Goal: Task Accomplishment & Management: Use online tool/utility

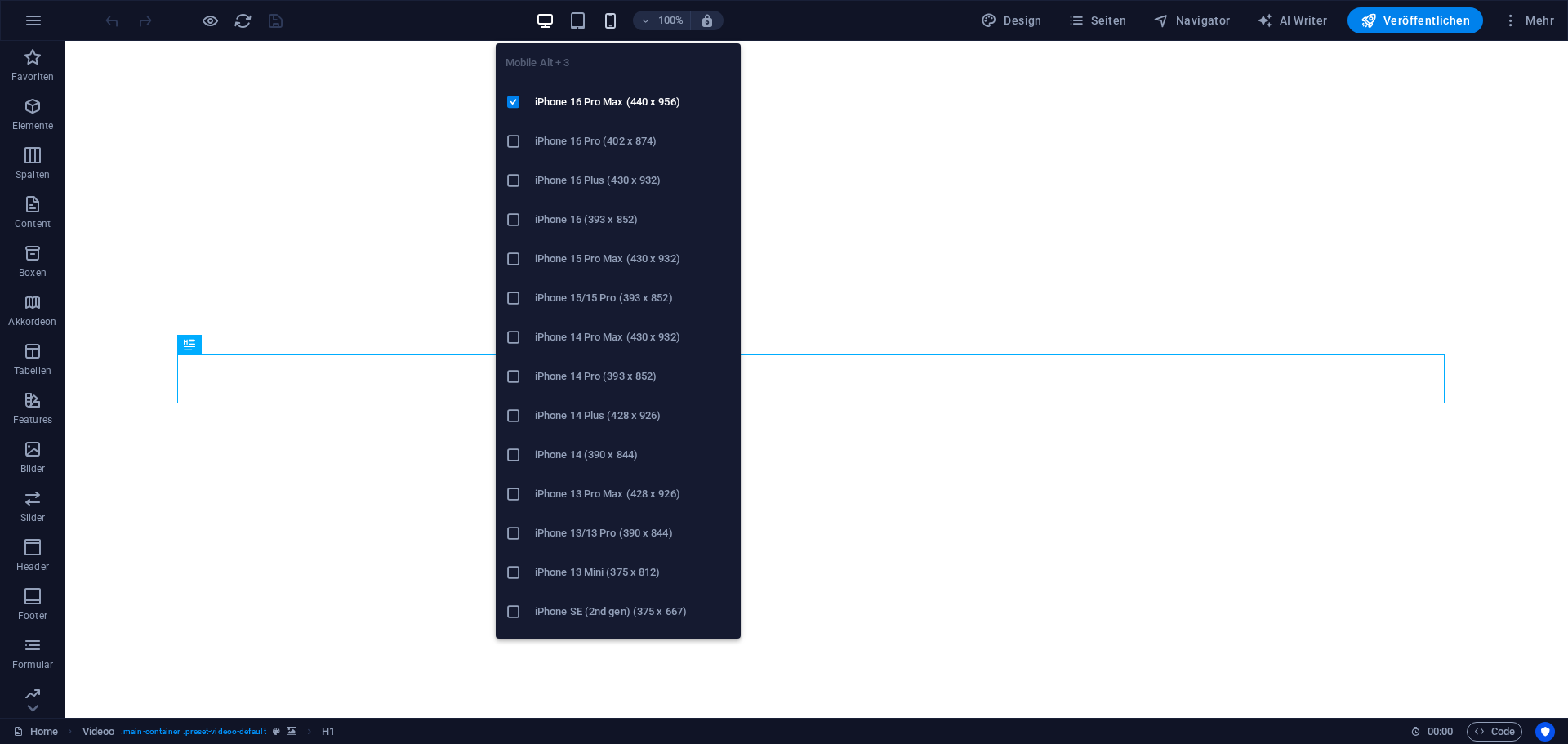
click at [605, 15] on icon "button" at bounding box center [610, 20] width 18 height 18
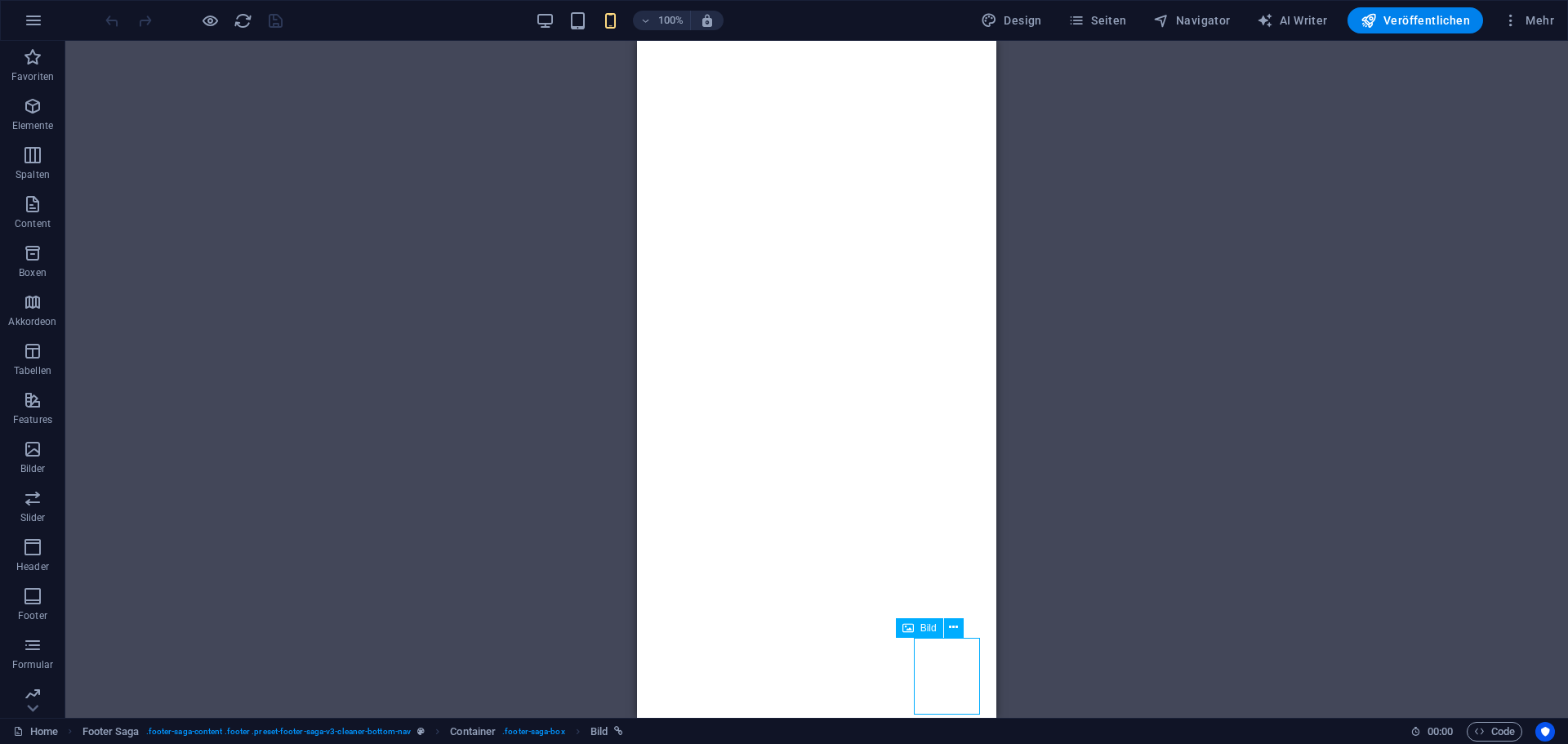
select select "px"
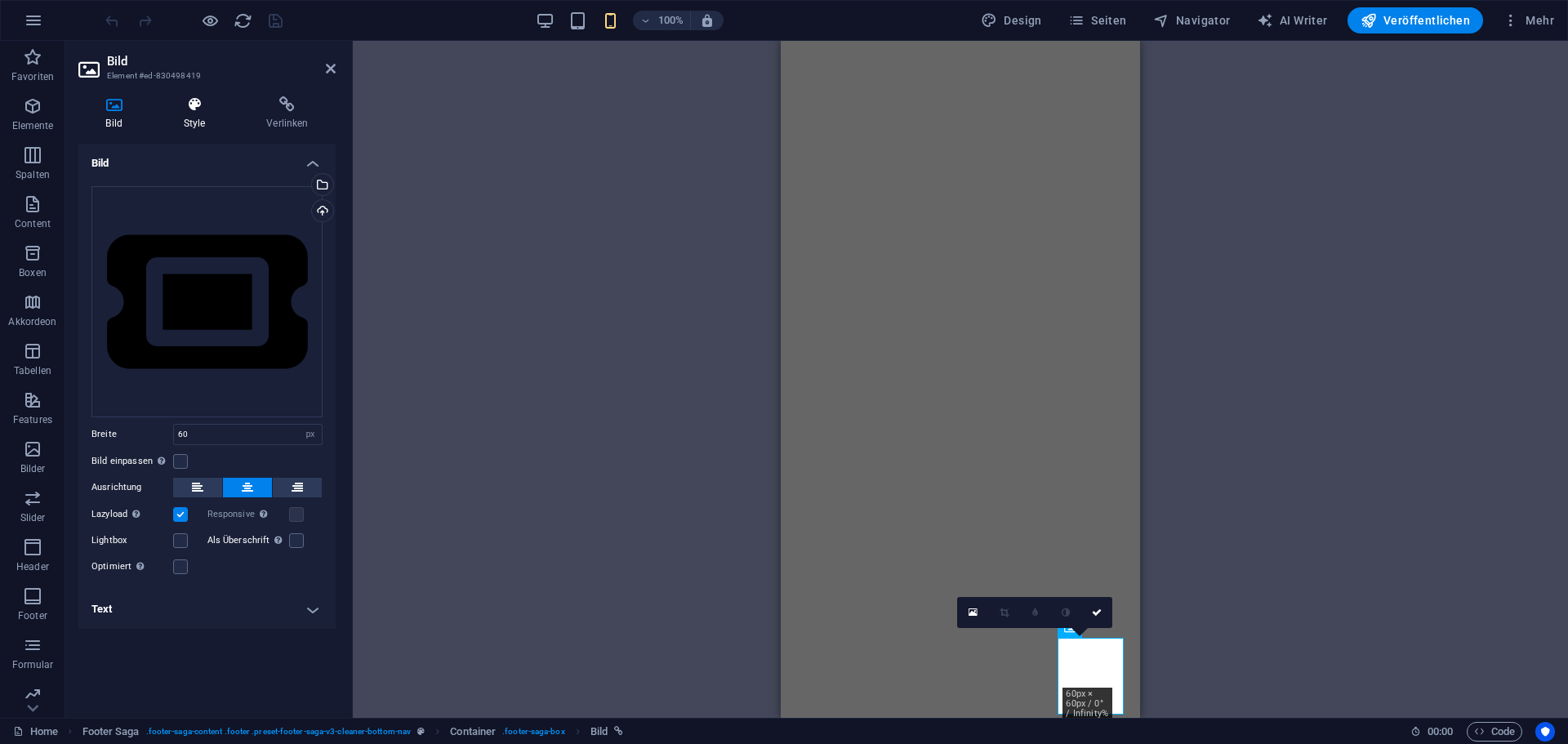
click at [184, 120] on h4 "Style" at bounding box center [197, 114] width 83 height 35
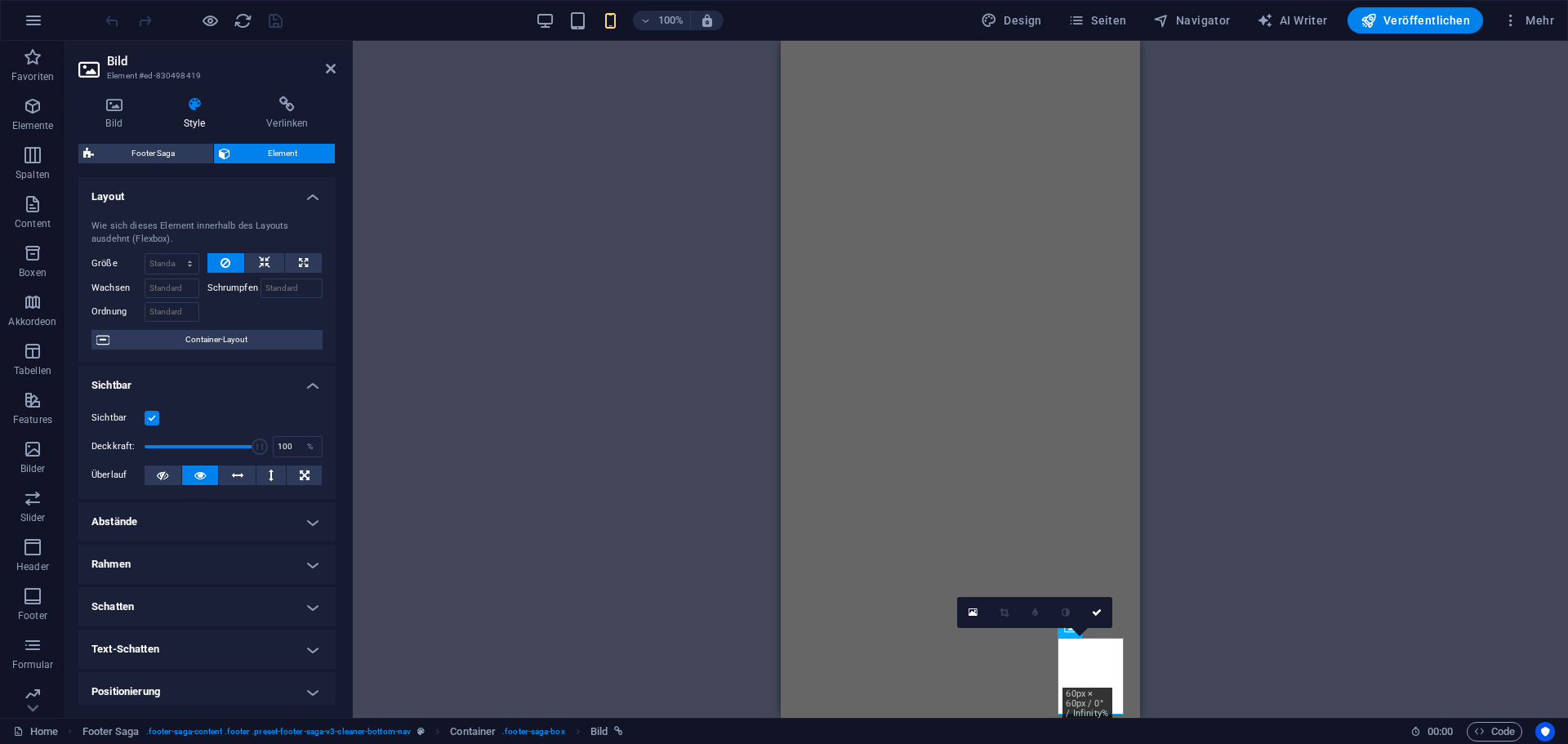
click at [76, 100] on div "Bild Style Verlinken Bild Ziehe Dateien zum Hochladen hierher oder klicke hier,…" at bounding box center [207, 400] width 283 height 635
click at [113, 106] on icon at bounding box center [114, 104] width 71 height 16
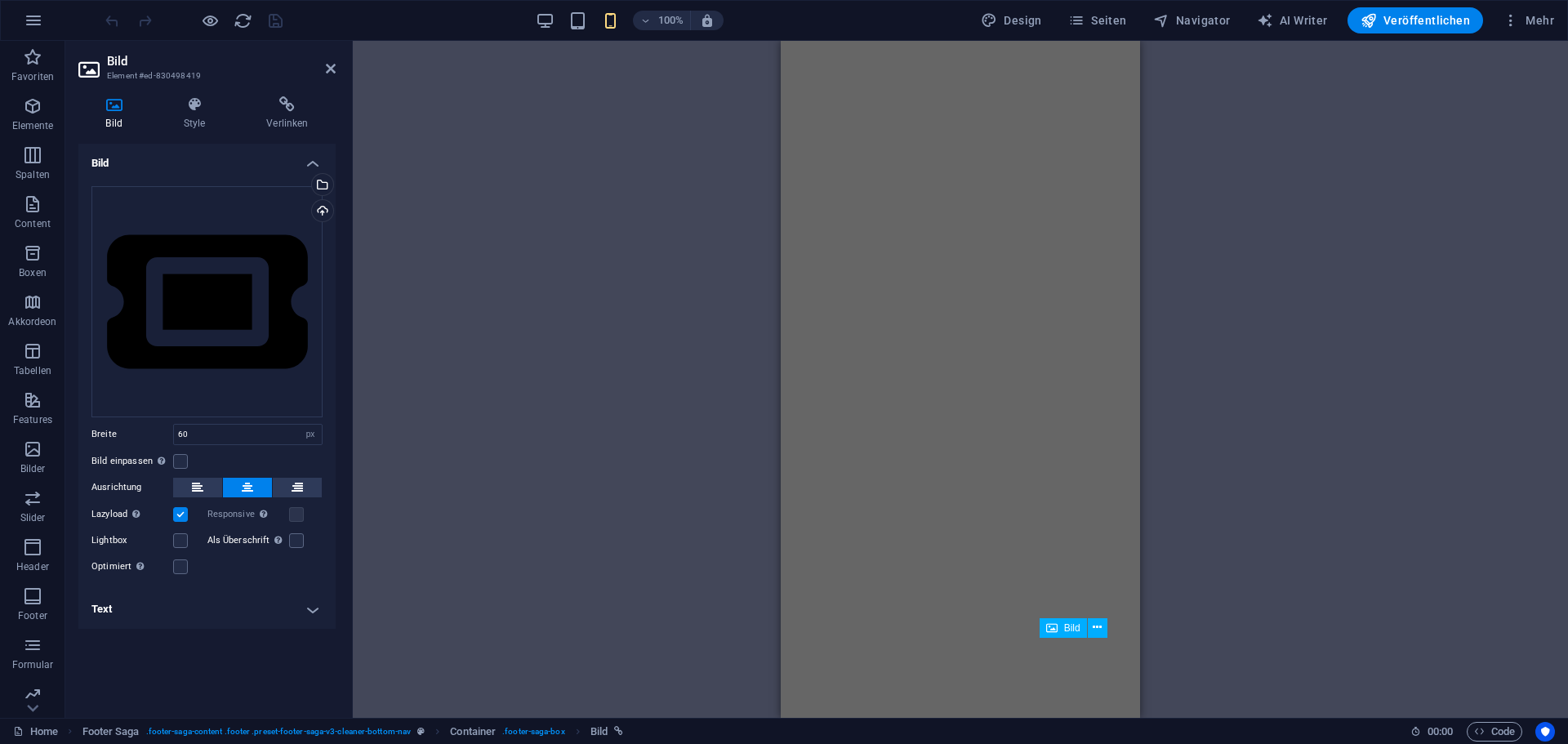
click at [1065, 634] on div "Bild" at bounding box center [1063, 628] width 47 height 19
drag, startPoint x: 204, startPoint y: 436, endPoint x: 152, endPoint y: 436, distance: 52.0
click at [152, 436] on div "Breite 60 Standard auto px rem % em vh vw" at bounding box center [207, 435] width 231 height 21
click at [174, 436] on input "50" at bounding box center [247, 435] width 148 height 19
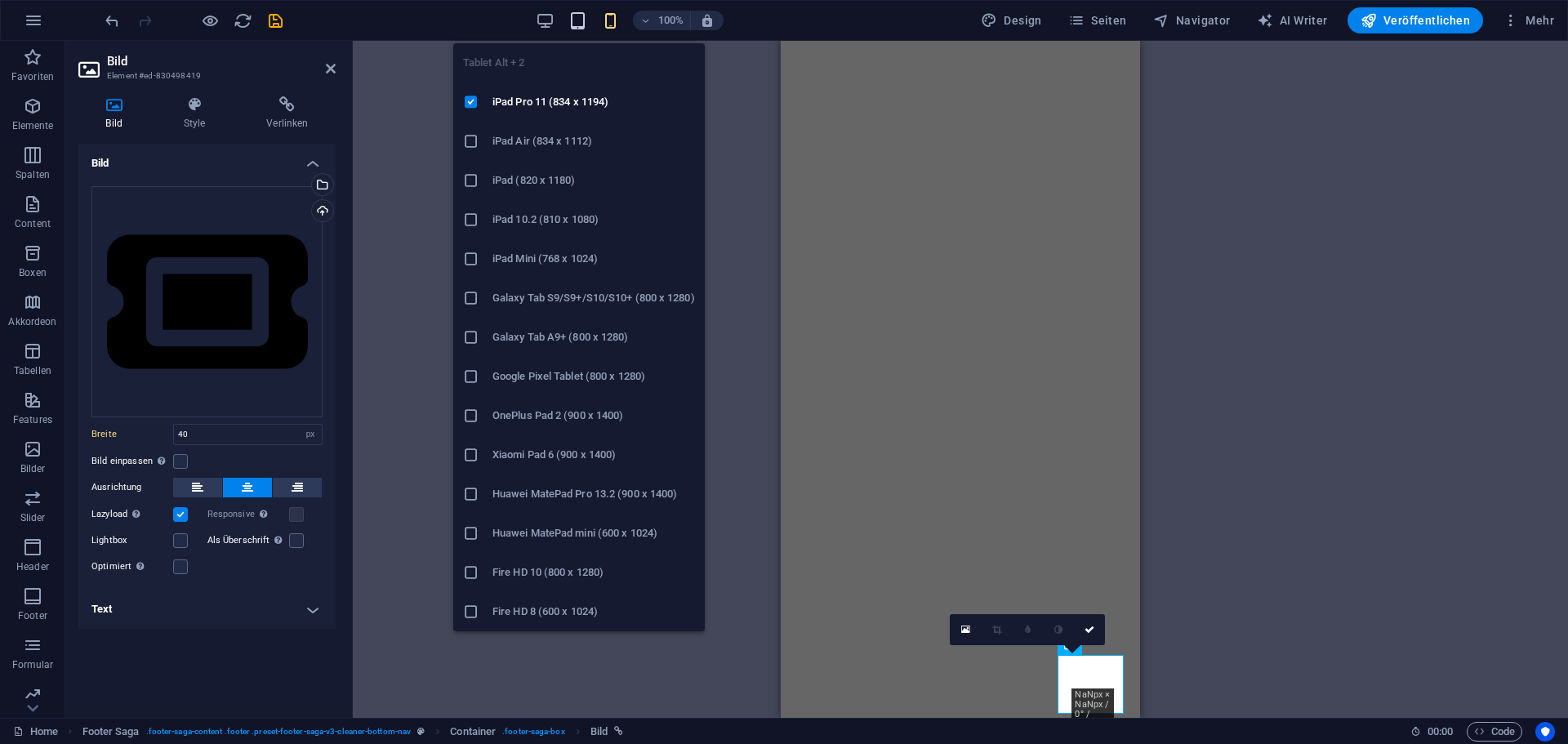
click at [584, 18] on icon "button" at bounding box center [577, 20] width 18 height 18
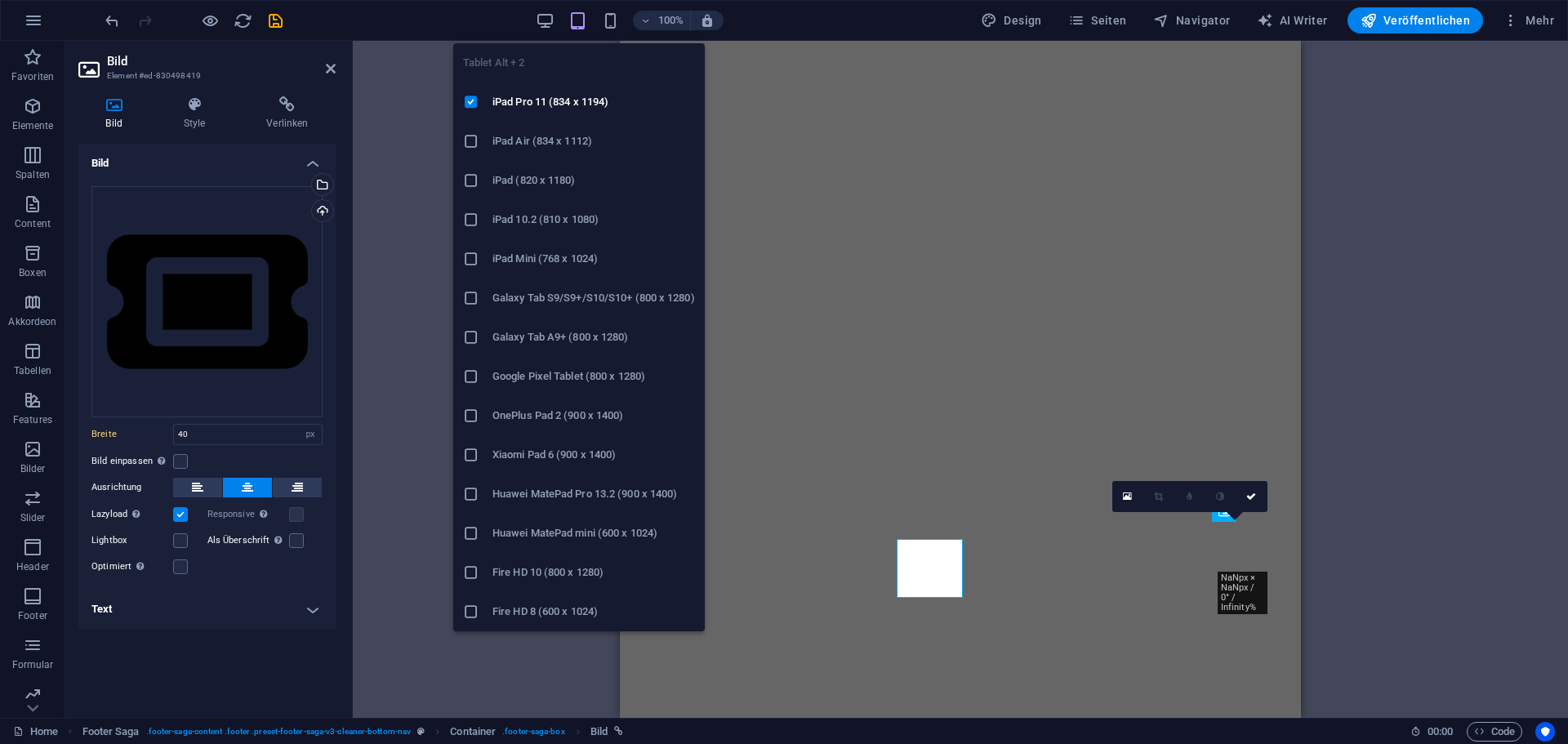
type input "60"
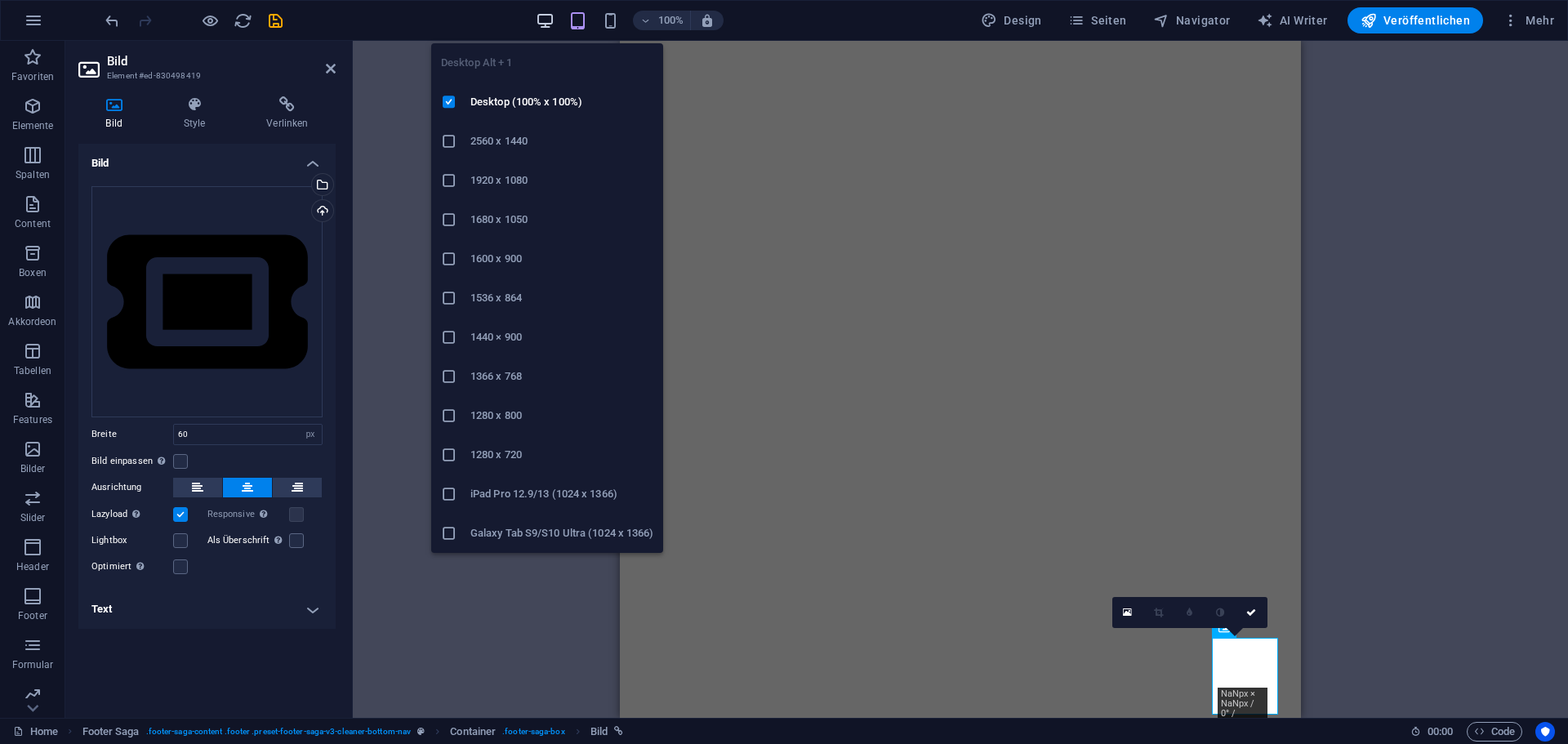
click at [554, 18] on icon "button" at bounding box center [545, 20] width 18 height 18
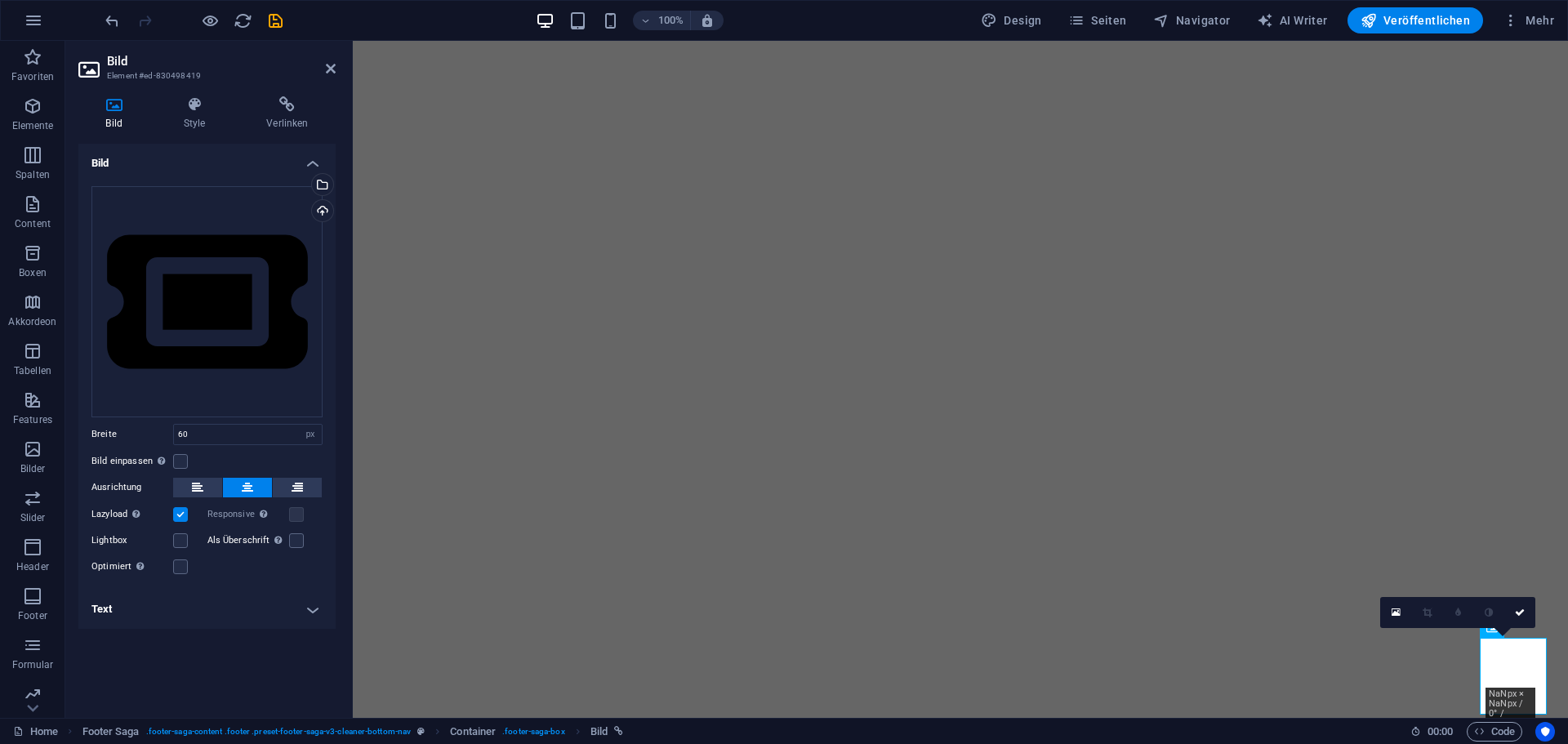
click at [595, 18] on div "100%" at bounding box center [629, 20] width 188 height 26
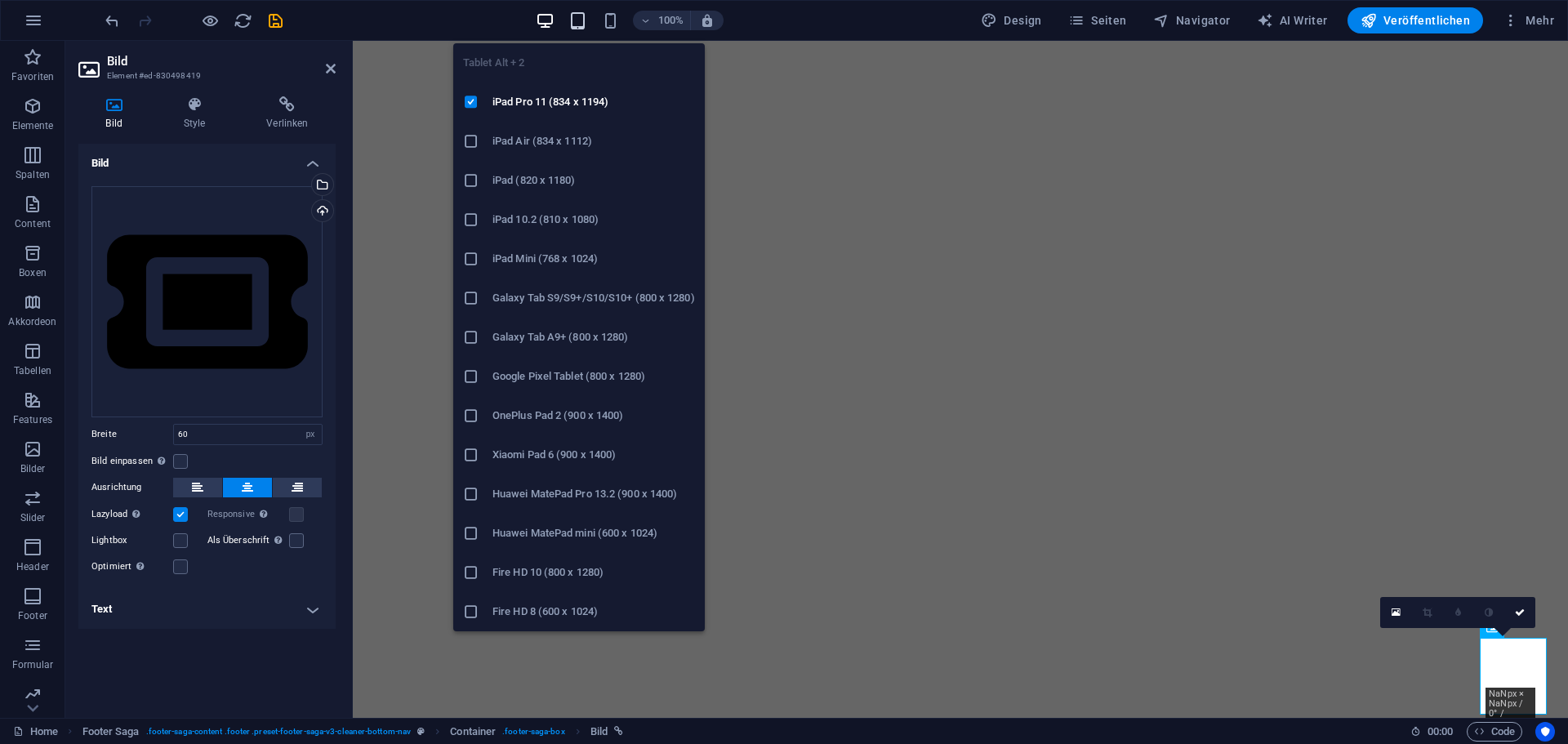
click at [583, 23] on icon "button" at bounding box center [577, 20] width 18 height 18
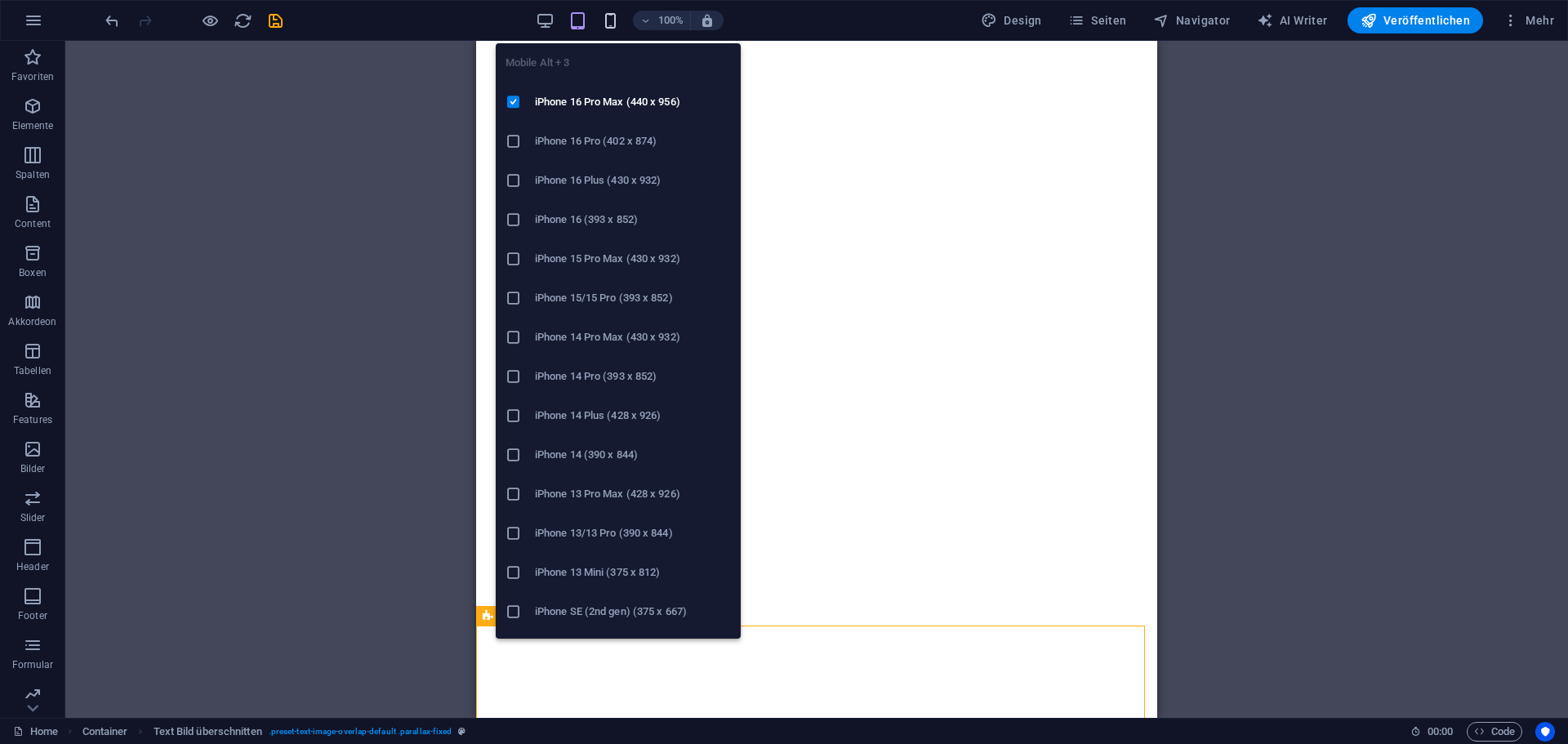
click at [605, 28] on icon "button" at bounding box center [610, 20] width 18 height 18
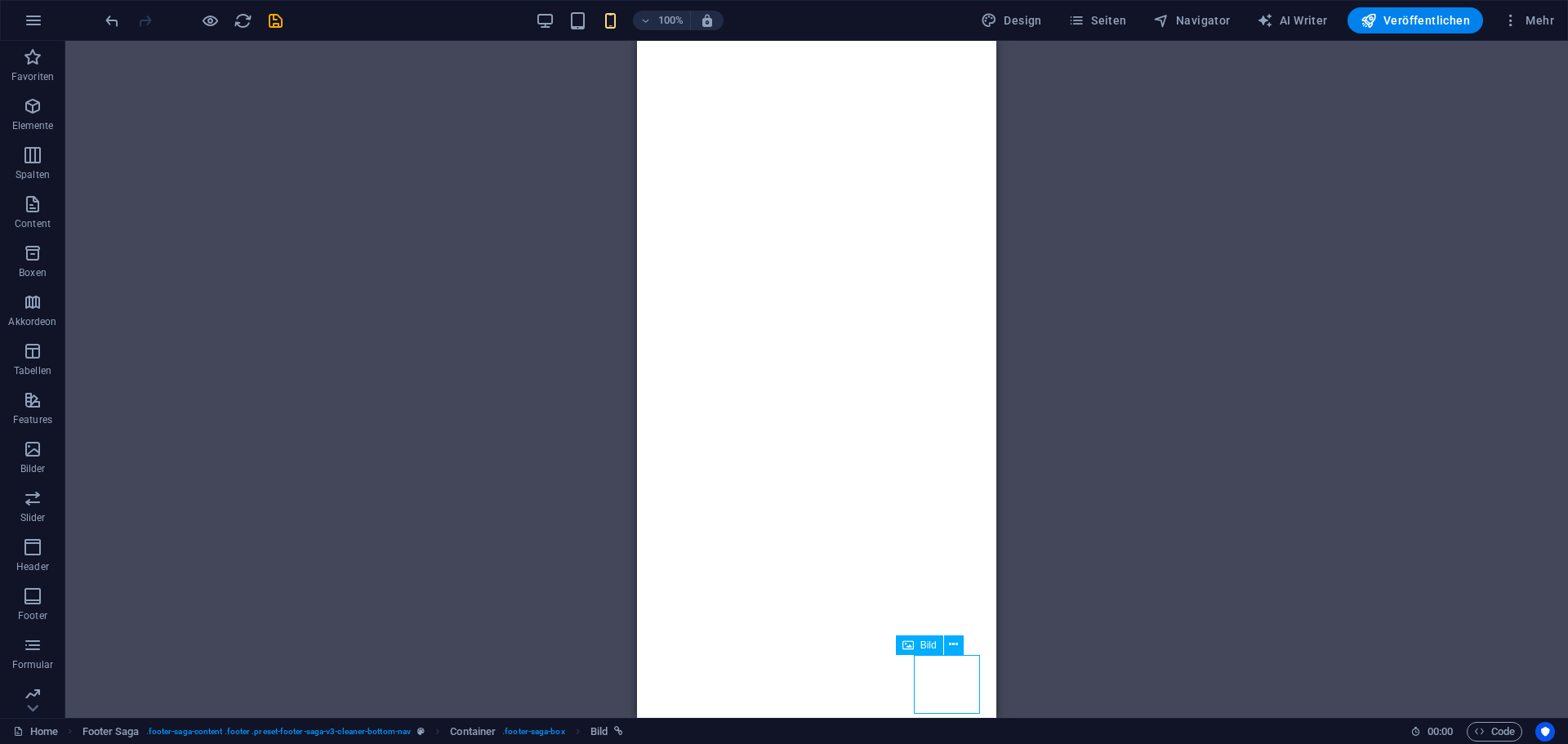
click at [923, 649] on span "Bild" at bounding box center [928, 645] width 16 height 10
select select "px"
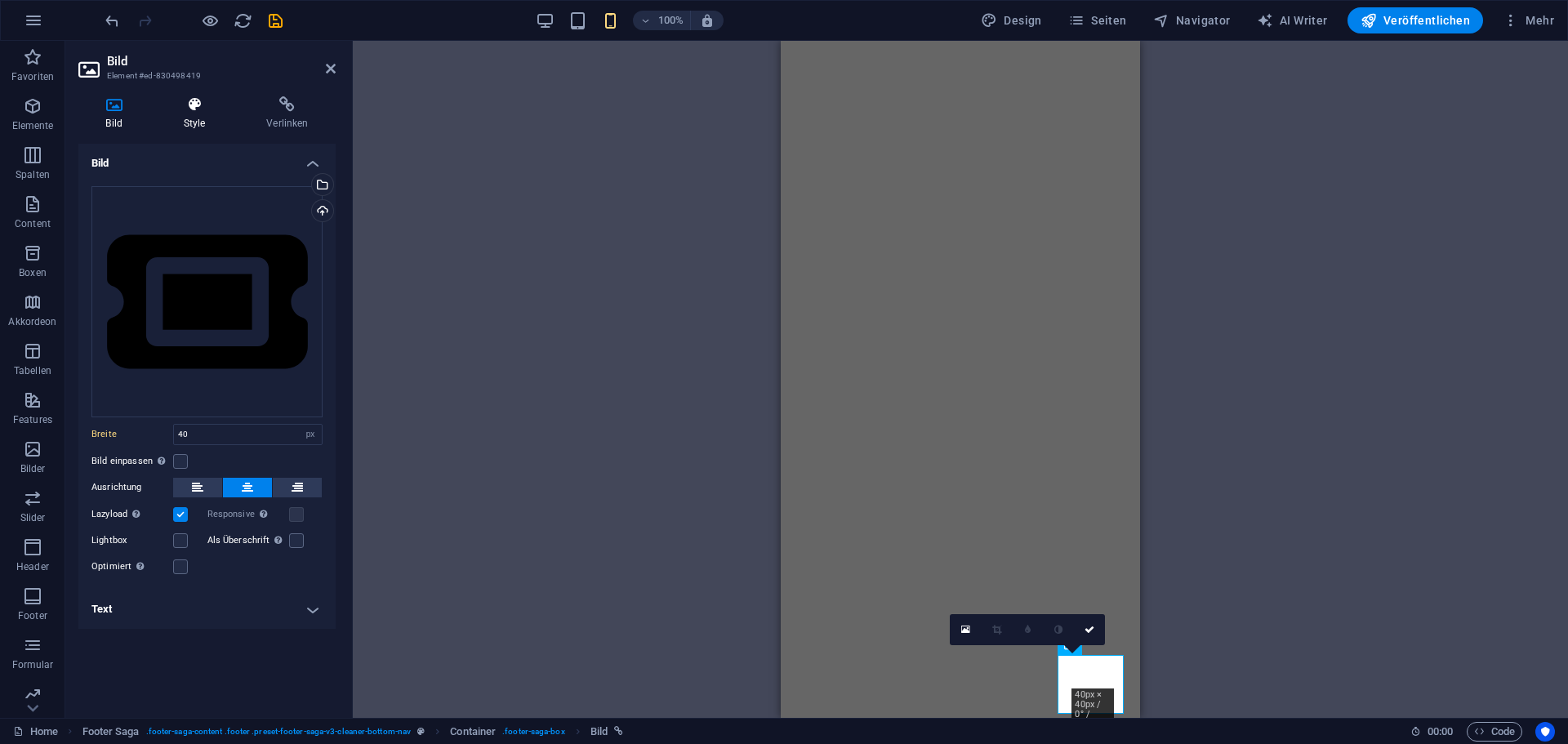
click at [200, 114] on h4 "Style" at bounding box center [197, 114] width 83 height 35
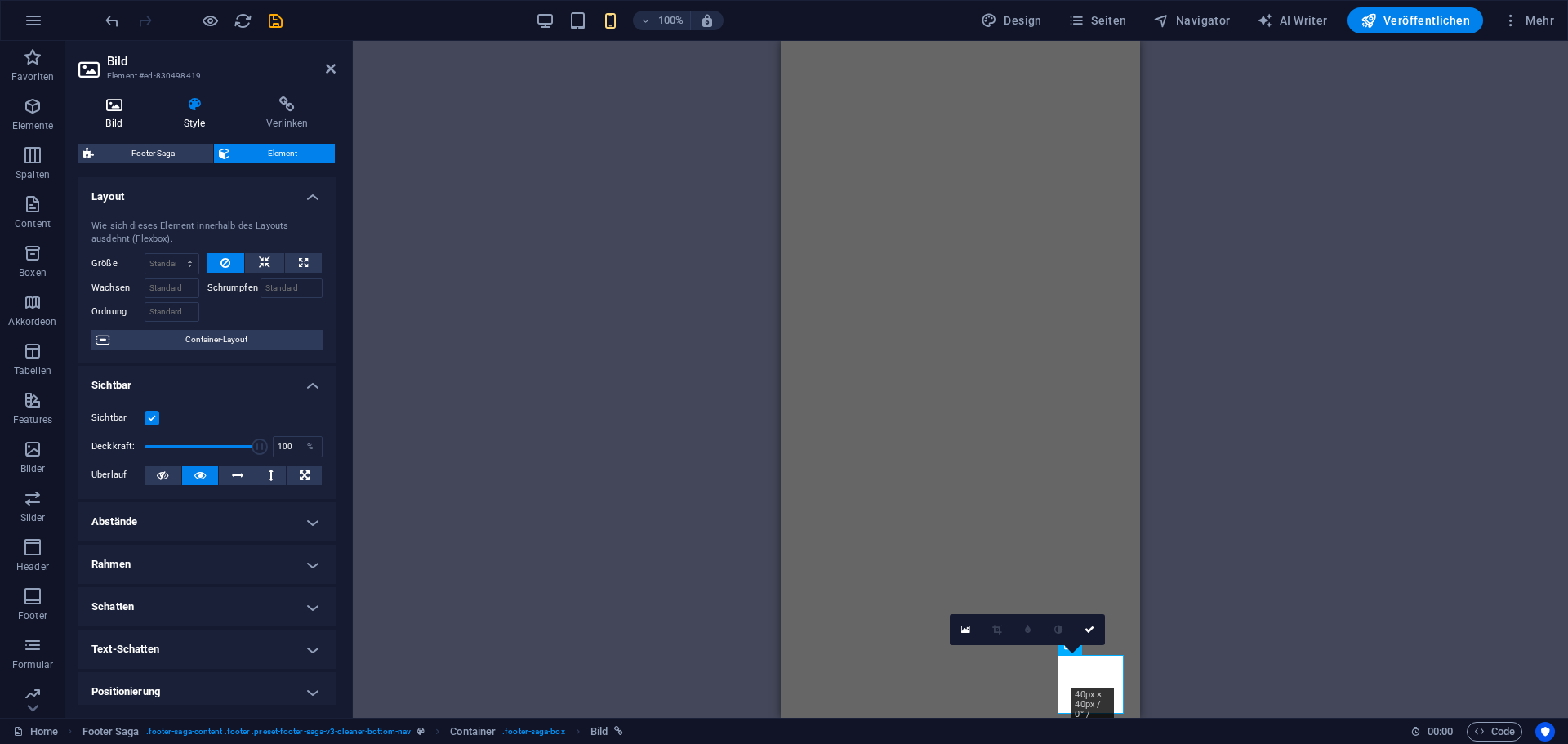
click at [96, 102] on icon at bounding box center [114, 104] width 71 height 16
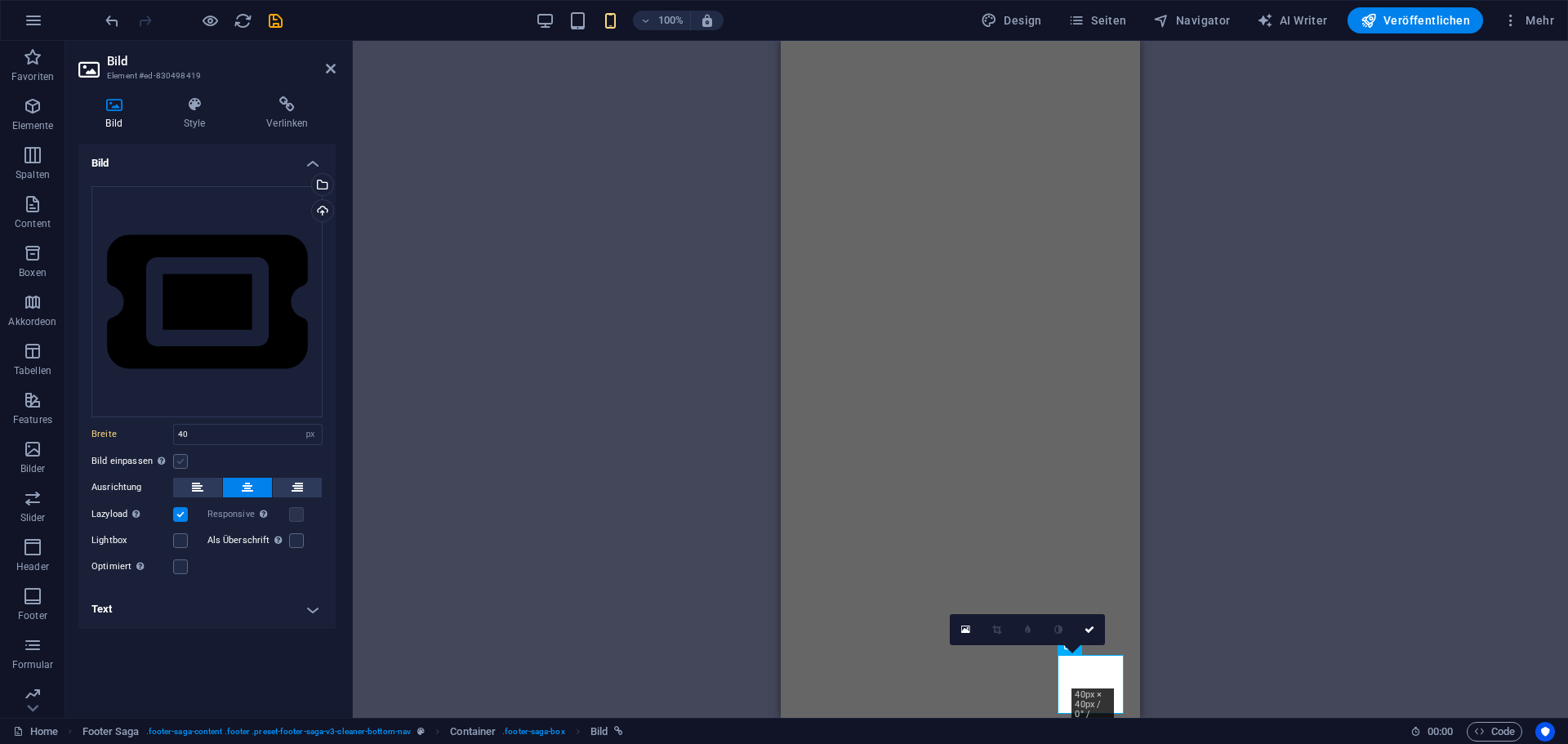
click at [181, 465] on label at bounding box center [180, 461] width 14 height 14
click at [0, 0] on input "Bild einpassen Bild automatisch anhand einer fixen Breite und Höhe einpassen" at bounding box center [0, 0] width 0 height 0
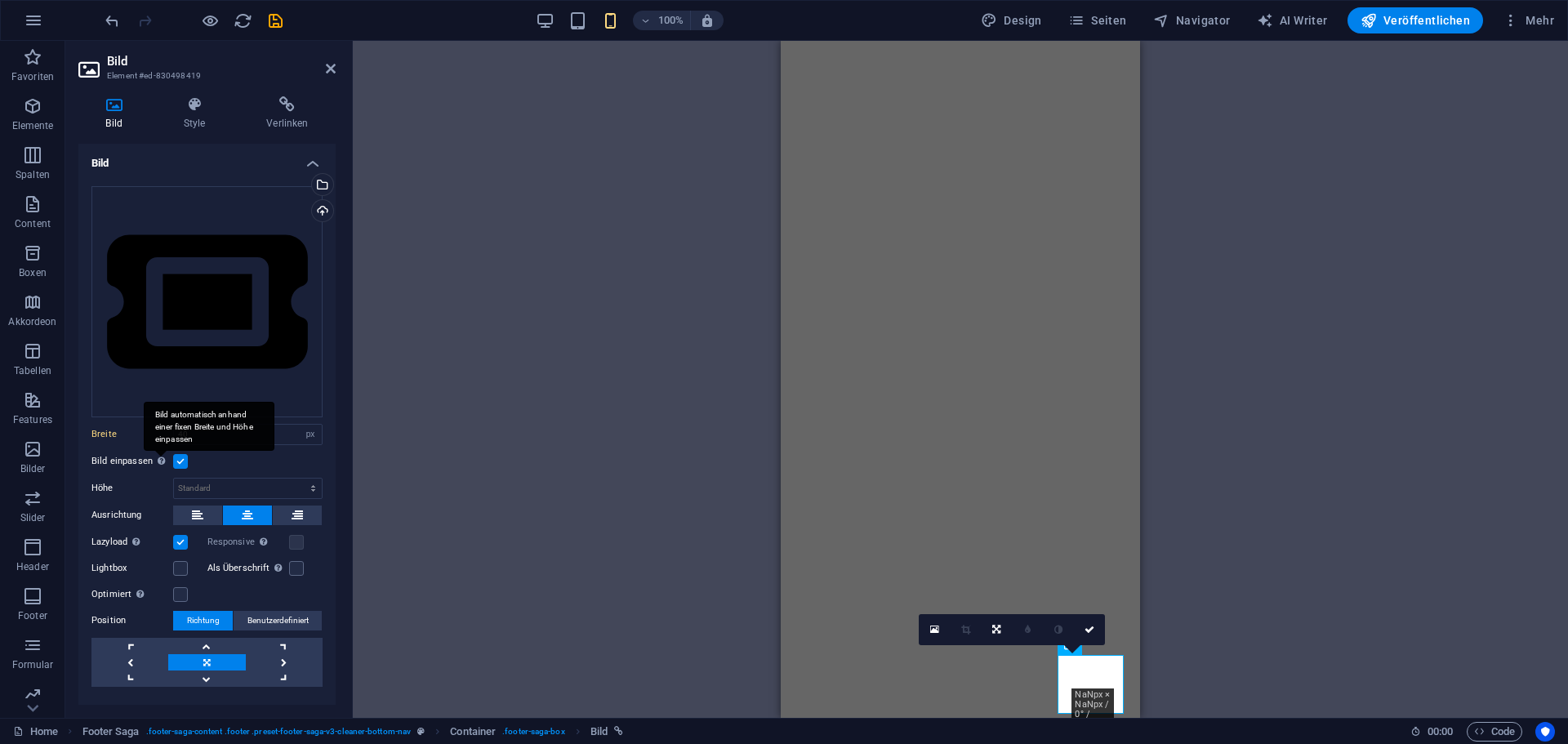
click at [158, 451] on div "Bild automatisch anhand einer fixen Breite und Höhe einpassen" at bounding box center [209, 426] width 130 height 49
click at [0, 0] on input "Bild einpassen Bild automatisch anhand einer fixen Breite und Höhe einpassen" at bounding box center [0, 0] width 0 height 0
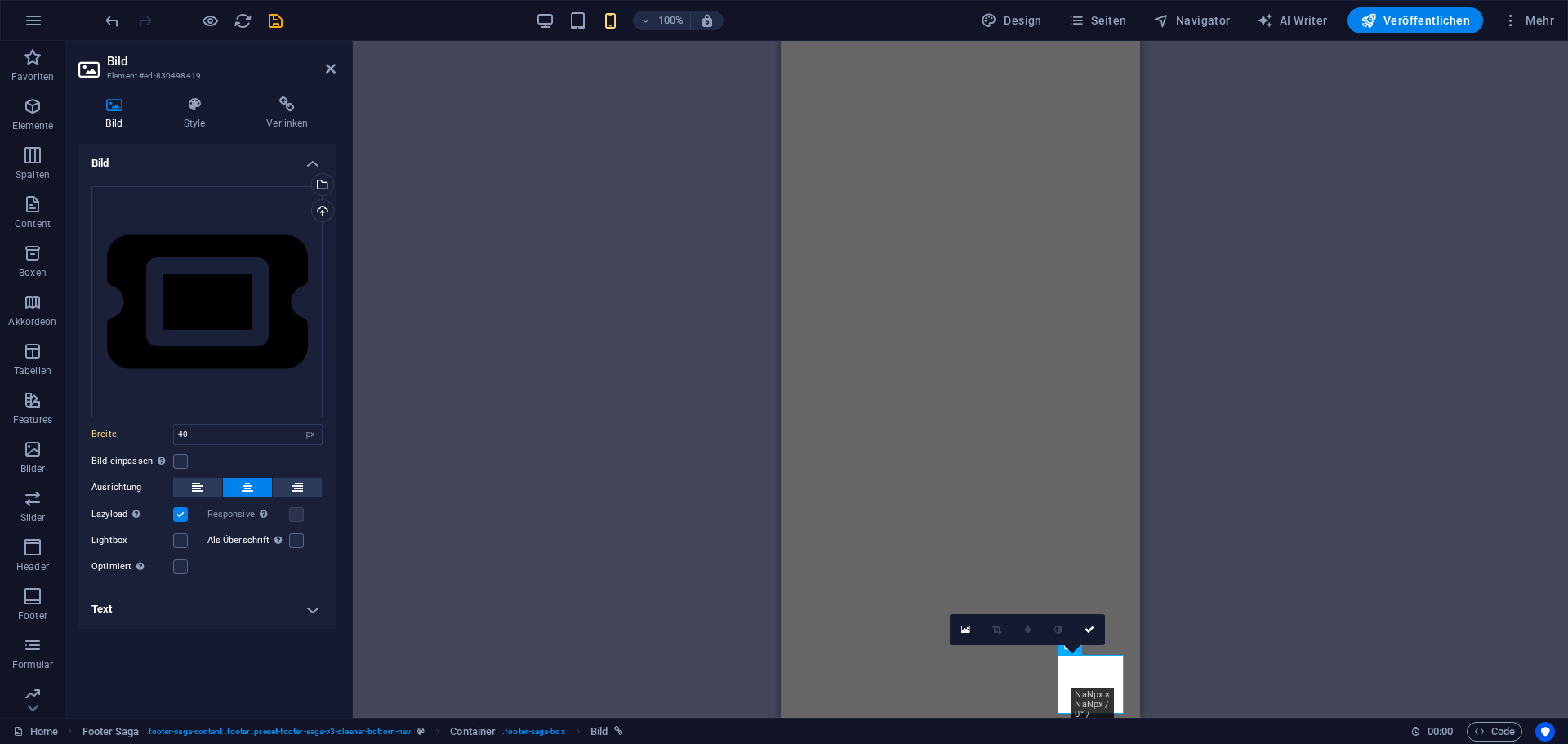
click at [111, 622] on h4 "Text" at bounding box center [207, 609] width 257 height 40
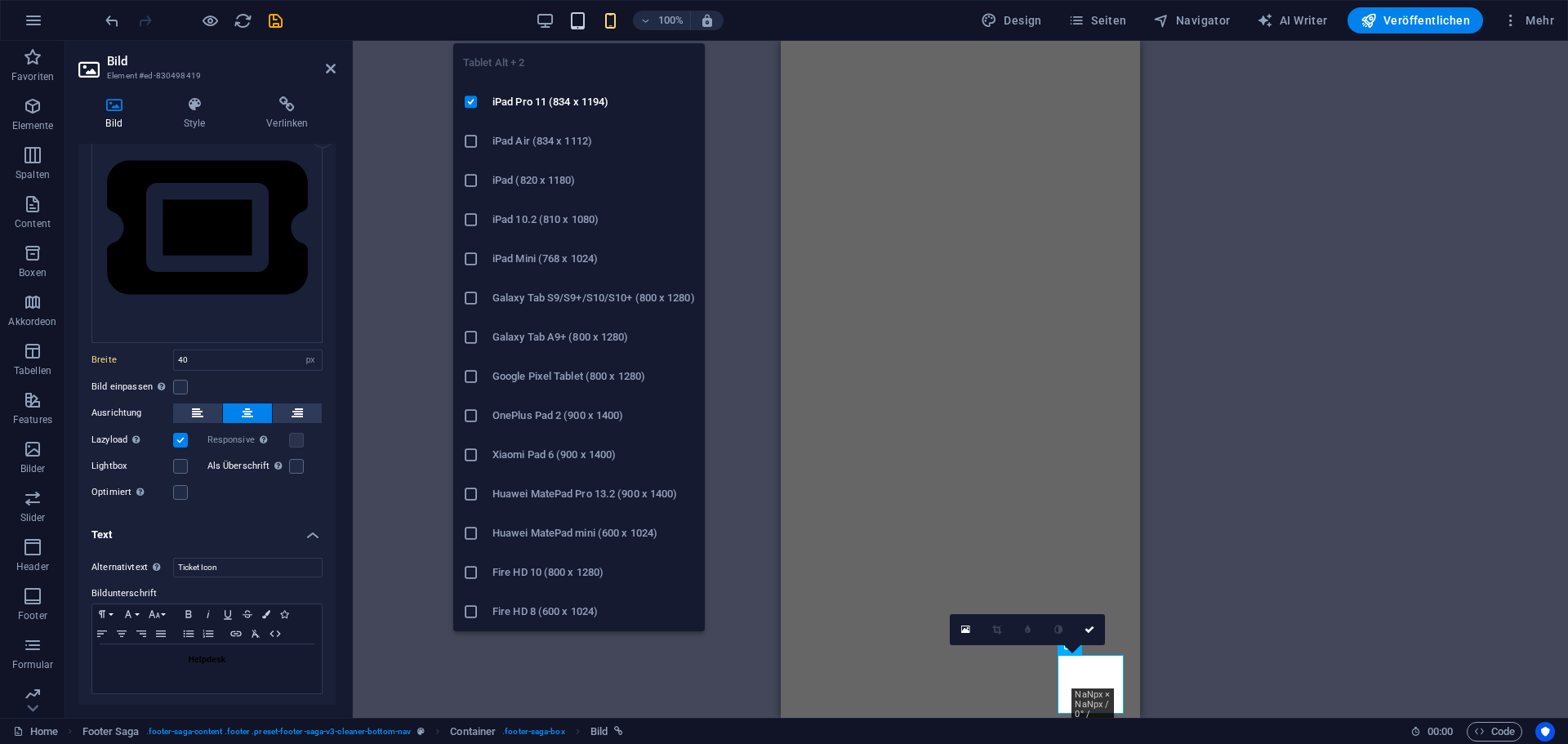
click at [578, 17] on icon "button" at bounding box center [577, 20] width 18 height 18
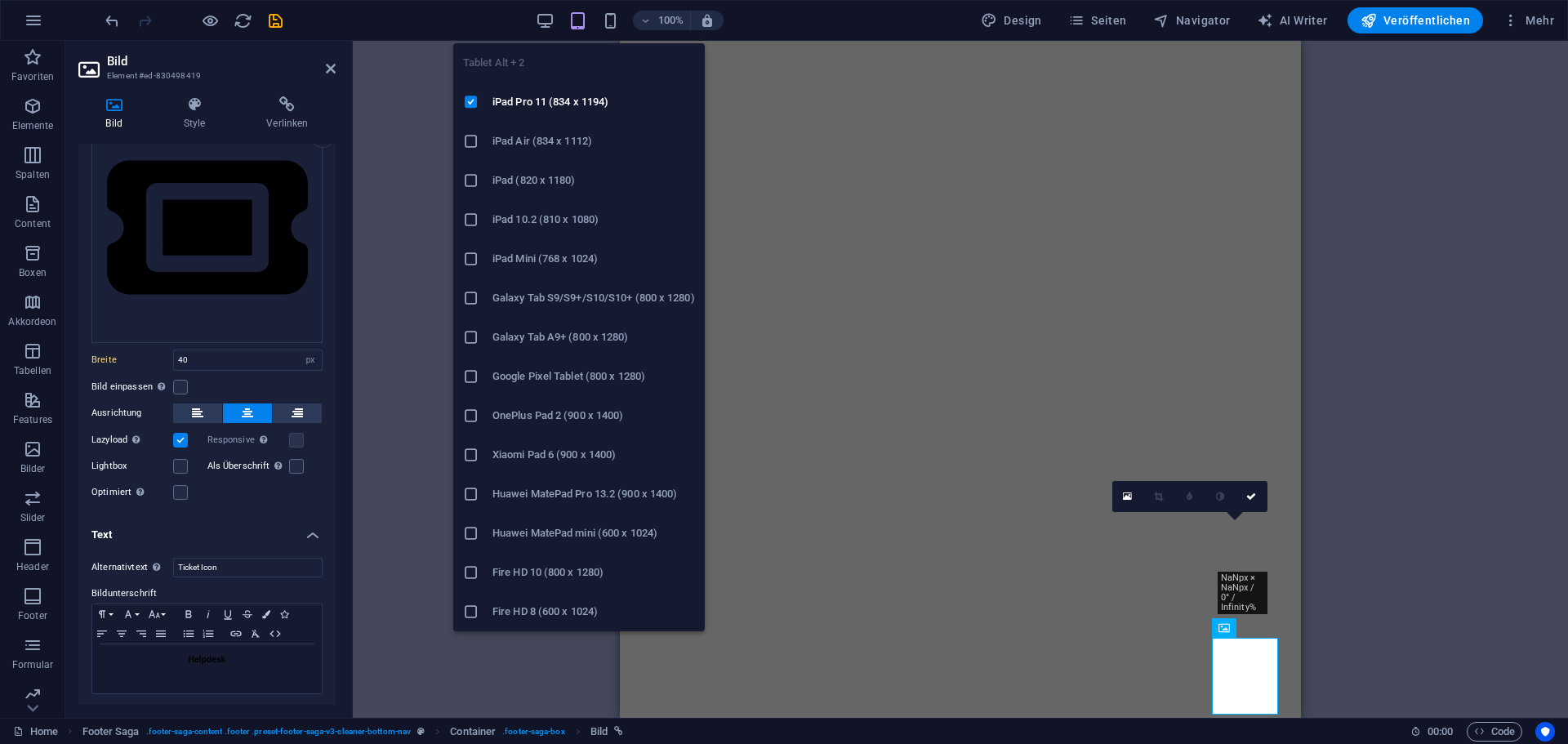
type input "60"
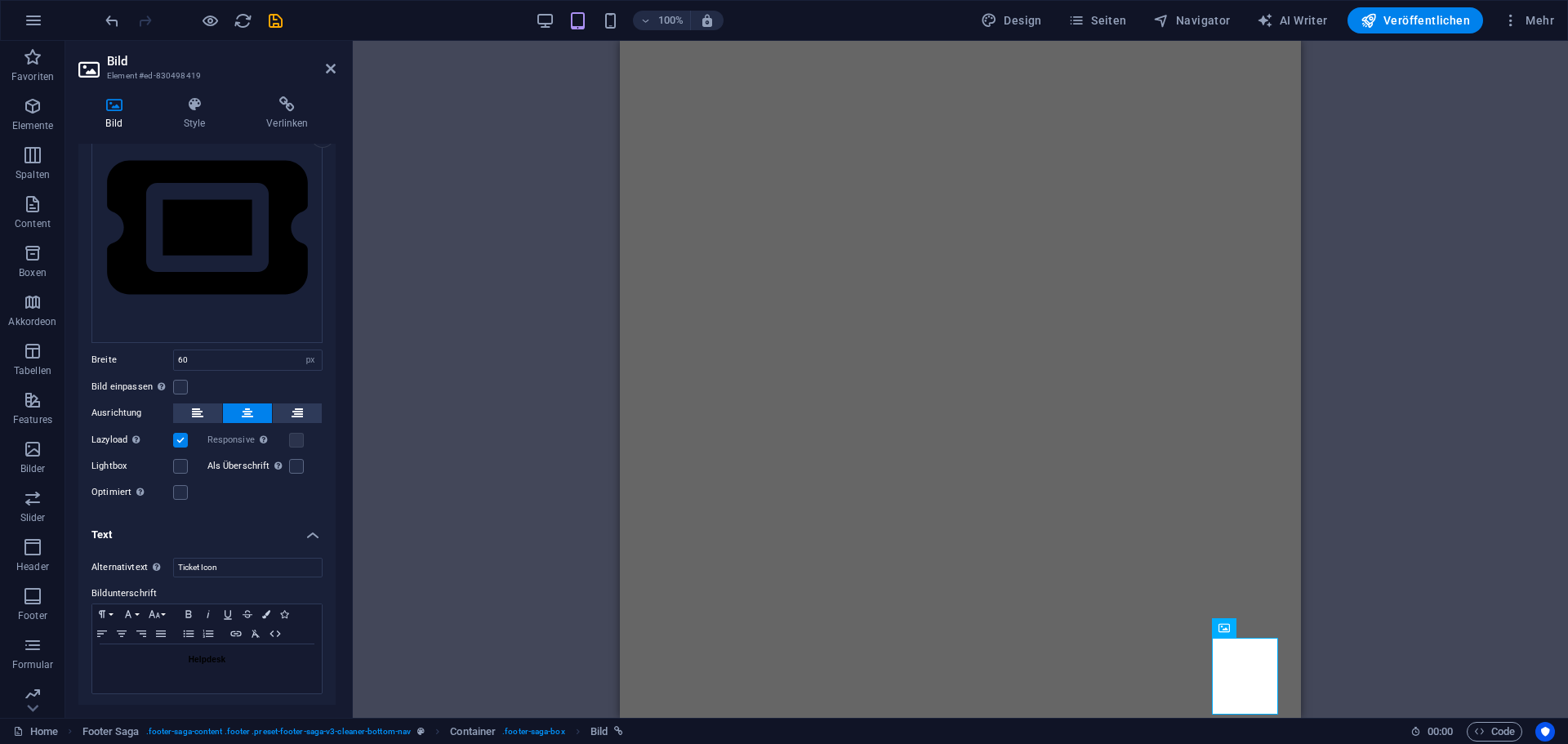
click at [521, 19] on div "100% Design Seiten Navigator AI Writer Veröffentlichen Mehr" at bounding box center [832, 20] width 1459 height 26
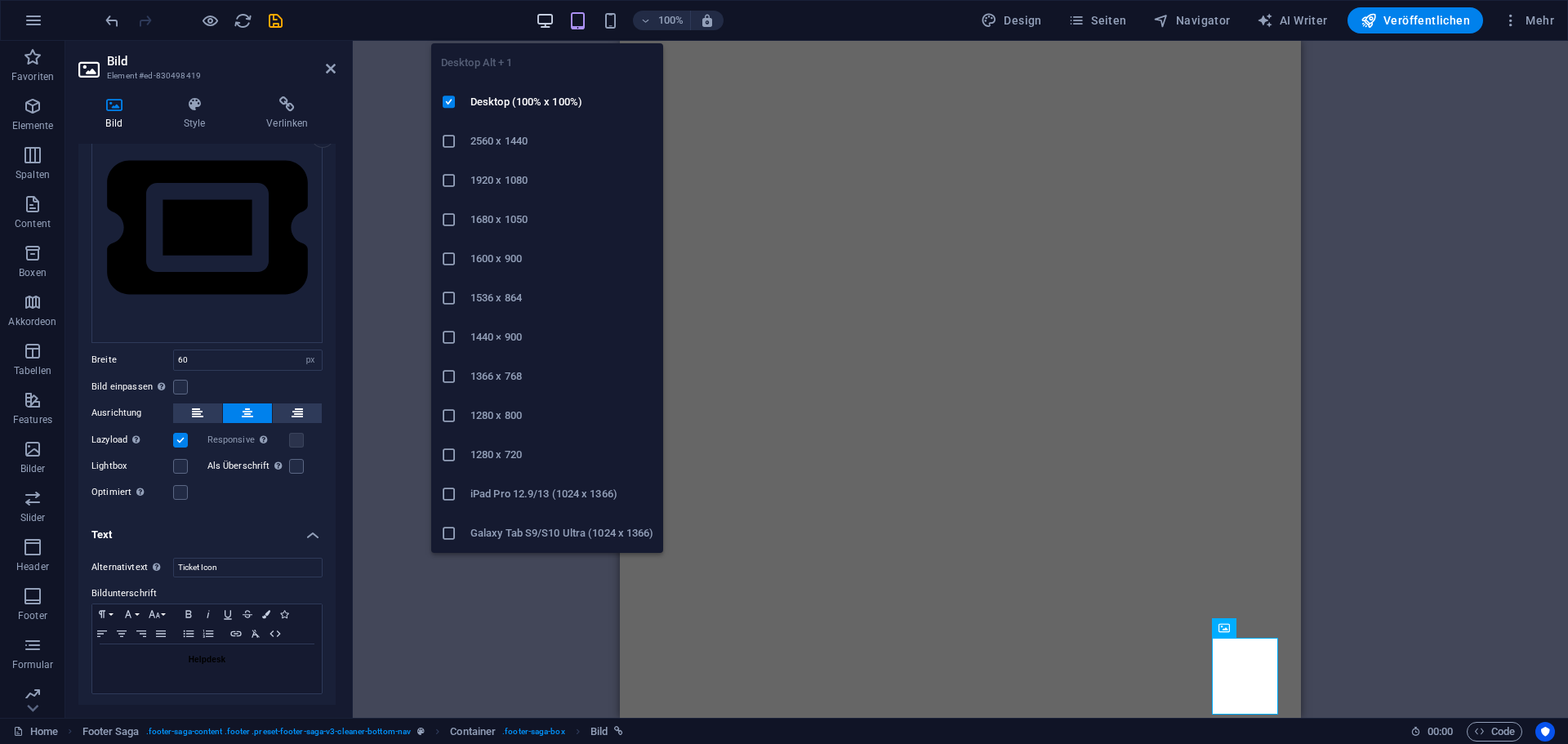
click at [549, 19] on icon "button" at bounding box center [545, 20] width 18 height 18
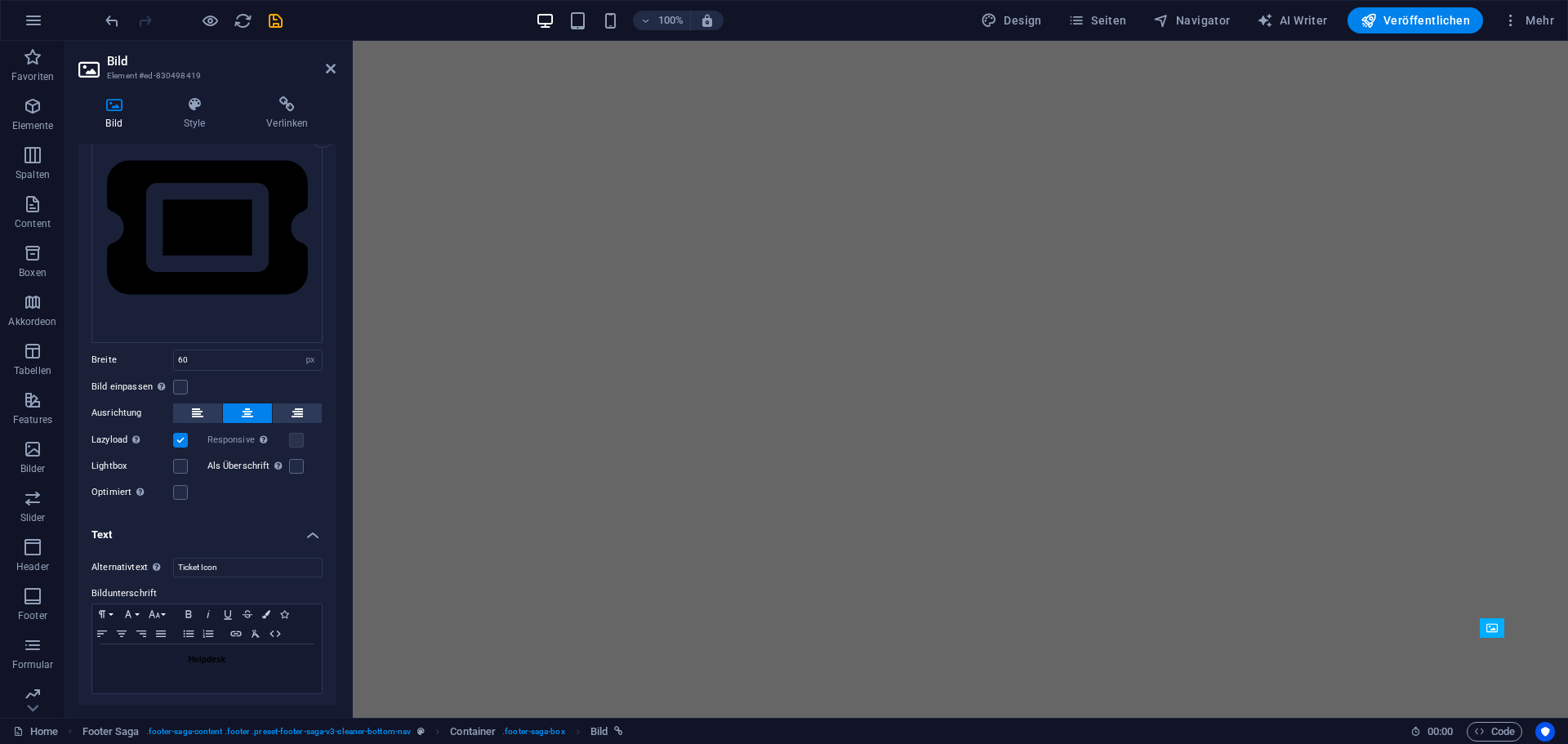
click at [330, 59] on h2 "Bild" at bounding box center [221, 61] width 229 height 14
click at [330, 71] on icon at bounding box center [330, 69] width 10 height 14
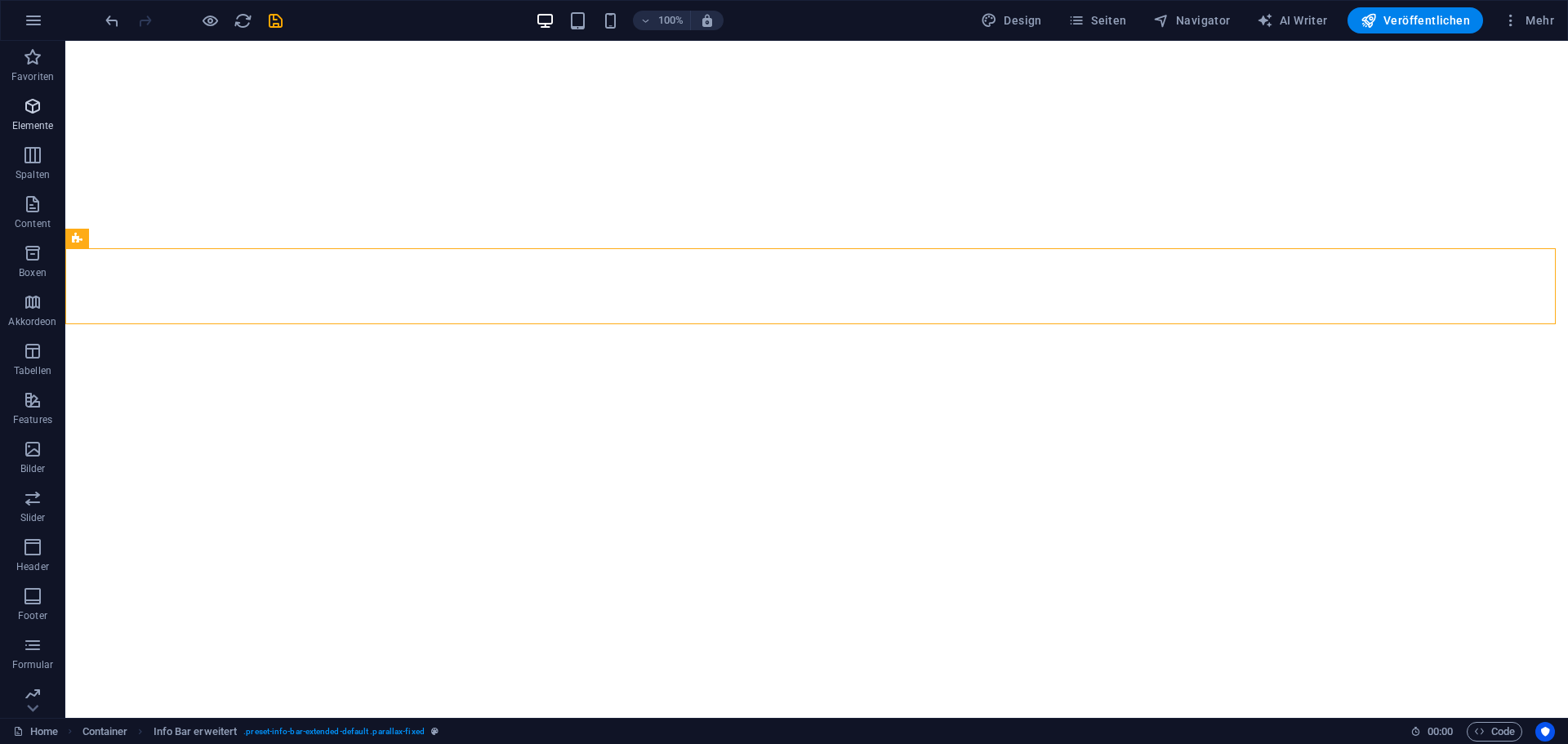
click at [29, 103] on icon "button" at bounding box center [33, 106] width 19 height 19
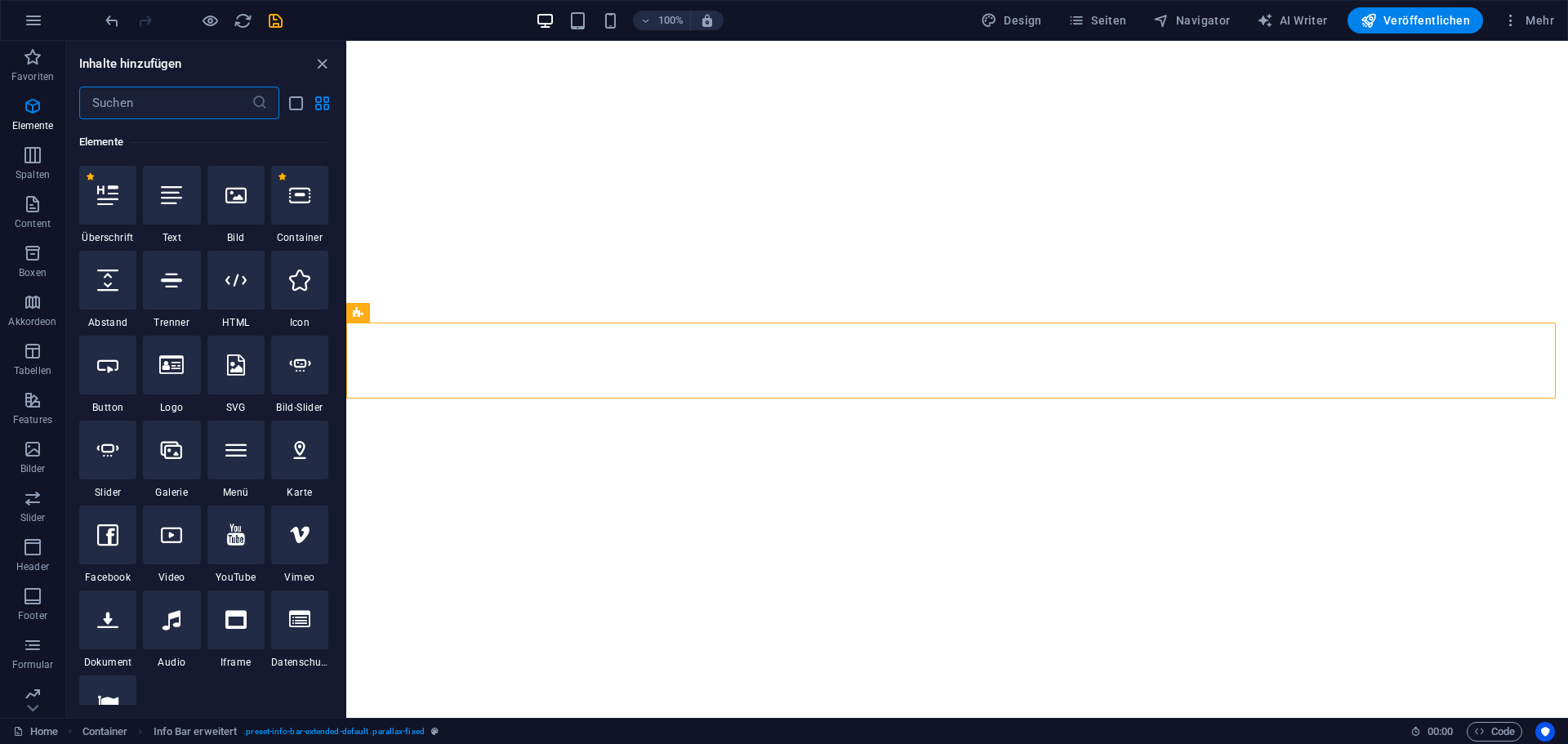
scroll to position [174, 0]
click at [166, 97] on input "text" at bounding box center [165, 103] width 172 height 33
click at [167, 100] on input "text" at bounding box center [165, 103] width 172 height 33
click at [267, 336] on div "1 Star Überschrift 1 Star Text 1 Star Bild 1 Star Container 1 Star Abstand 1 St…" at bounding box center [204, 460] width 249 height 588
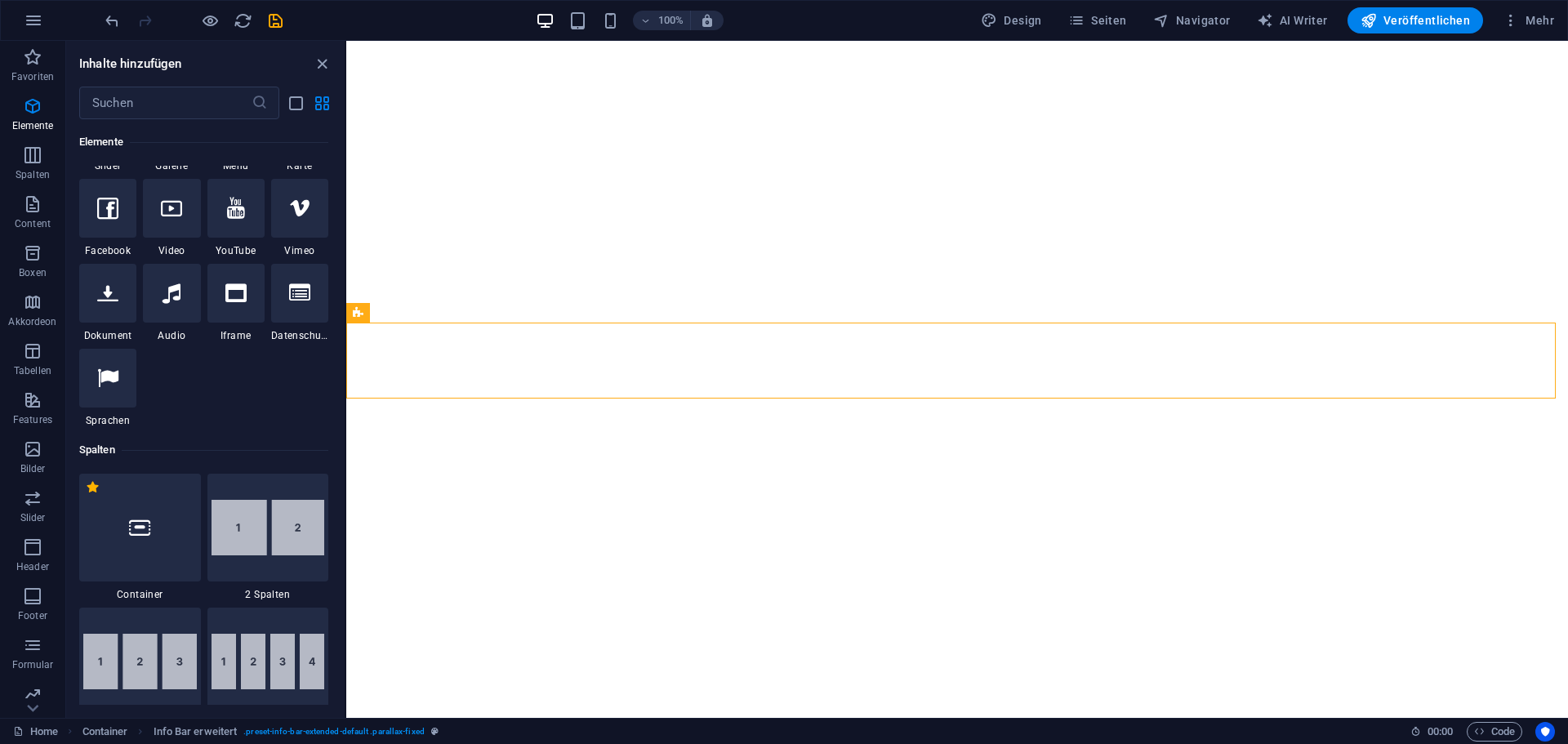
scroll to position [746, 0]
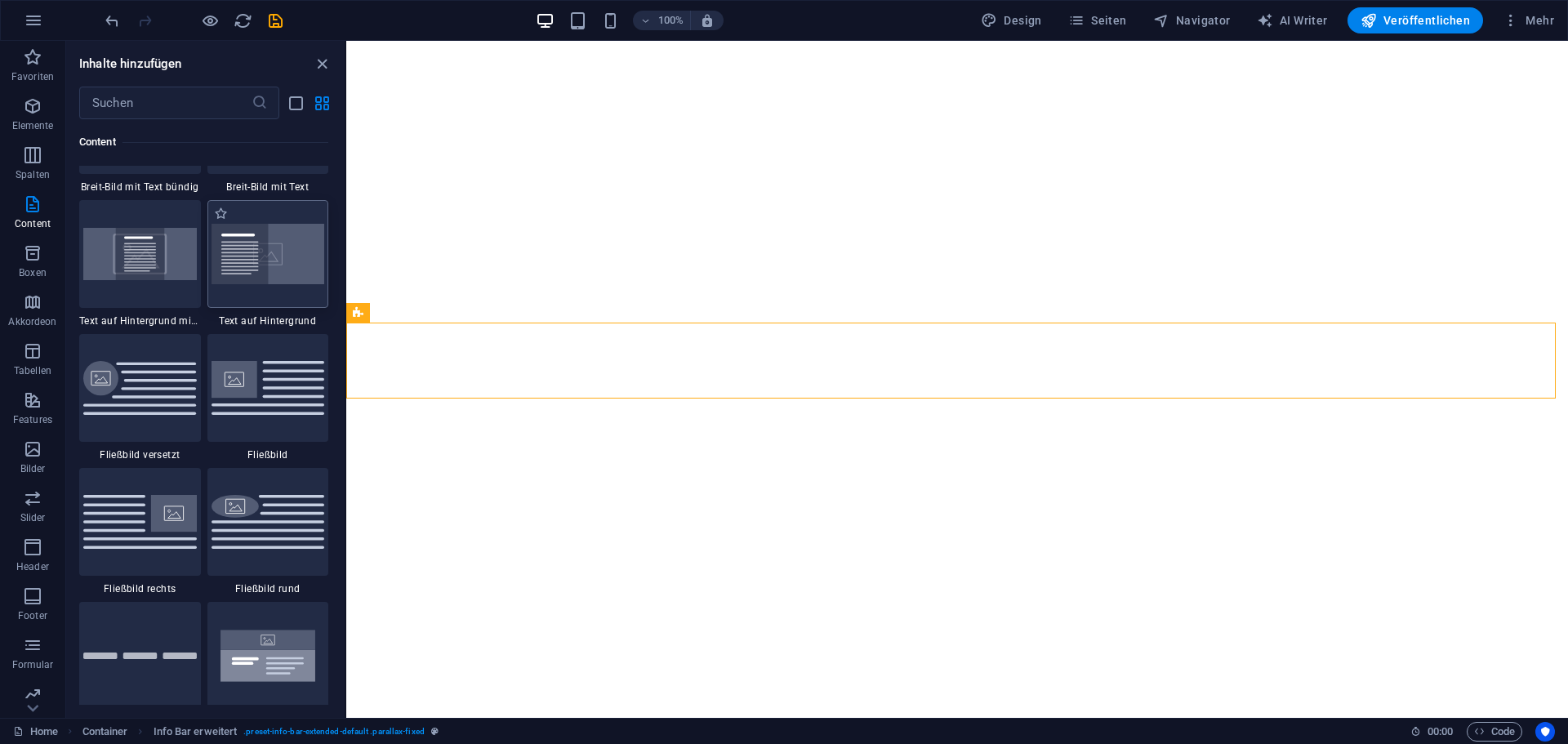
scroll to position [3278, 0]
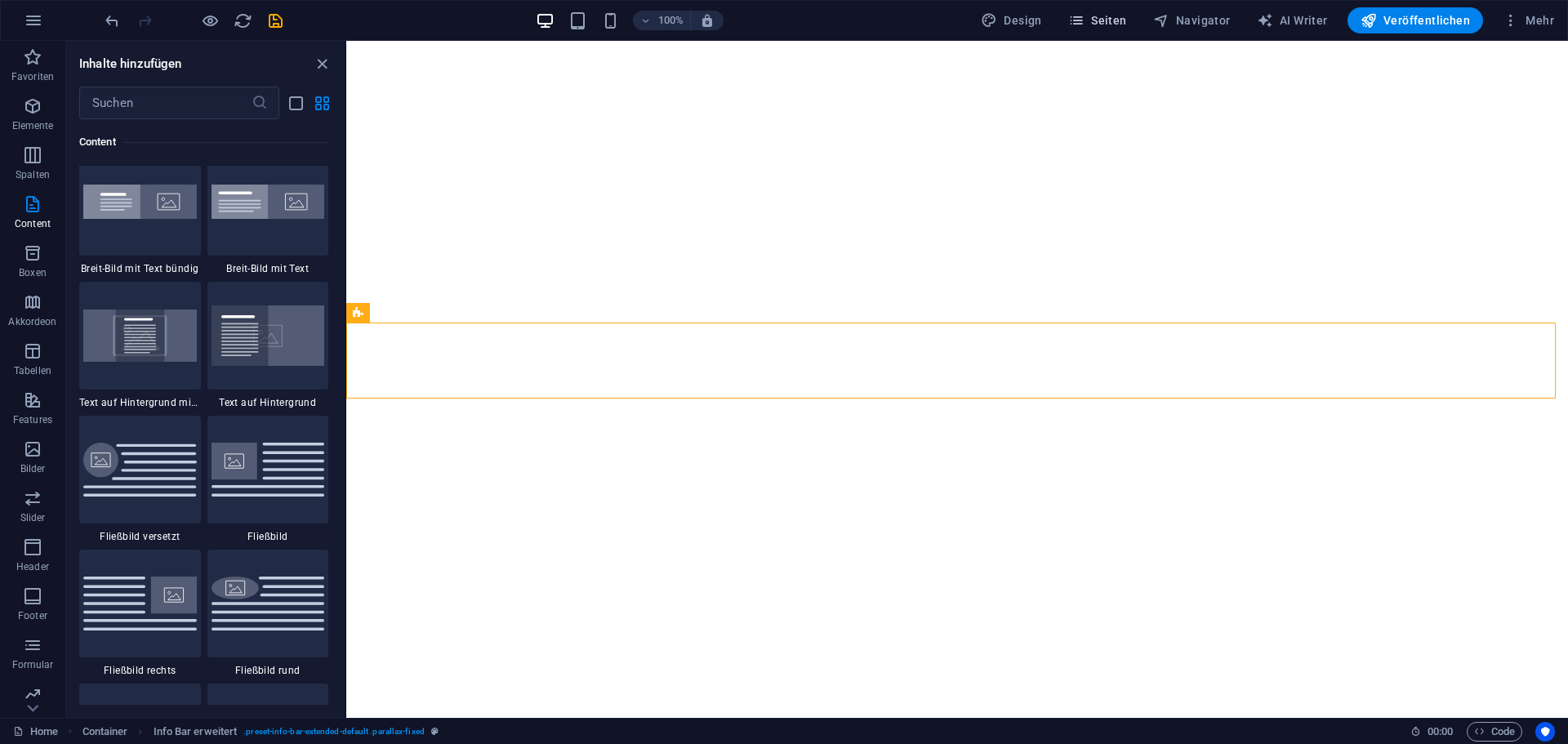
click at [1121, 24] on span "Seiten" at bounding box center [1098, 20] width 59 height 16
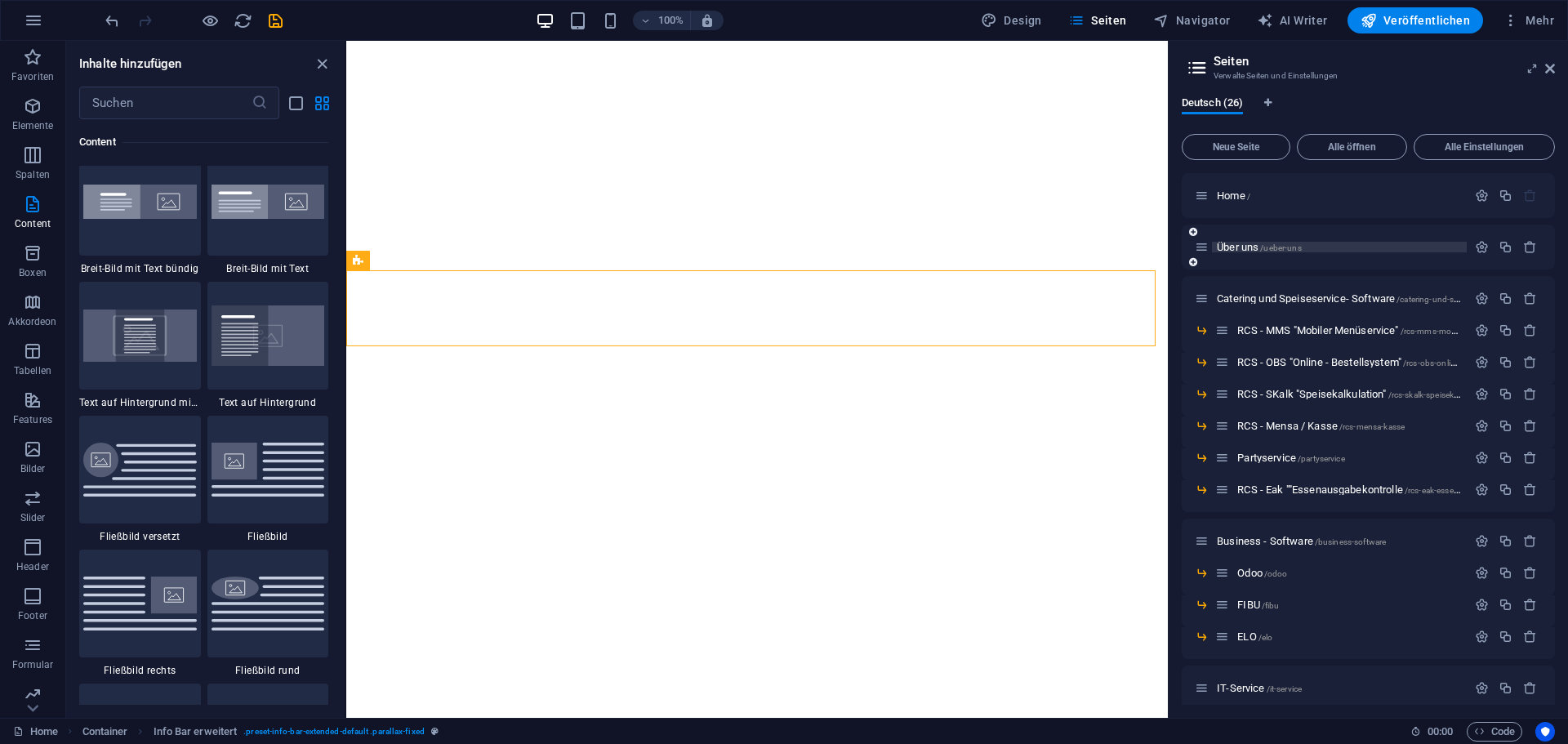
click at [1266, 245] on span "/ueber-uns" at bounding box center [1281, 247] width 41 height 9
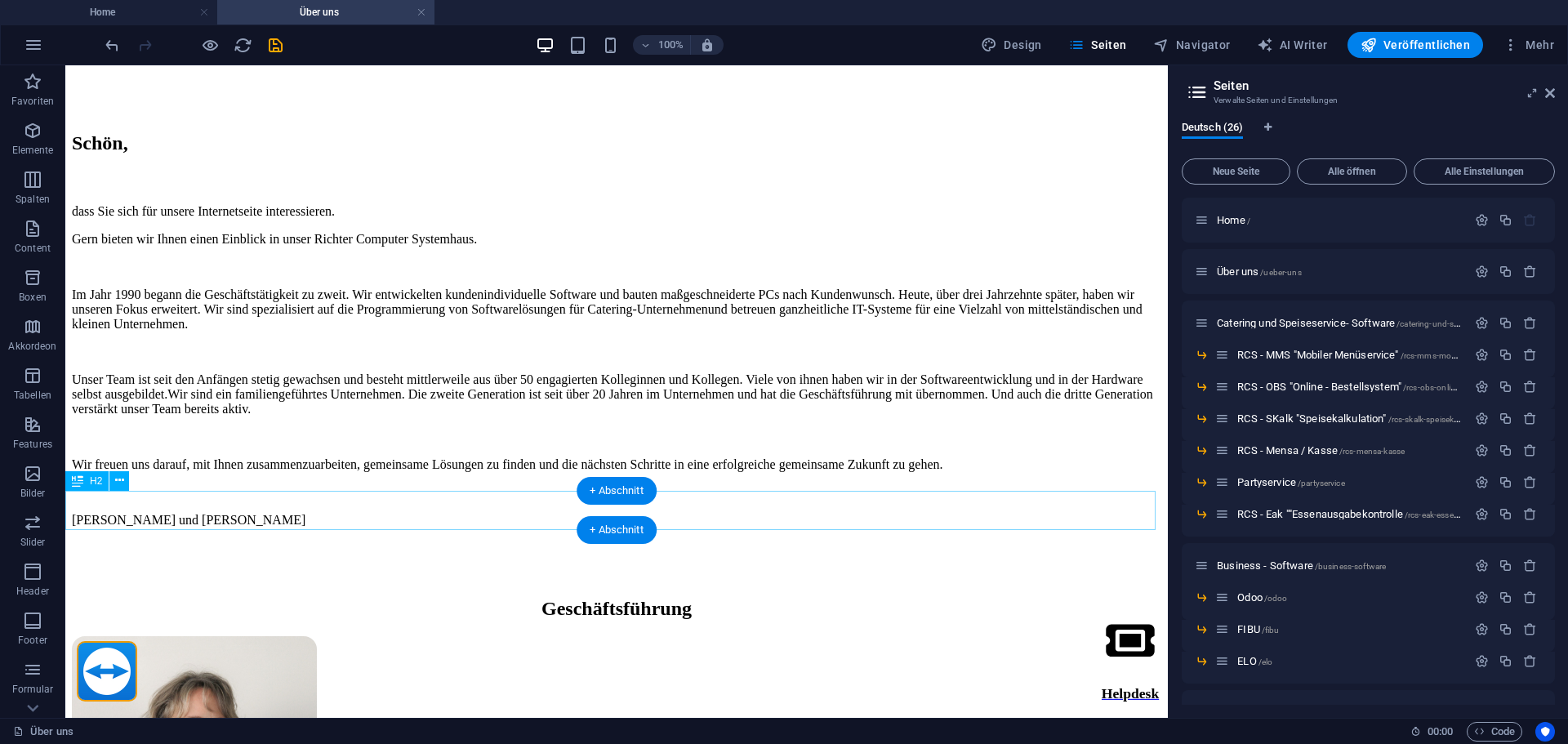
scroll to position [572, 0]
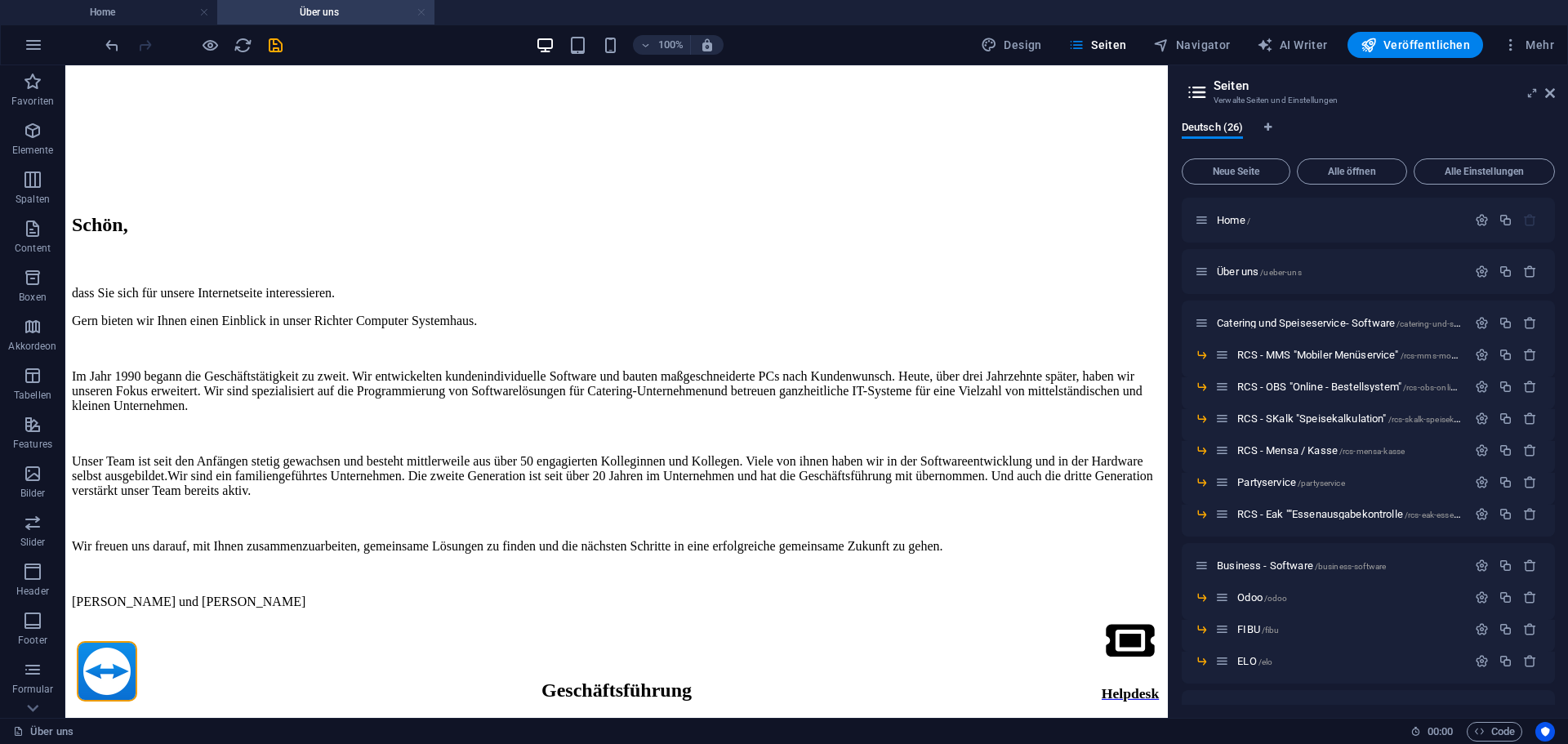
click at [418, 13] on link at bounding box center [421, 13] width 10 height 15
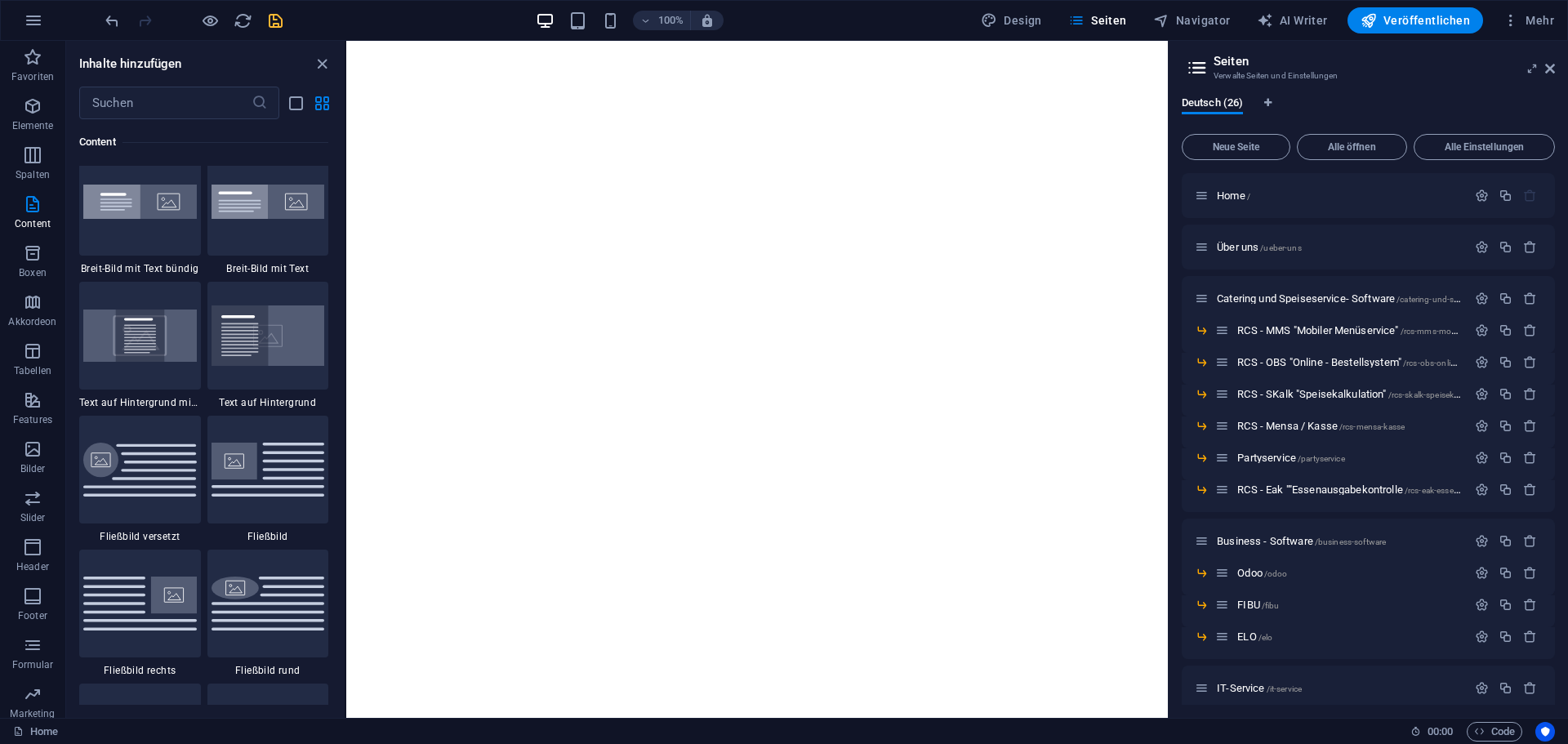
click at [275, 18] on icon "save" at bounding box center [275, 20] width 18 height 18
click at [319, 61] on icon "close panel" at bounding box center [322, 64] width 18 height 18
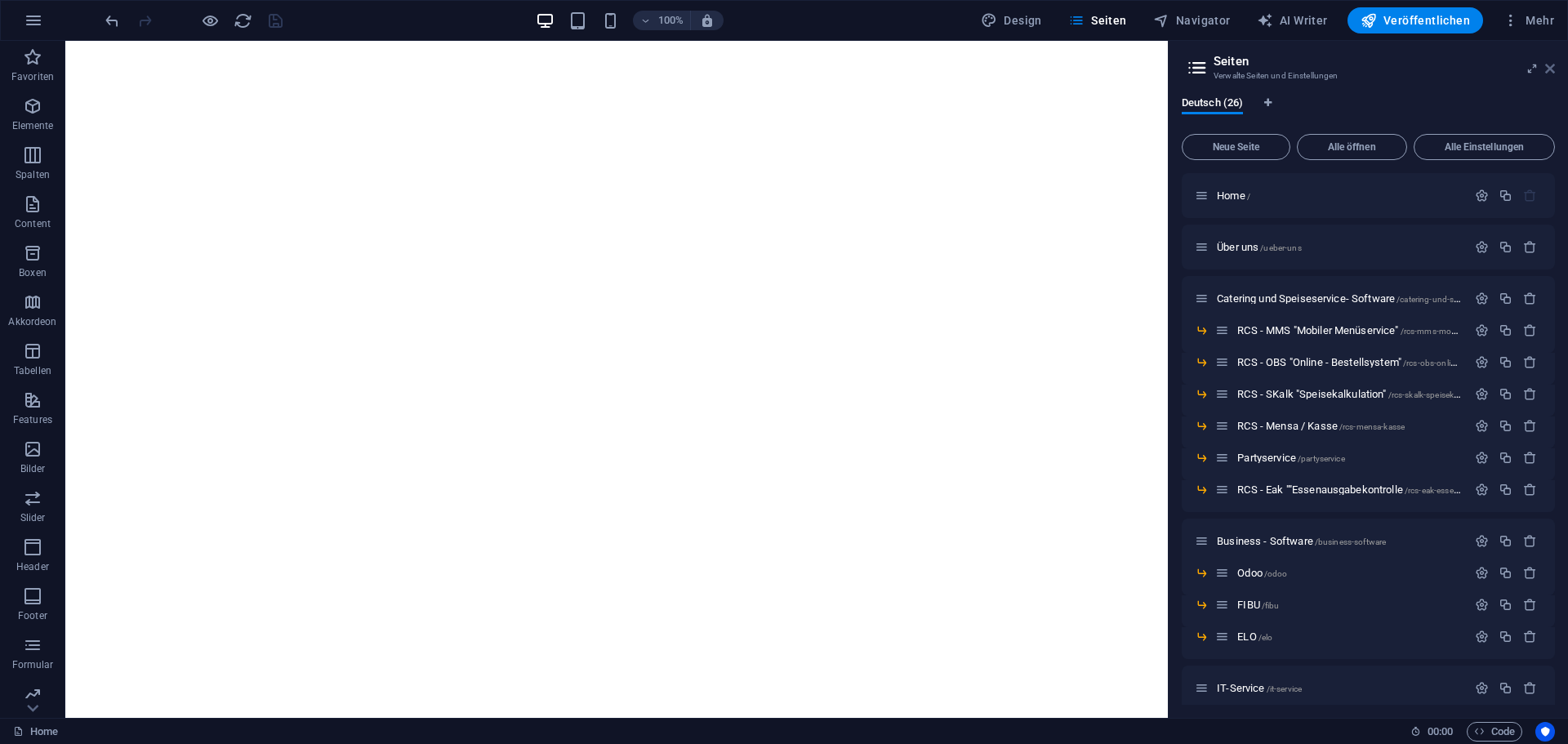
click at [1554, 68] on aside "Seiten Verwalte Seiten und Einstellungen Deutsch (26) Neue Seite Alle öffnen Al…" at bounding box center [1368, 379] width 400 height 677
click at [1552, 71] on icon at bounding box center [1551, 69] width 10 height 14
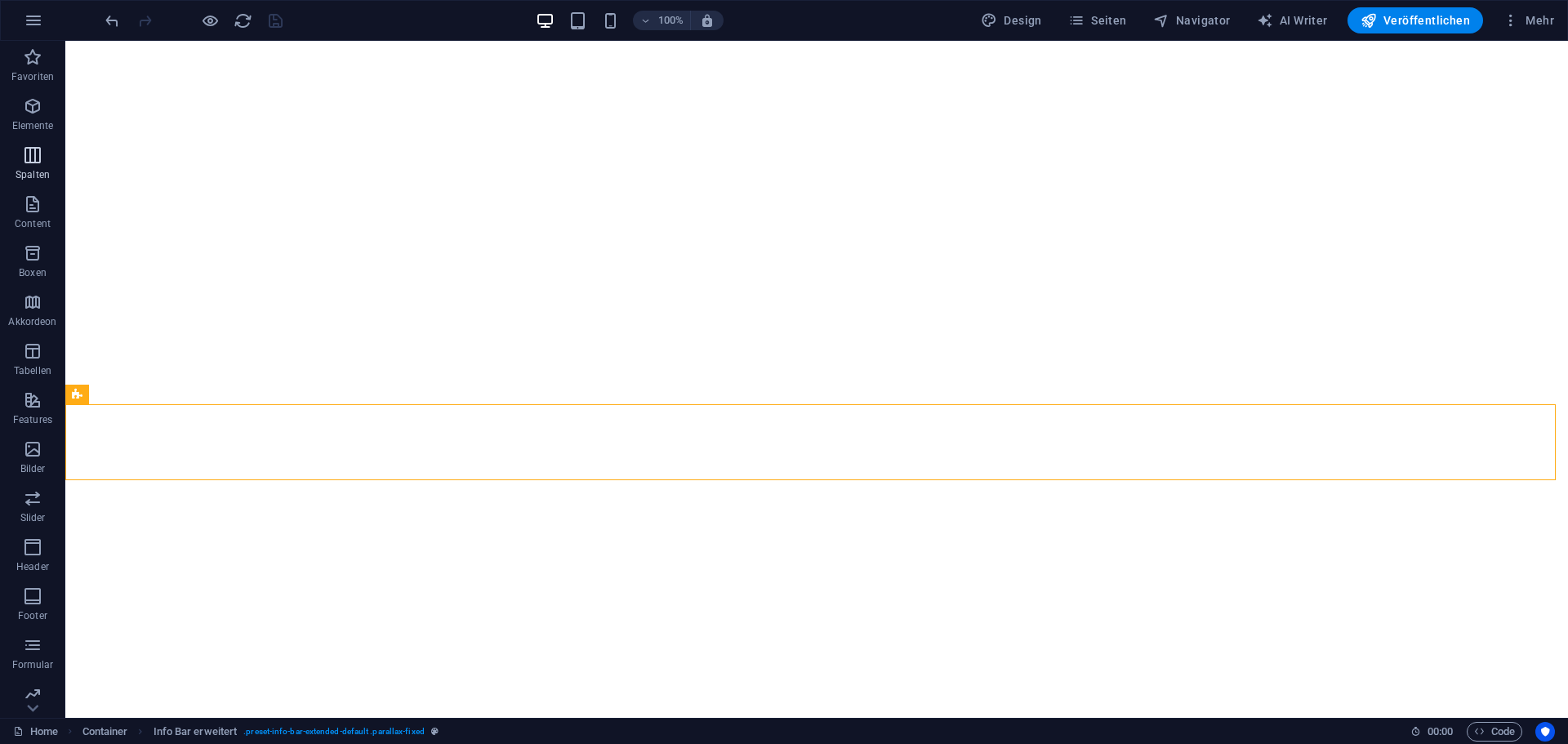
click at [35, 159] on icon "button" at bounding box center [33, 155] width 19 height 19
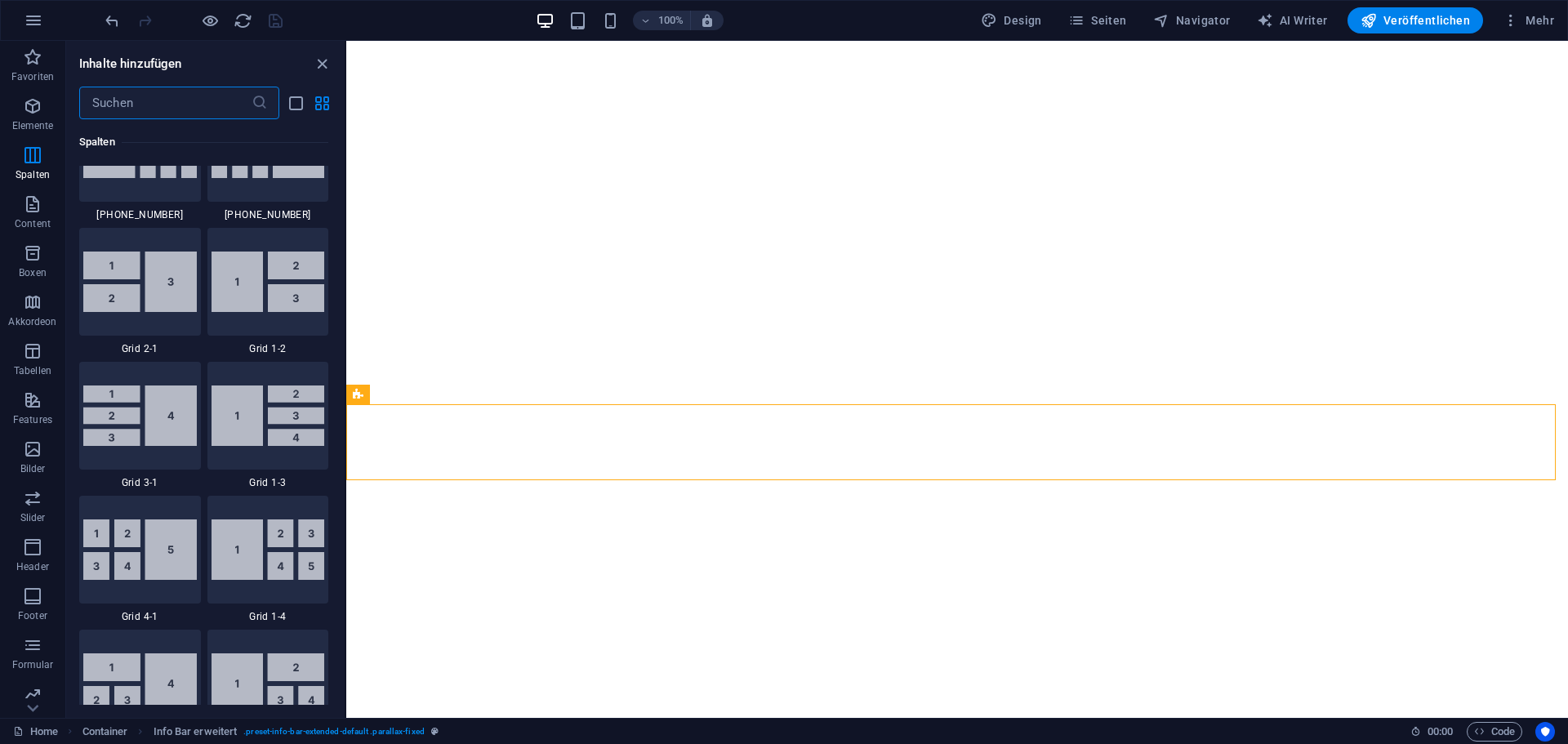
scroll to position [2279, 0]
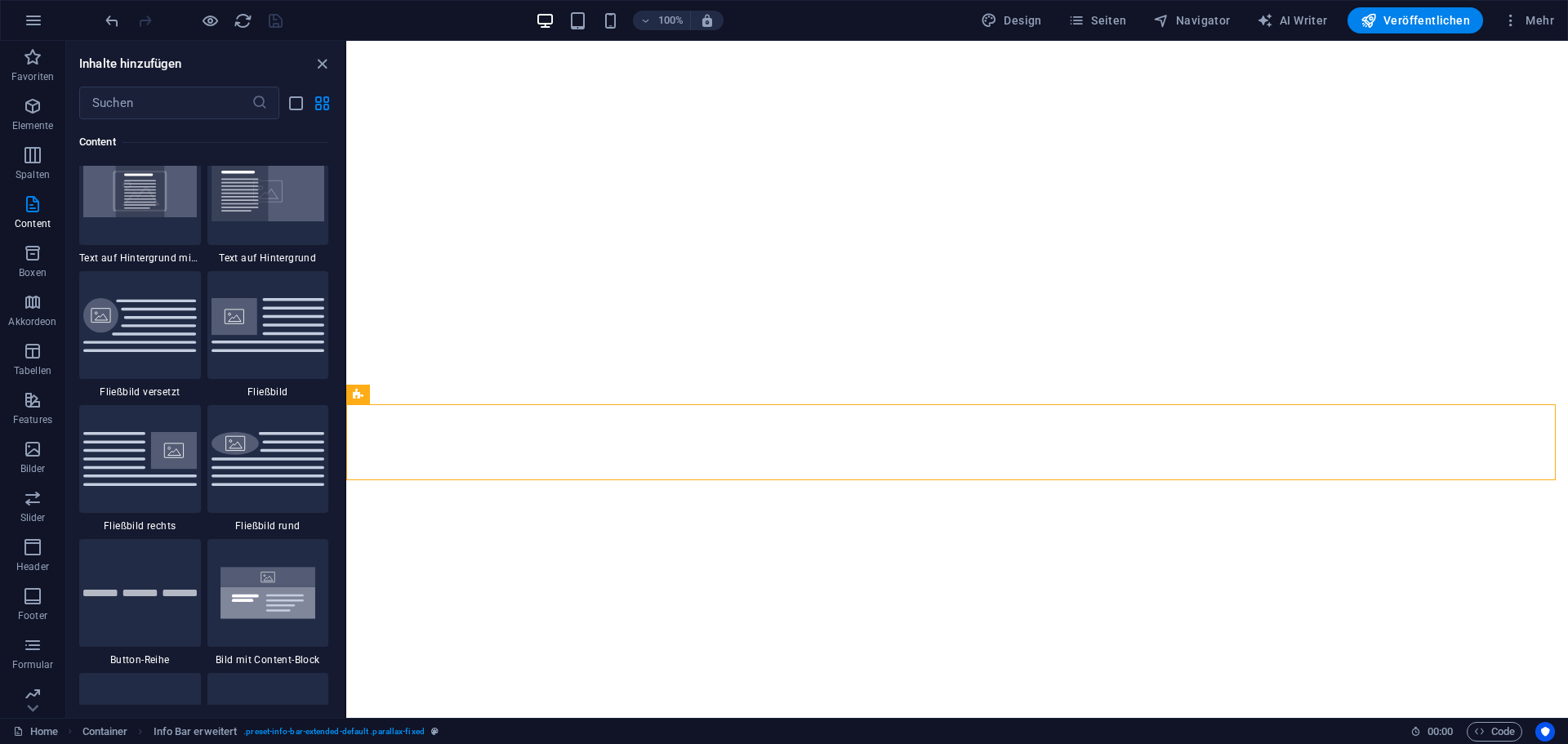
scroll to position [3505, 0]
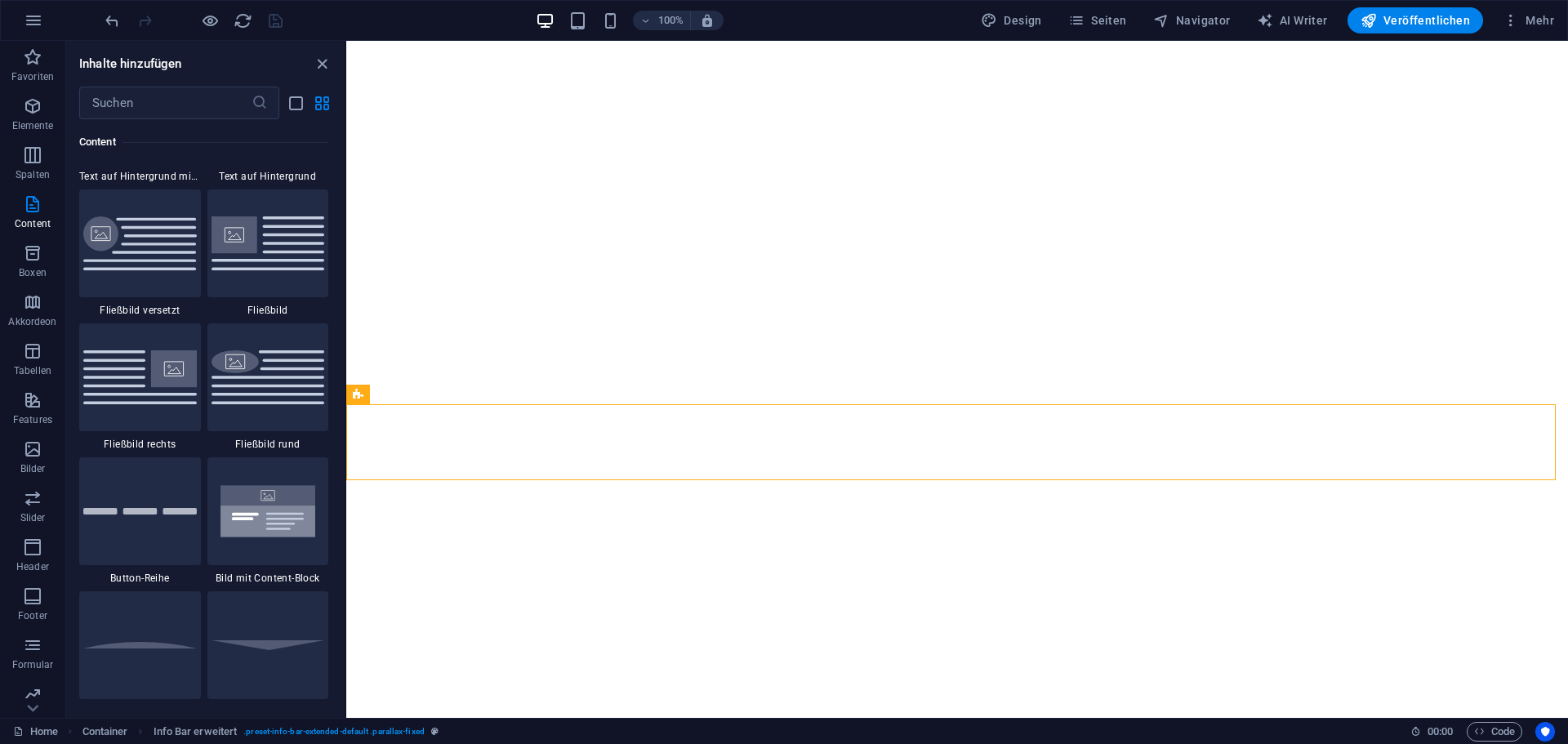
click at [204, 367] on div "1 Star Text spaltig 1 Star Text 1 Star Text mit Trenner 1 Star Bild mit Text-Bo…" at bounding box center [204, 320] width 249 height 1601
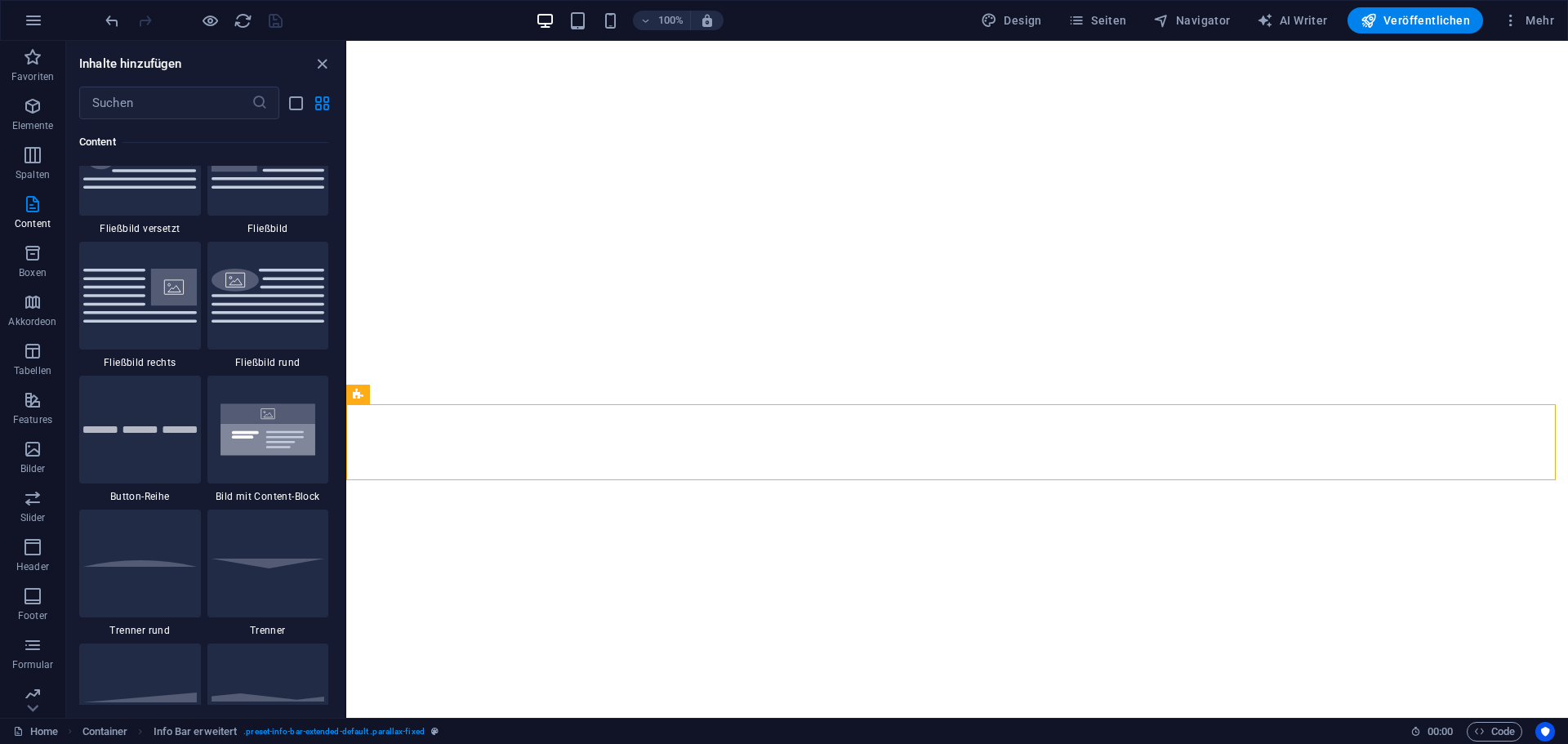
scroll to position [3750, 0]
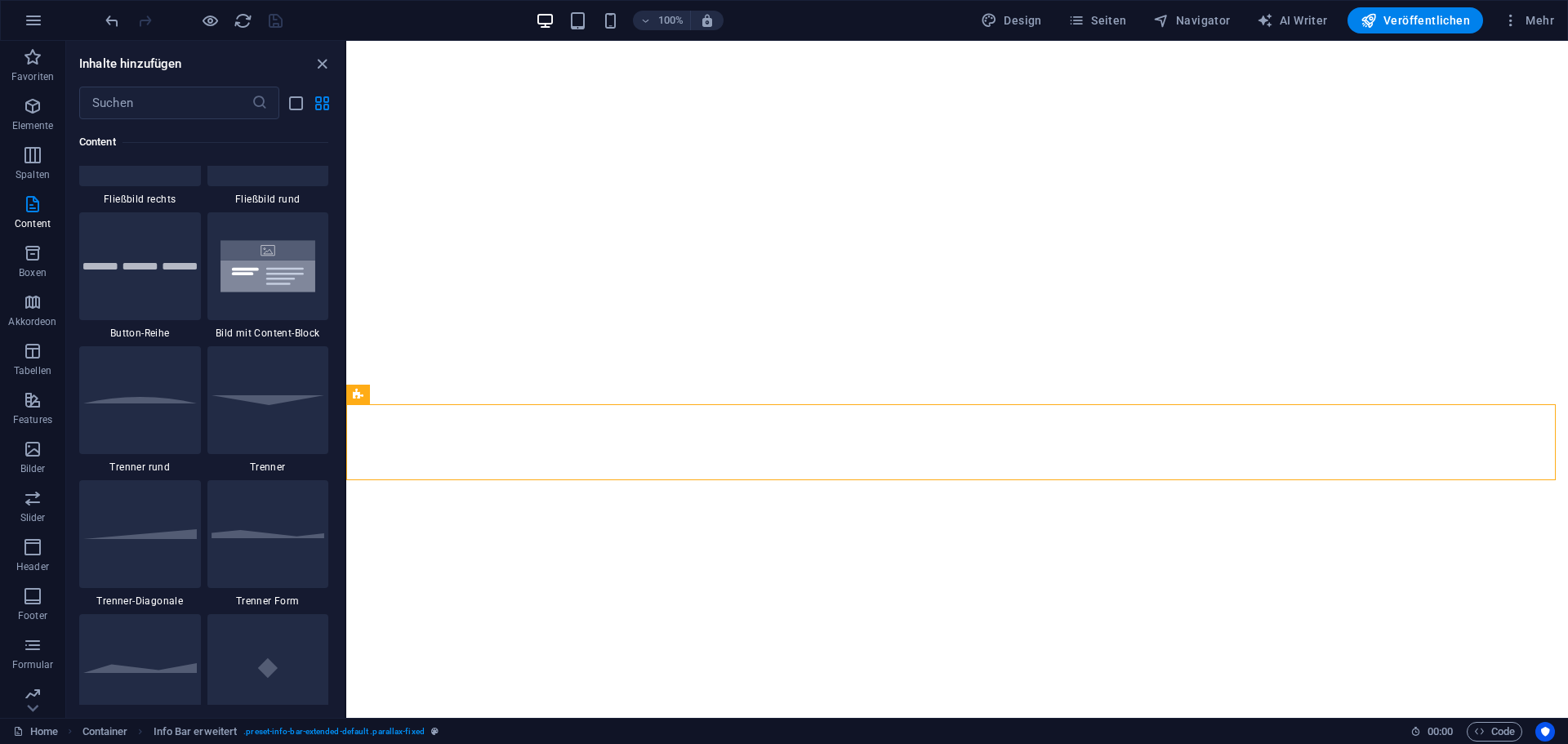
click at [204, 396] on div "1 Star Text spaltig 1 Star Text 1 Star Text mit Trenner 1 Star Bild mit Text-Bo…" at bounding box center [204, 74] width 249 height 1601
click at [204, 402] on div "1 Star Text spaltig 1 Star Text 1 Star Text mit Trenner 1 Star Bild mit Text-Bo…" at bounding box center [204, 74] width 249 height 1601
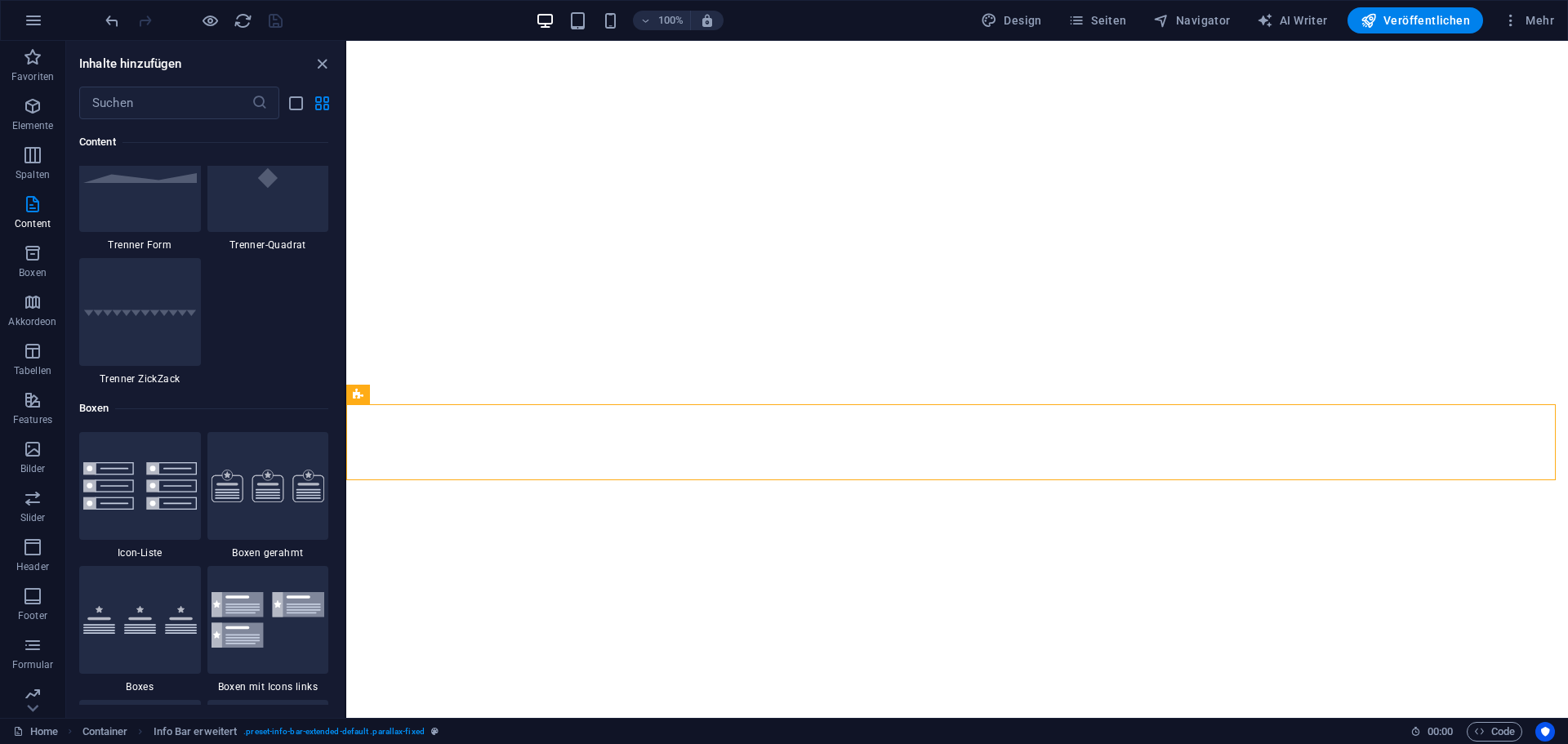
scroll to position [4322, 0]
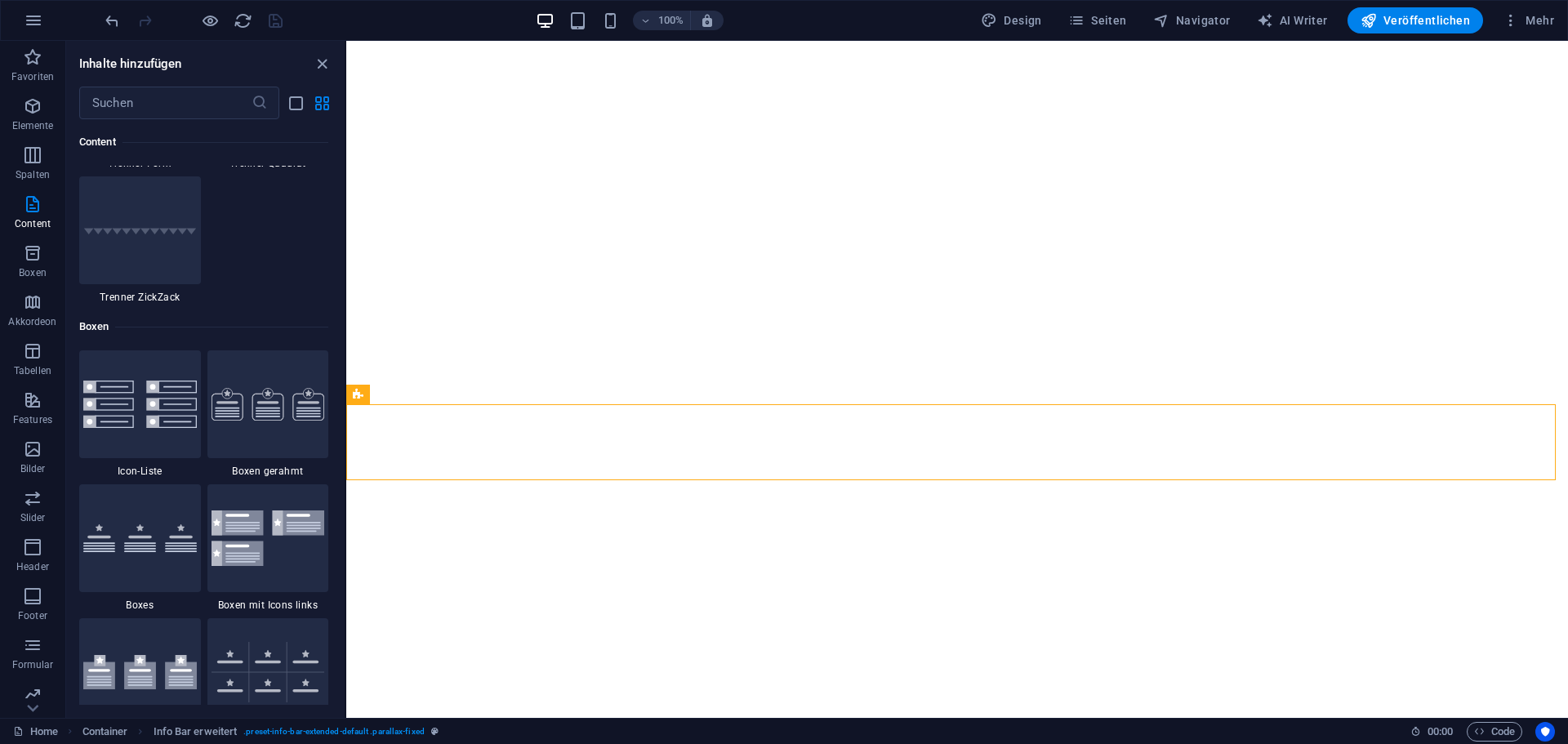
click at [204, 402] on div "1 Star Icon-Liste 1 Star Boxen gerahmt 1 Star Boxes 1 Star Boxen mit Icons link…" at bounding box center [204, 682] width 249 height 664
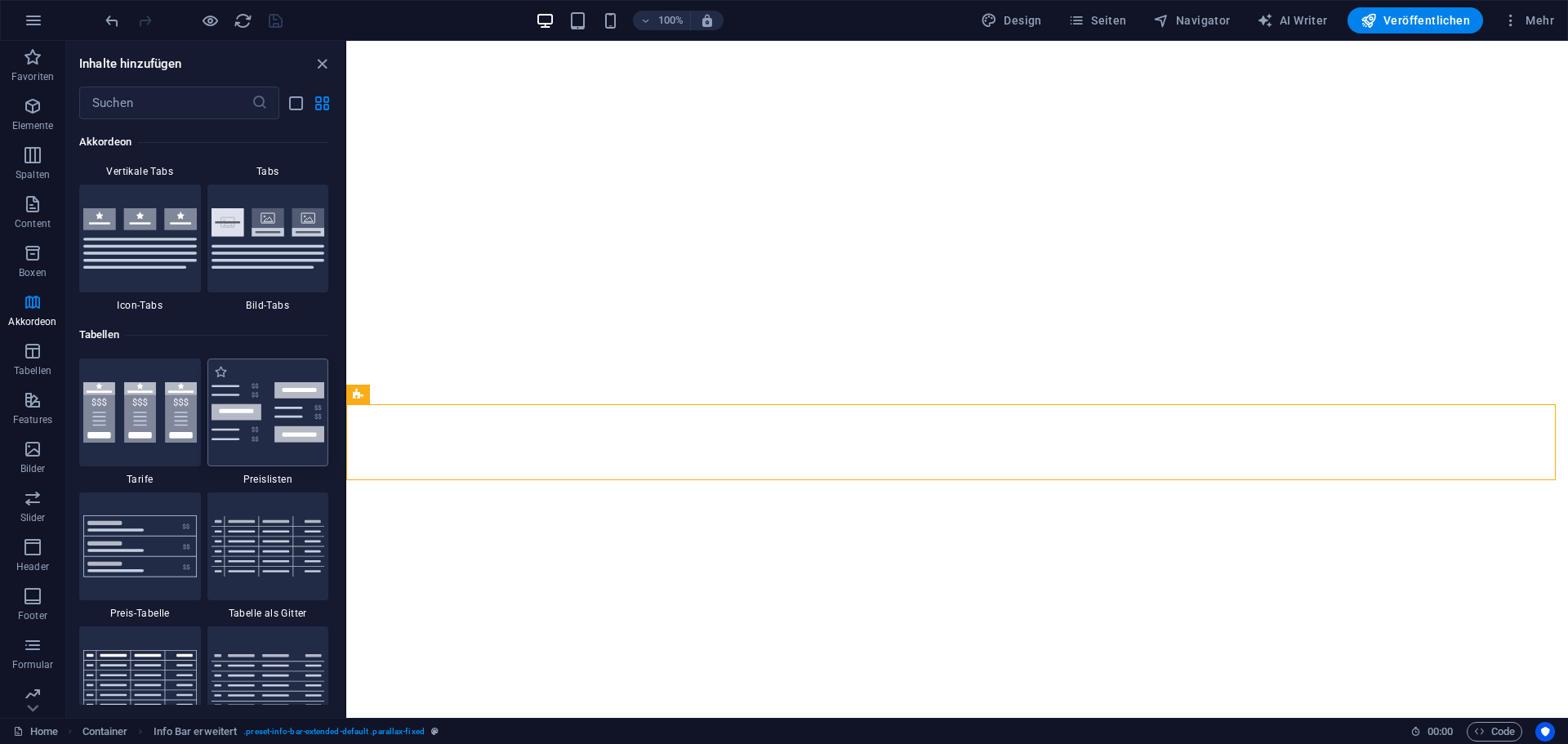
scroll to position [5956, 0]
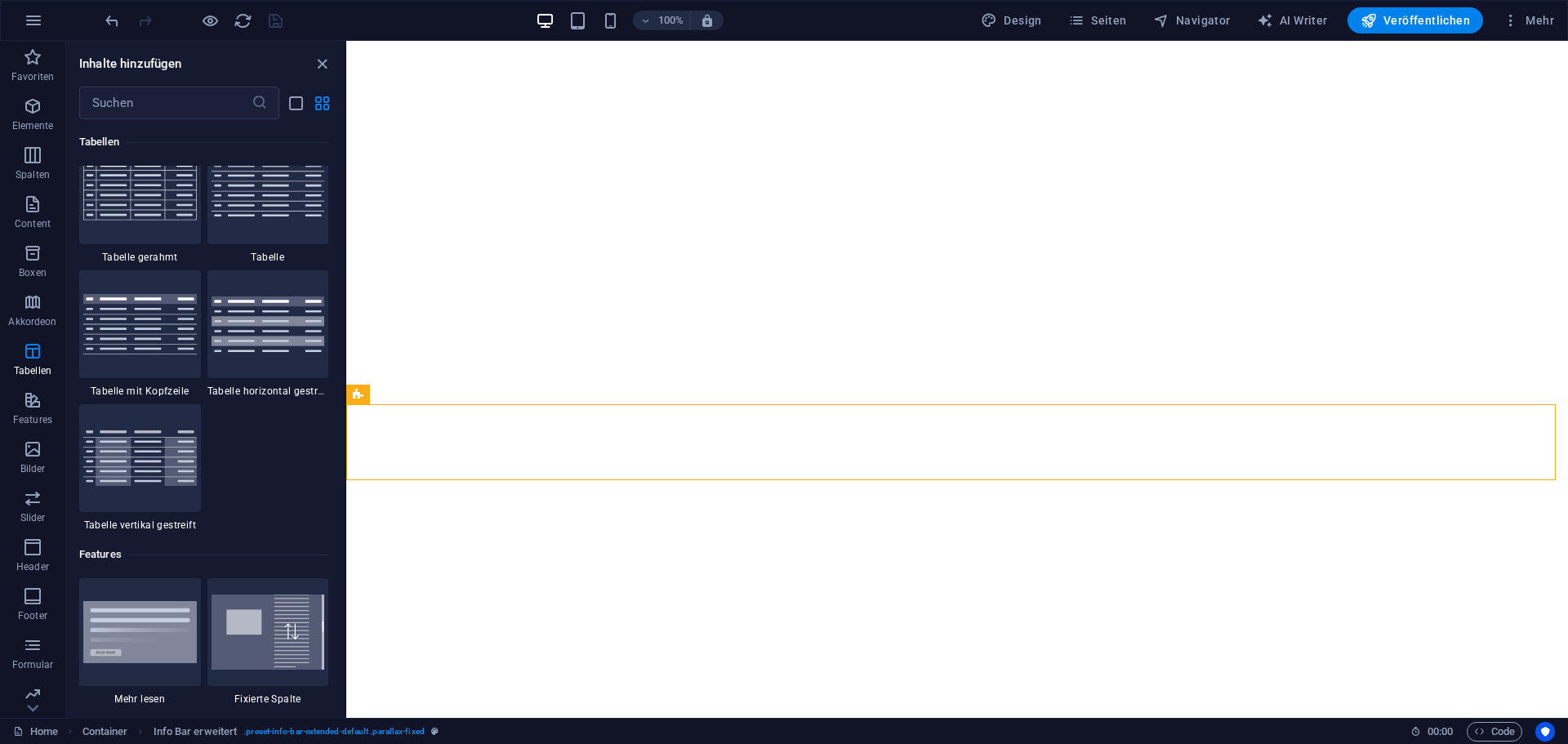
click at [204, 322] on div "1 Star Tarife 1 Star Preislisten 1 Star Preis-Tabelle 1 Star Tabelle als Gitter…" at bounding box center [204, 200] width 249 height 664
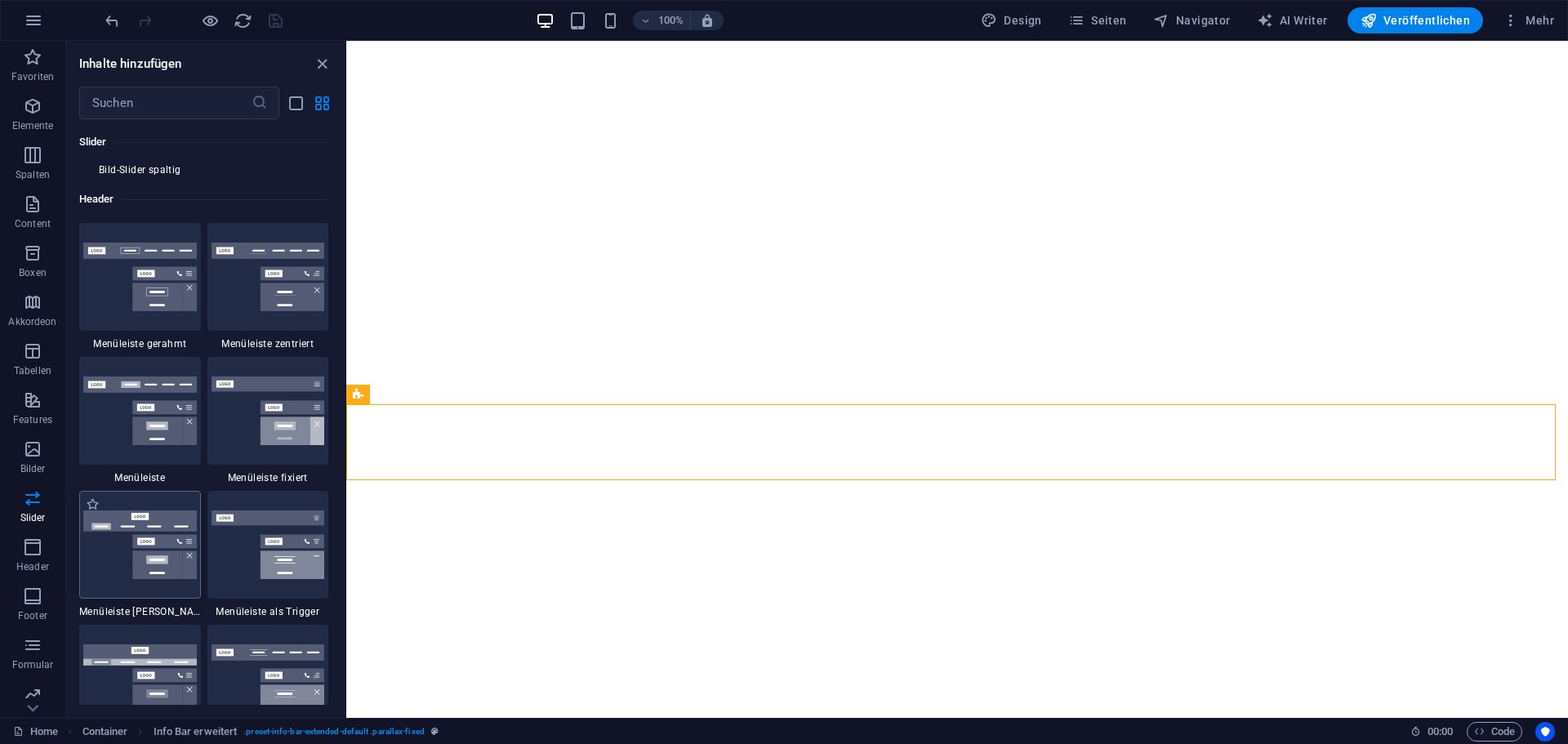
scroll to position [9862, 0]
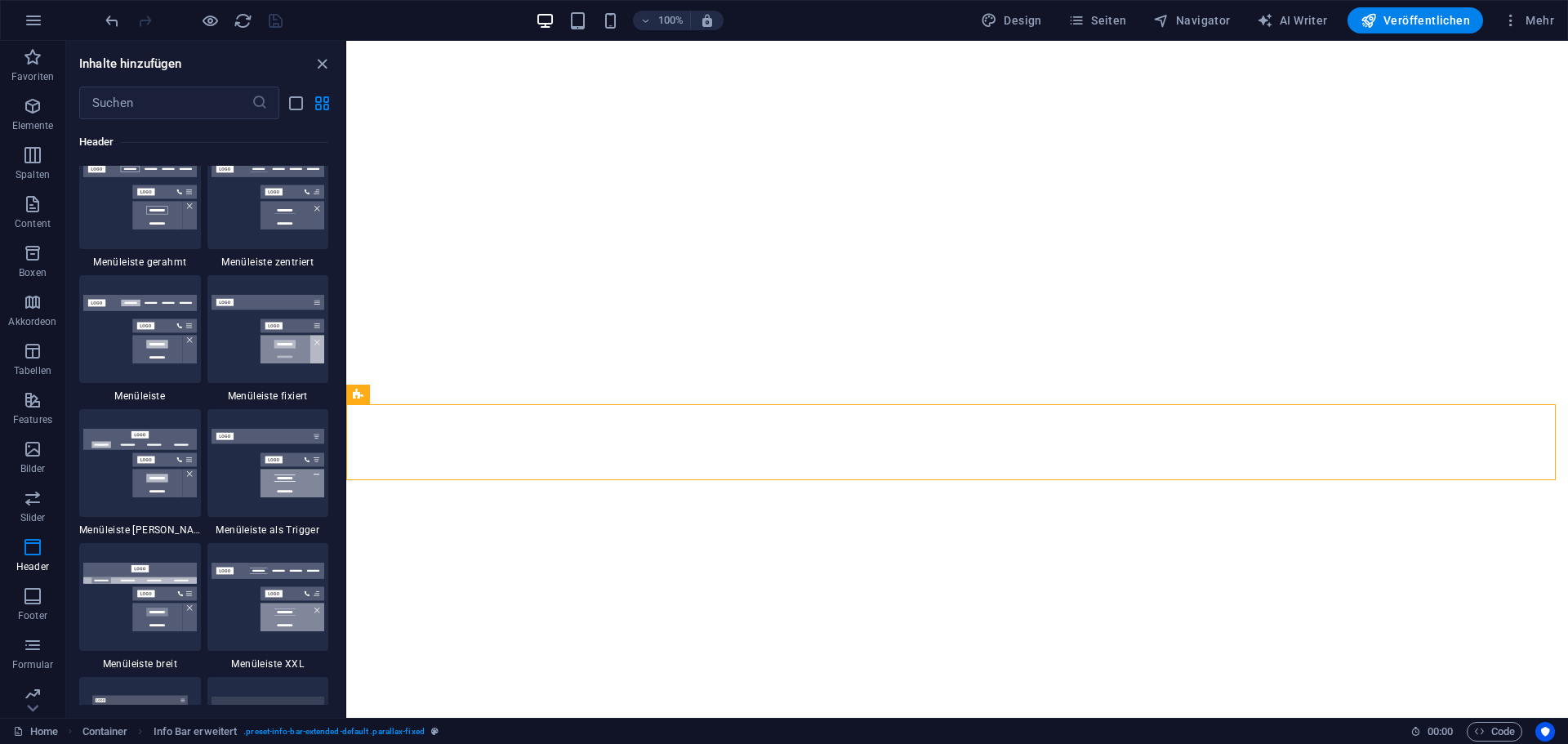
click at [204, 322] on div "1 Star Menüleiste gerahmt 1 Star Menüleiste zentriert 1 Star Menüleiste 1 Star …" at bounding box center [204, 607] width 249 height 931
click at [205, 322] on div "1 Star Menüleiste gerahmt 1 Star Menüleiste zentriert 1 Star Menüleiste 1 Star …" at bounding box center [204, 607] width 249 height 931
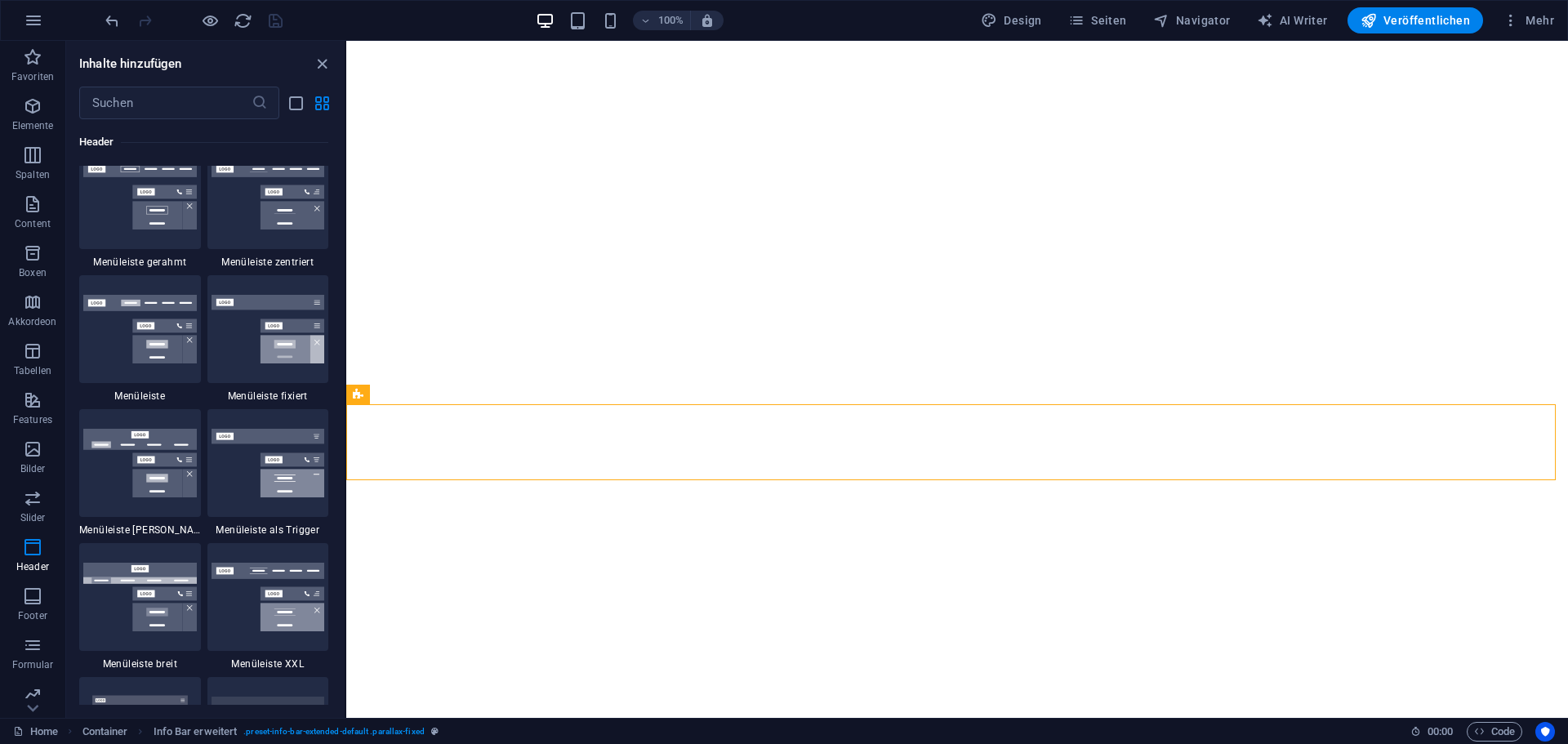
click at [205, 322] on div "1 Star Menüleiste gerahmt 1 Star Menüleiste zentriert 1 Star Menüleiste 1 Star …" at bounding box center [204, 607] width 249 height 931
click at [204, 320] on div "1 Star Menüleiste gerahmt 1 Star Menüleiste zentriert 1 Star Menüleiste 1 Star …" at bounding box center [204, 607] width 249 height 931
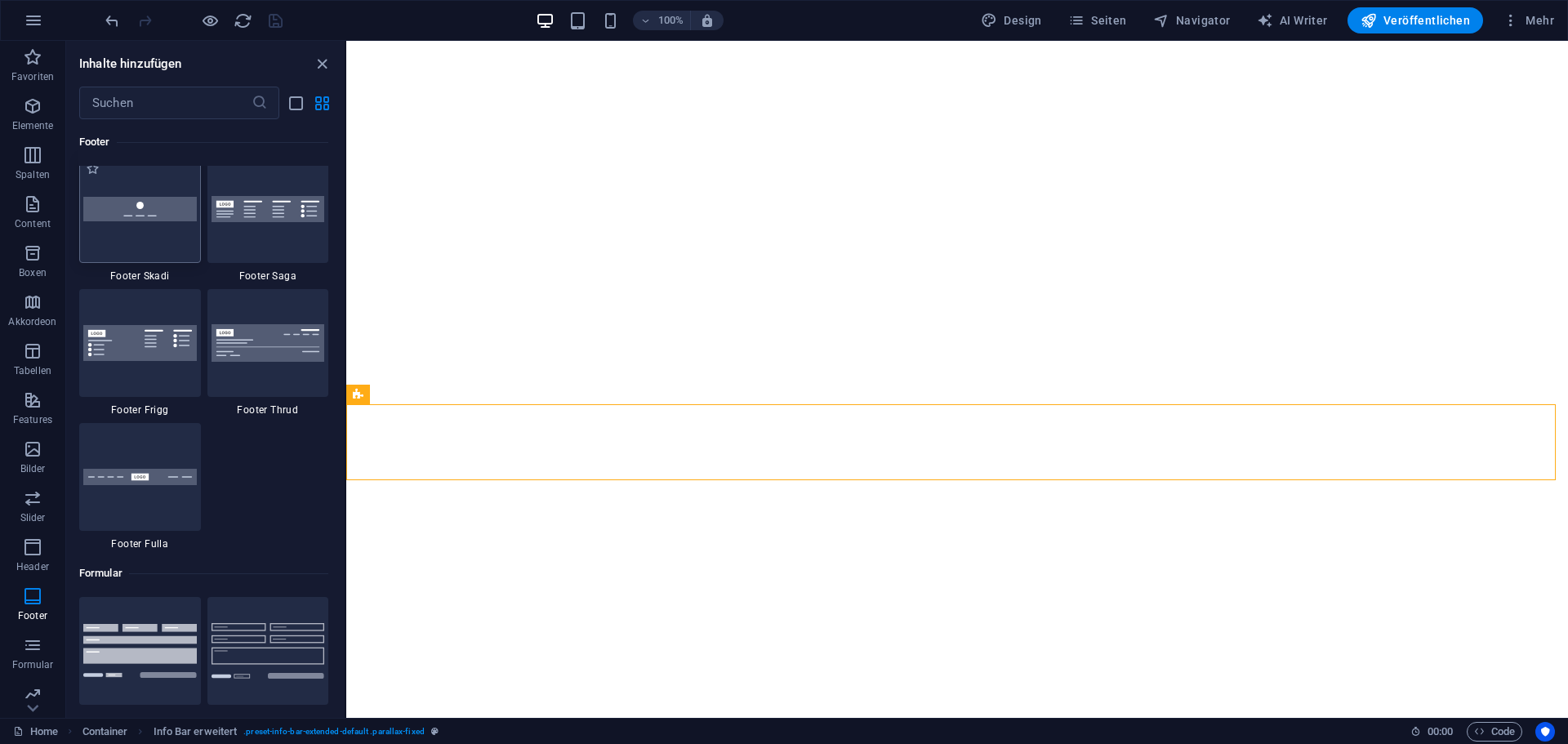
scroll to position [11577, 0]
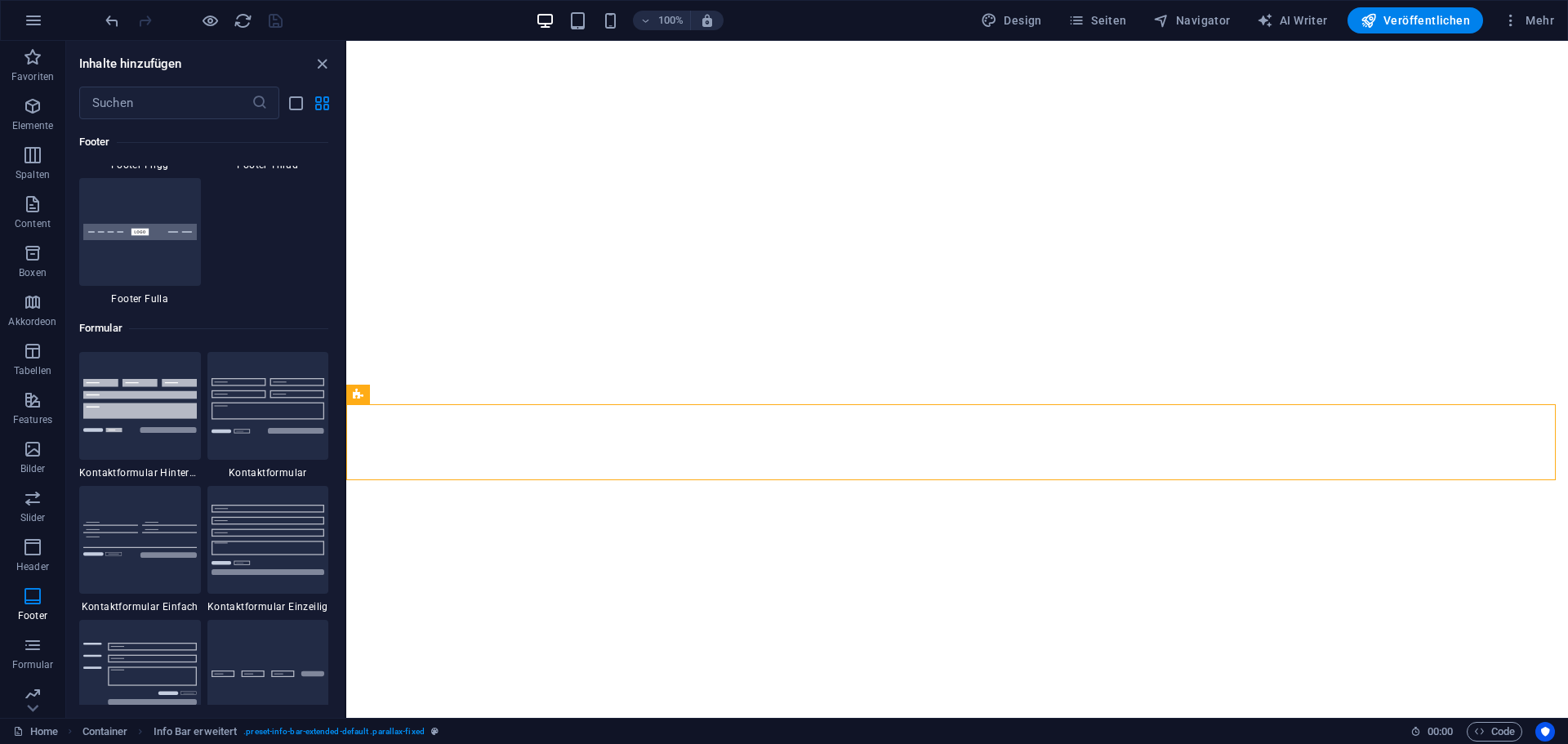
scroll to position [11823, 0]
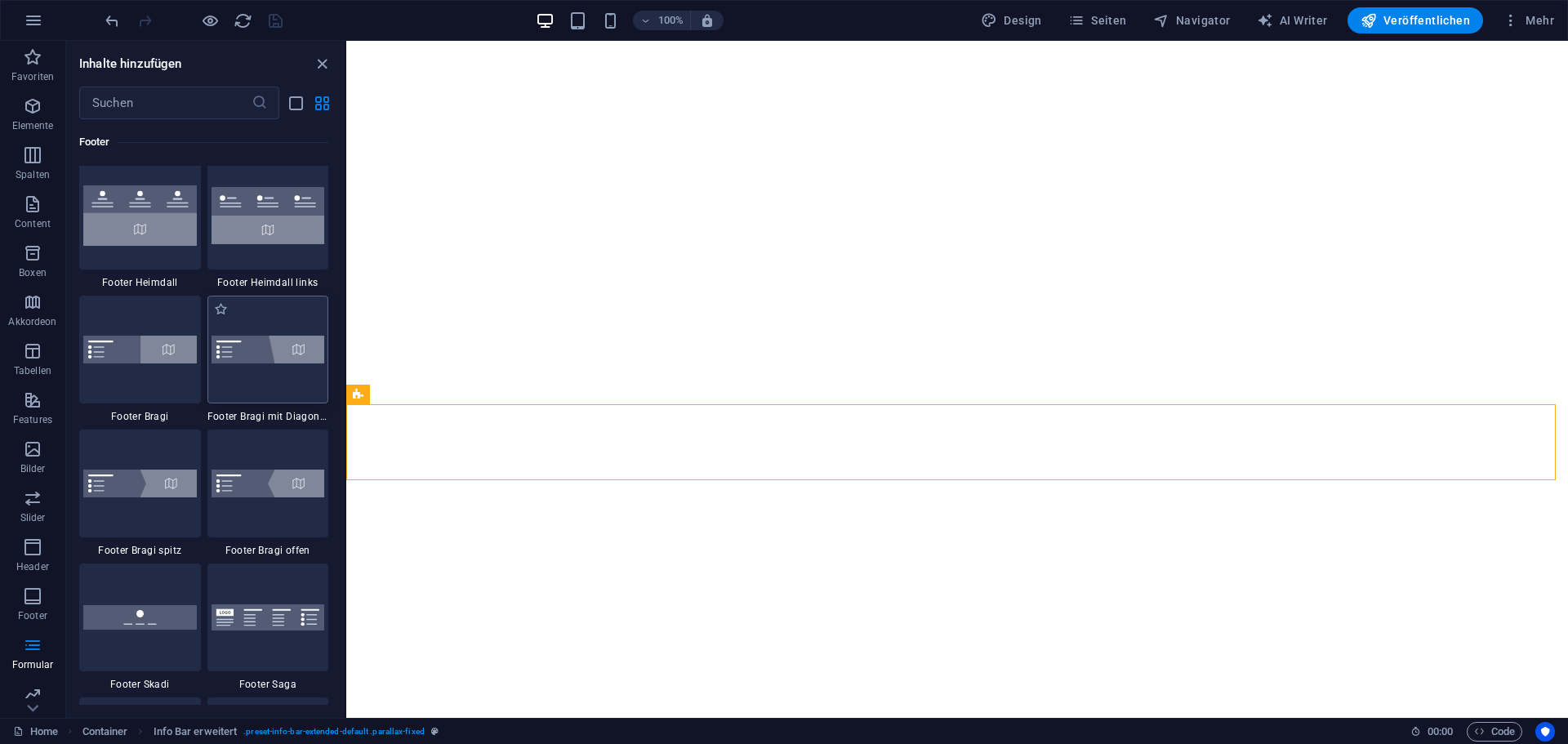
scroll to position [11005, 0]
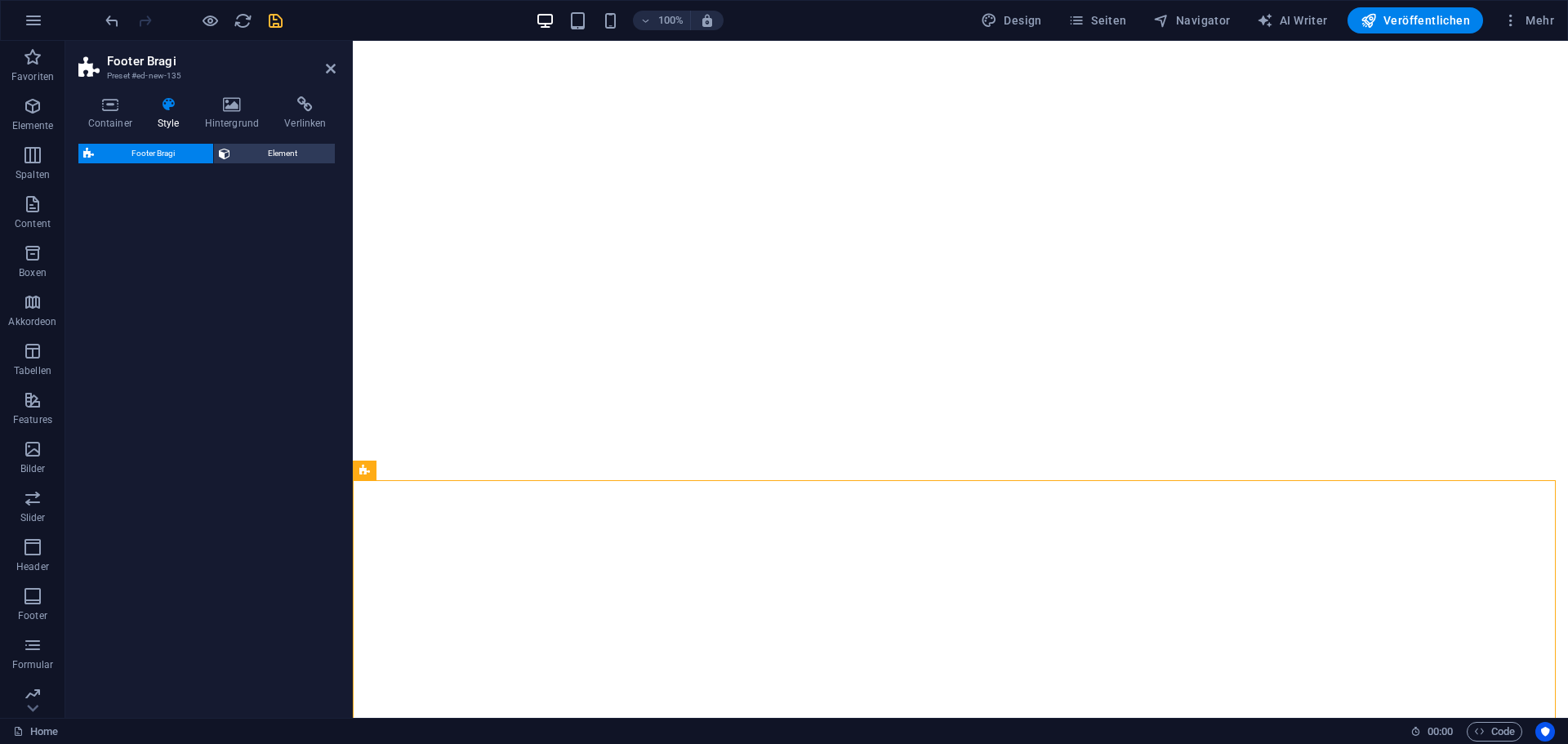
select select "%"
select select "rem"
select select "px"
select select "rem"
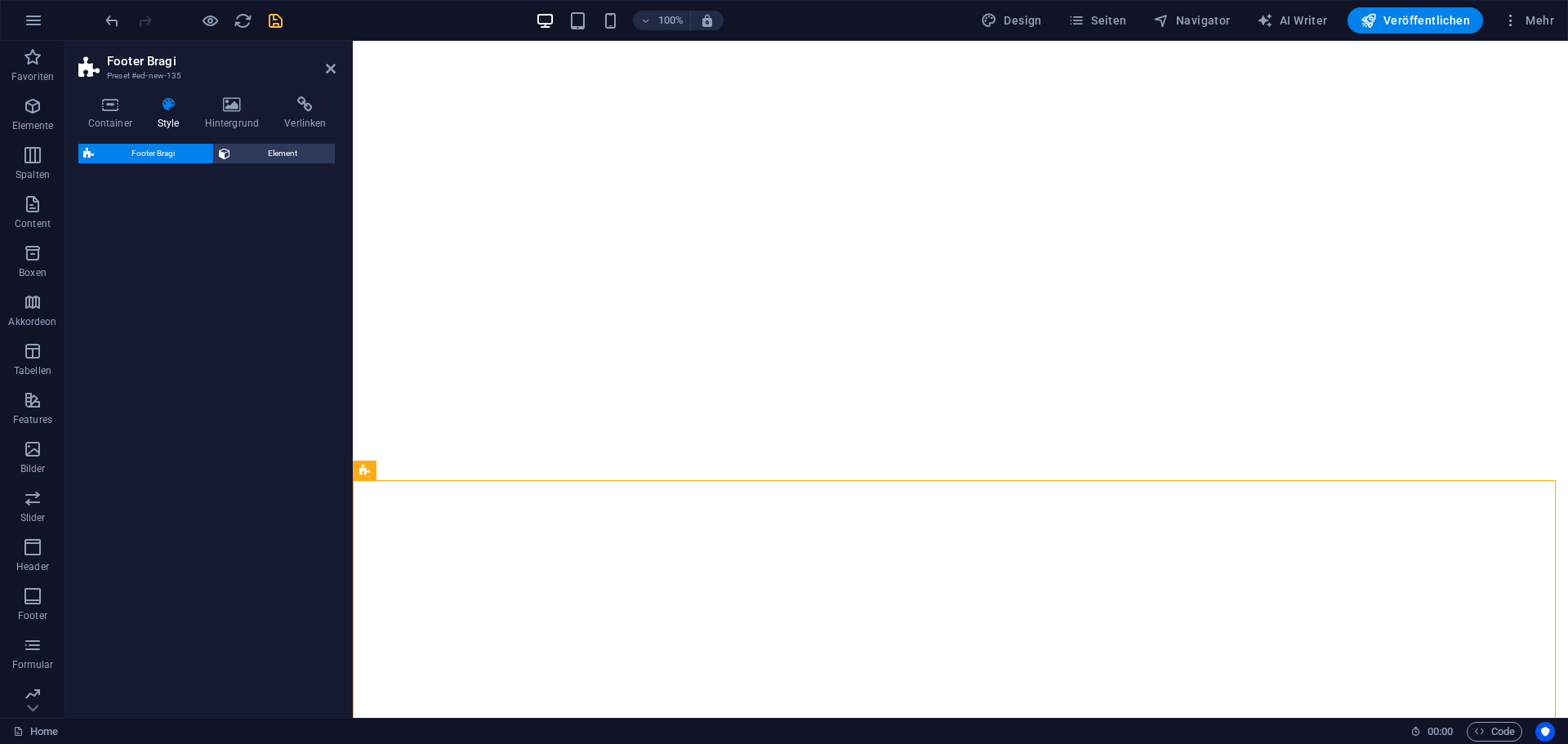
select select "rem"
select select "preset-footer-bragi-v3-triangle"
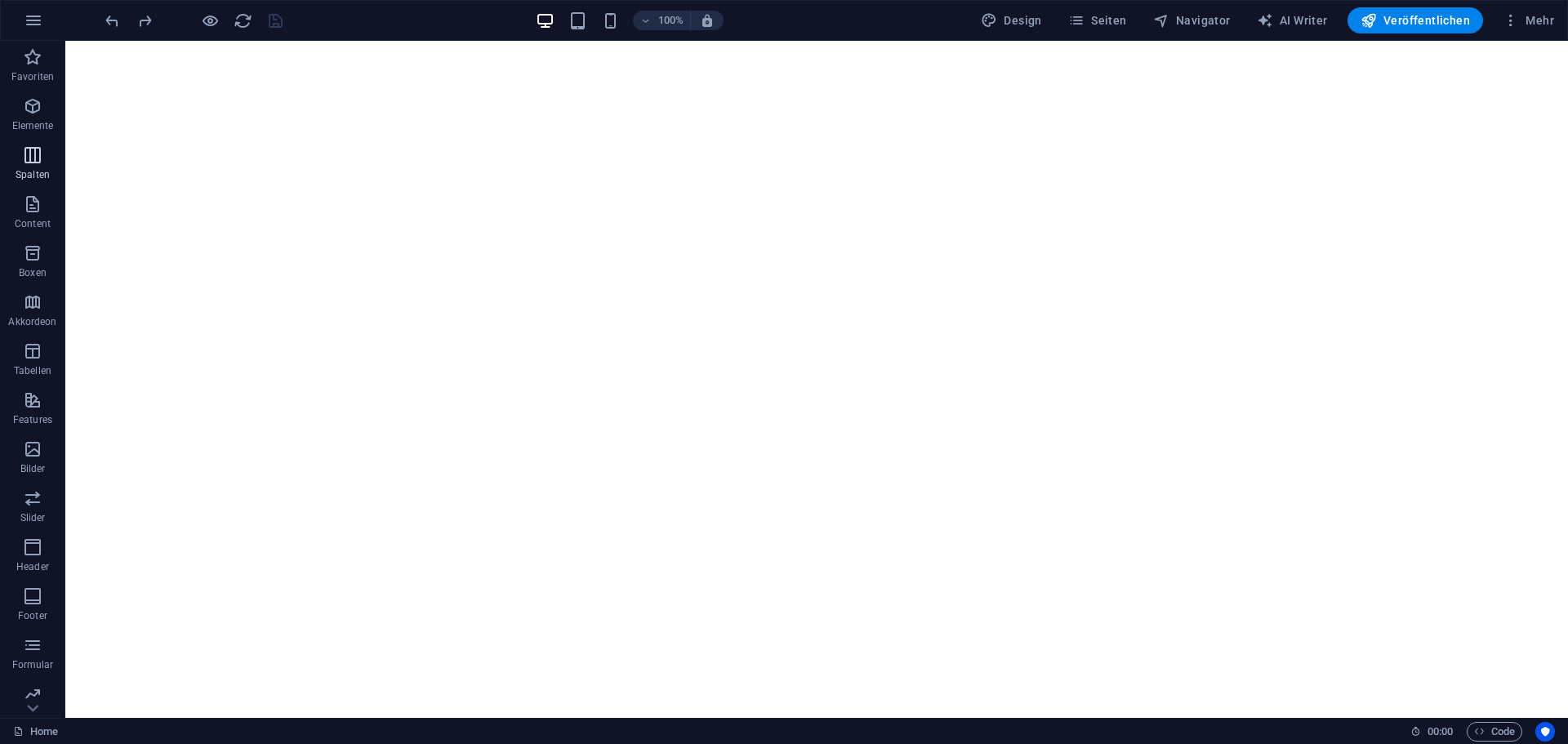
click at [41, 149] on icon "button" at bounding box center [33, 155] width 19 height 19
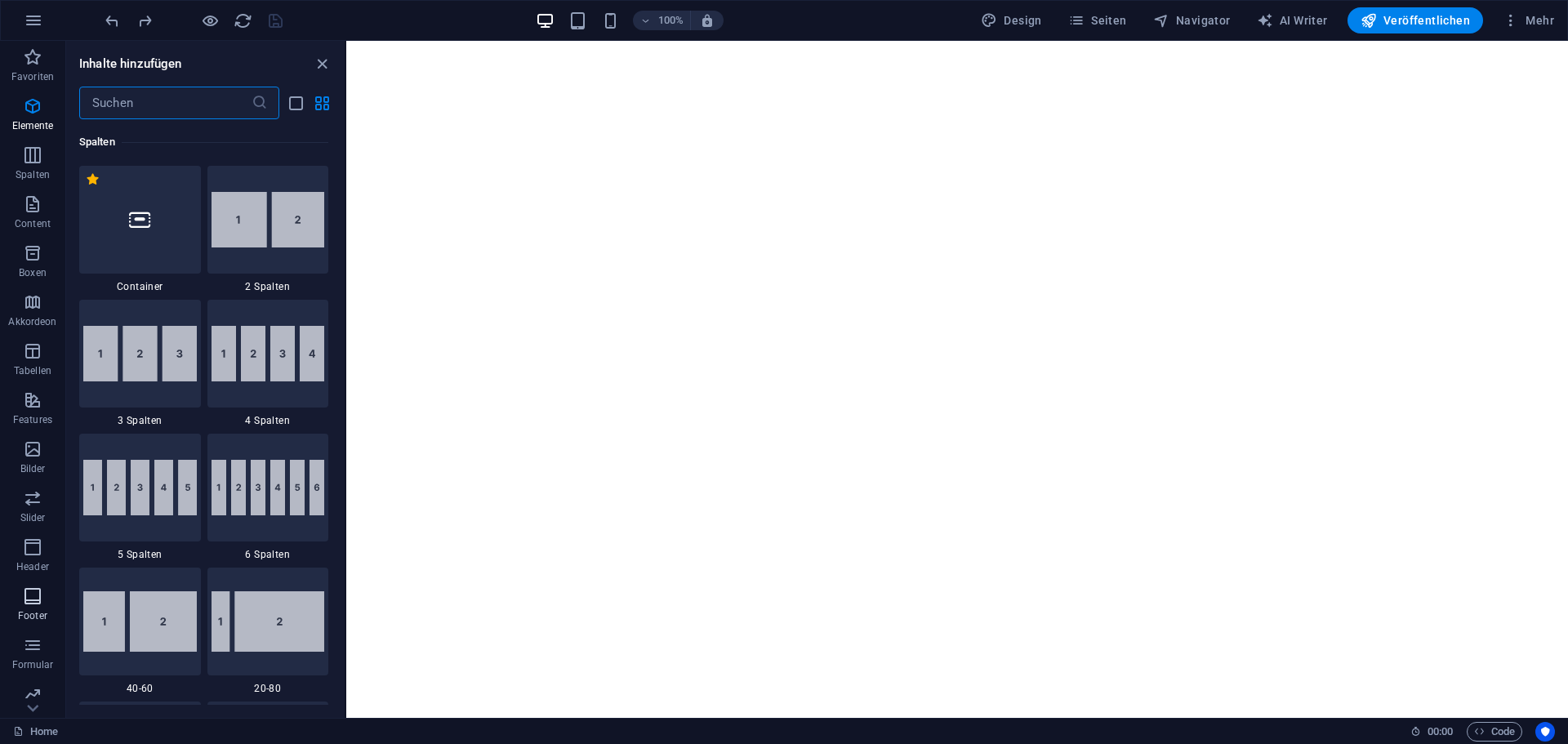
scroll to position [58, 0]
click at [37, 652] on p "Marketing" at bounding box center [32, 656] width 45 height 14
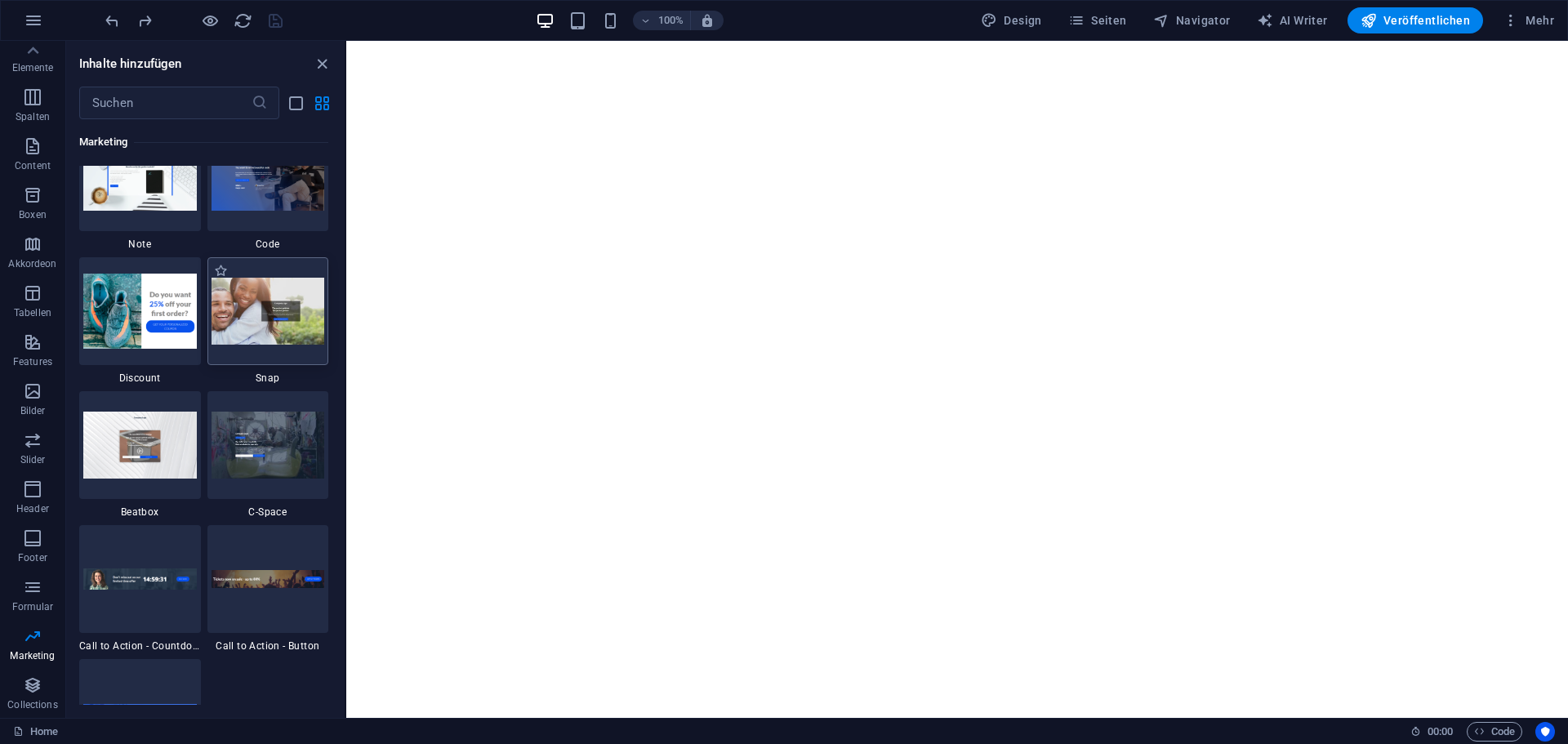
scroll to position [14369, 0]
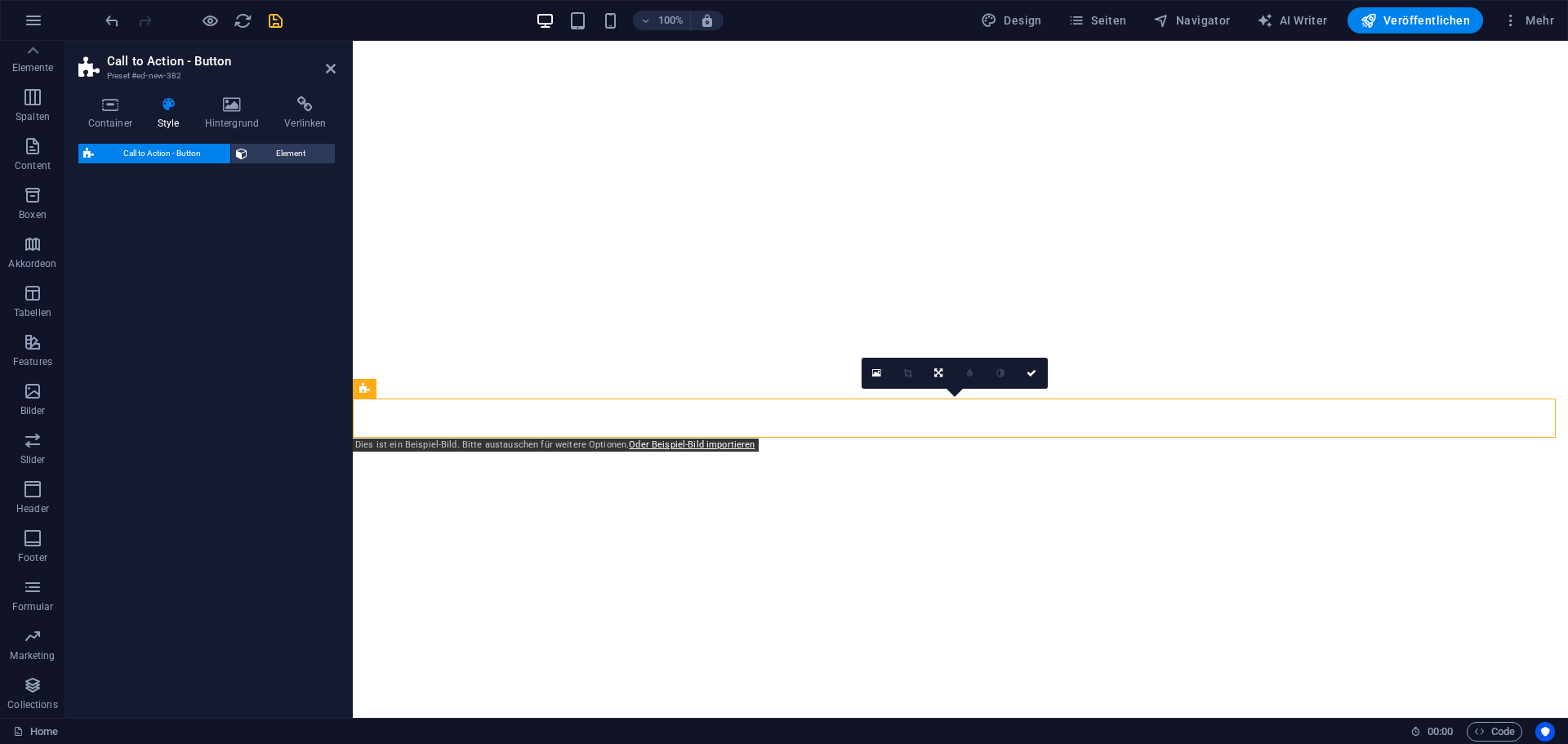
select select "rem"
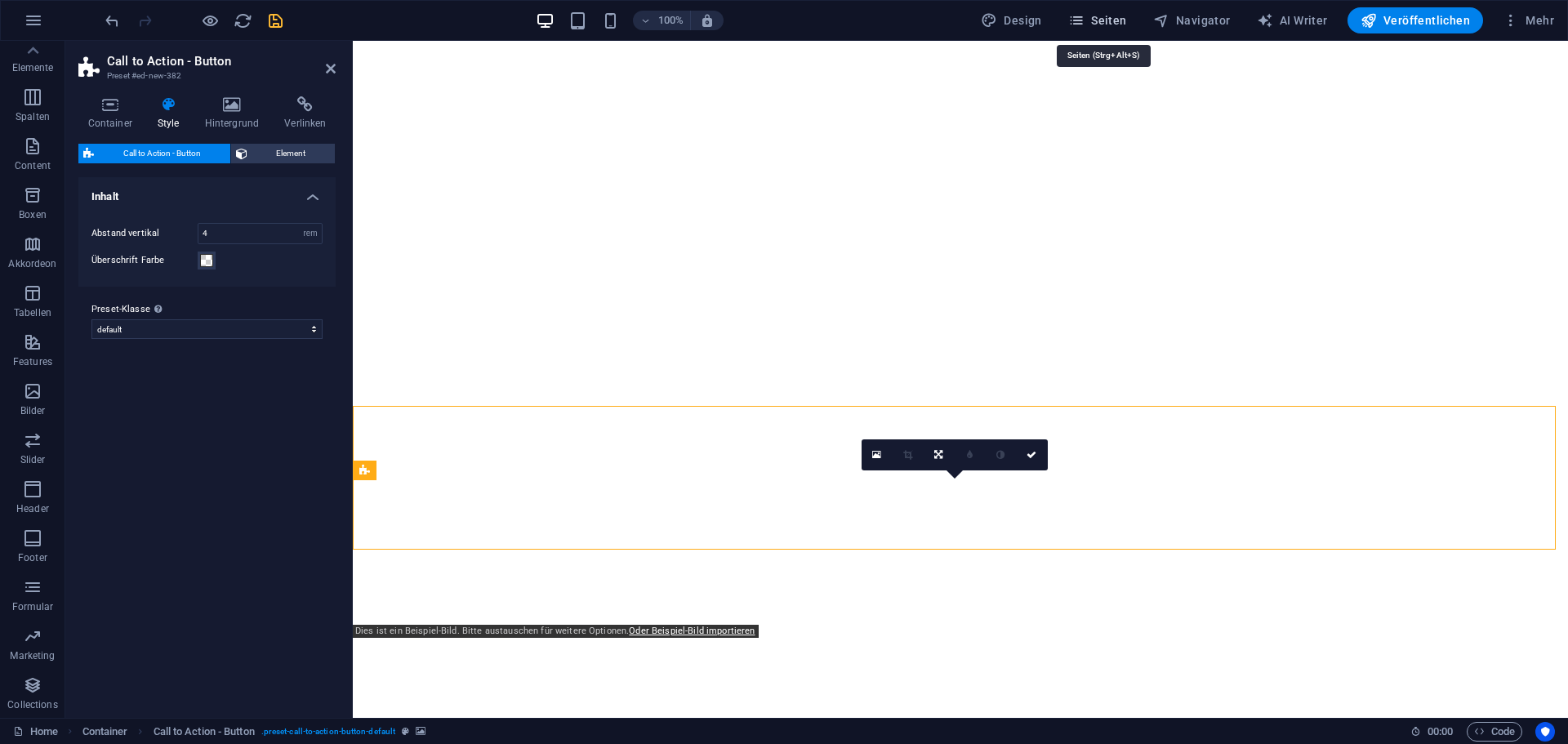
click at [1099, 28] on span "Seiten" at bounding box center [1098, 20] width 59 height 16
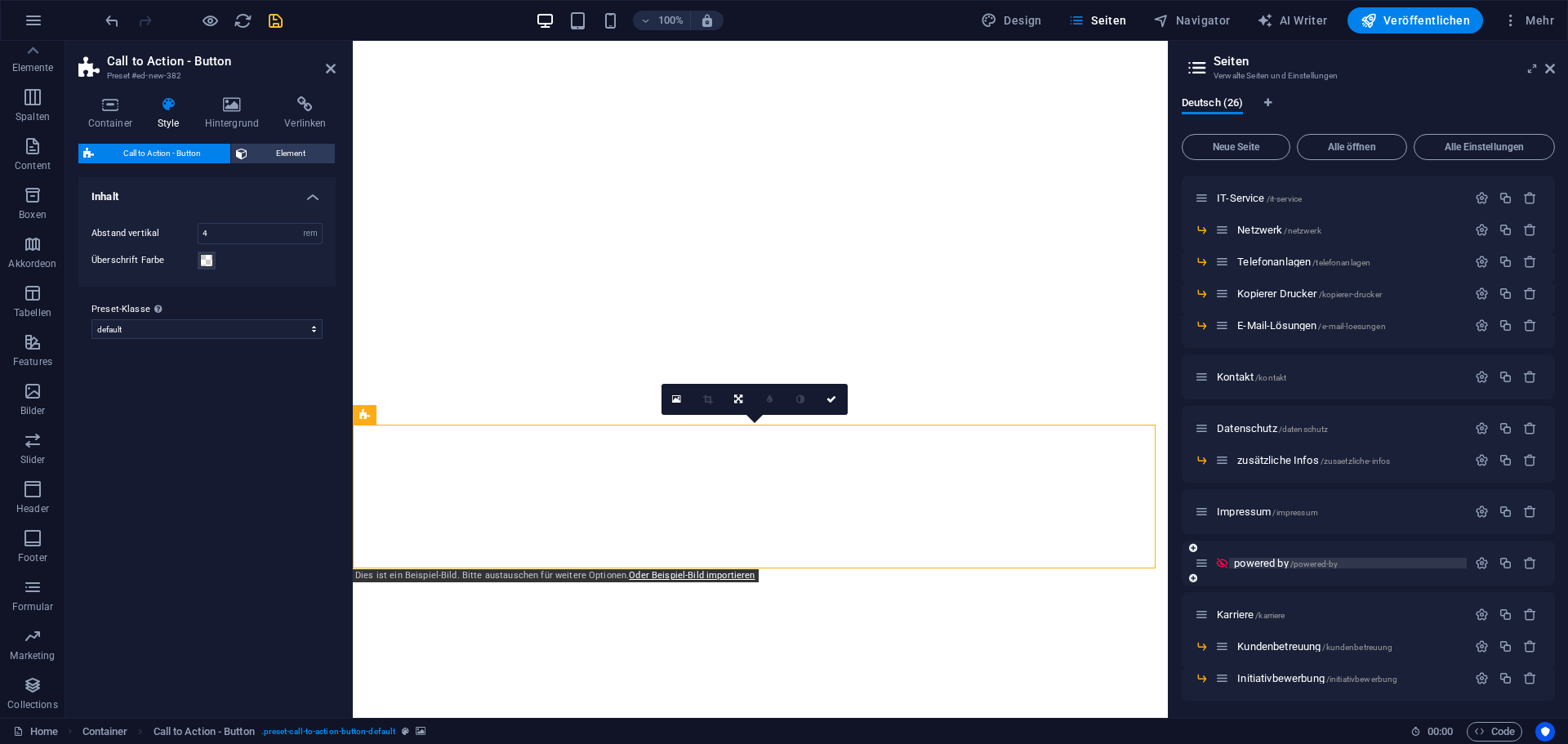
scroll to position [493, 0]
click at [1247, 378] on span "Kontakt /kontakt" at bounding box center [1252, 374] width 70 height 13
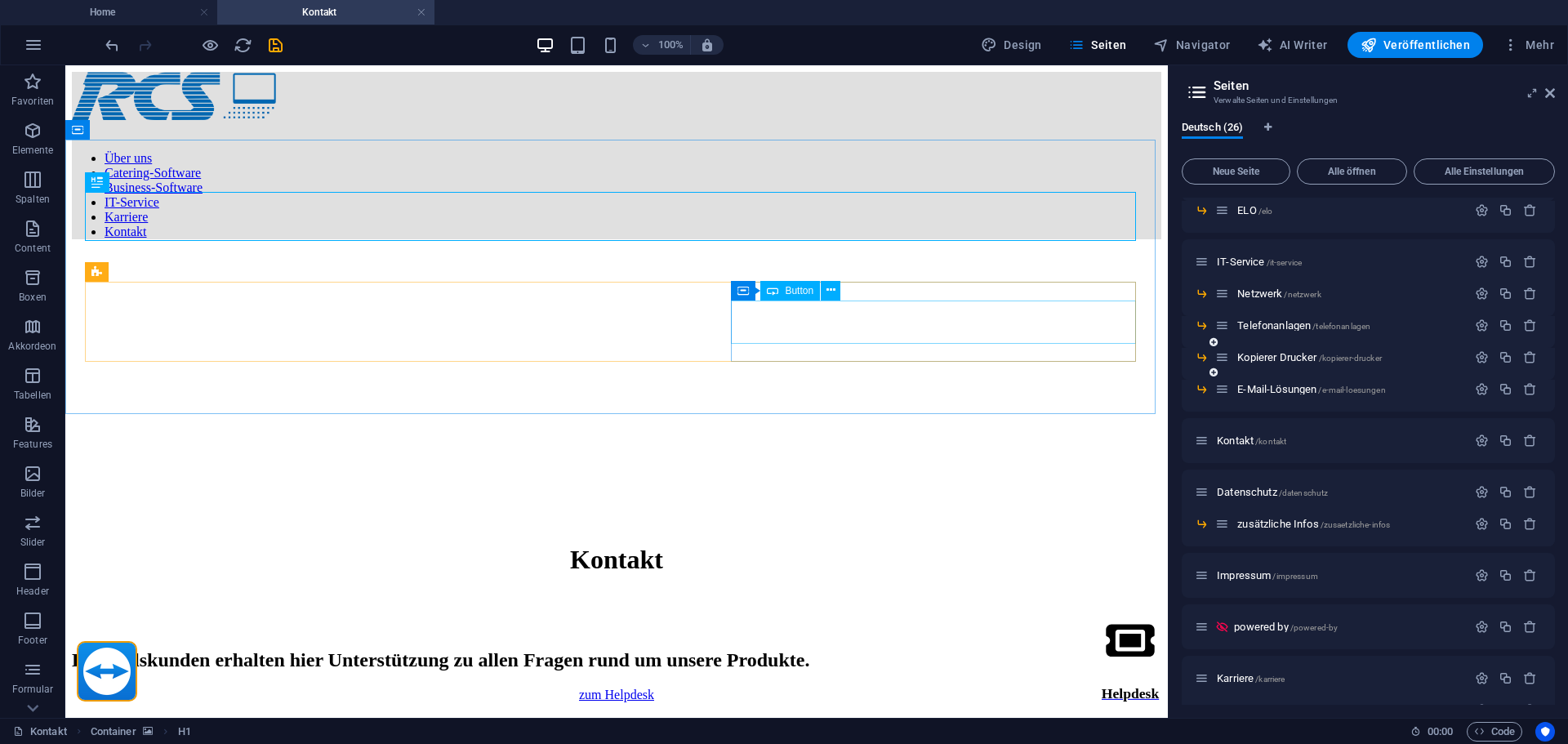
scroll to position [0, 0]
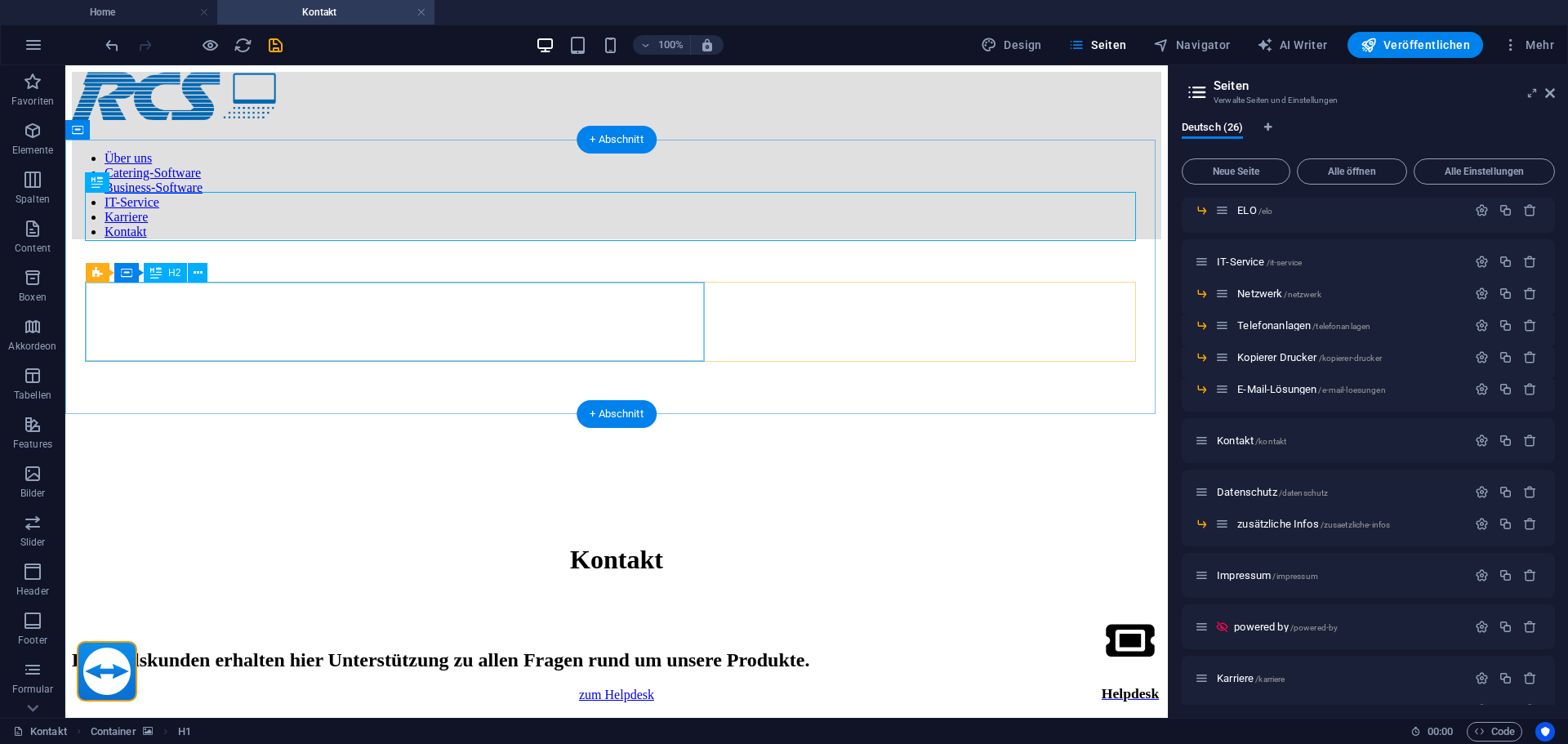
click at [440, 649] on div "Bestandskunden erhalten hier Unterstützung zu allen Fragen rund um unsere Produ…" at bounding box center [616, 660] width 1090 height 22
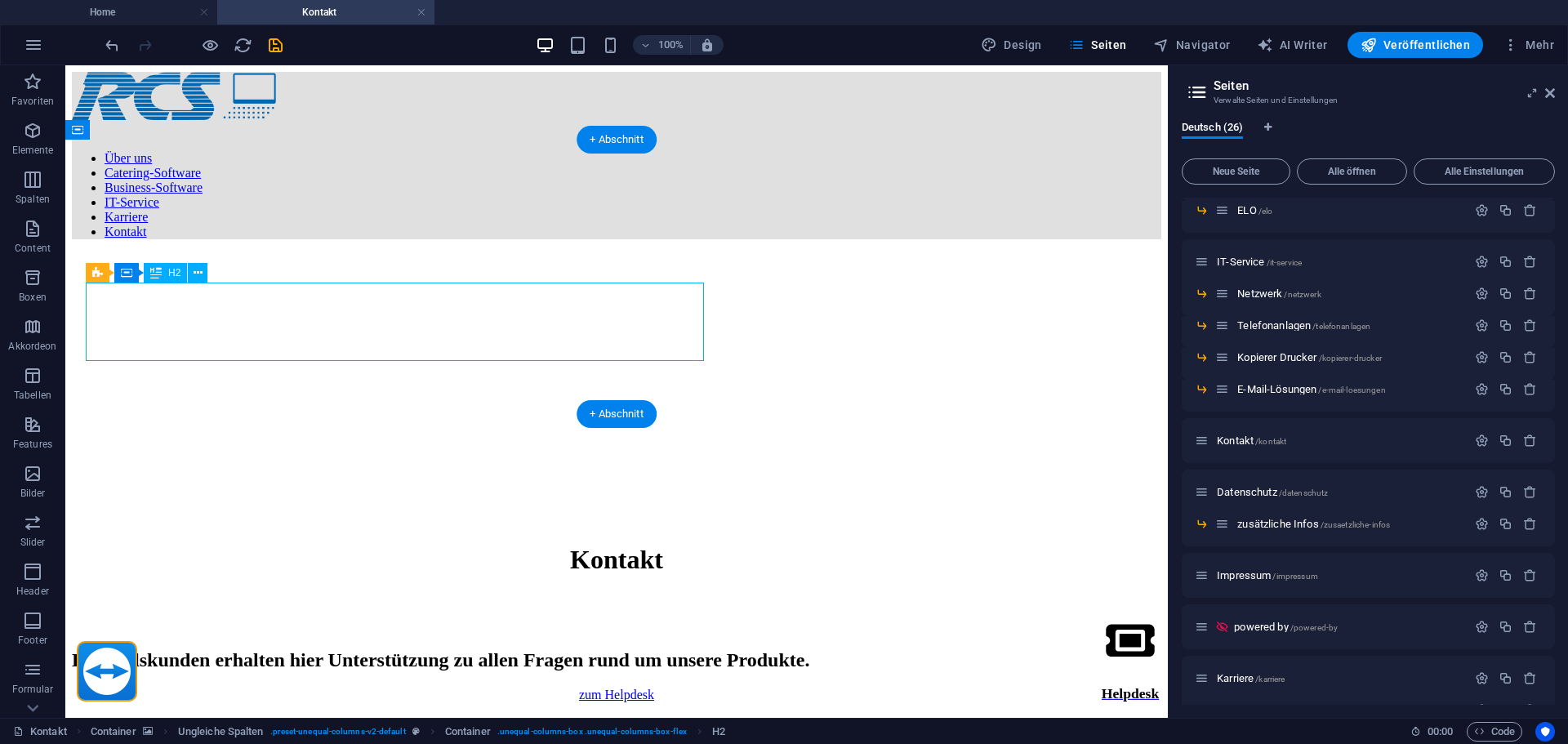
click at [440, 649] on div "Bestandskunden erhalten hier Unterstützung zu allen Fragen rund um unsere Produ…" at bounding box center [616, 660] width 1090 height 22
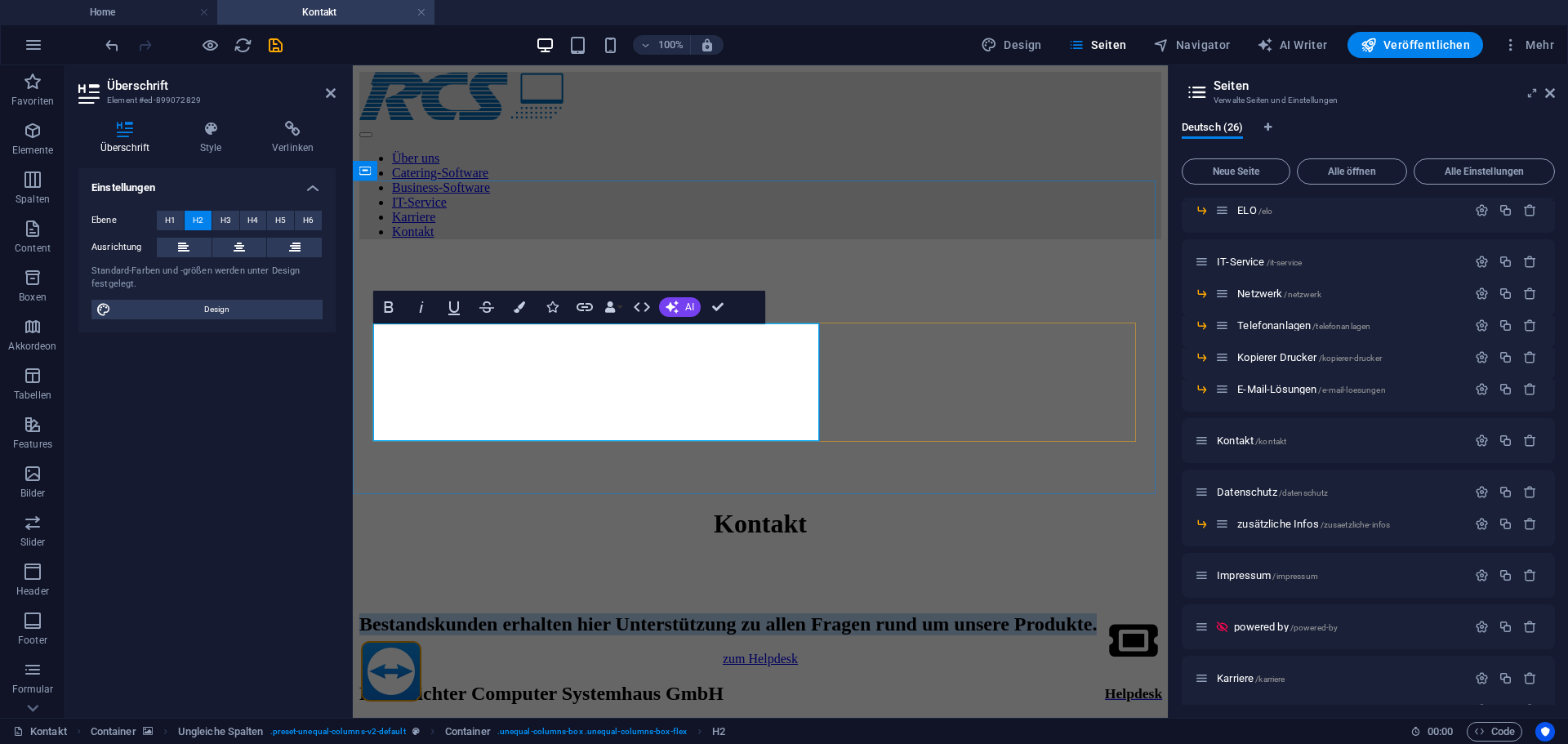
copy h2 "Bestandskunden erhalten hier Unterstützung zu allen Fragen rund um unsere Produ…"
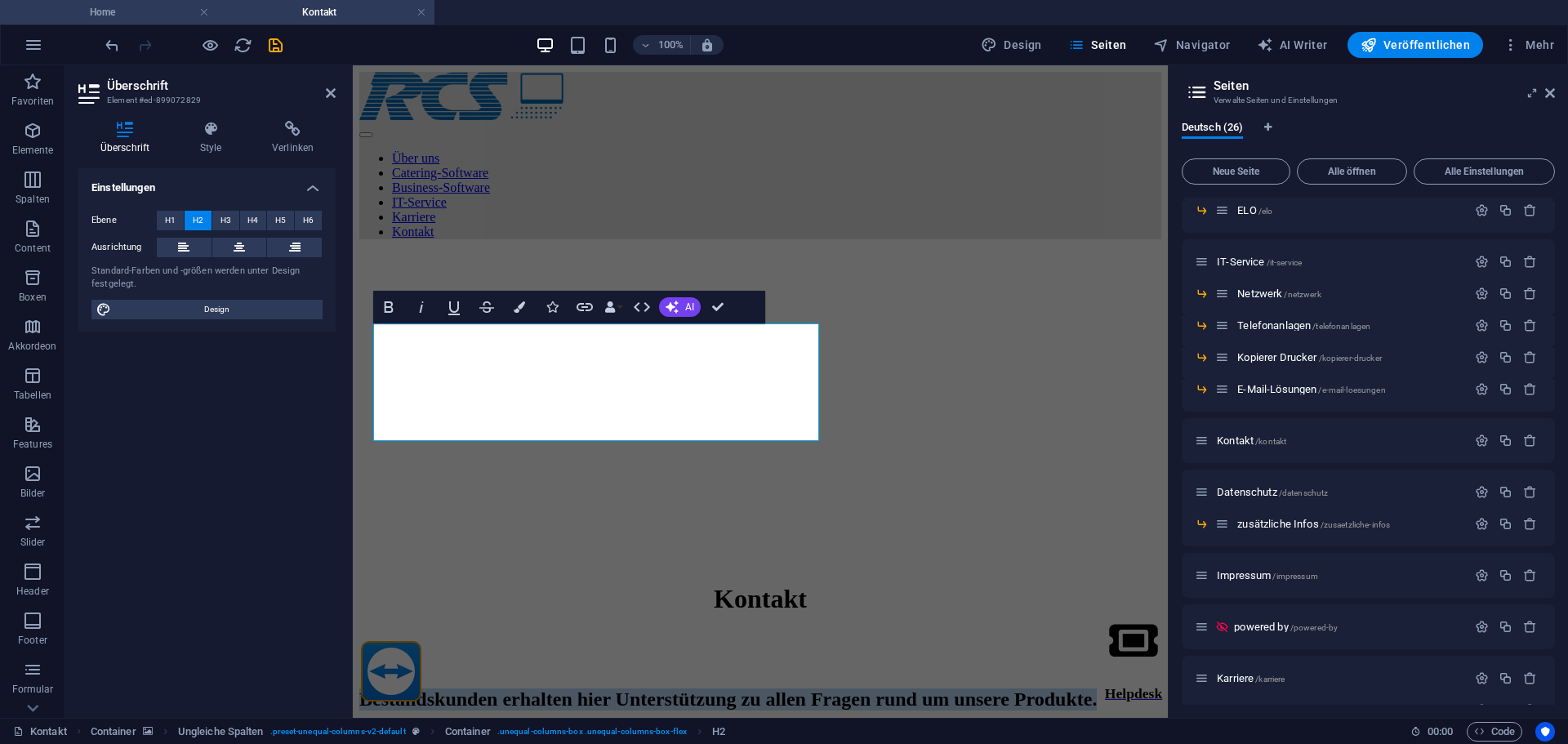
click at [129, 8] on h4 "Home" at bounding box center [108, 12] width 217 height 18
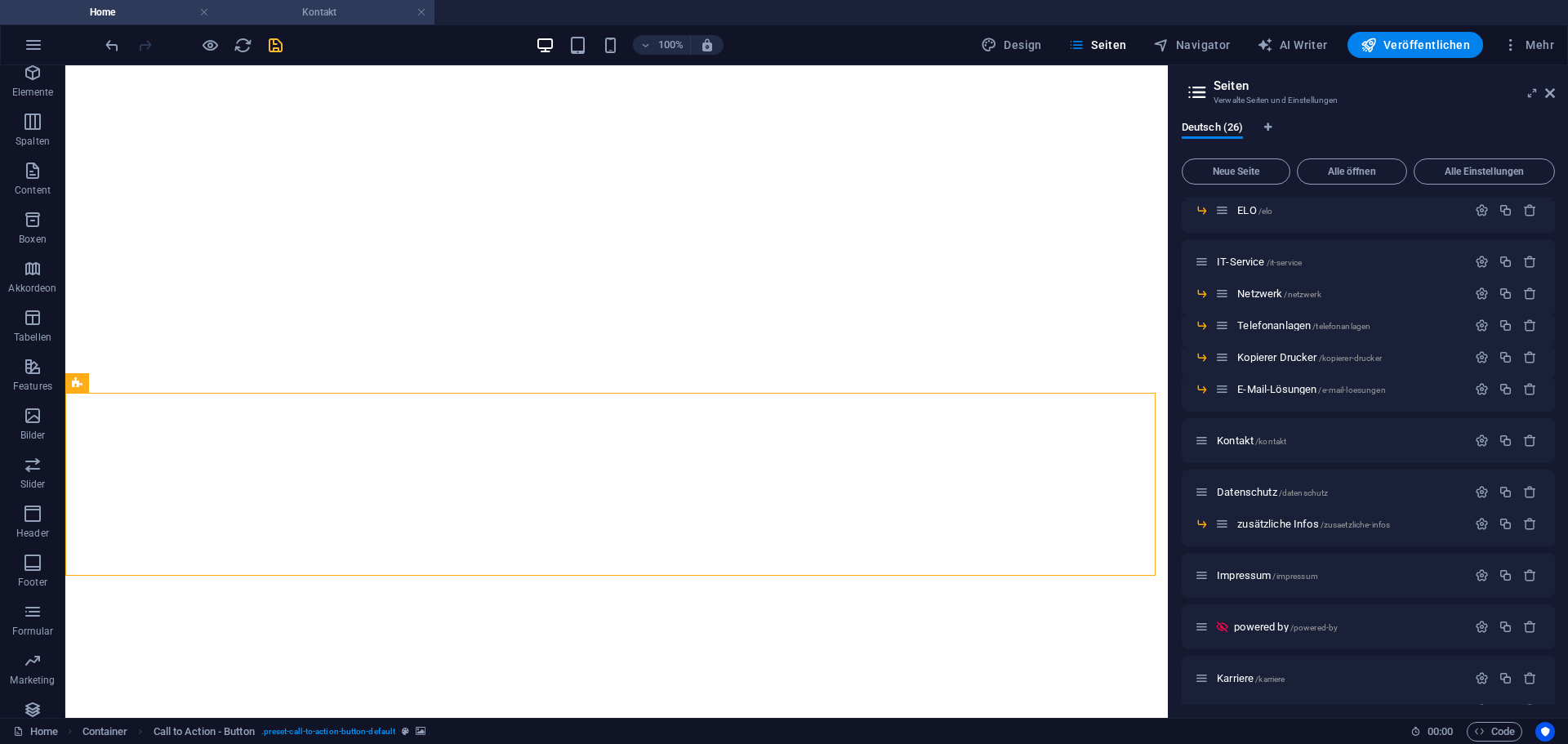
click at [331, 14] on h4 "Kontakt" at bounding box center [326, 12] width 217 height 18
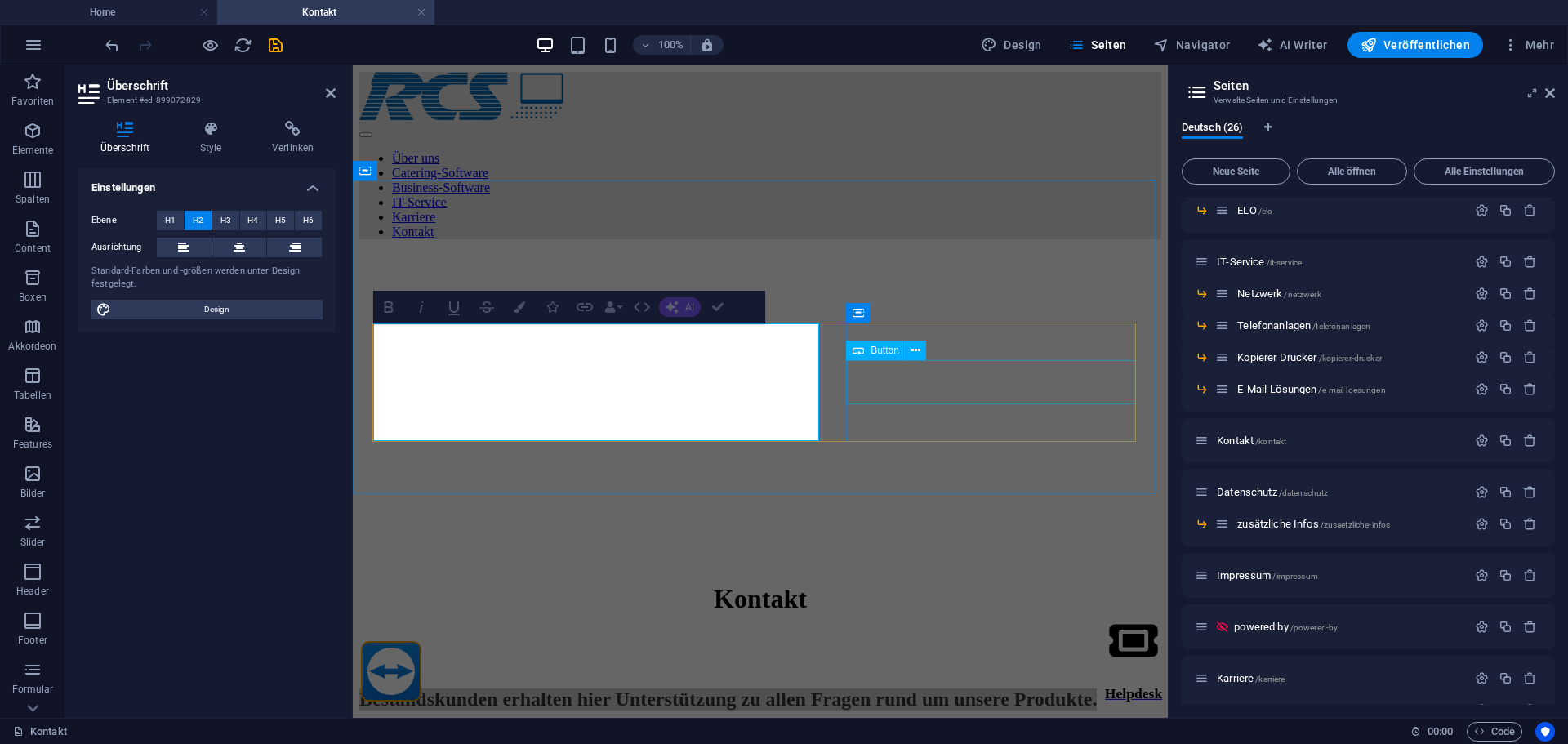
click at [981, 727] on div "zum Helpdesk" at bounding box center [760, 733] width 802 height 14
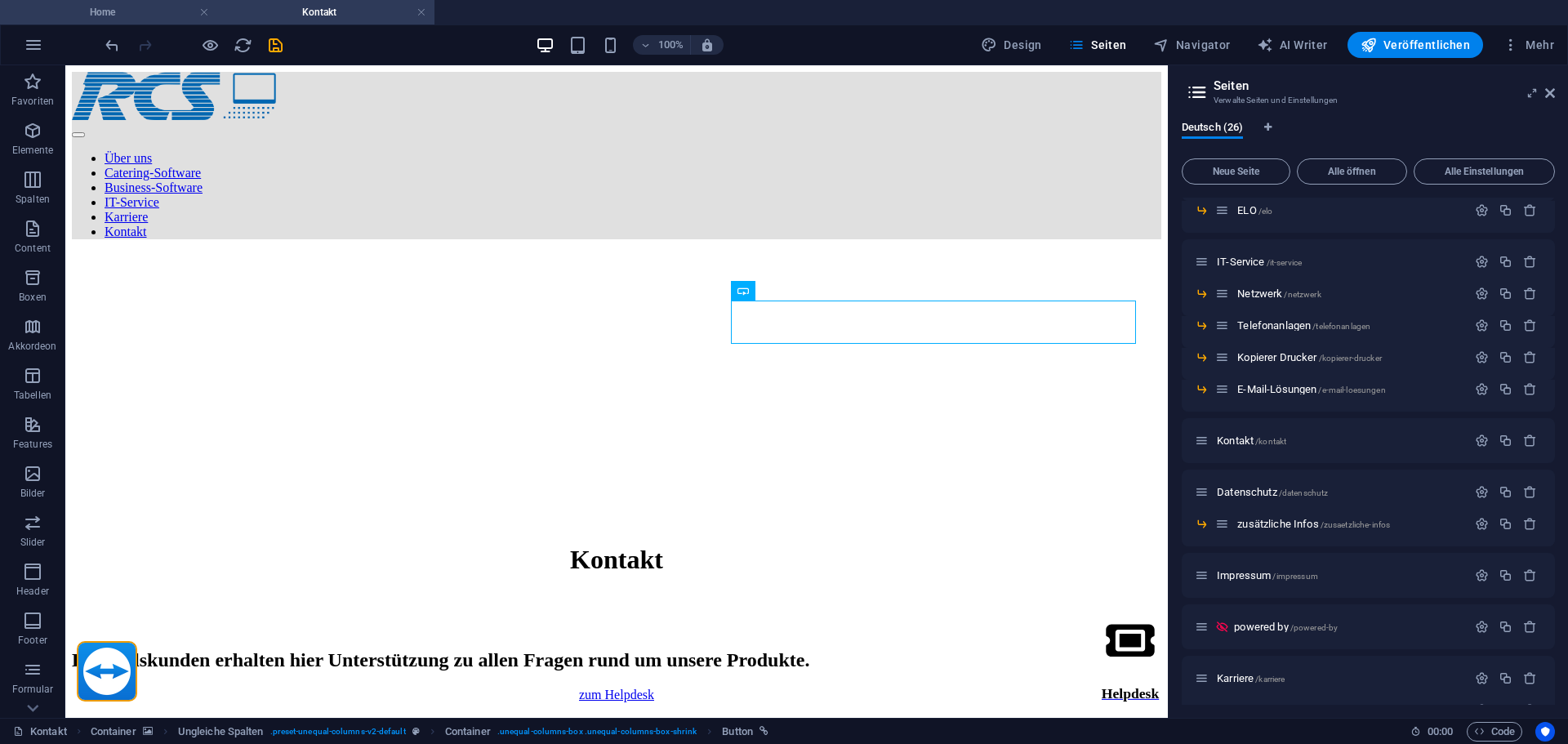
click at [132, 9] on h4 "Home" at bounding box center [108, 12] width 217 height 18
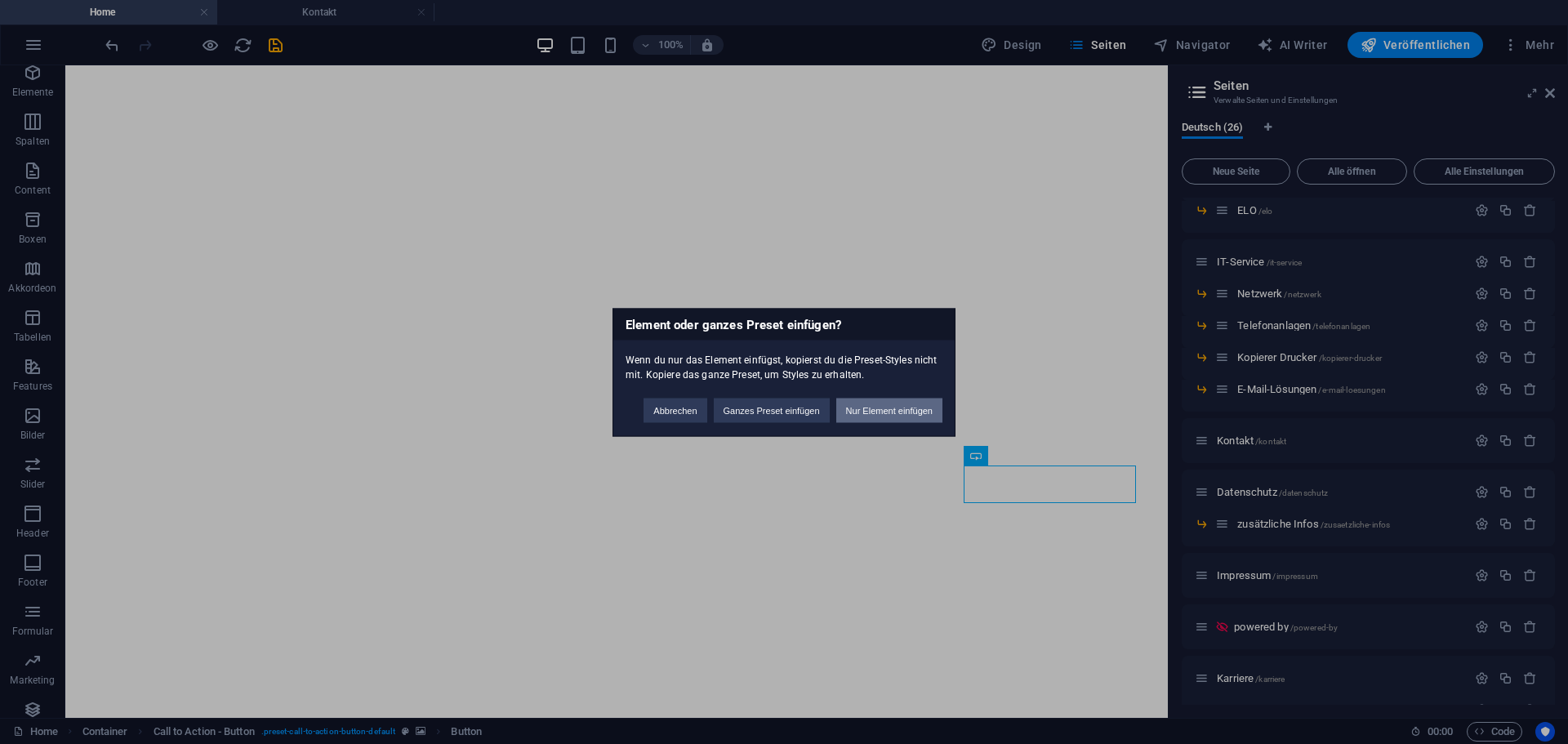
click at [874, 413] on button "Nur Element einfügen" at bounding box center [890, 410] width 106 height 24
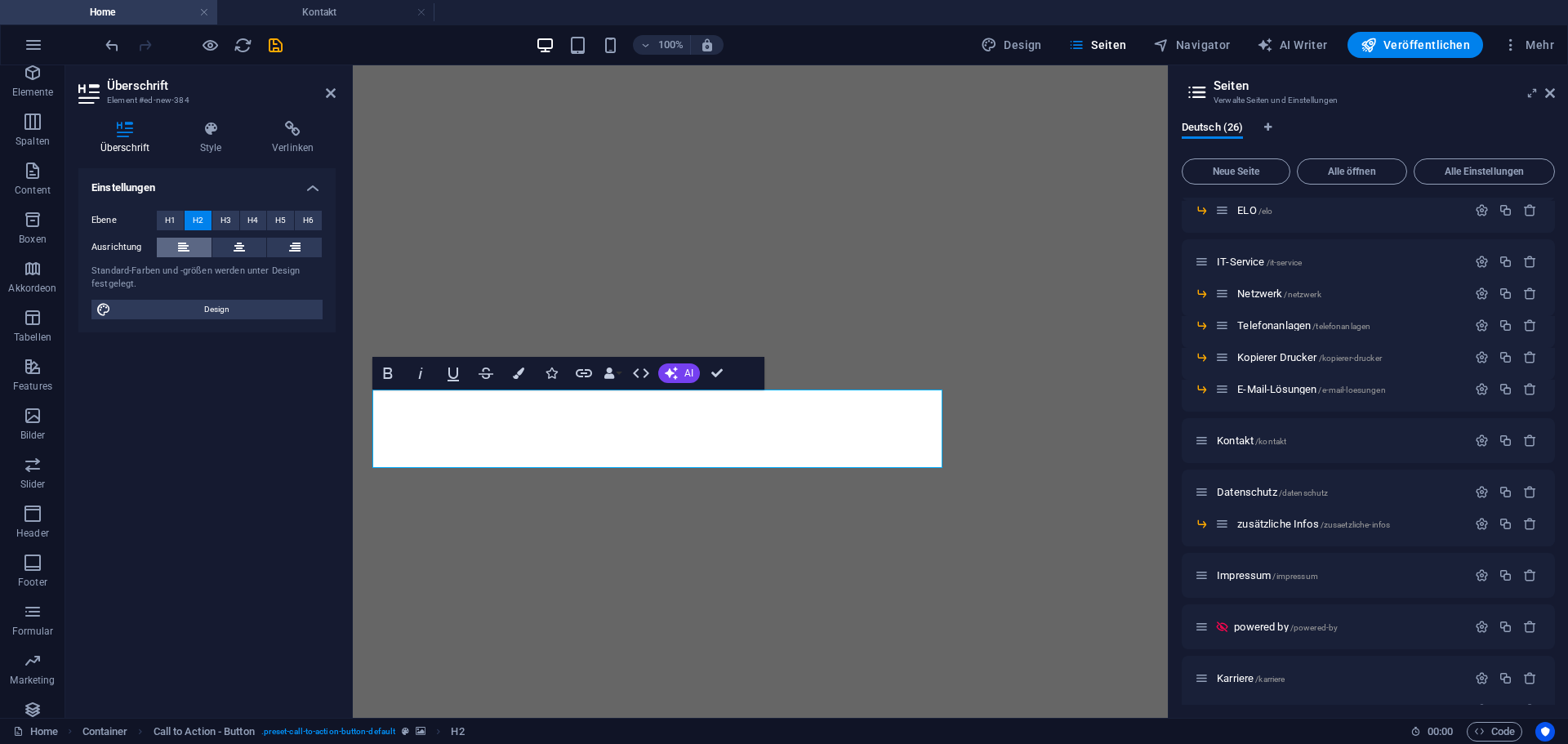
click at [183, 251] on icon at bounding box center [184, 247] width 12 height 19
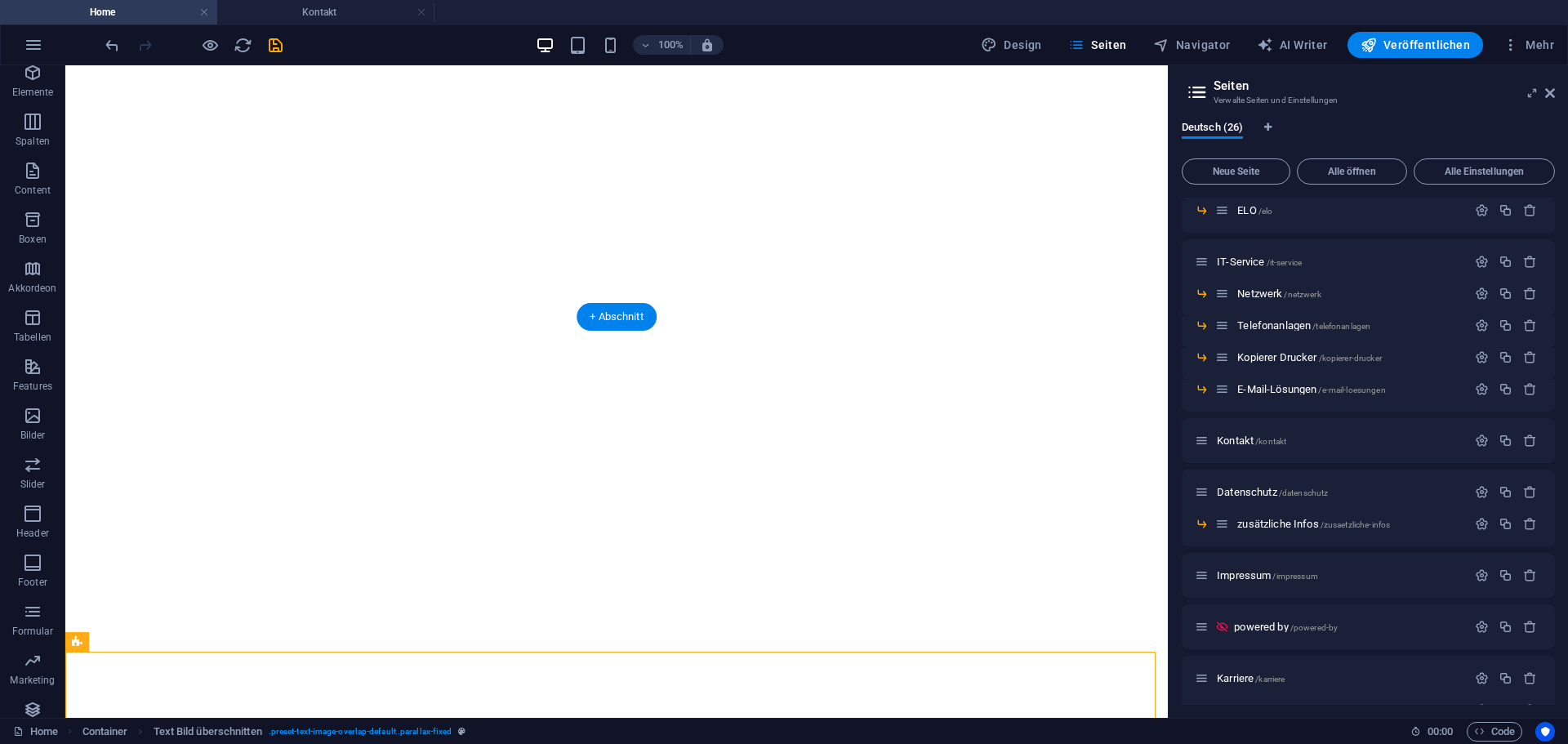
select select "rem"
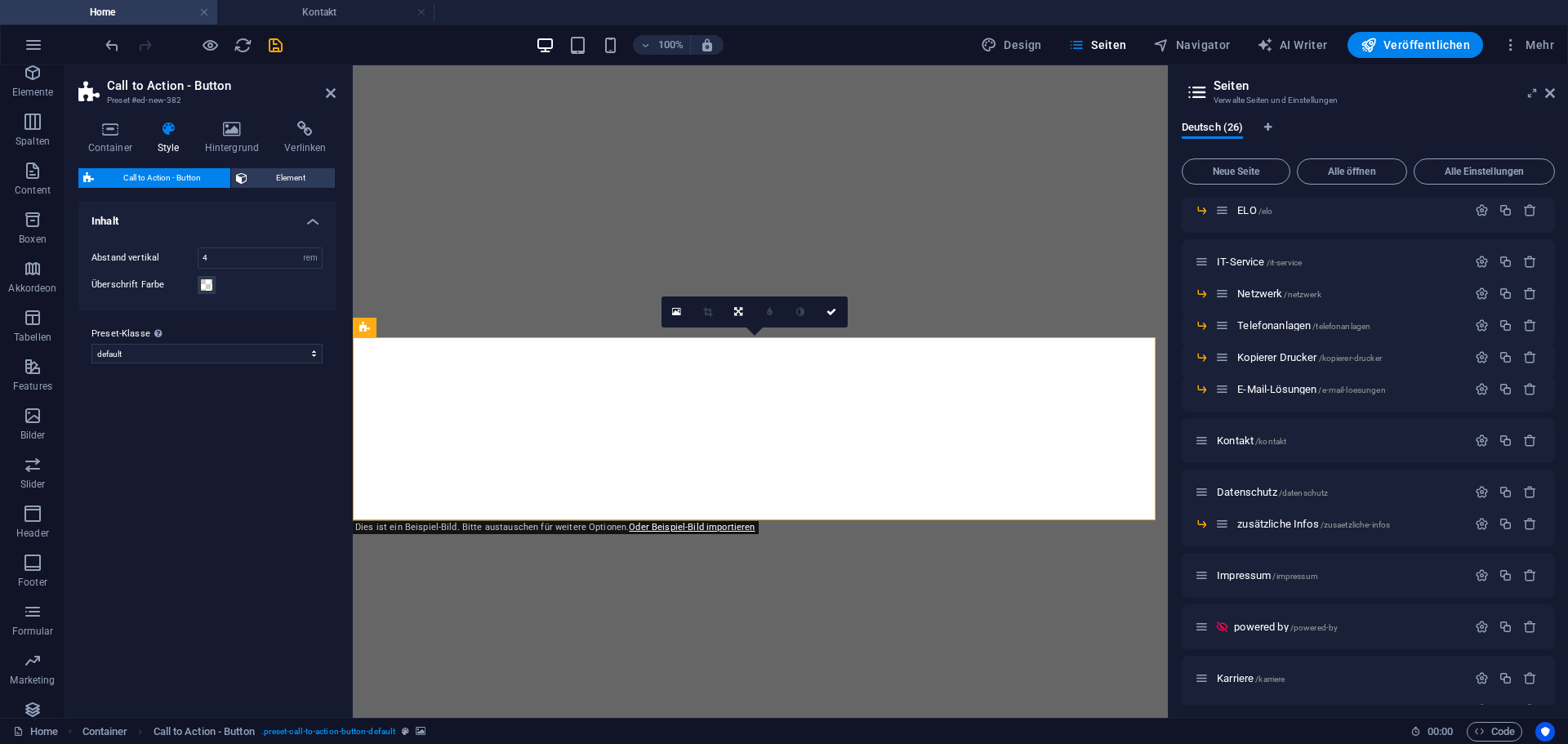
click at [265, 216] on h4 "Inhalt" at bounding box center [207, 216] width 257 height 29
click at [265, 216] on h4 "Inhalt" at bounding box center [207, 221] width 257 height 40
drag, startPoint x: 242, startPoint y: 260, endPoint x: 196, endPoint y: 256, distance: 46.2
click at [196, 256] on div "Abstand vertikal 4 px rem % vh vw" at bounding box center [207, 258] width 231 height 21
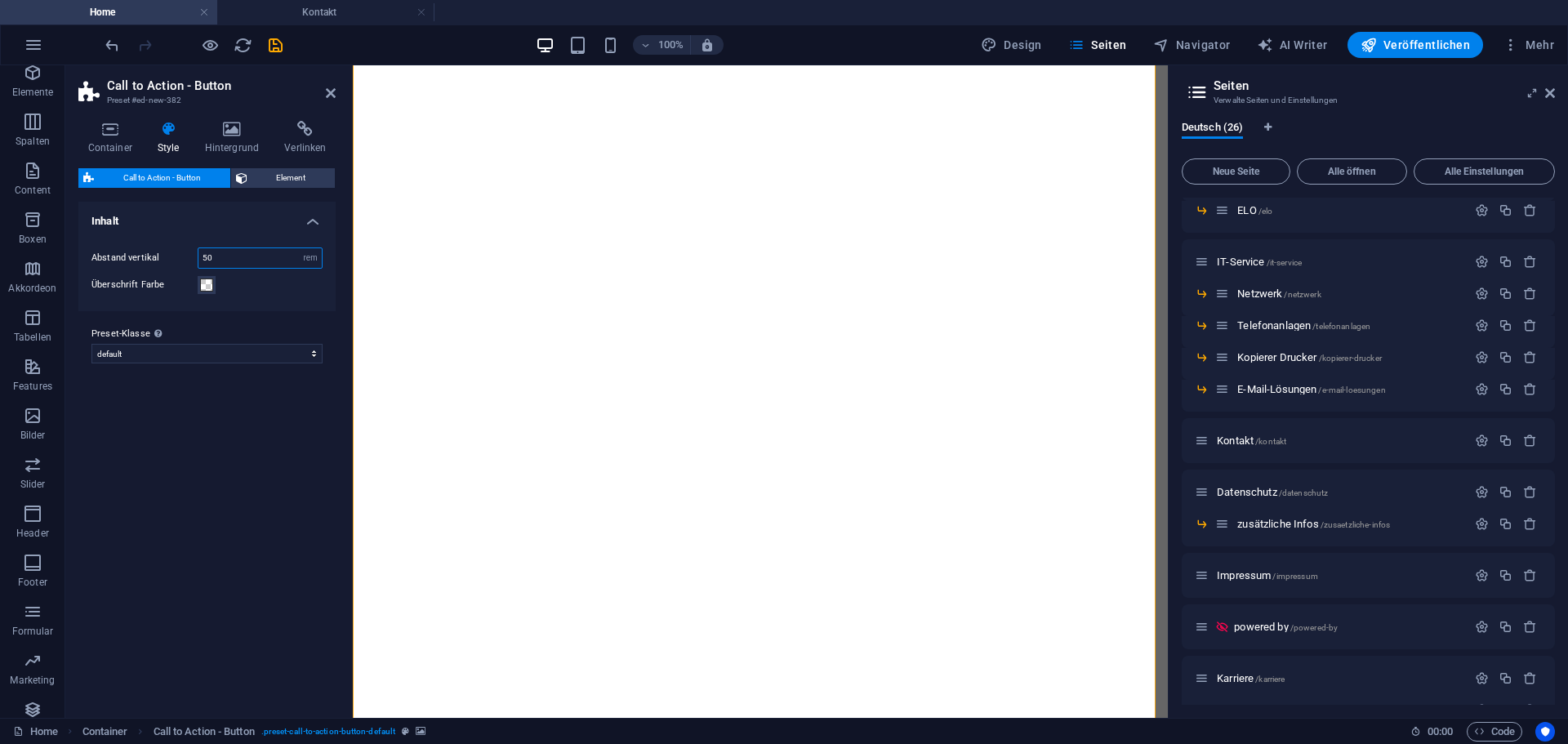
drag, startPoint x: 236, startPoint y: 253, endPoint x: 184, endPoint y: 253, distance: 52.0
click at [184, 253] on div "Abstand vertikal 50 px rem % vh vw" at bounding box center [207, 258] width 231 height 21
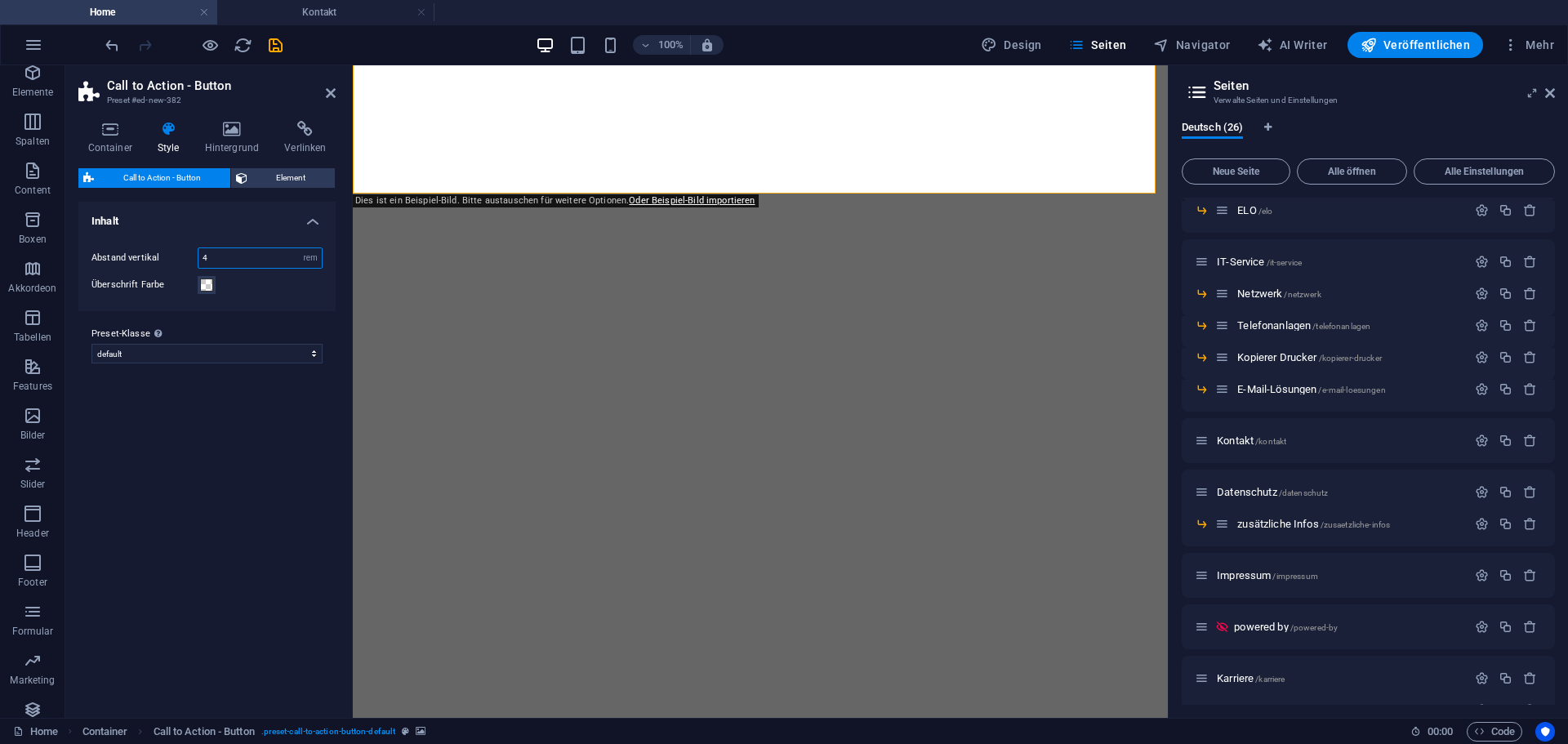
drag, startPoint x: 242, startPoint y: 260, endPoint x: 192, endPoint y: 260, distance: 50.0
click at [192, 260] on div "Abstand vertikal 4 px rem % vh vw" at bounding box center [207, 258] width 231 height 21
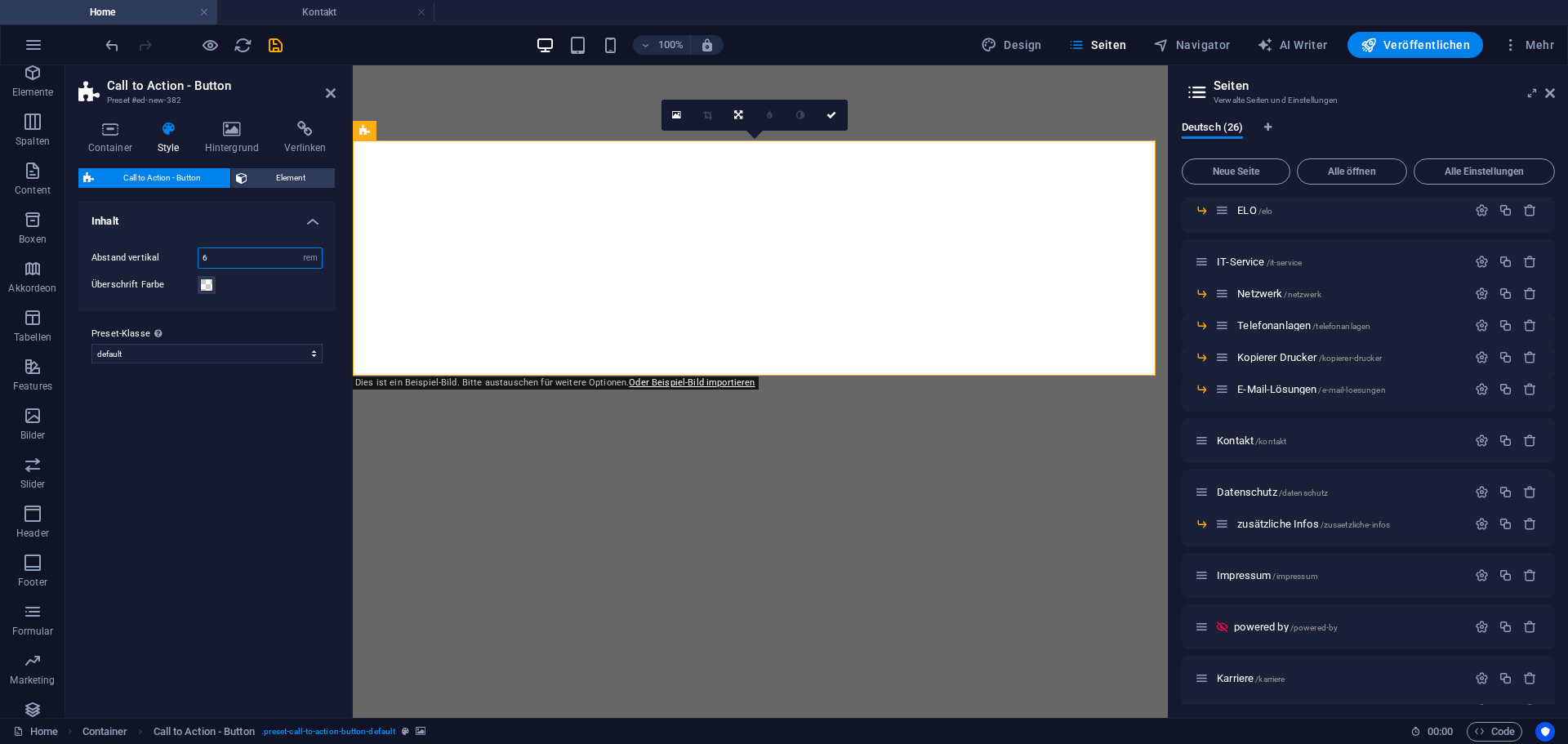
drag, startPoint x: 235, startPoint y: 256, endPoint x: 180, endPoint y: 257, distance: 55.0
click at [180, 257] on div "Abstand vertikal 6 px rem % vh vw" at bounding box center [207, 258] width 231 height 21
type input "4"
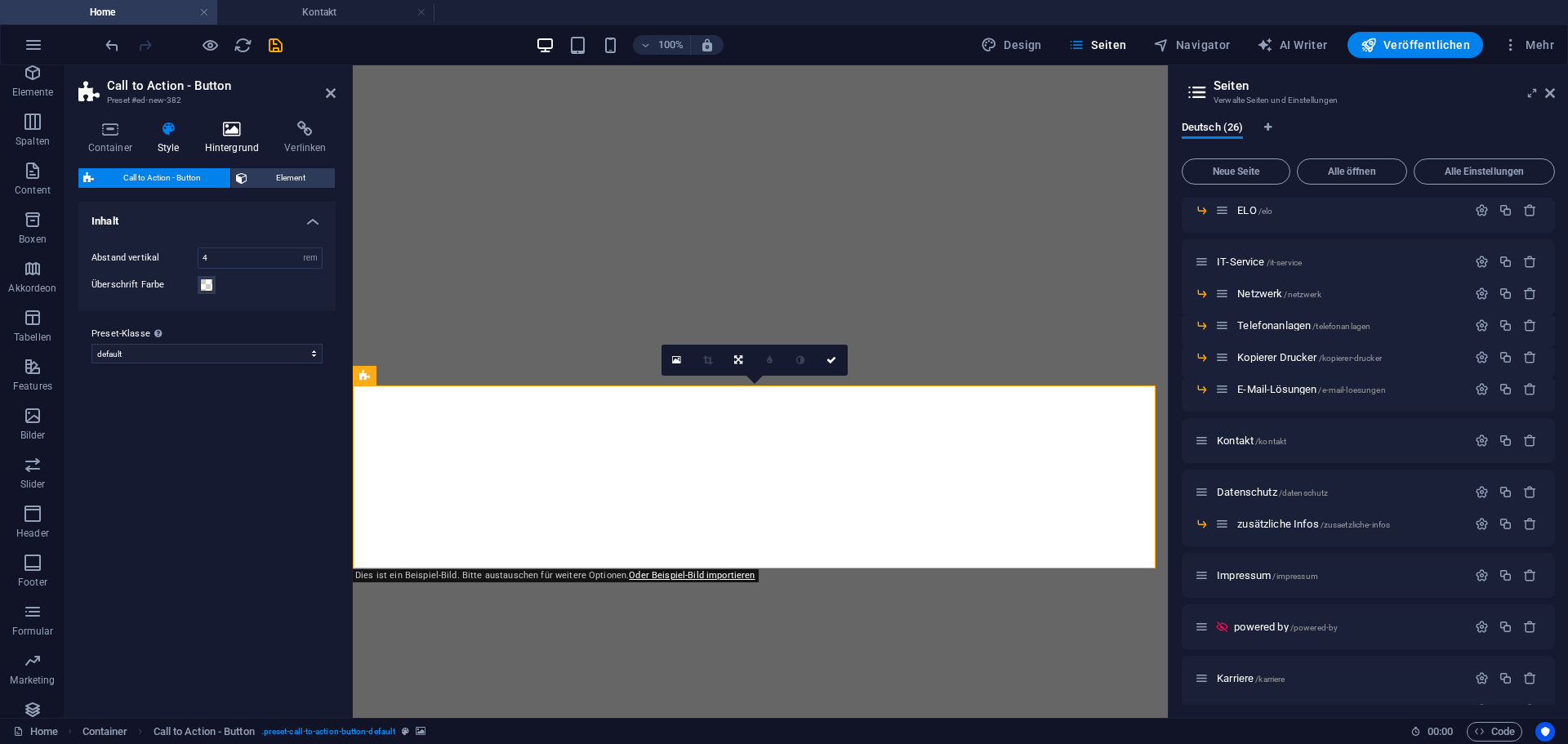
click at [228, 129] on icon at bounding box center [232, 129] width 73 height 16
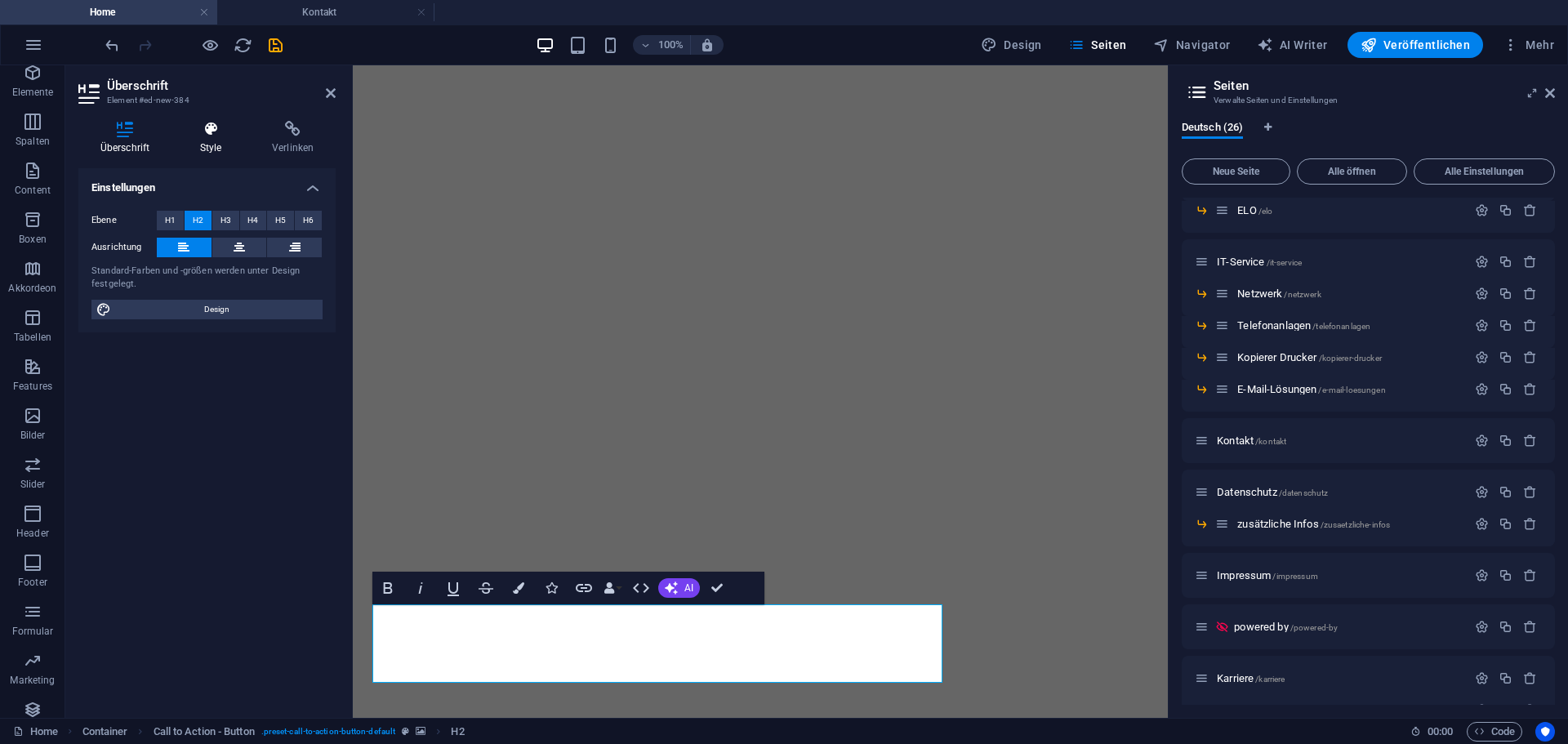
click at [223, 148] on h4 "Style" at bounding box center [214, 138] width 71 height 35
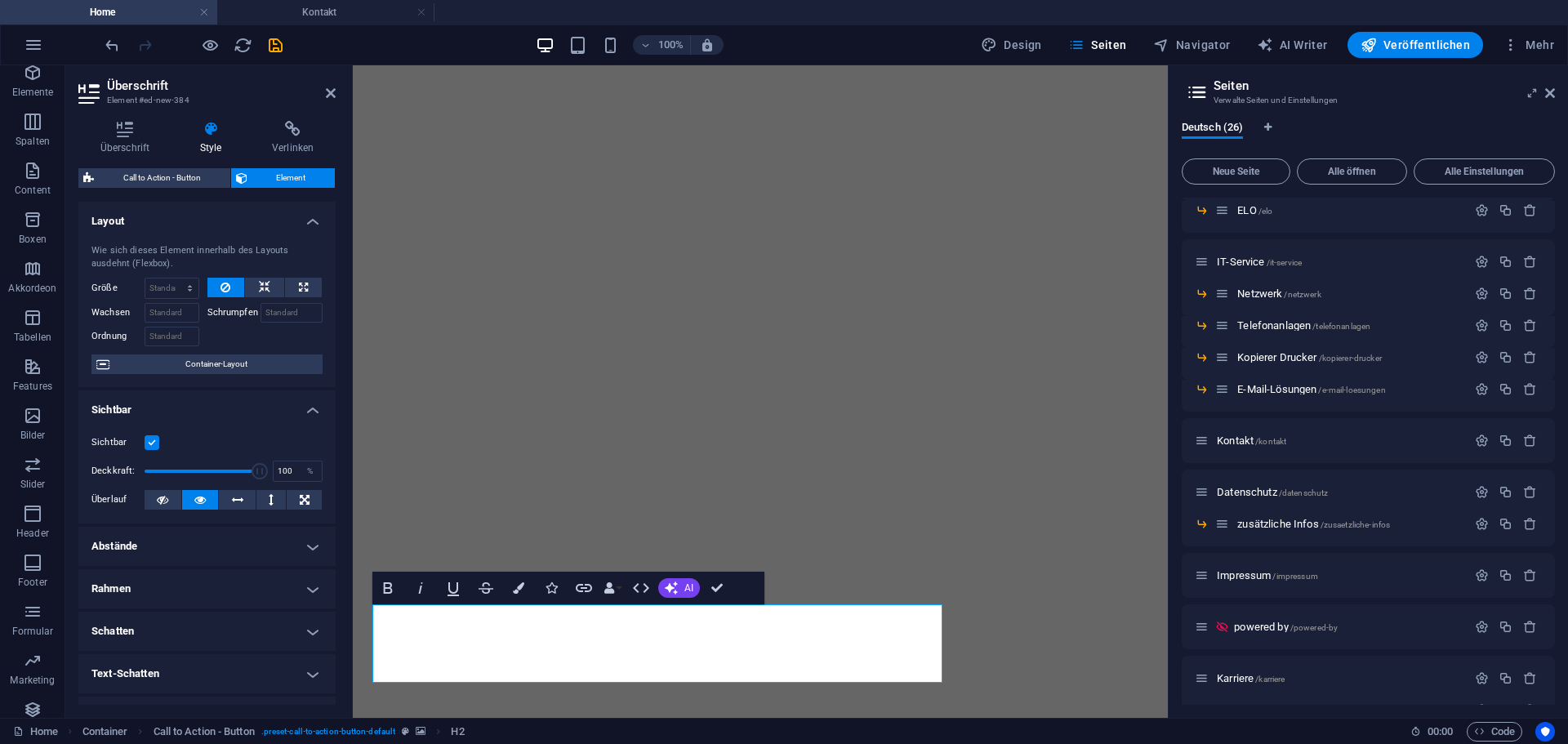
scroll to position [82, 0]
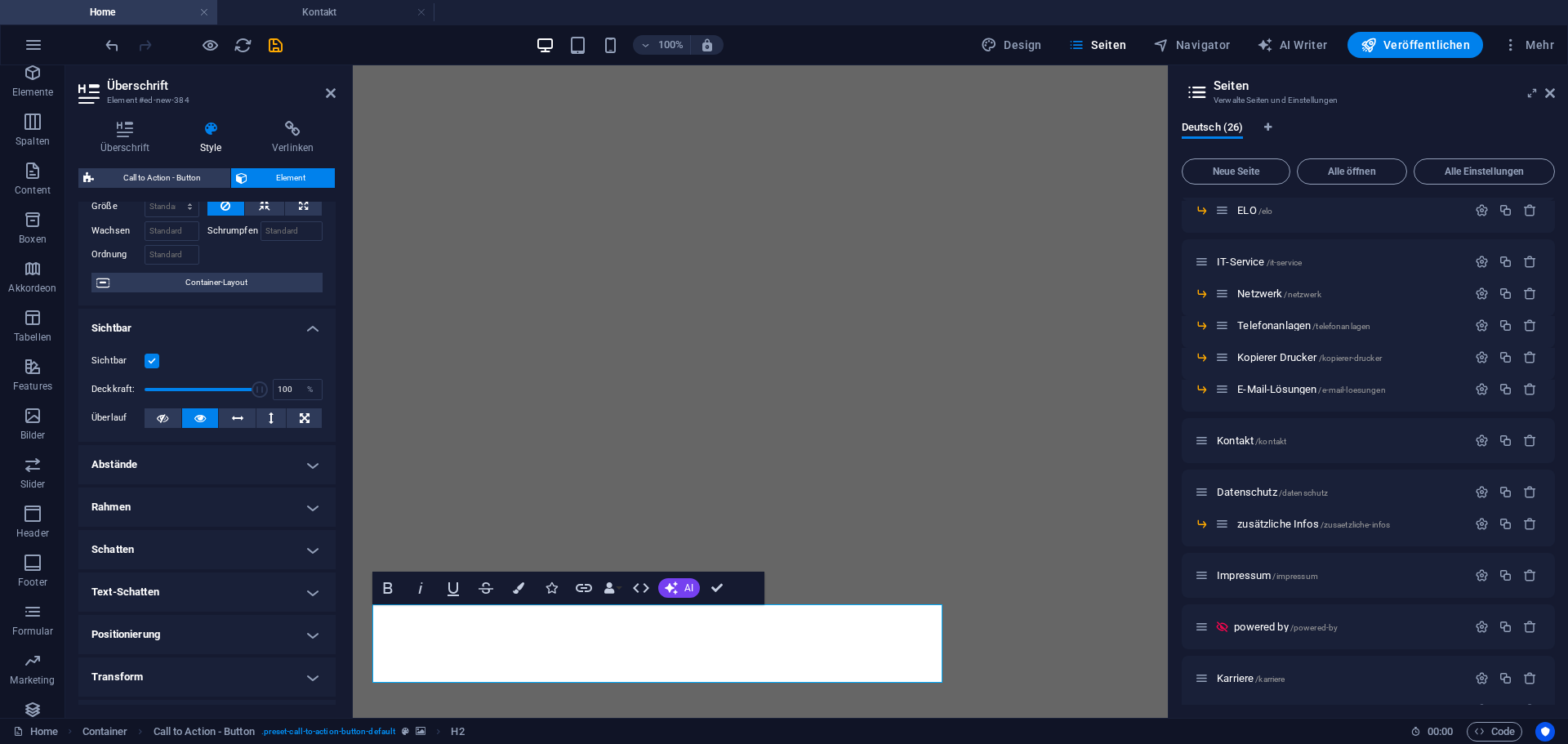
click at [120, 472] on h4 "Abstände" at bounding box center [207, 465] width 257 height 40
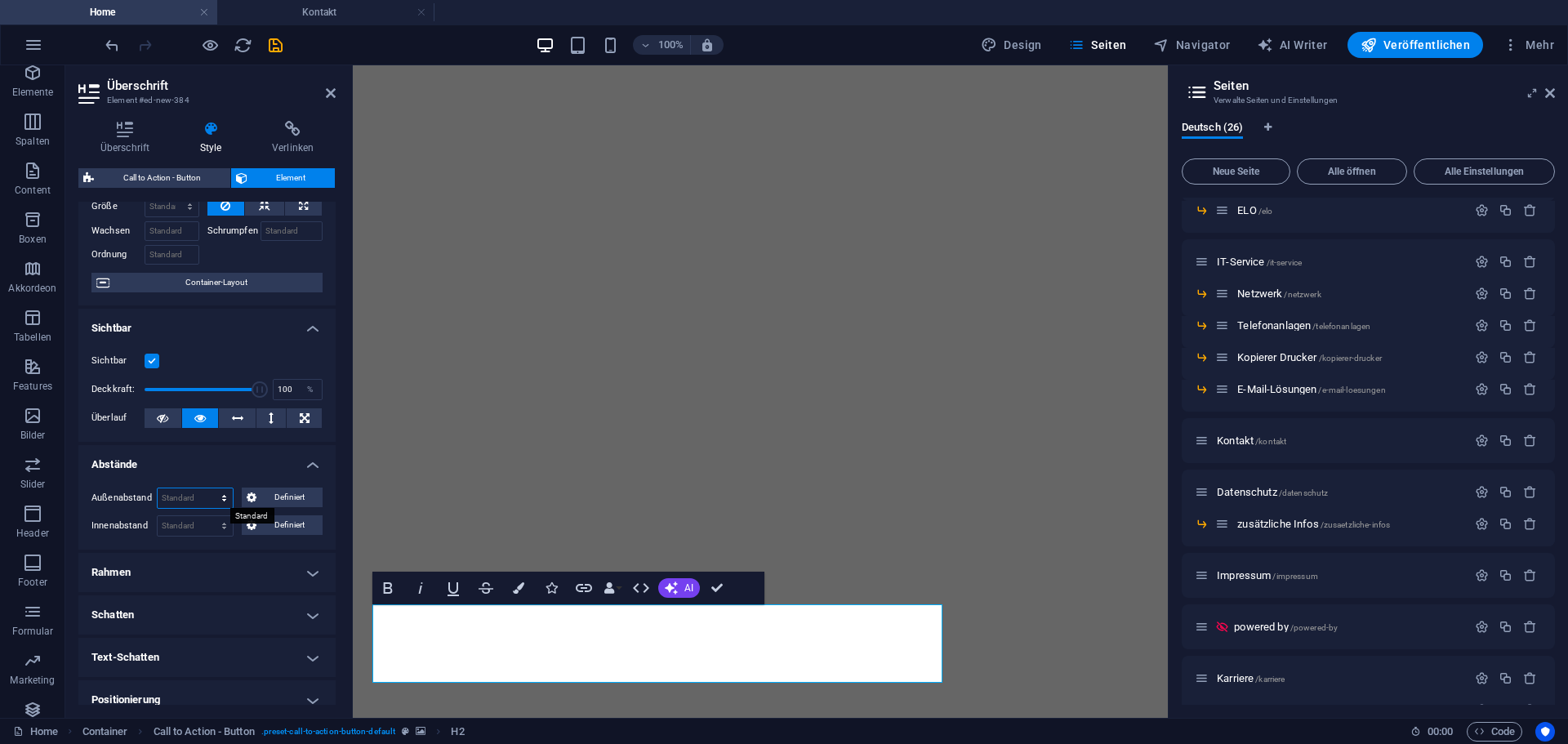
click at [204, 498] on select "Standard auto px % rem vw vh Definiert" at bounding box center [195, 499] width 75 height 19
click at [262, 499] on span "Definiert" at bounding box center [290, 498] width 57 height 19
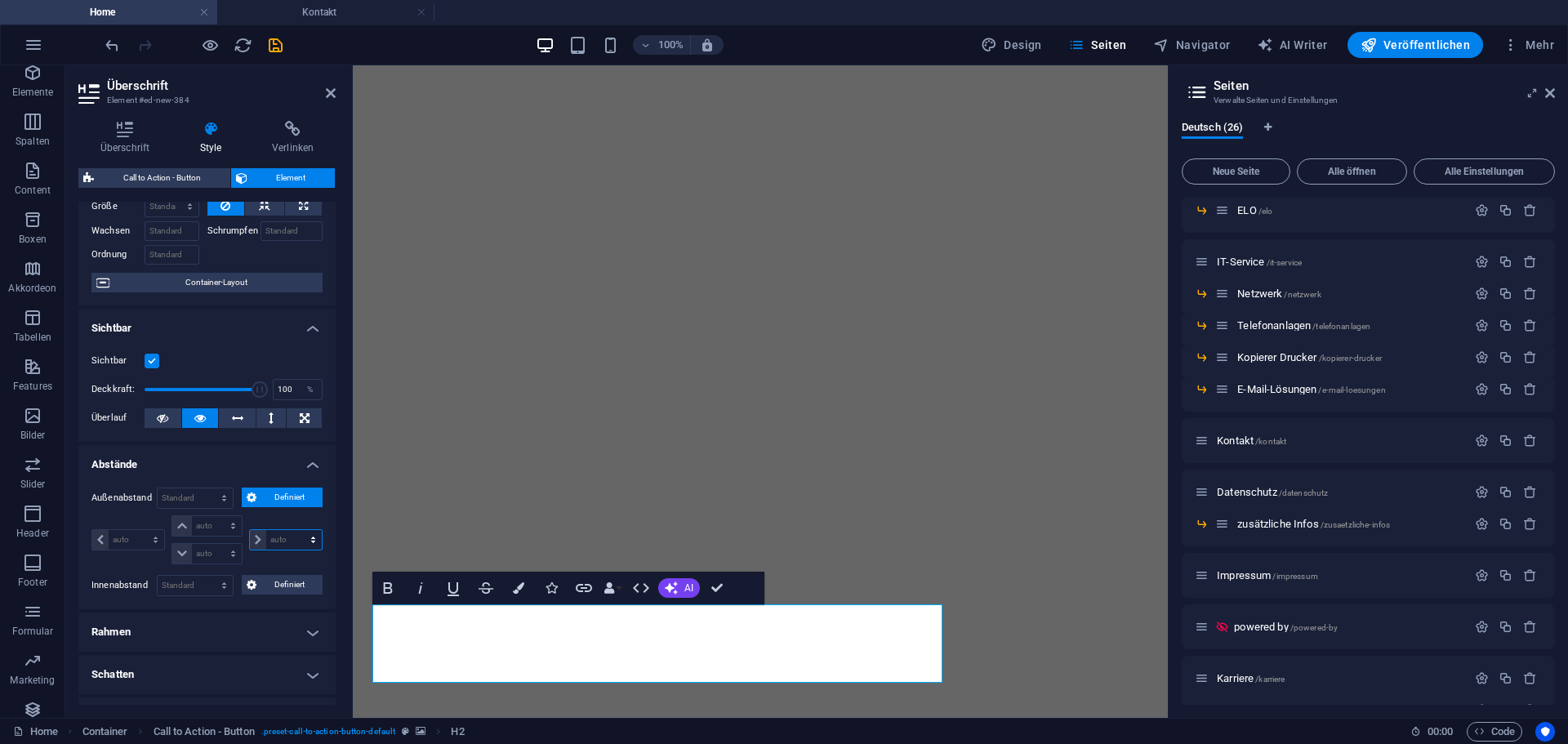
click at [287, 545] on select "auto px % rem vw vh" at bounding box center [286, 540] width 71 height 19
select select "px"
click at [296, 530] on select "auto px % rem vw vh" at bounding box center [286, 540] width 71 height 19
type input "0"
select select "px"
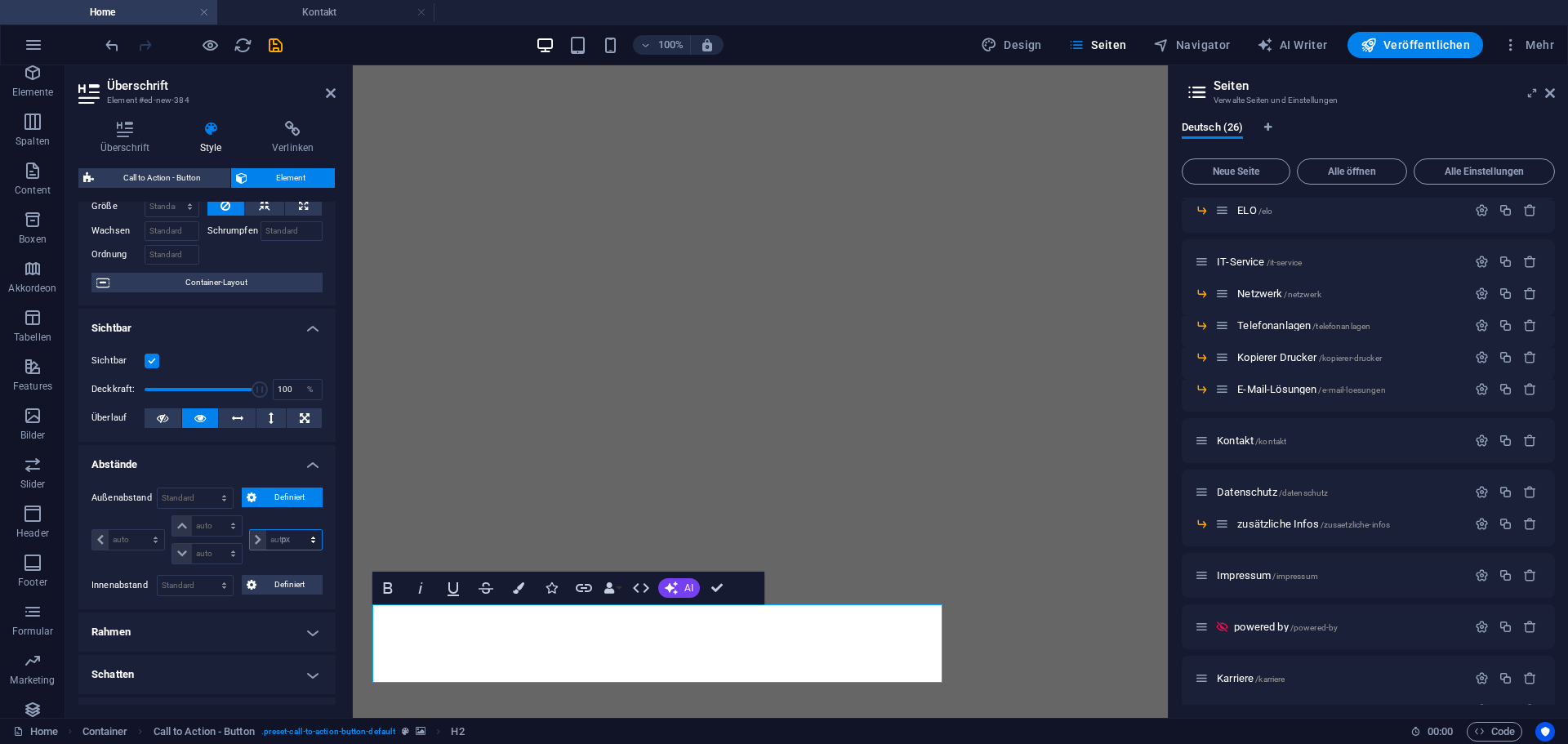
type input "0"
select select "px"
type input "0"
select select "px"
type input "0"
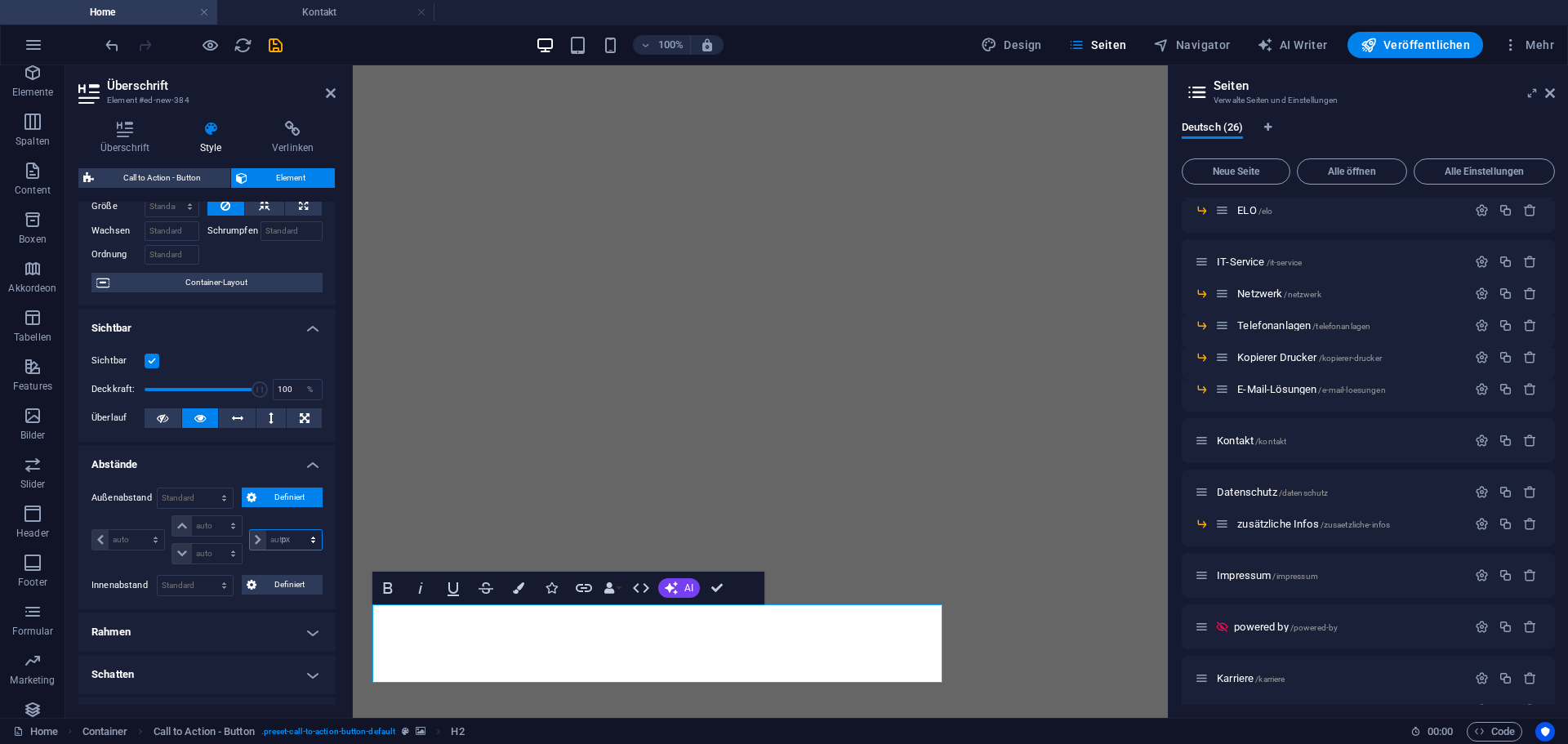
select select "px"
type input "50"
select select "DISABLED_OPTION_VALUE"
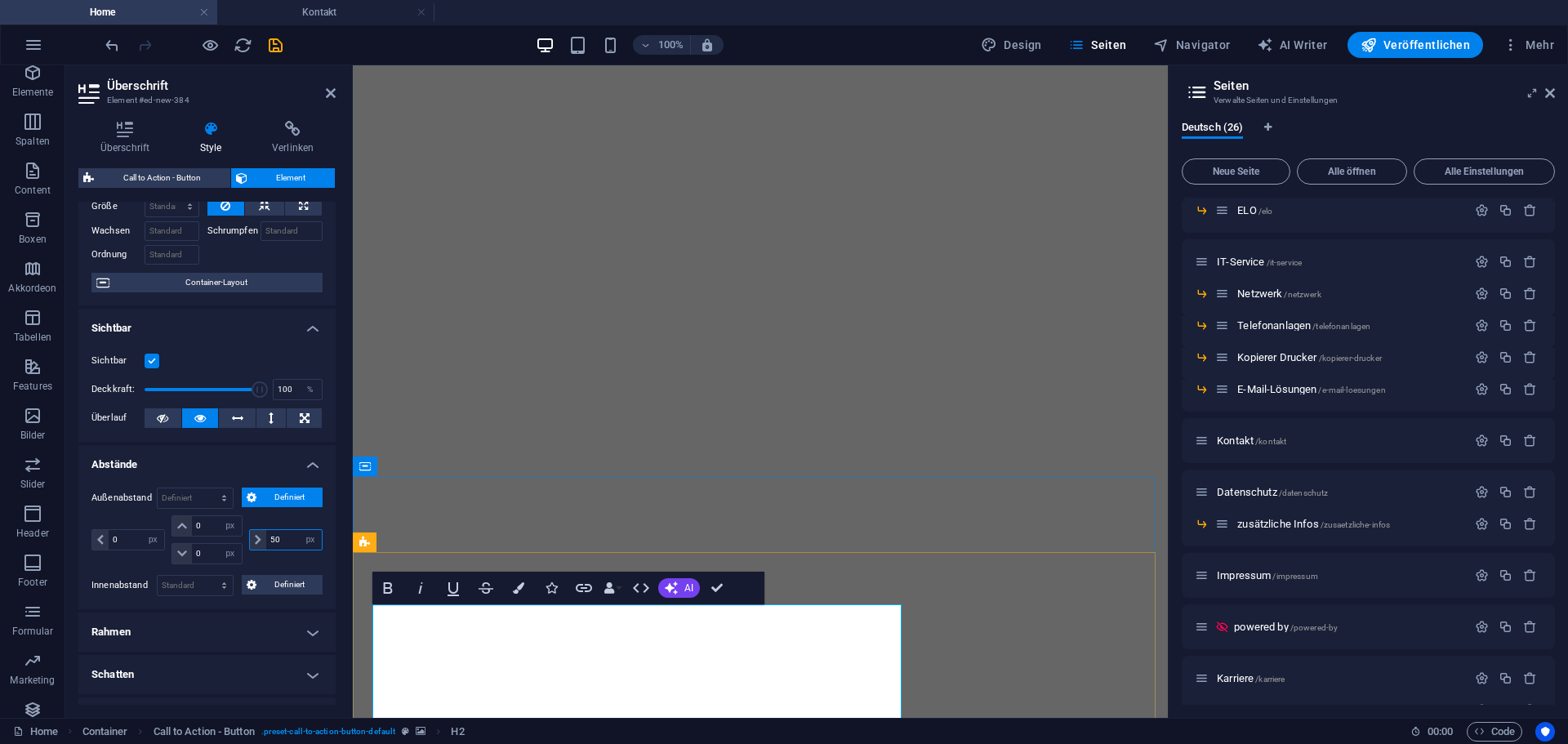
type input "50"
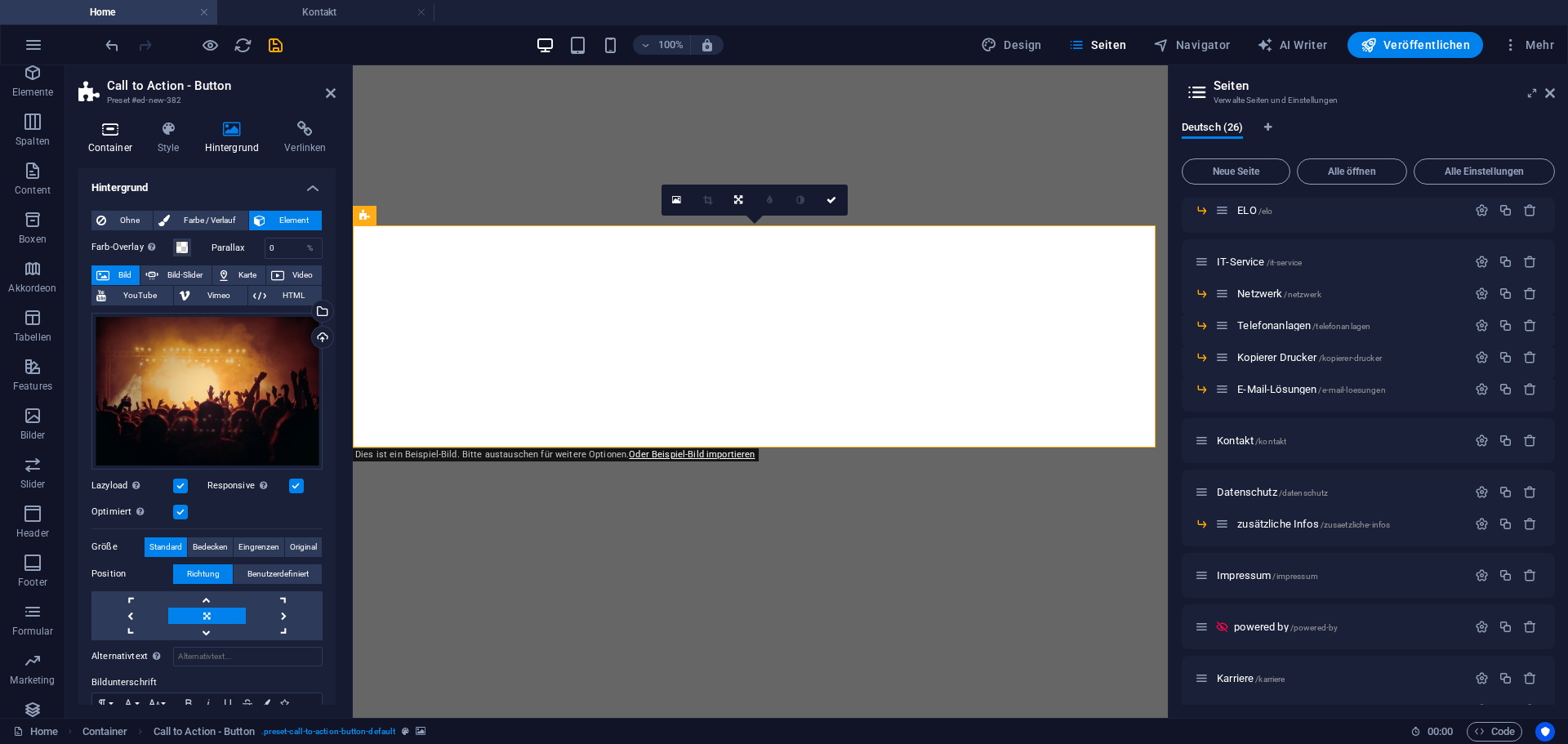
click at [133, 131] on icon at bounding box center [109, 129] width 63 height 16
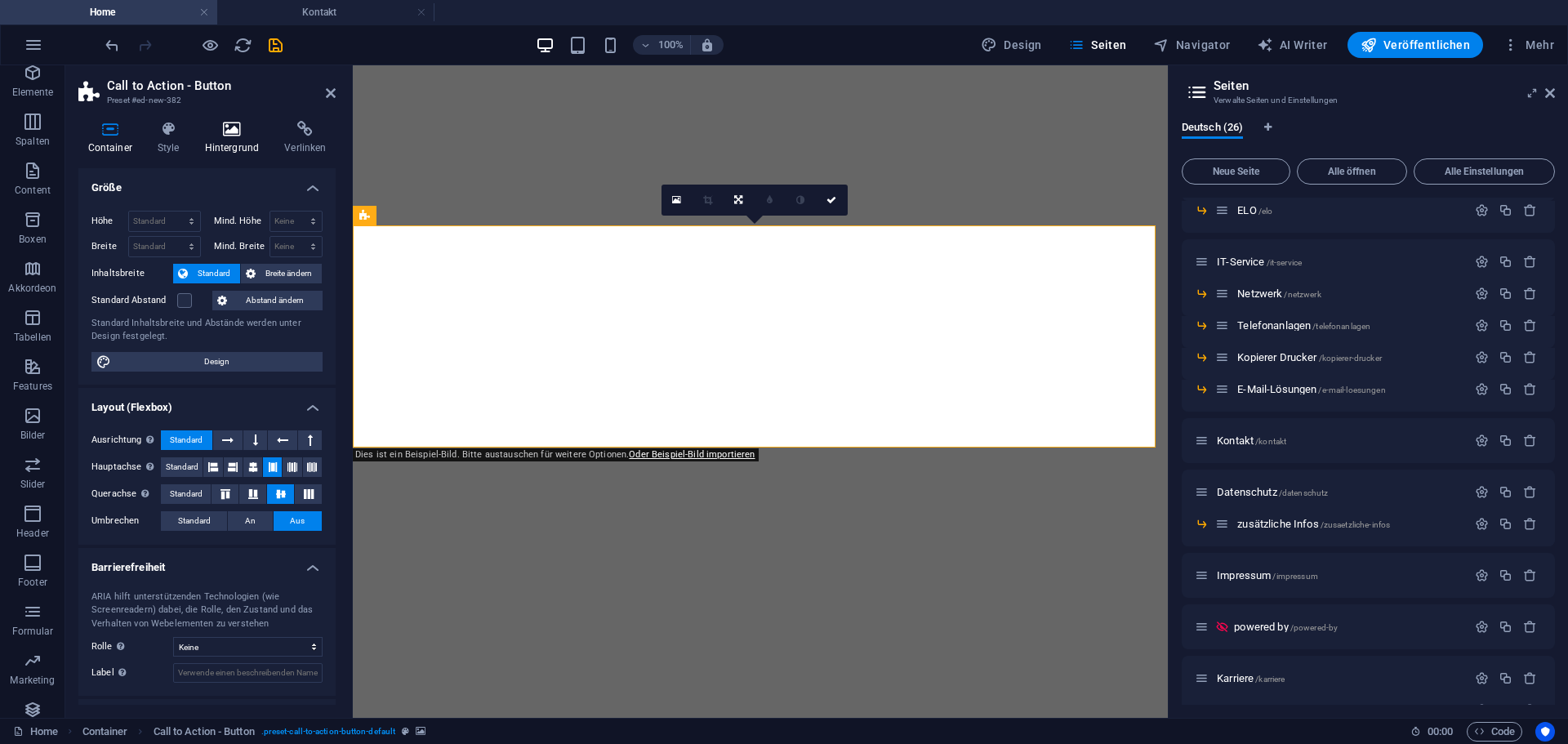
click at [224, 131] on icon at bounding box center [232, 129] width 73 height 16
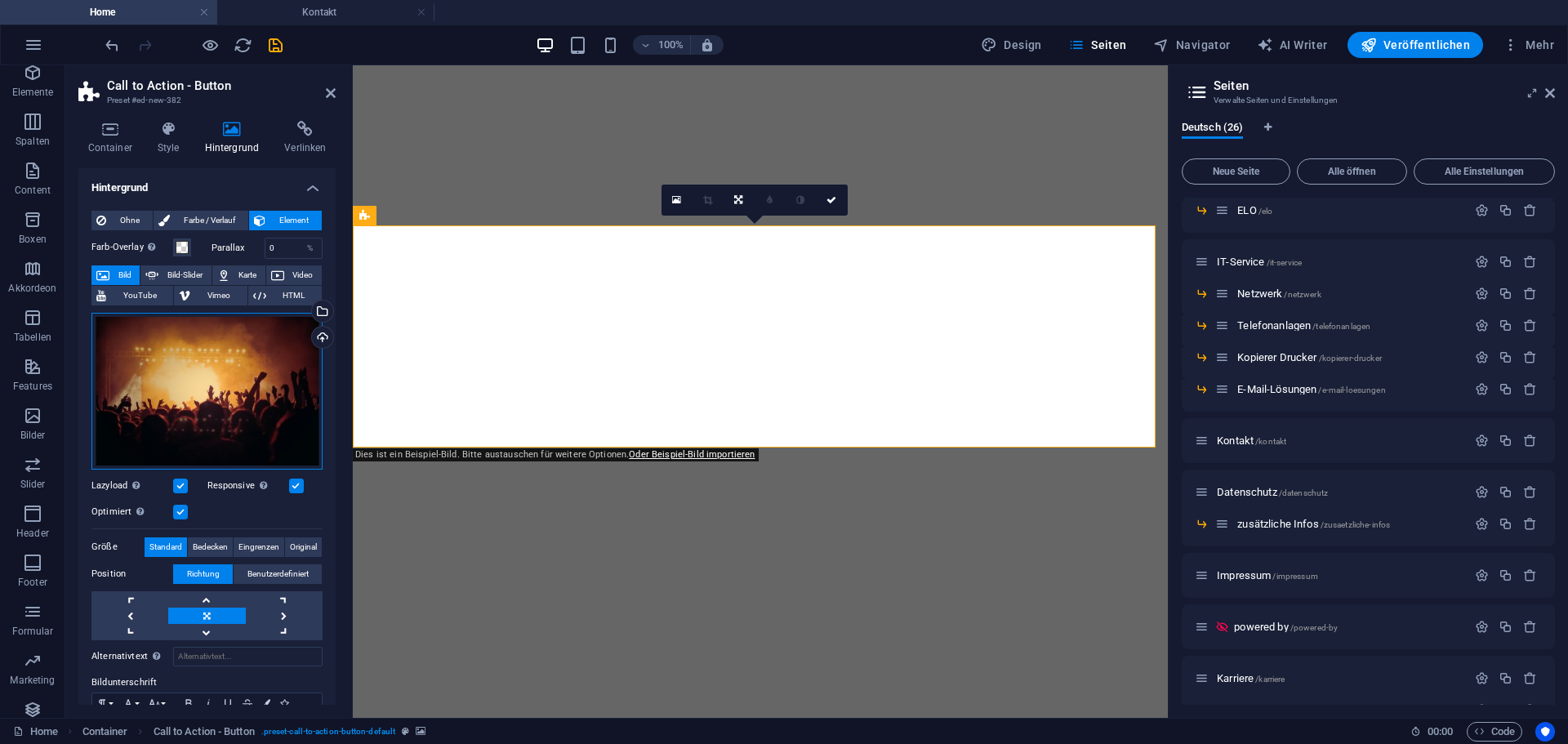
click at [186, 355] on div "Ziehe Dateien zum Hochladen hierher oder klicke hier, um aus Dateien oder koste…" at bounding box center [207, 391] width 231 height 157
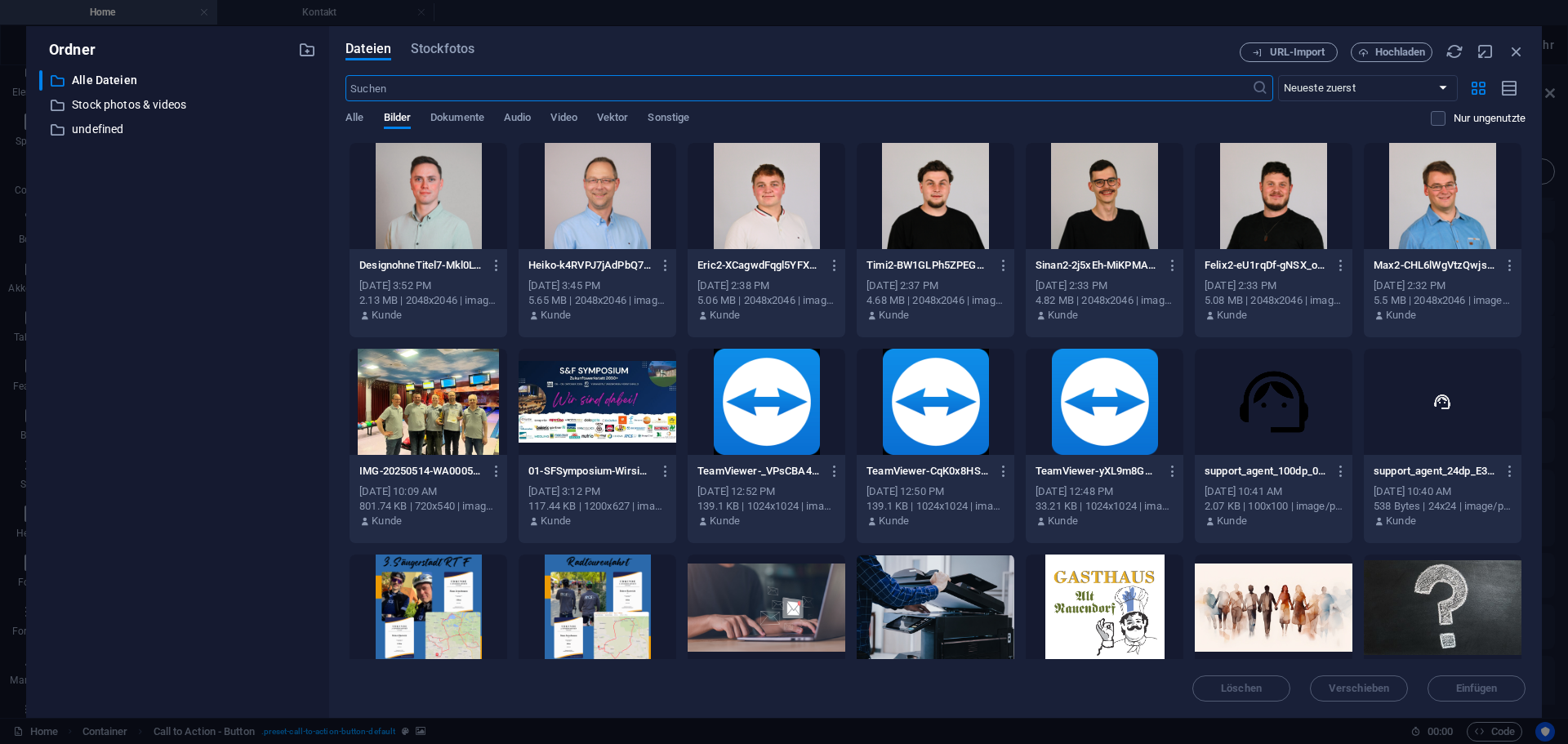
click at [445, 38] on div "Dateien Stockfotos URL-Import Hochladen ​ Neueste zuerst Älteste zuerst Name (A…" at bounding box center [936, 372] width 1213 height 692
click at [445, 49] on span "Stockfotos" at bounding box center [442, 49] width 64 height 19
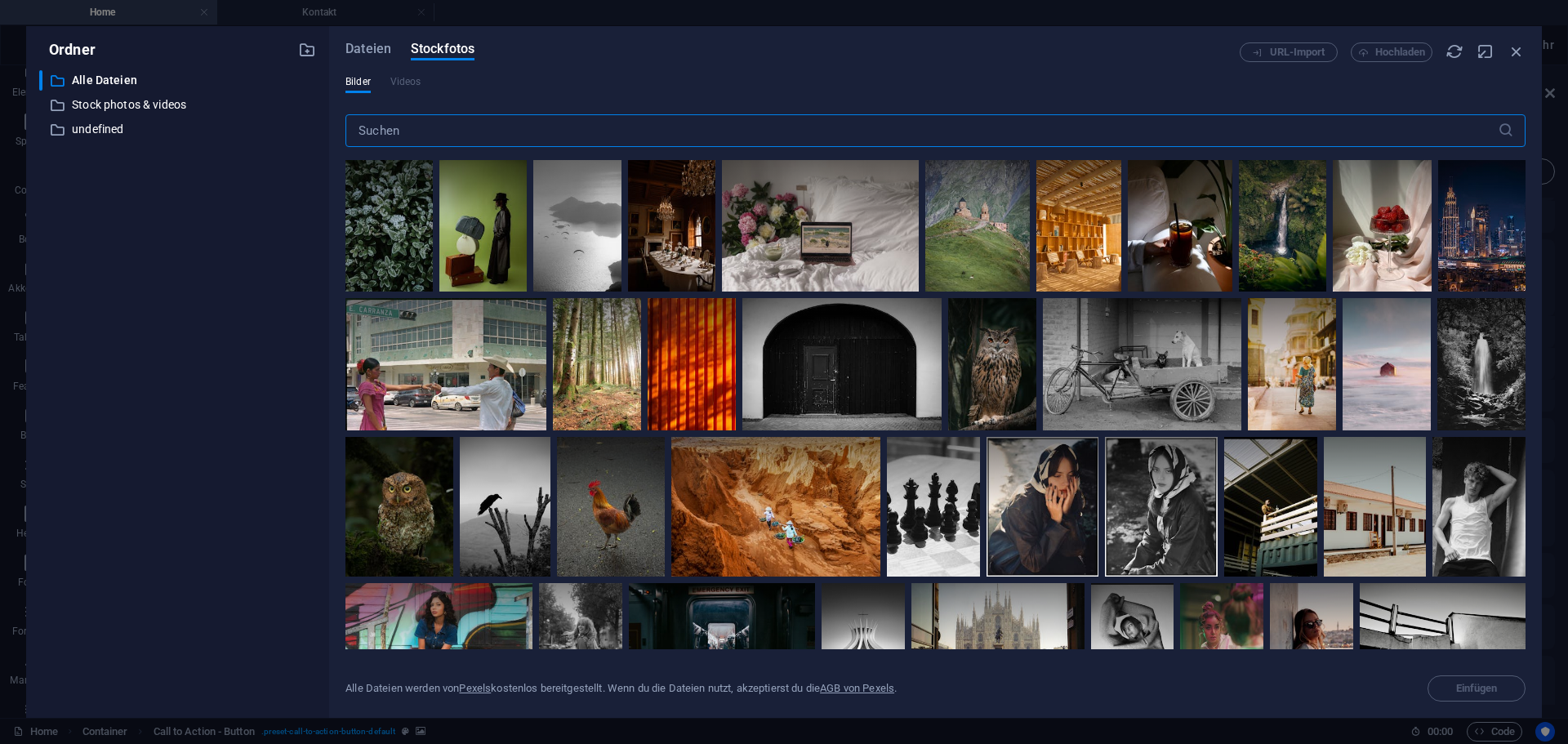
click at [657, 138] on input "text" at bounding box center [922, 130] width 1153 height 33
click at [626, 124] on input "text" at bounding box center [922, 130] width 1153 height 33
click at [626, 126] on input "text" at bounding box center [922, 130] width 1153 height 33
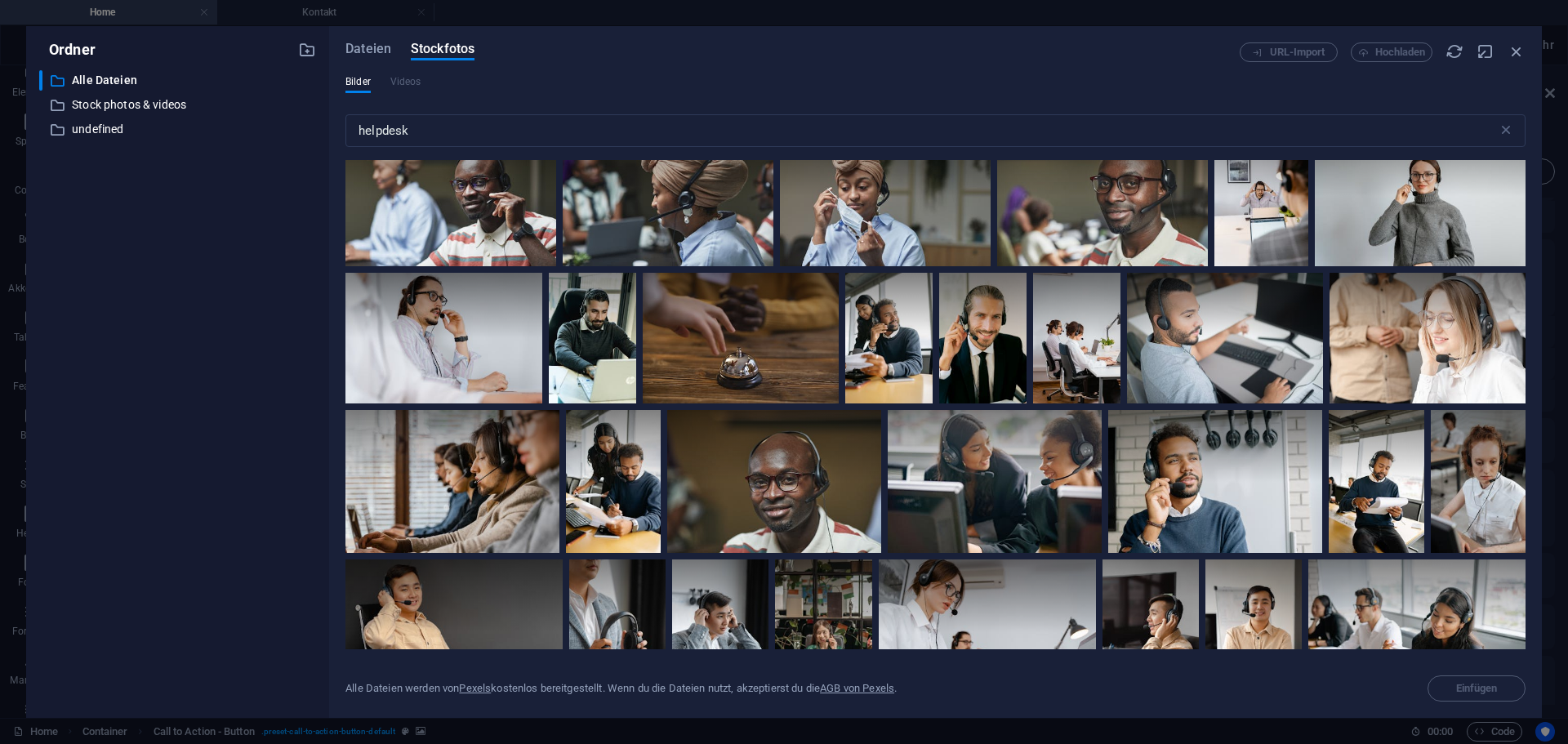
scroll to position [3250, 0]
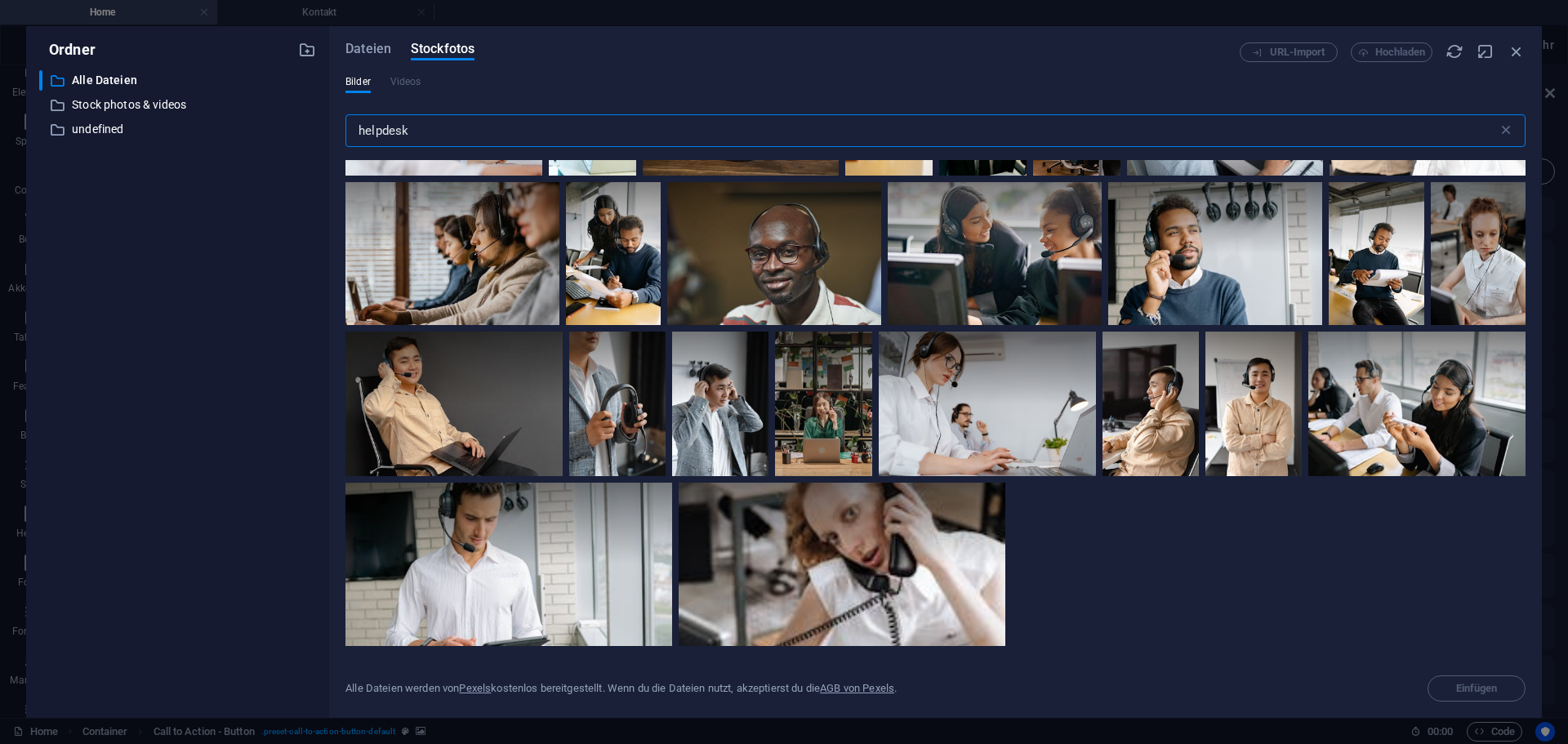
drag, startPoint x: 502, startPoint y: 129, endPoint x: 356, endPoint y: 132, distance: 146.0
click at [356, 132] on input "helpdesk" at bounding box center [922, 130] width 1153 height 33
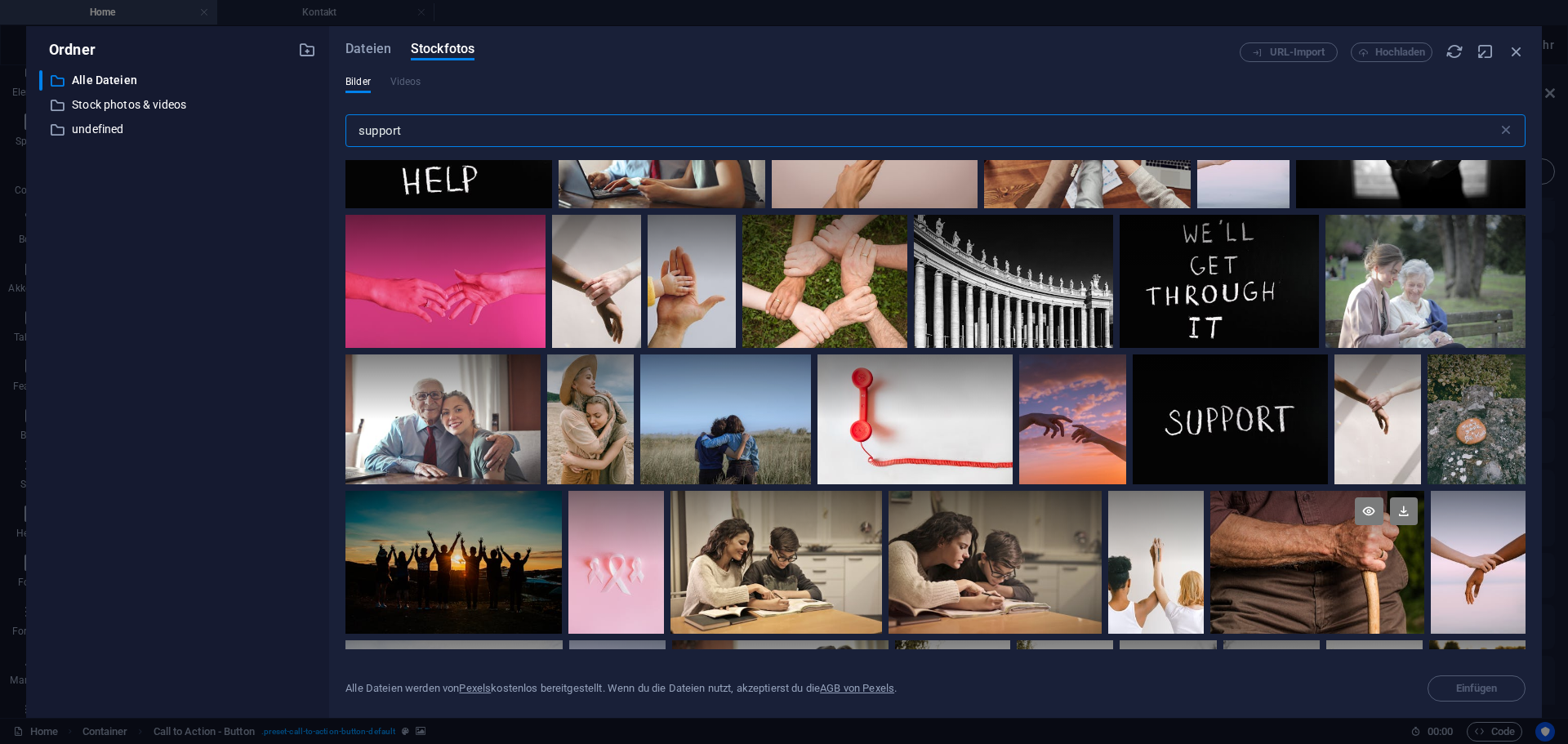
scroll to position [899, 0]
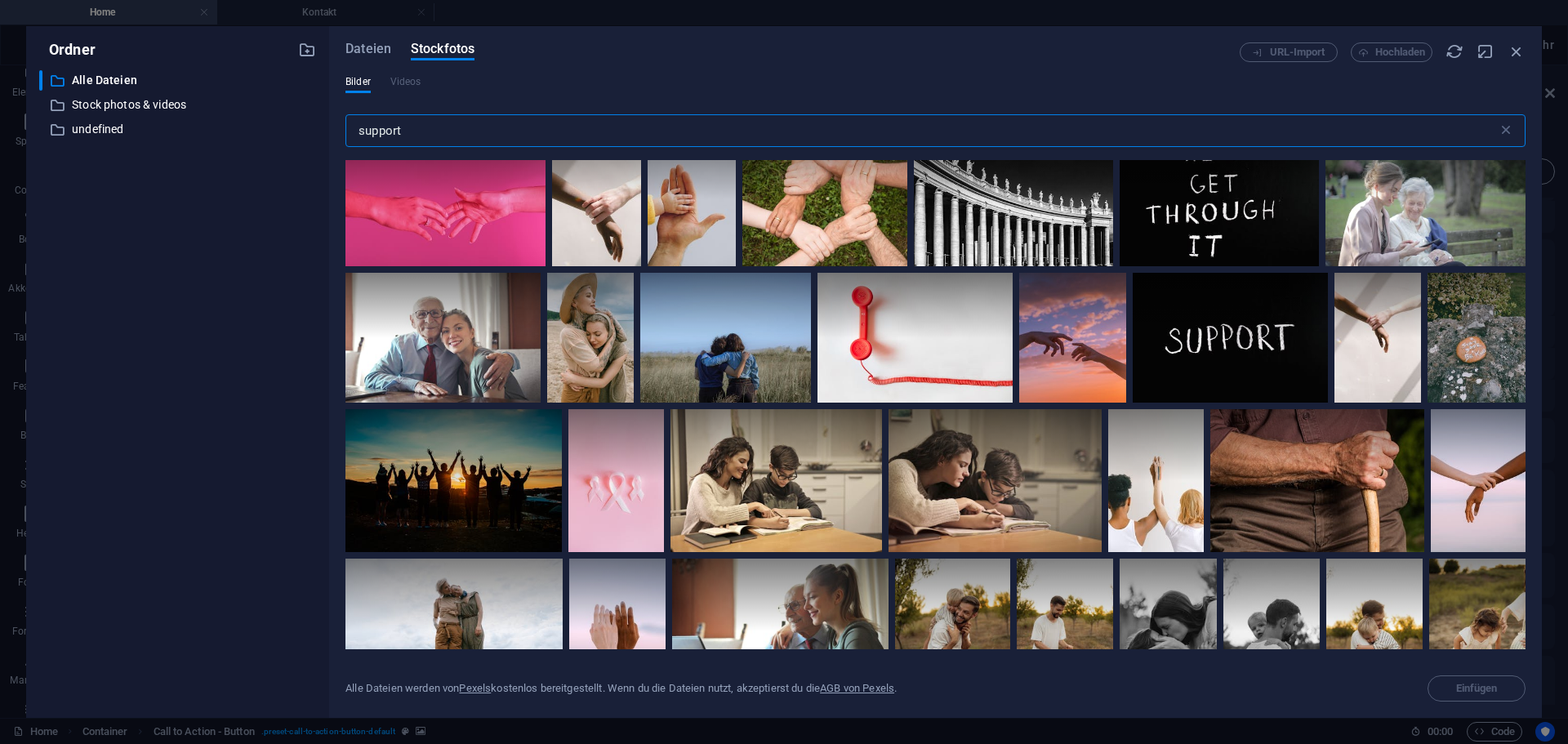
drag, startPoint x: 432, startPoint y: 128, endPoint x: 350, endPoint y: 120, distance: 82.4
click at [350, 120] on input "support" at bounding box center [922, 130] width 1153 height 33
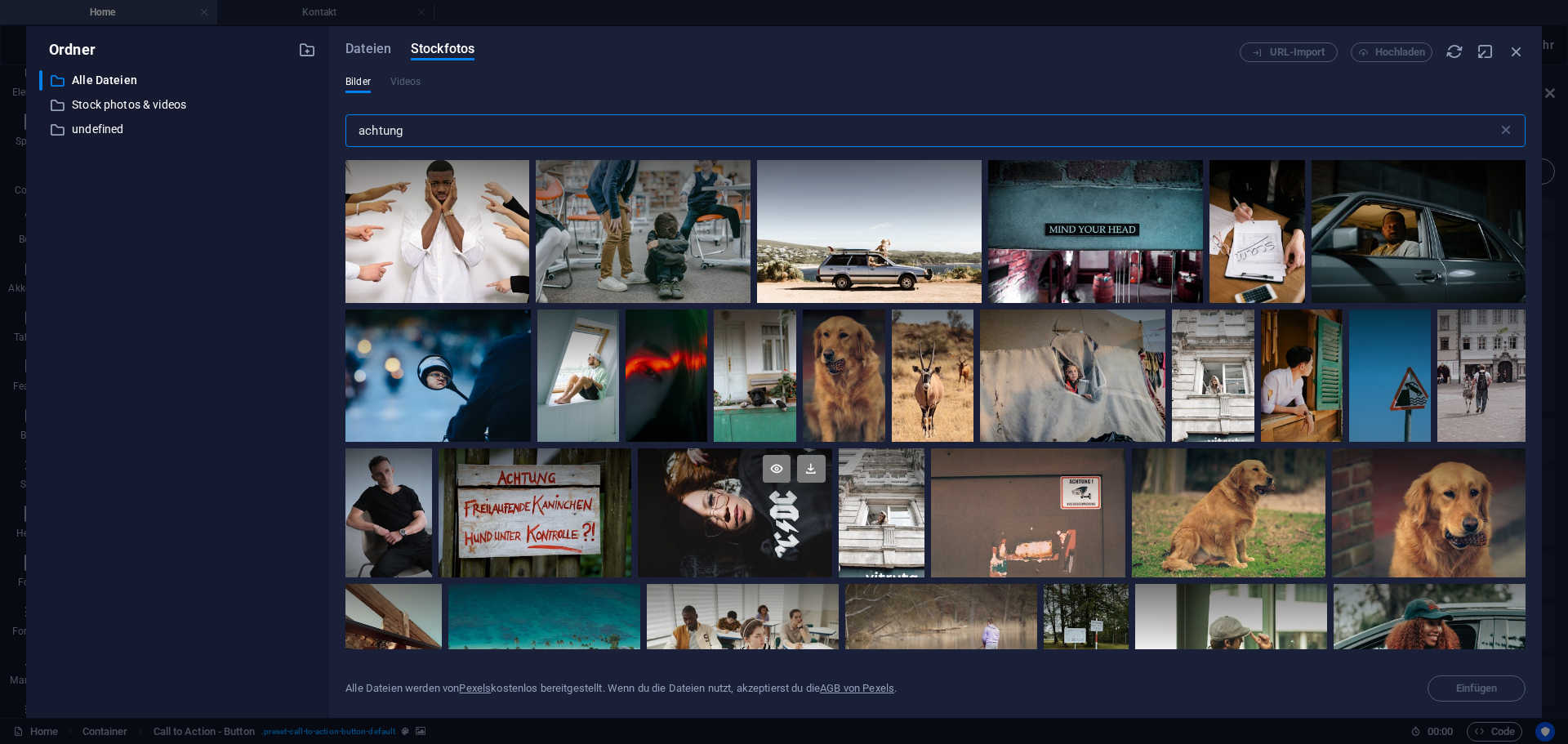
scroll to position [409, 0]
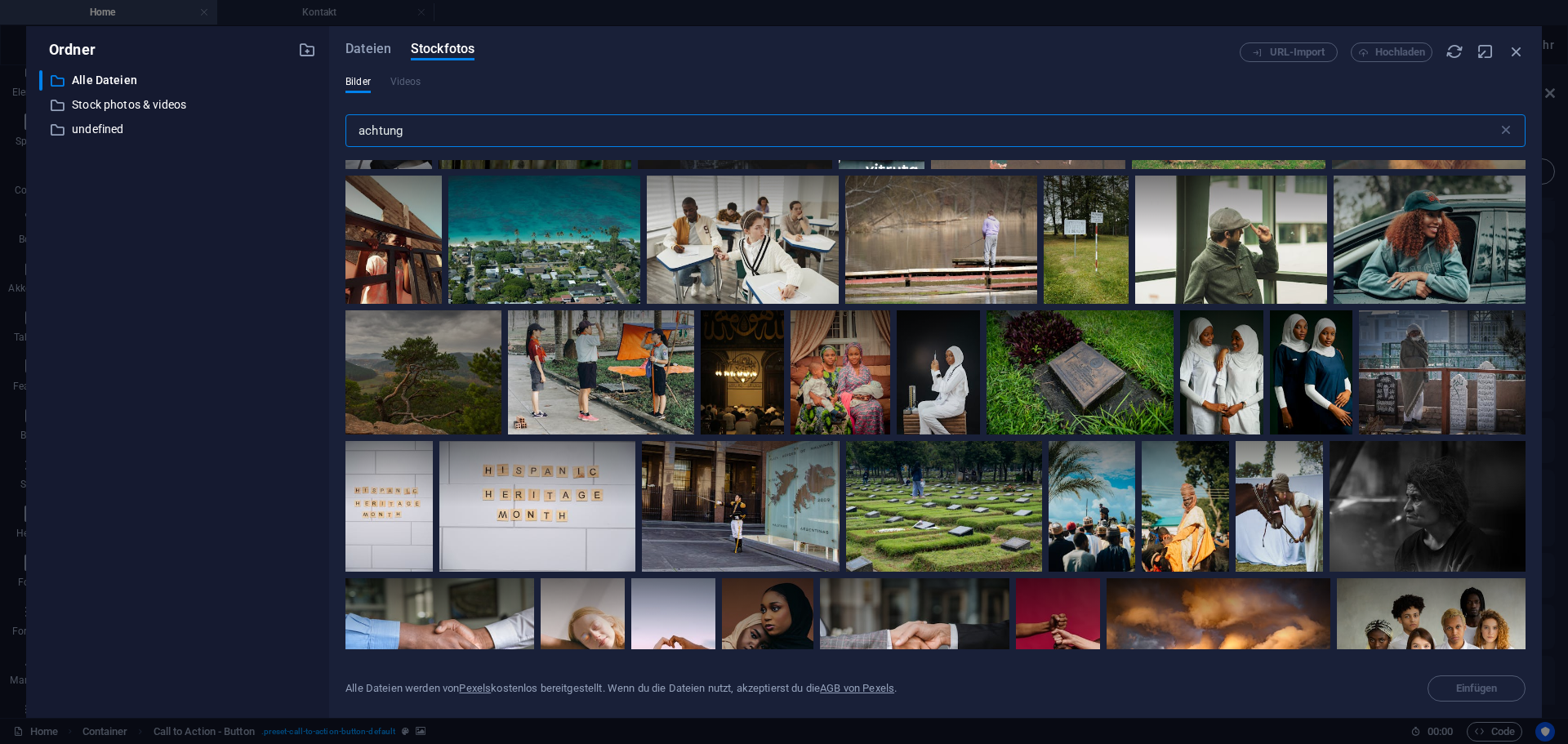
drag, startPoint x: 438, startPoint y: 126, endPoint x: 361, endPoint y: 127, distance: 77.0
click at [365, 126] on input "achtung" at bounding box center [922, 130] width 1153 height 33
type input "a"
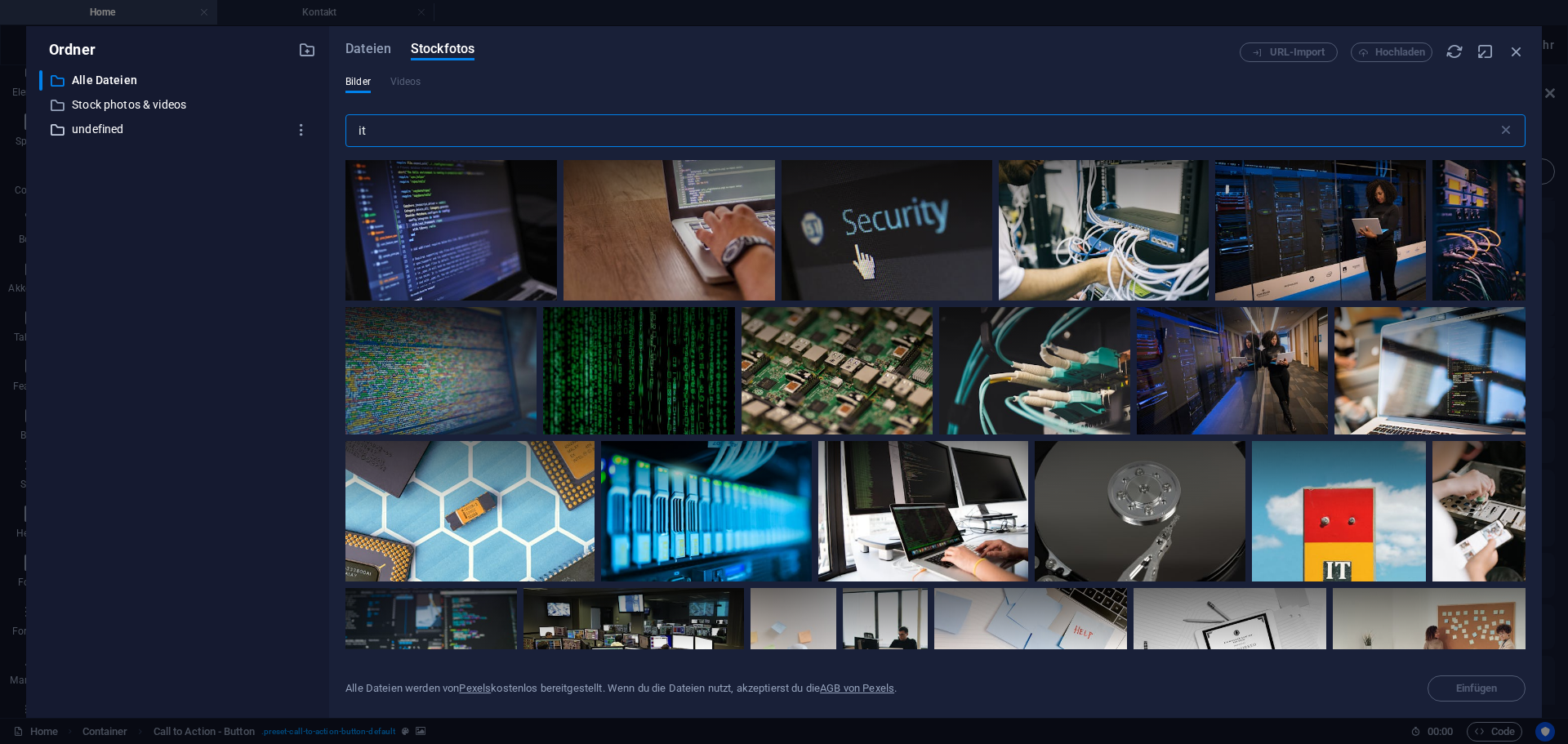
drag, startPoint x: 393, startPoint y: 132, endPoint x: 258, endPoint y: 129, distance: 135.0
click at [258, 129] on div "Ordner ​ Alle Dateien Alle Dateien ​ Stock photos & videos Stock photos & video…" at bounding box center [784, 372] width 1516 height 692
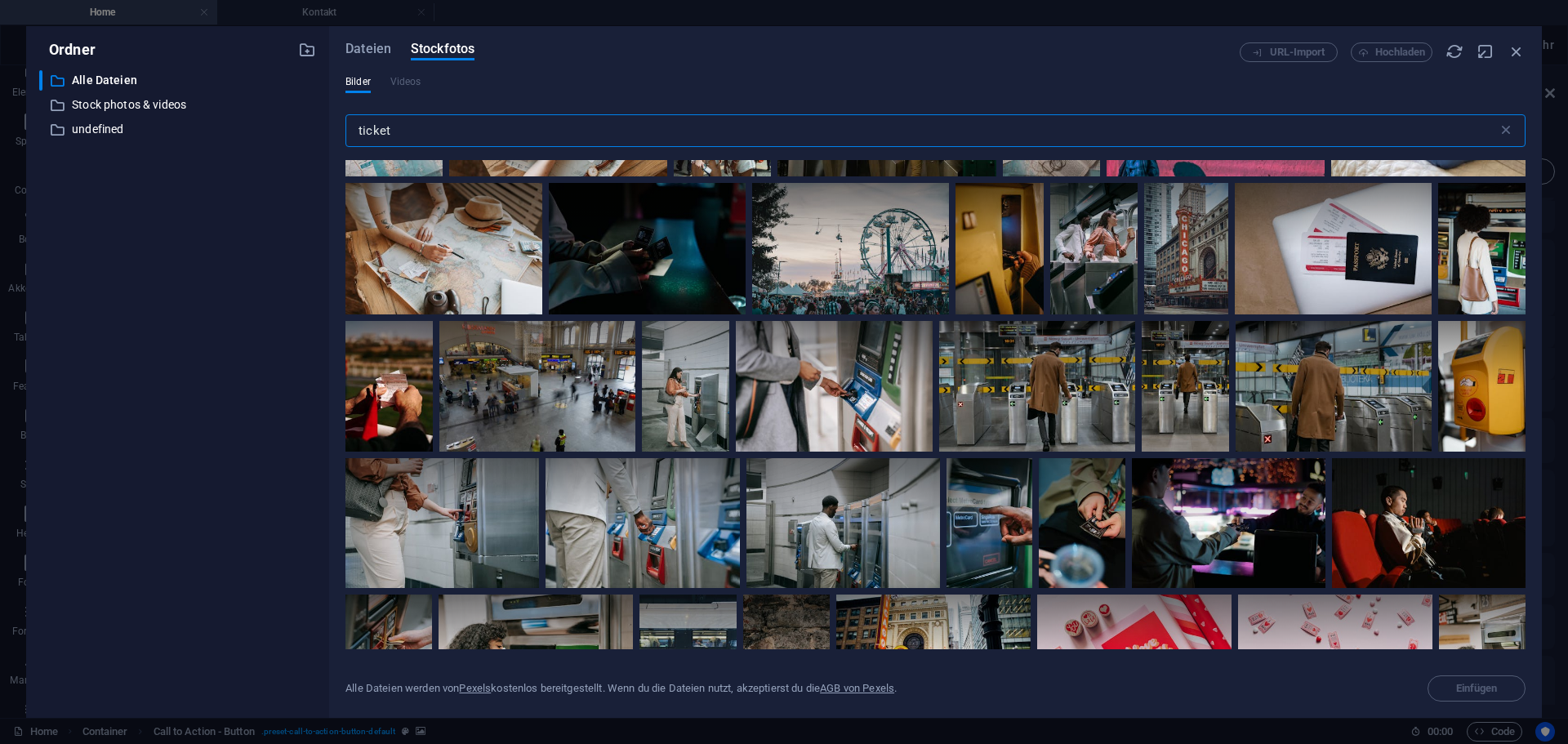
scroll to position [490, 0]
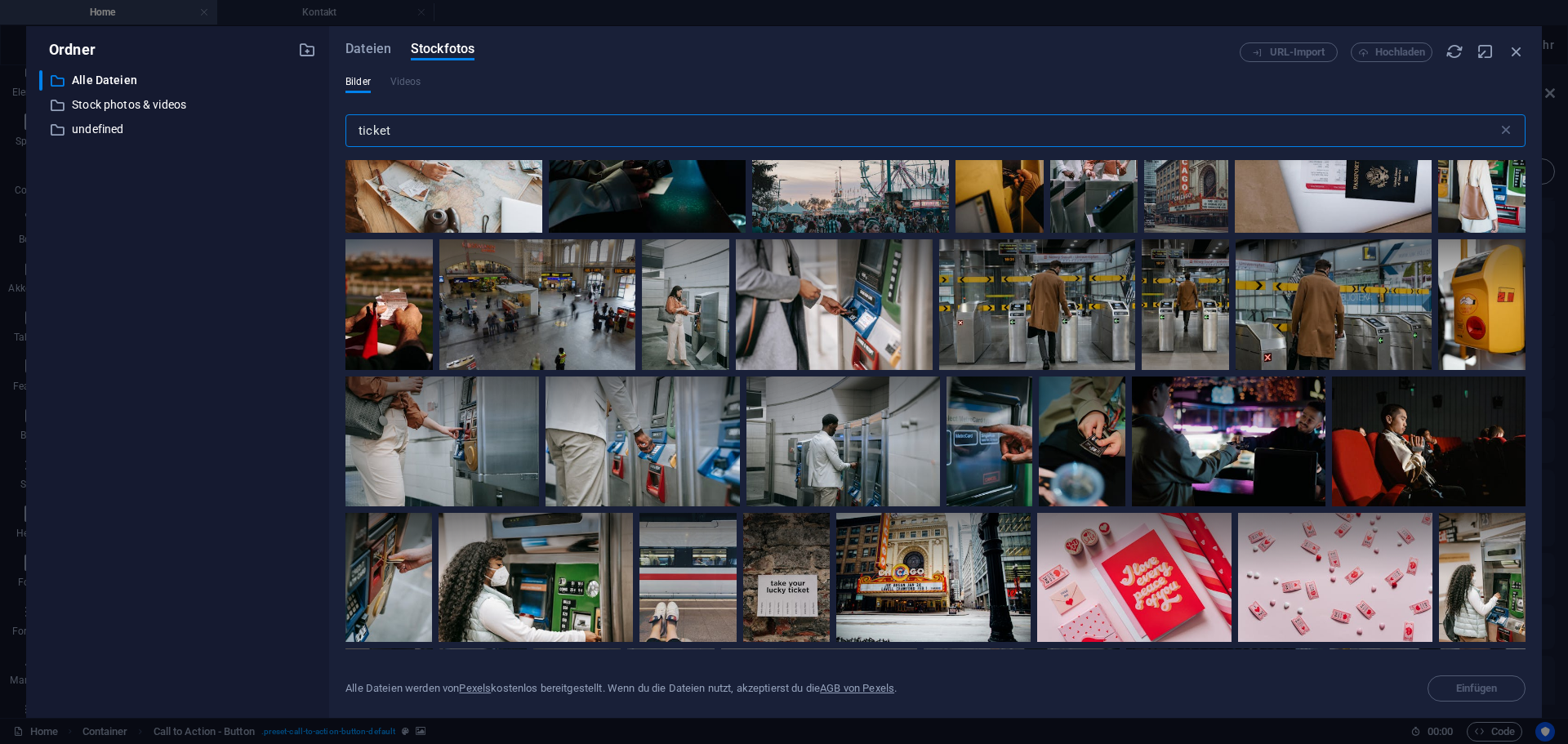
type input "ticket"
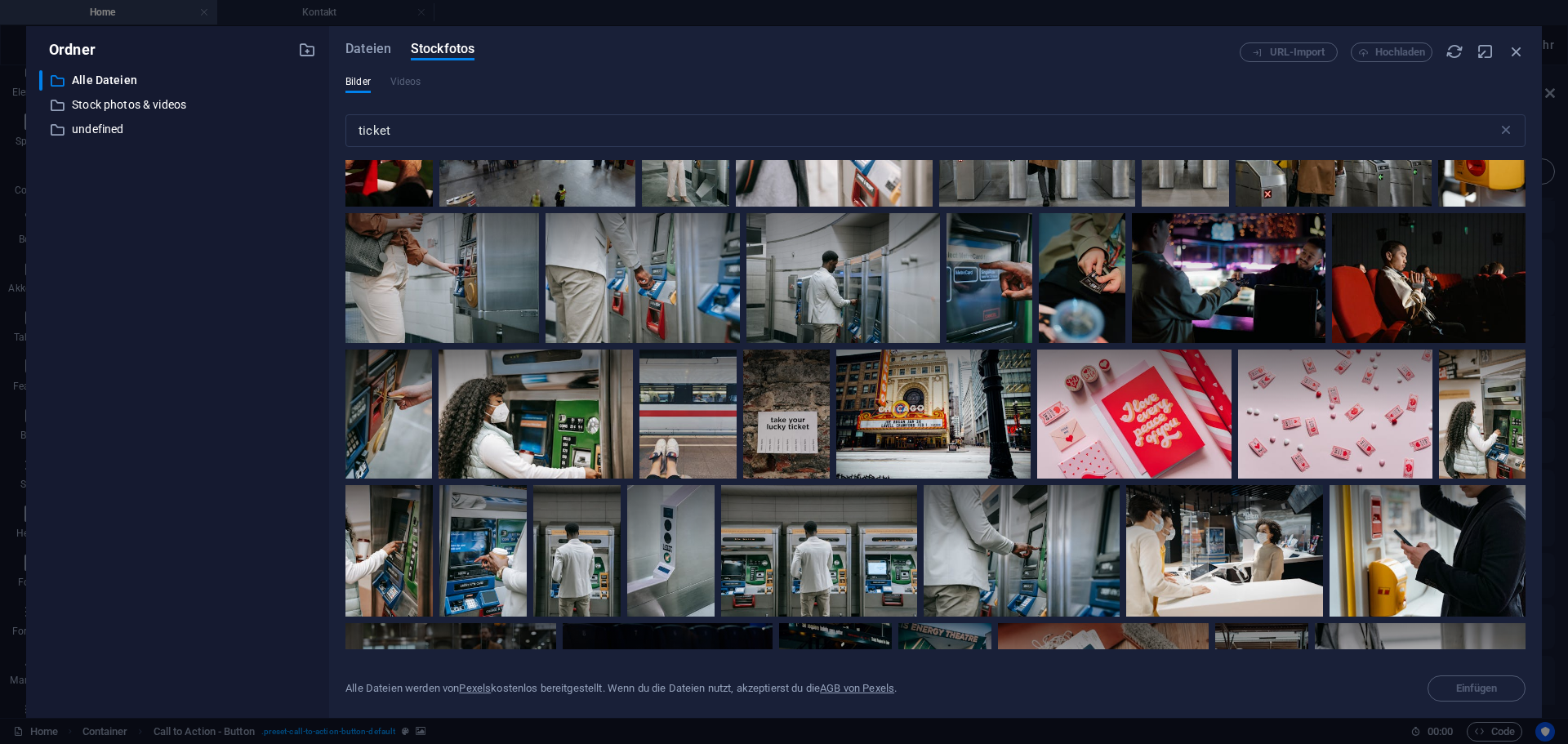
scroll to position [735, 0]
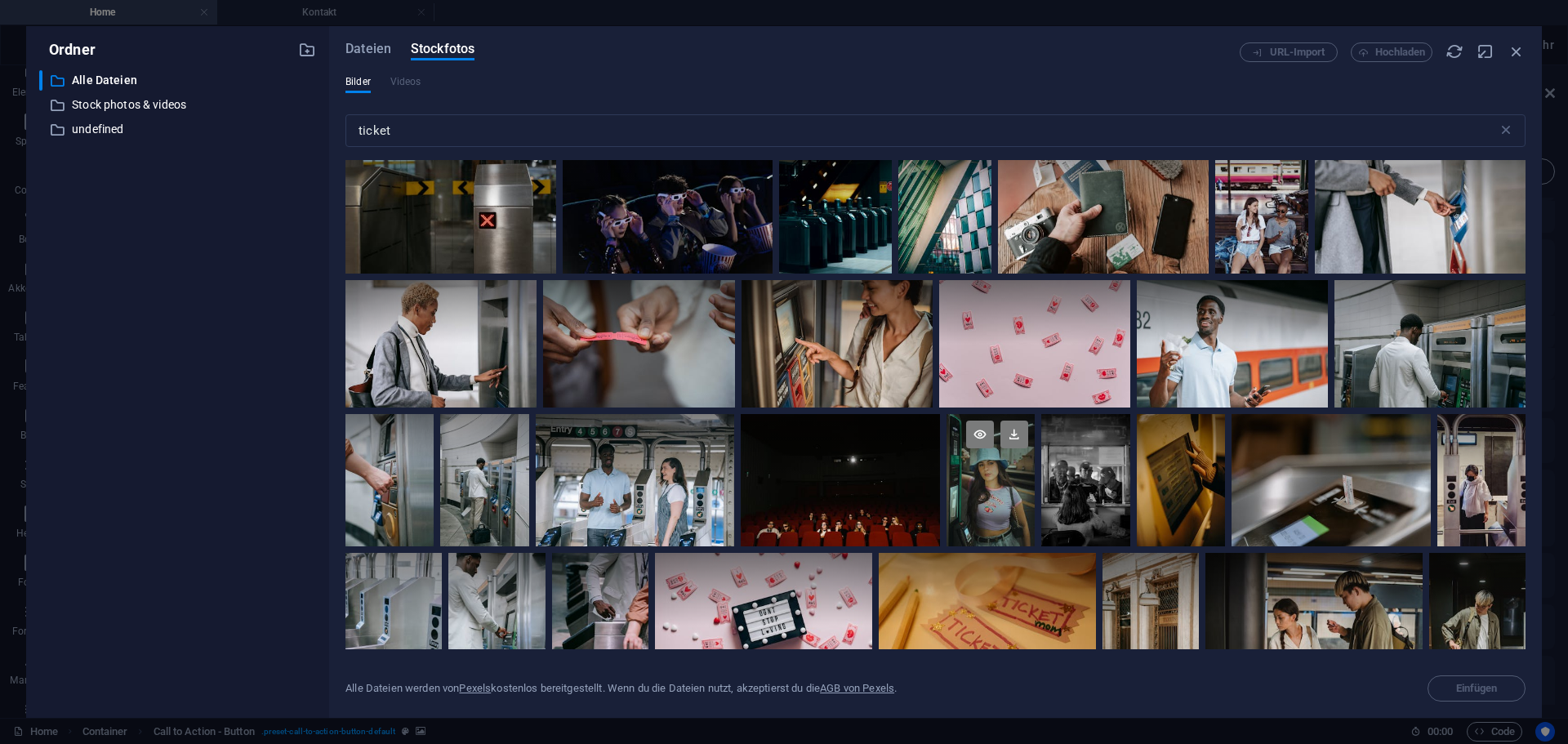
scroll to position [1225, 0]
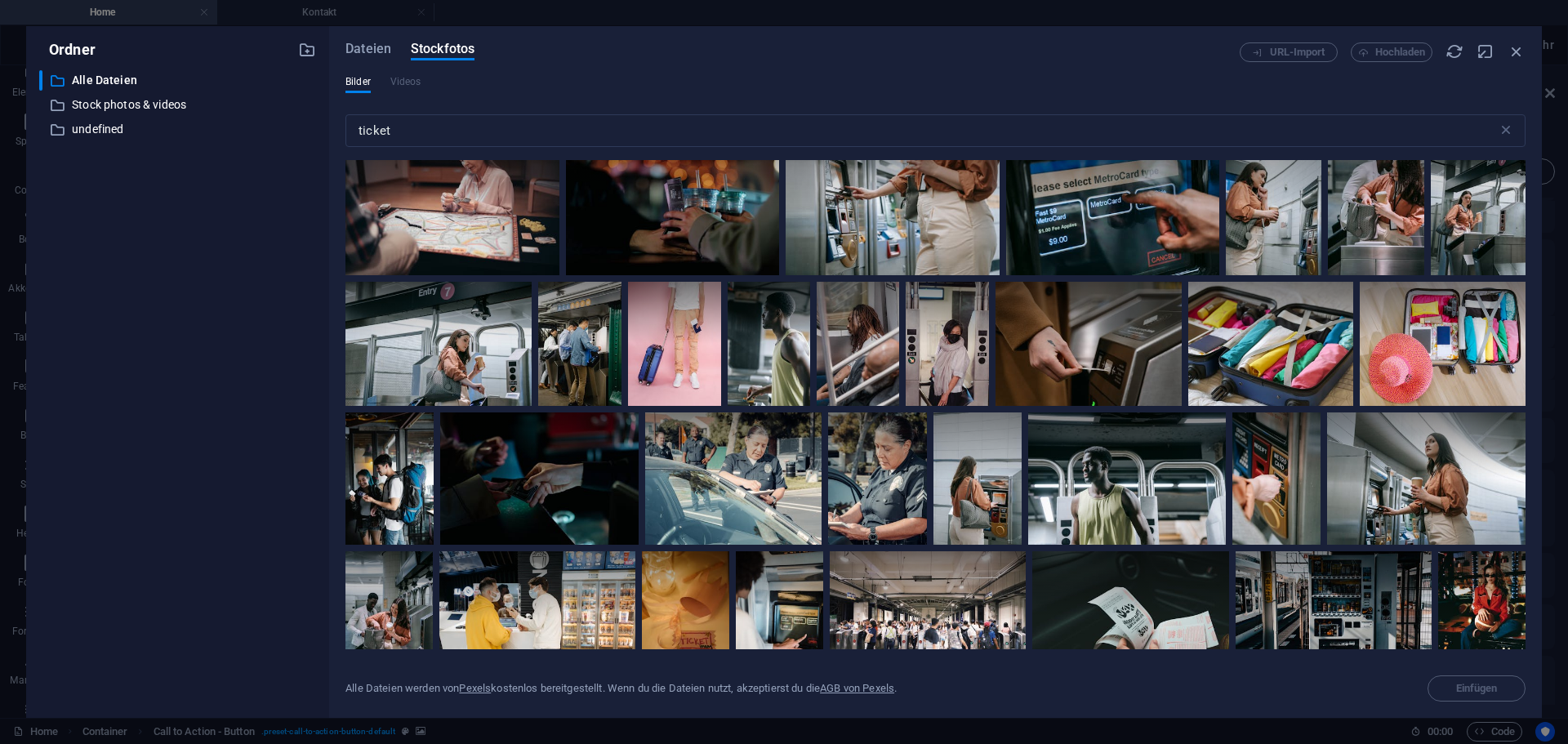
click at [639, 468] on div at bounding box center [936, 719] width 1181 height 4549
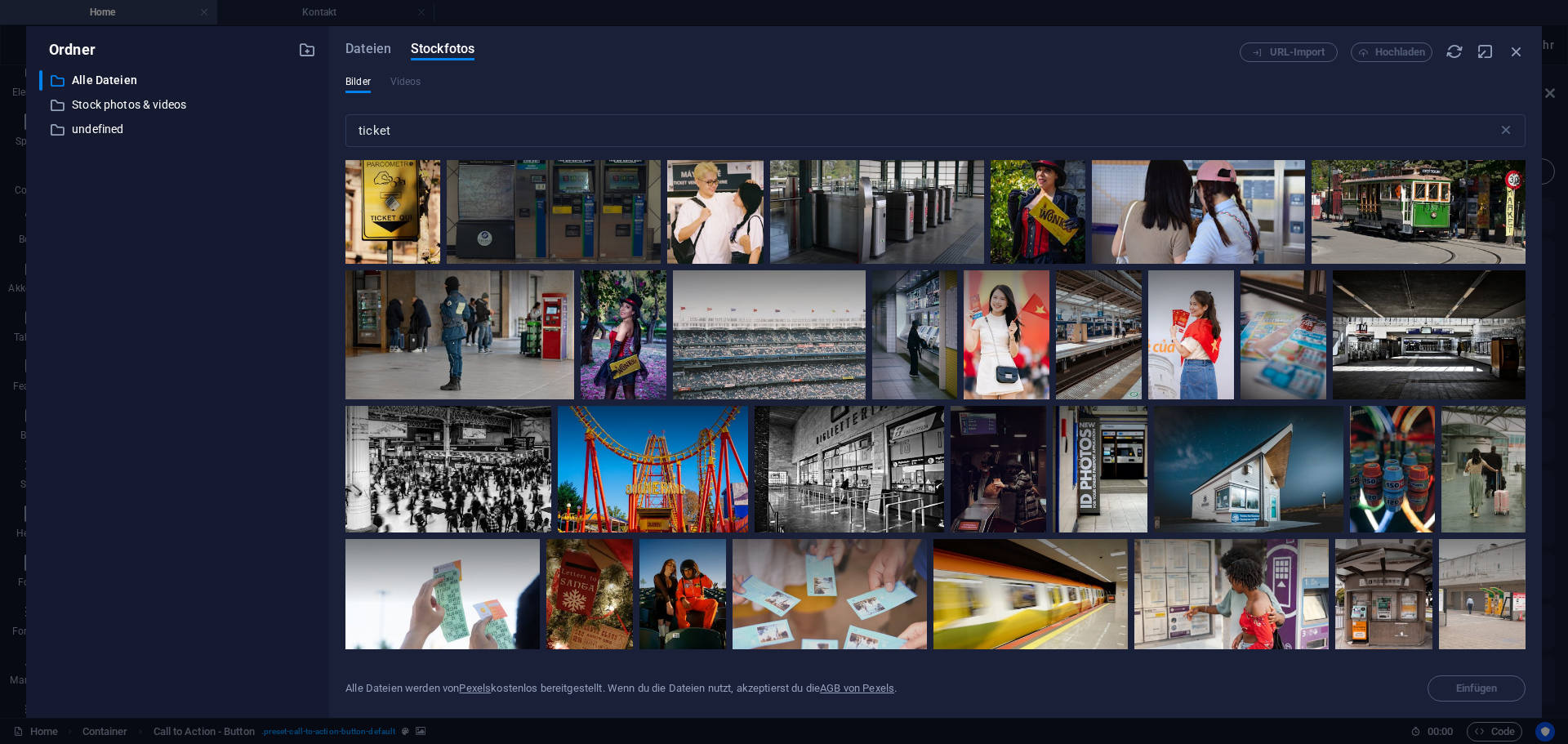
scroll to position [3594, 0]
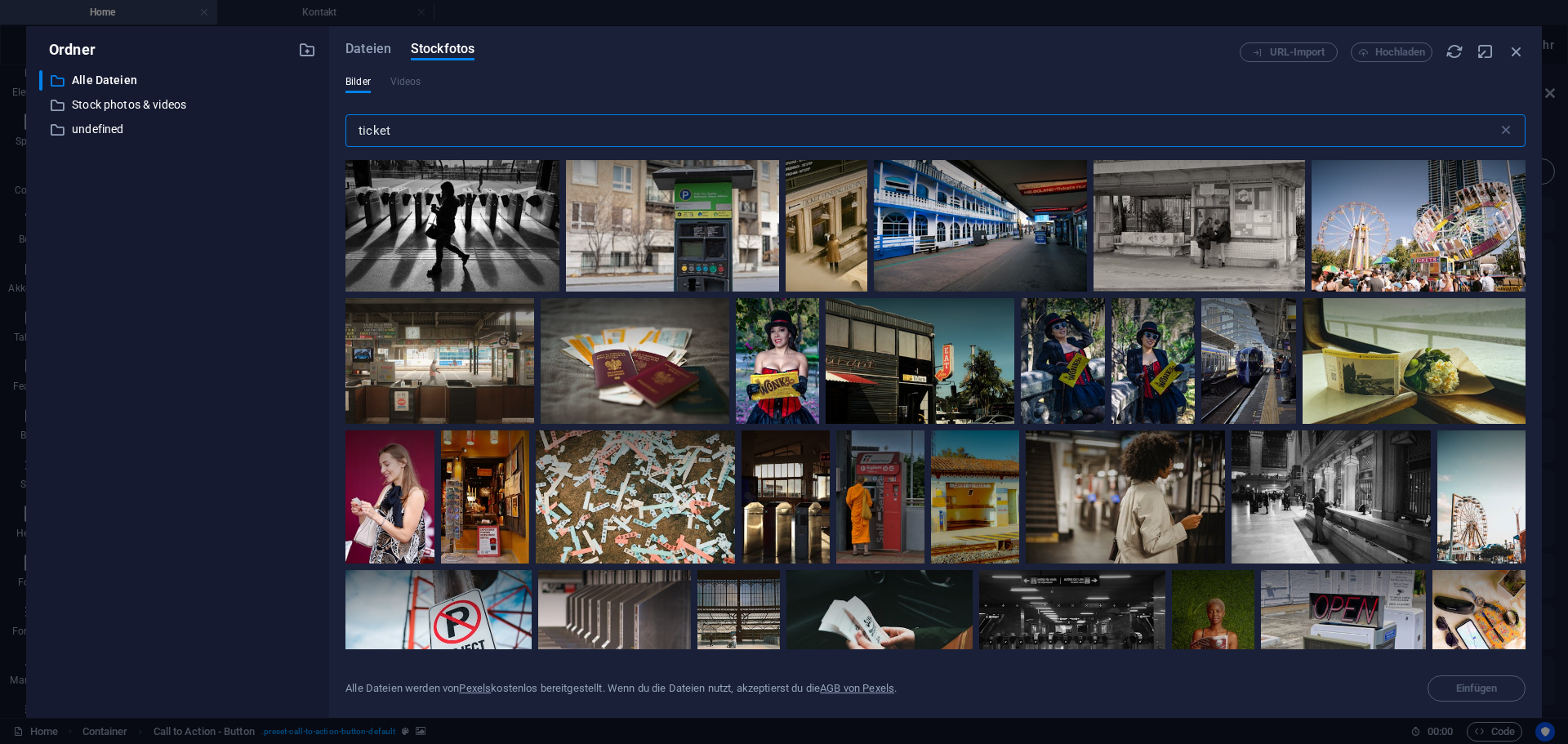
drag, startPoint x: 451, startPoint y: 127, endPoint x: 346, endPoint y: 127, distance: 105.0
click at [346, 127] on input "ticket" at bounding box center [922, 130] width 1153 height 33
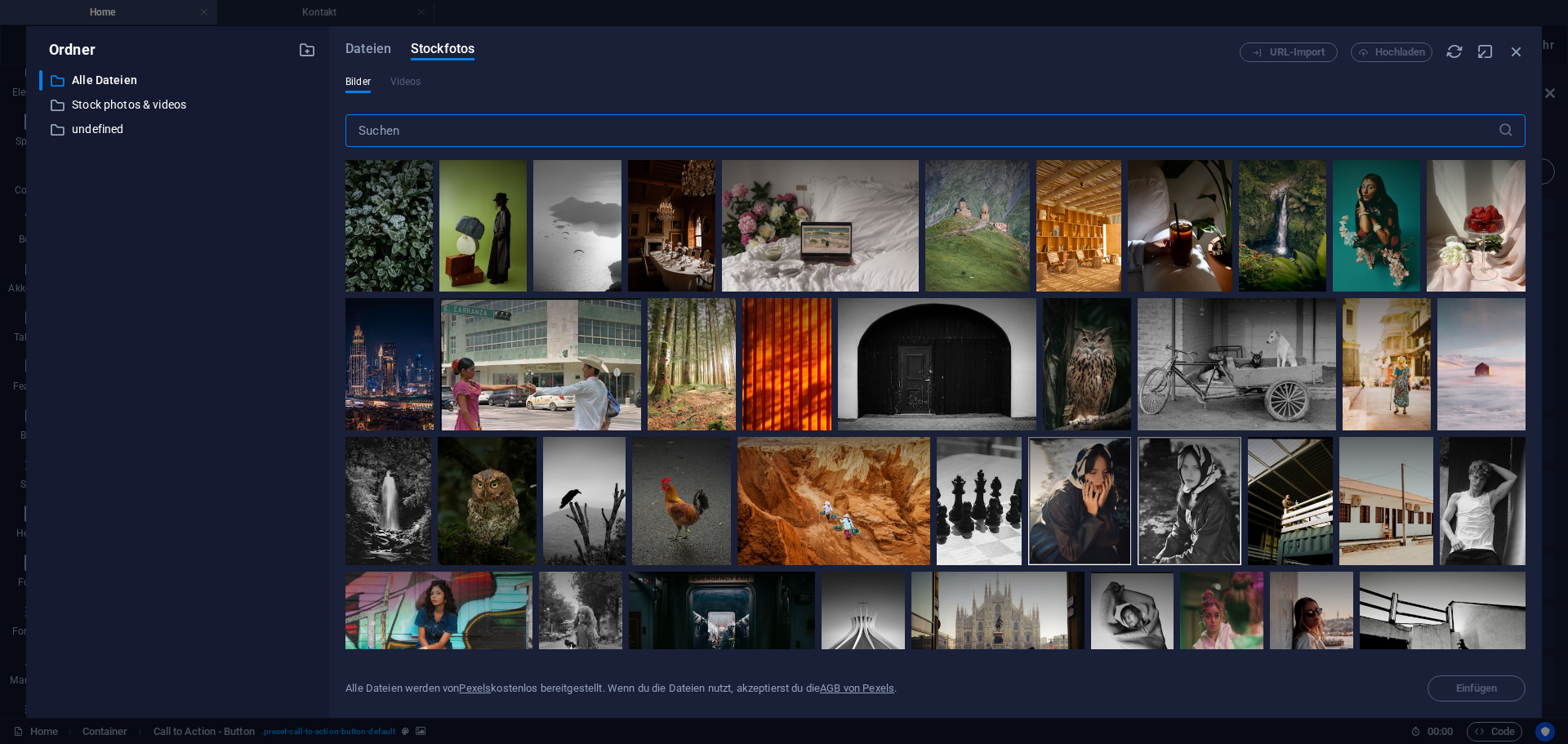
click at [424, 135] on input "text" at bounding box center [922, 130] width 1153 height 33
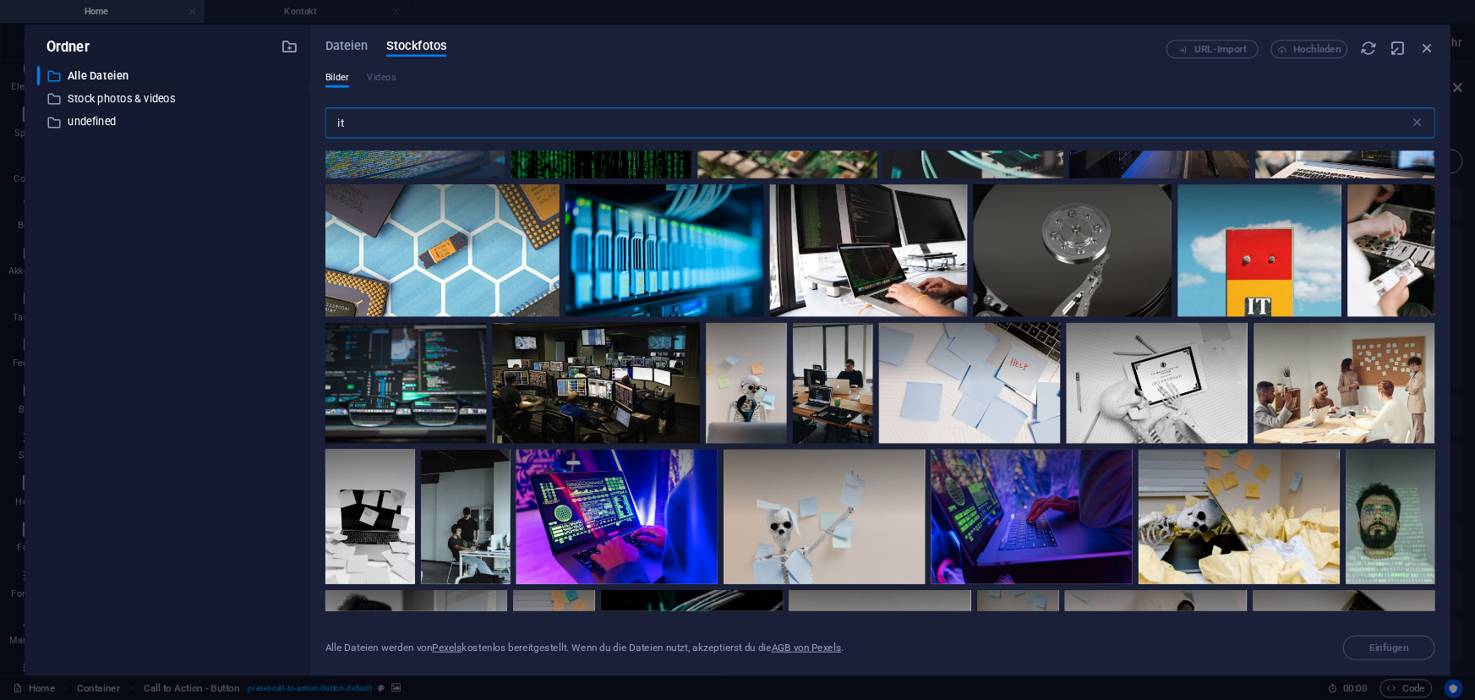
scroll to position [338, 0]
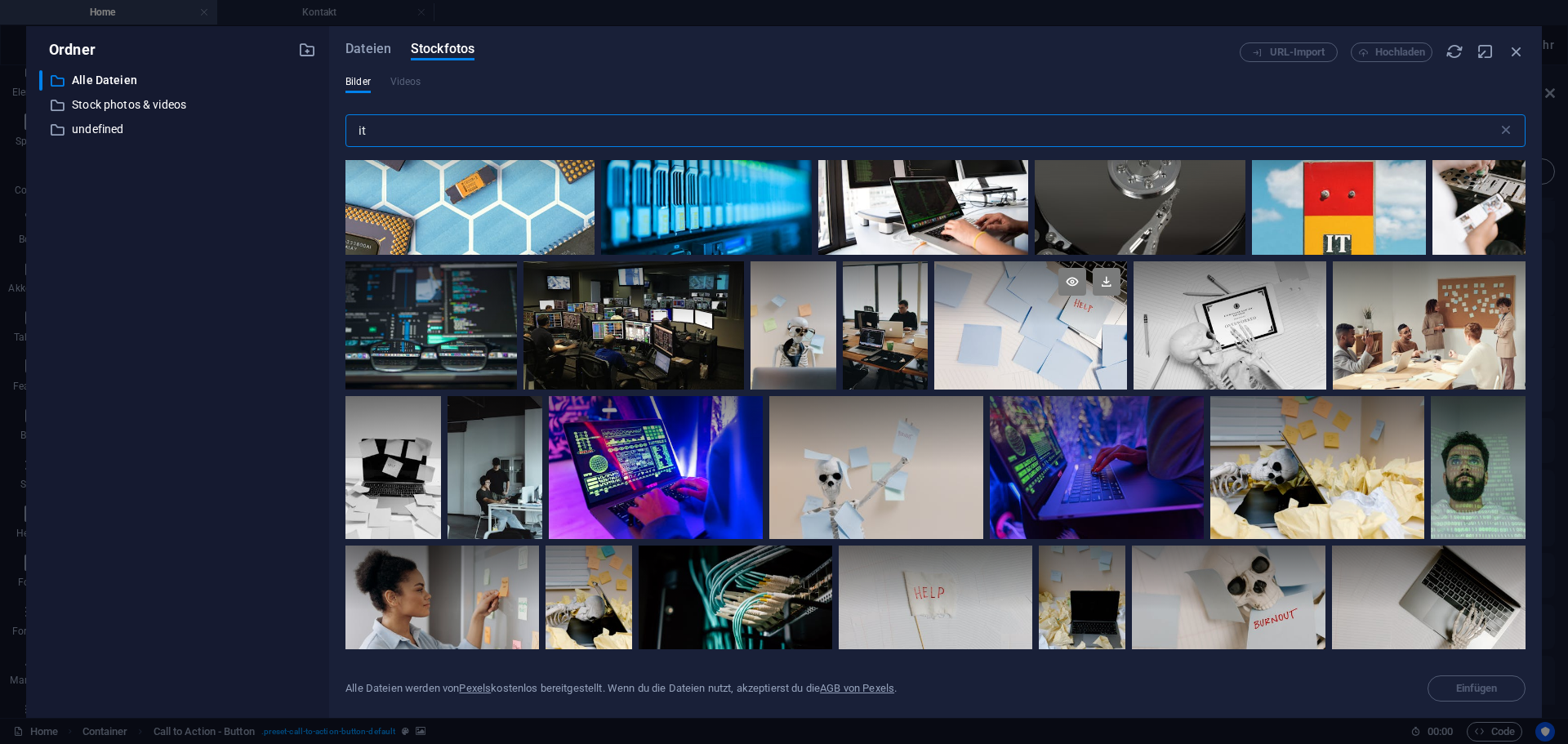
type input "it"
click at [1060, 341] on div at bounding box center [1031, 326] width 193 height 129
click at [1077, 325] on div at bounding box center [1031, 294] width 193 height 65
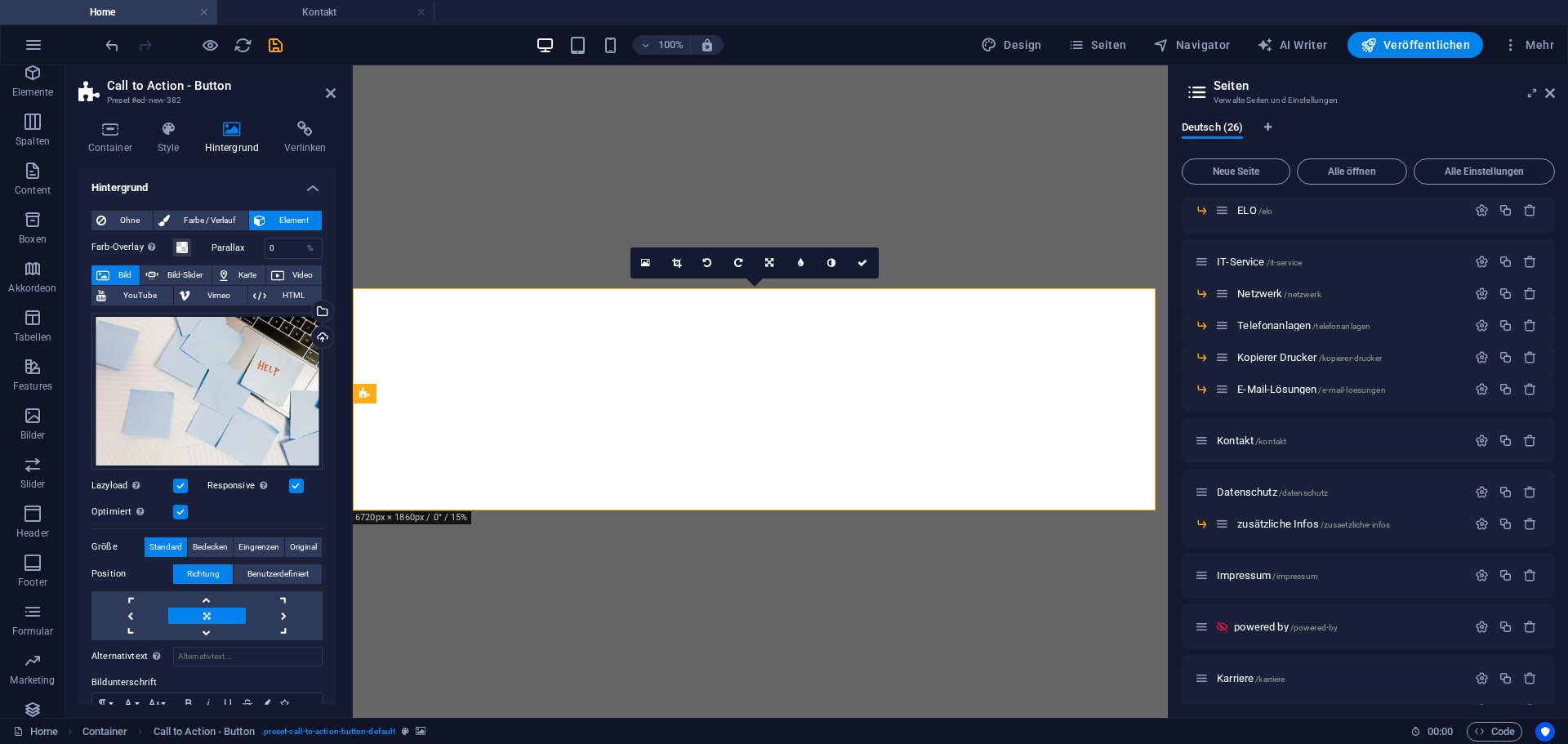
click at [336, 97] on aside "Call to Action - Button Preset #ed-new-382 Container Style Hintergrund Verlinke…" at bounding box center [210, 392] width 288 height 653
click at [330, 93] on icon at bounding box center [330, 94] width 10 height 14
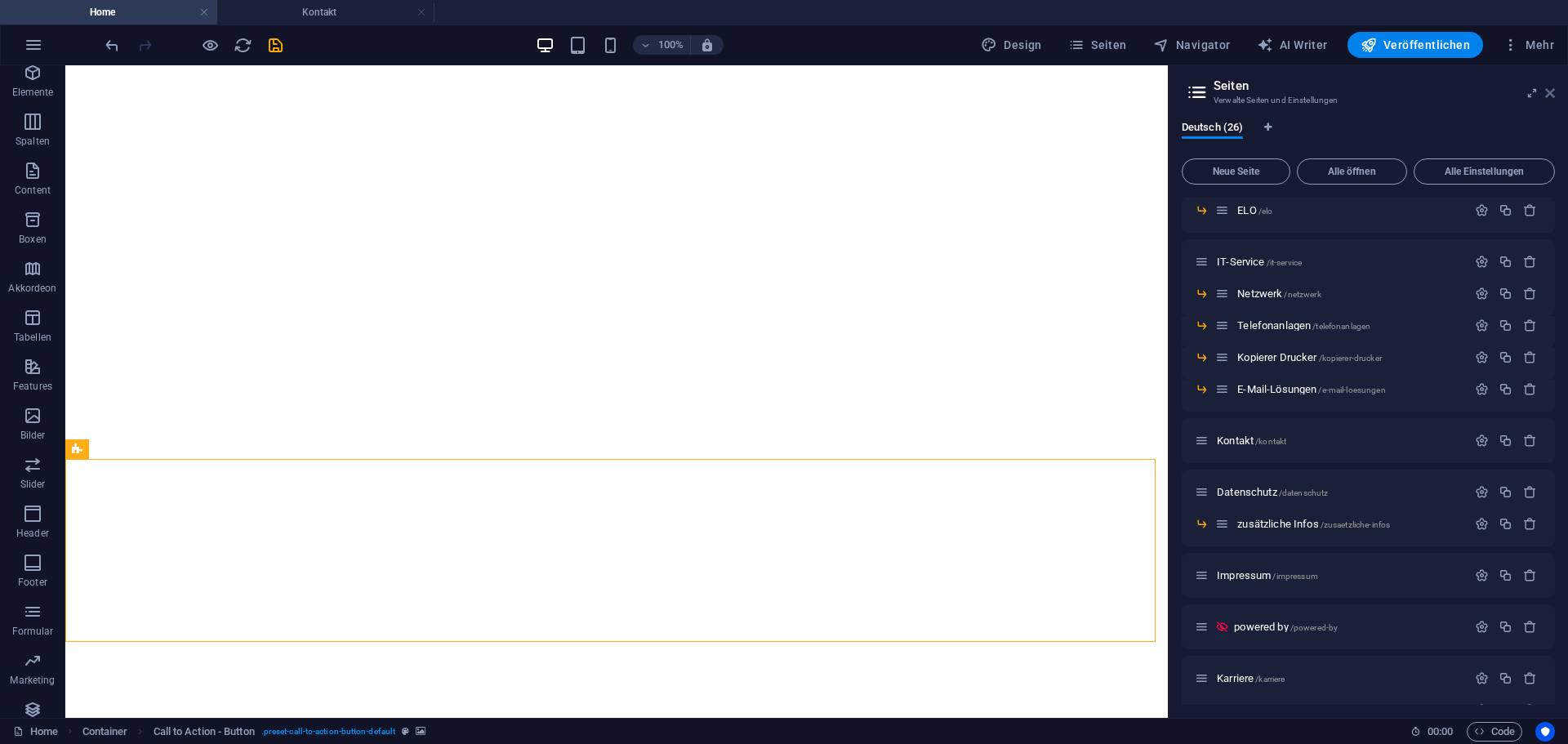
click at [1550, 93] on icon at bounding box center [1551, 94] width 10 height 14
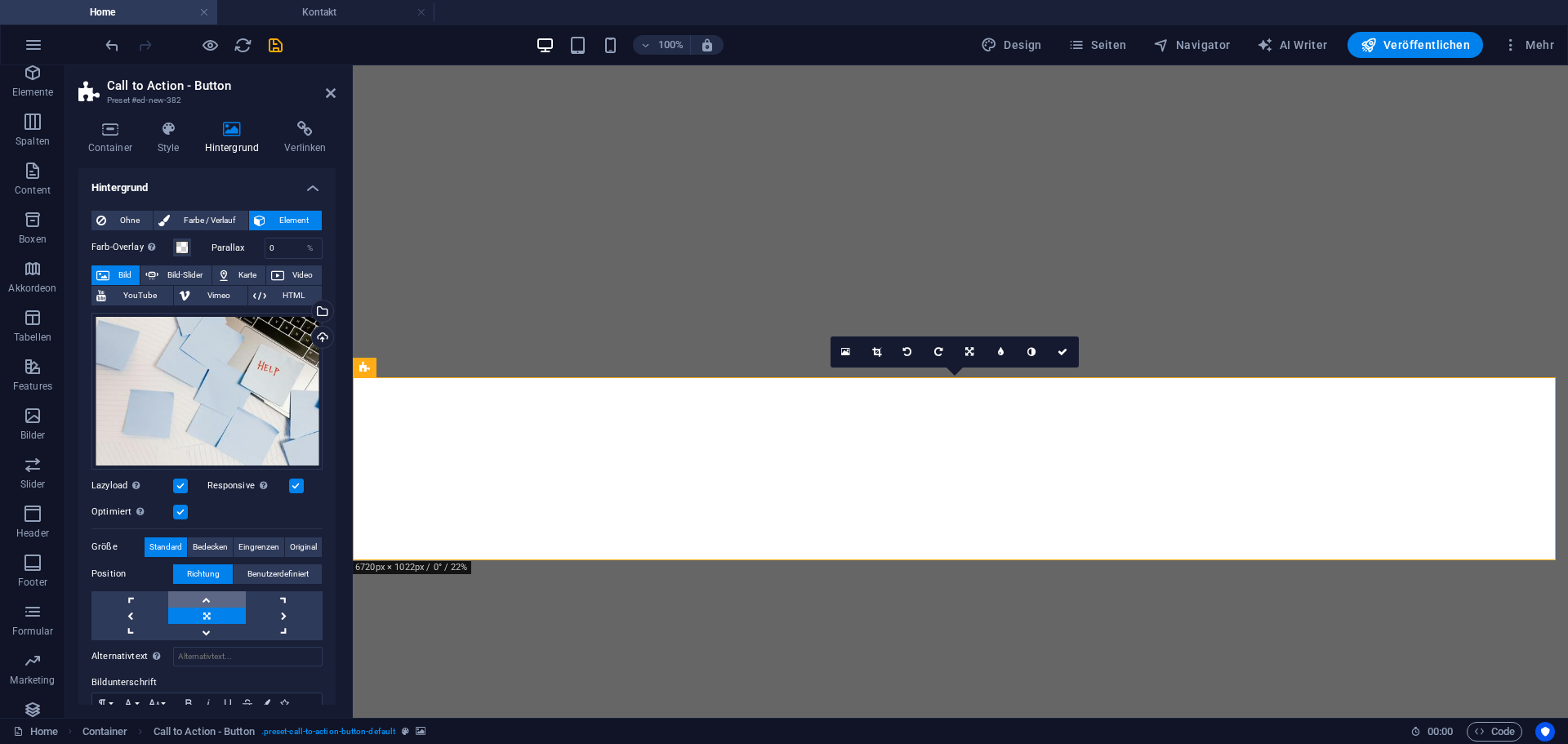
click at [207, 594] on link at bounding box center [206, 599] width 76 height 16
click at [206, 632] on link at bounding box center [206, 632] width 76 height 16
click at [207, 616] on link at bounding box center [206, 615] width 76 height 16
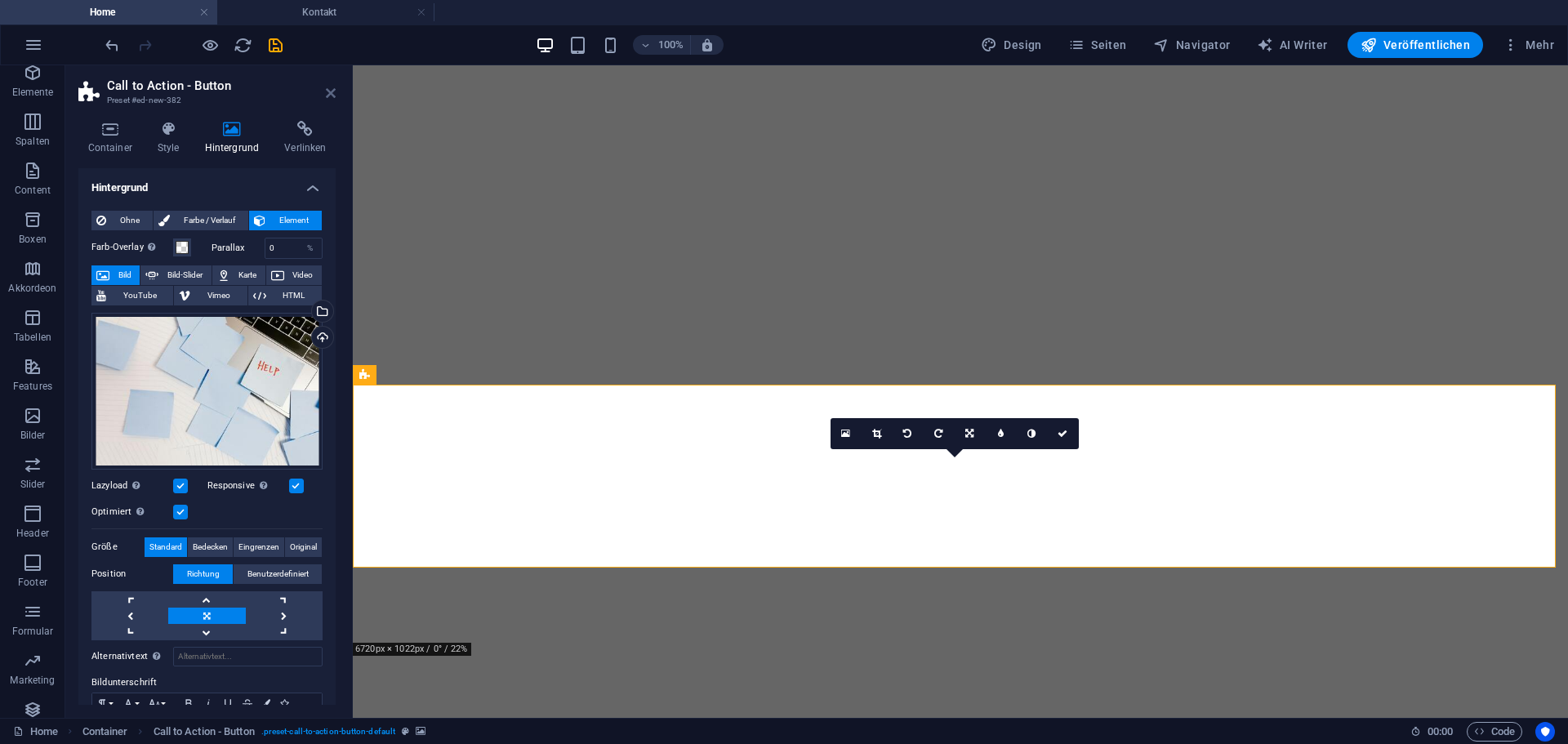
click at [331, 92] on icon at bounding box center [330, 94] width 10 height 14
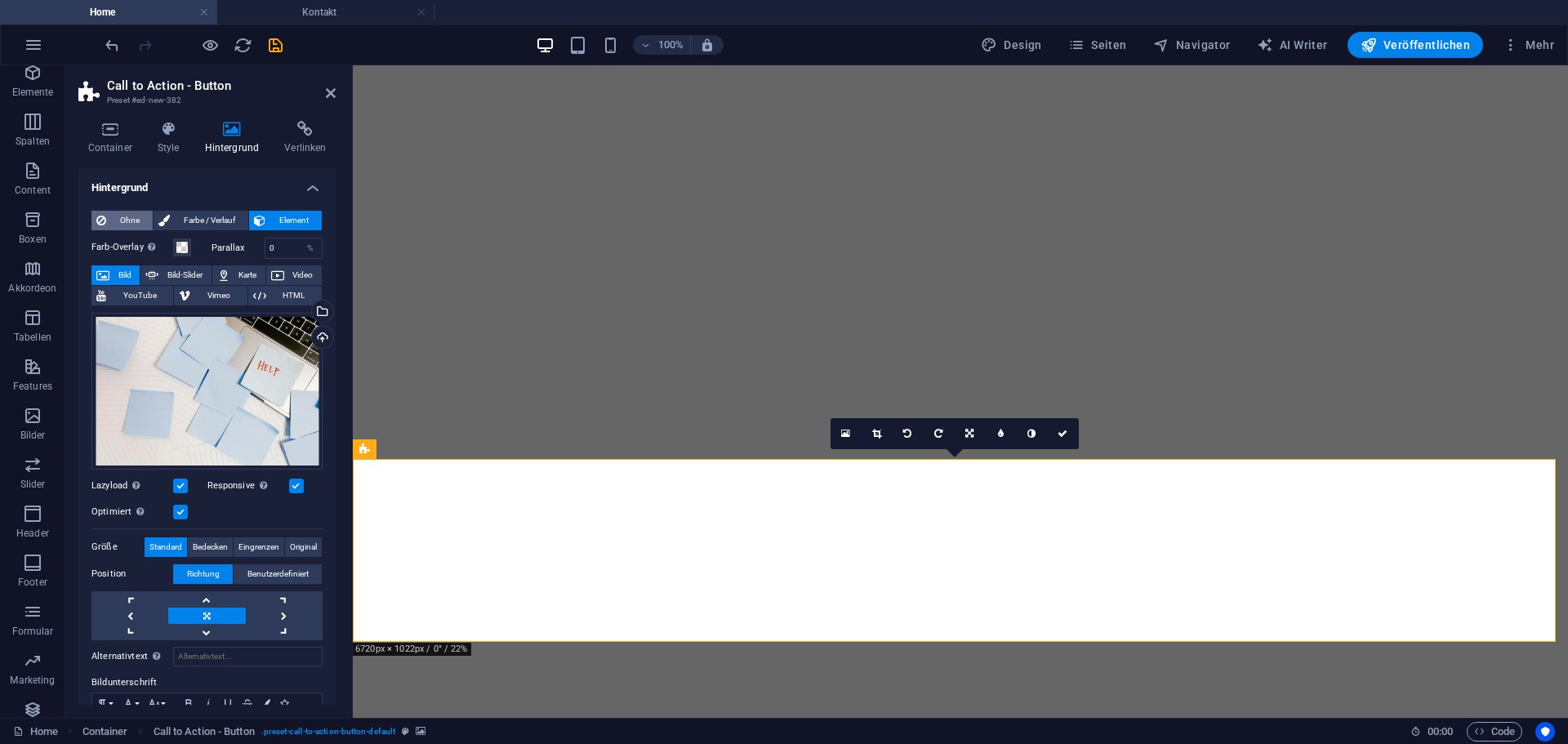
click at [112, 220] on span "Ohne" at bounding box center [129, 220] width 37 height 19
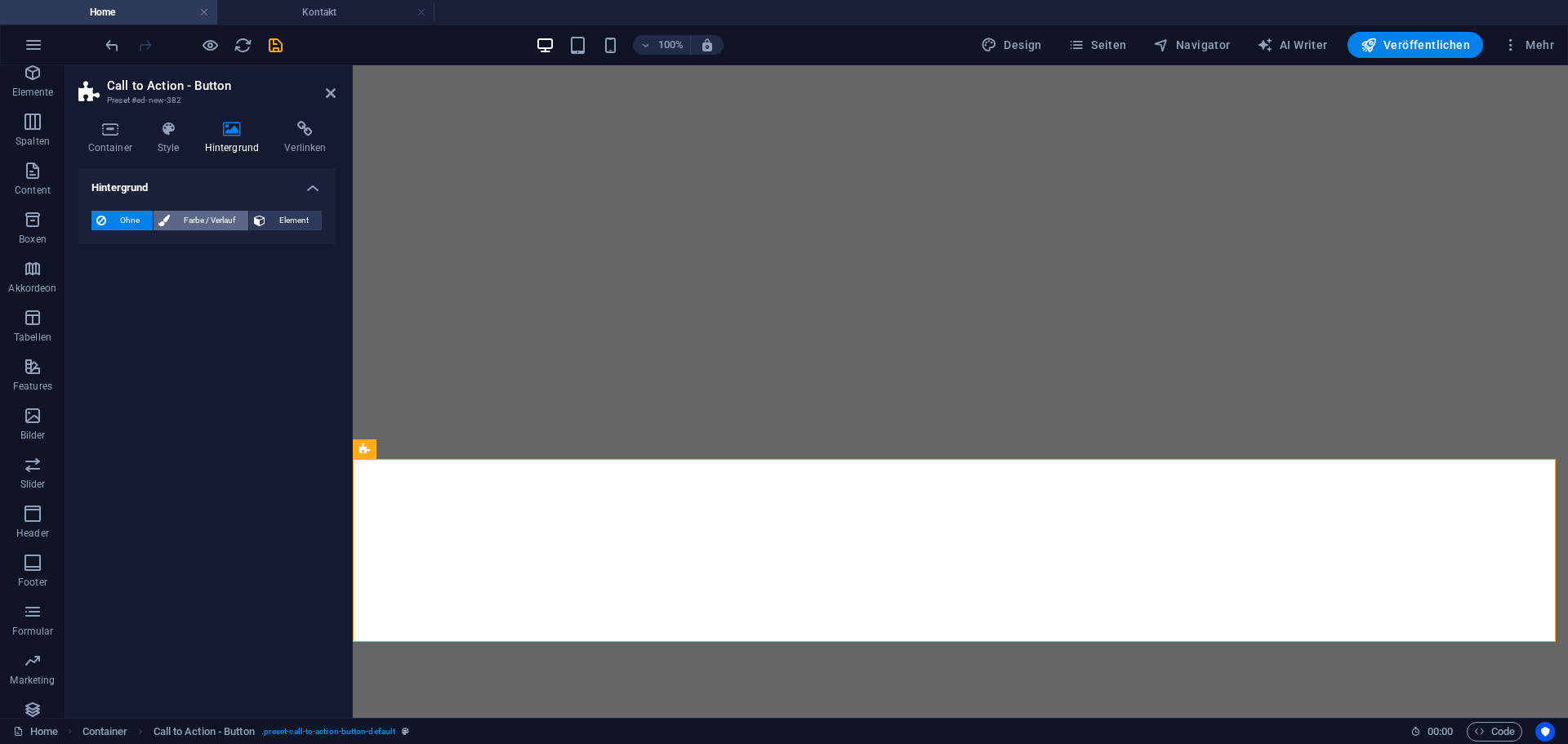
click at [217, 221] on span "Farbe / Verlauf" at bounding box center [209, 220] width 69 height 19
click at [113, 286] on div "Farbe" at bounding box center [208, 286] width 230 height 19
click at [107, 289] on span at bounding box center [101, 286] width 18 height 18
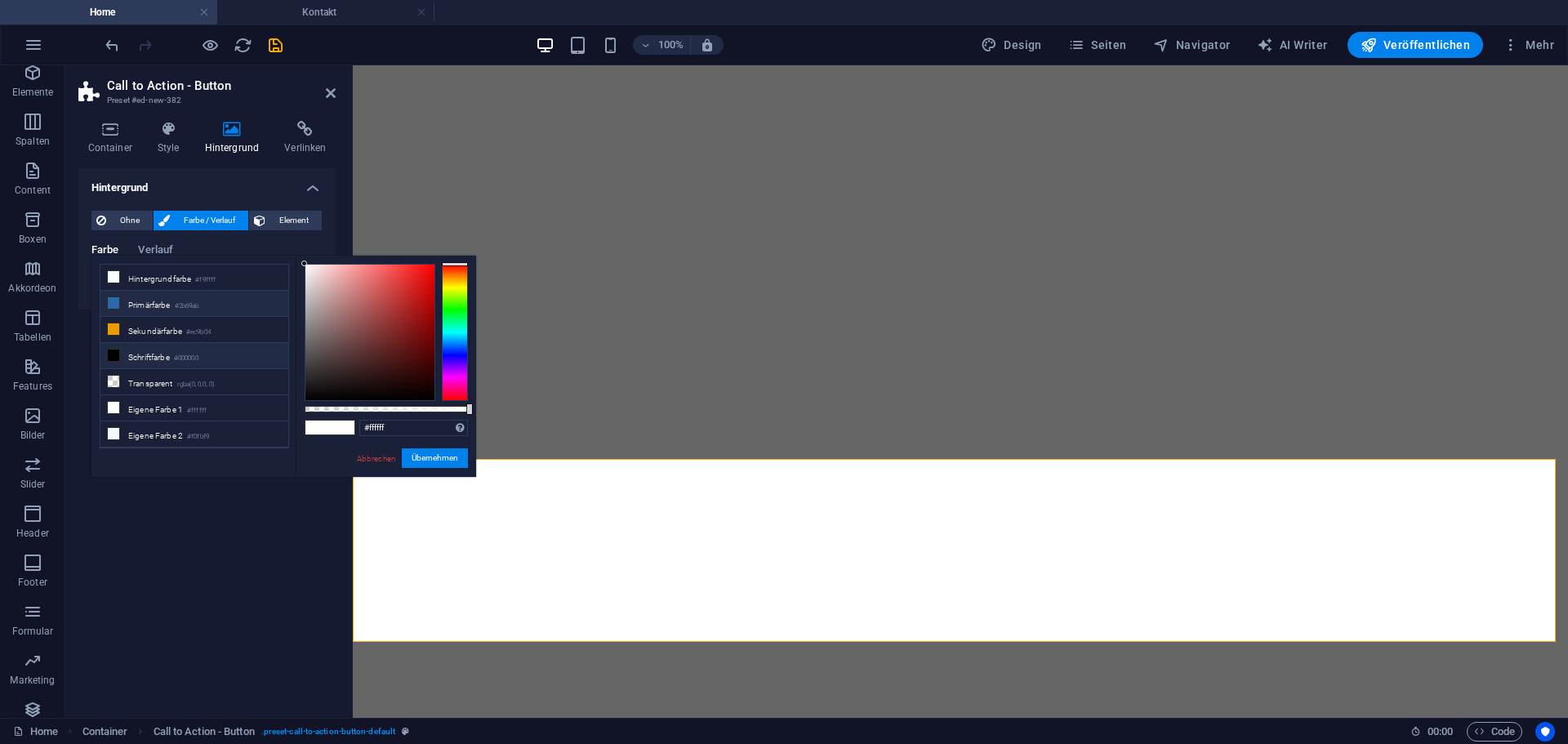
click at [171, 305] on li "Primärfarbe #2b69ab" at bounding box center [194, 303] width 187 height 26
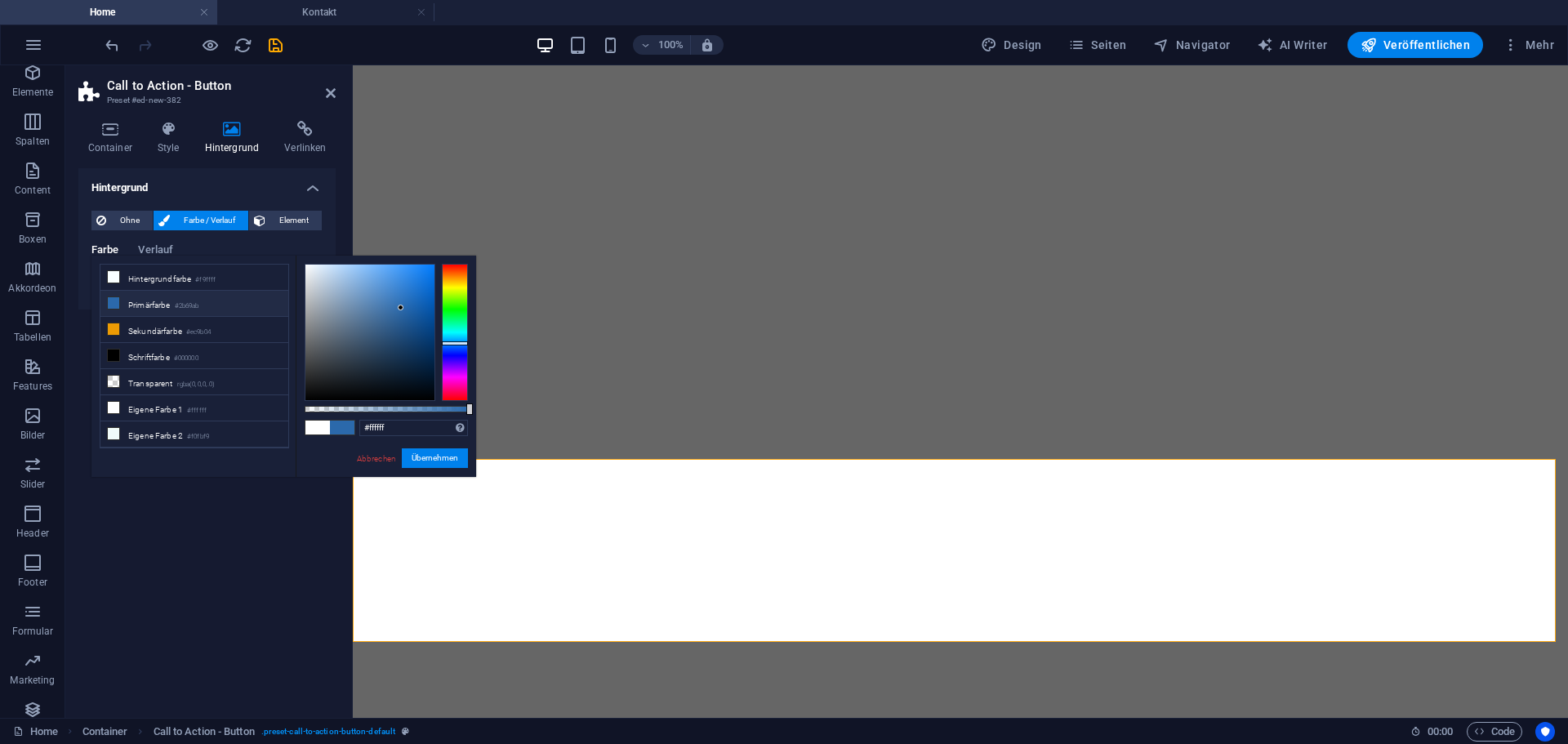
type input "#2b69ab"
click at [446, 466] on button "Übernehmen" at bounding box center [435, 458] width 66 height 19
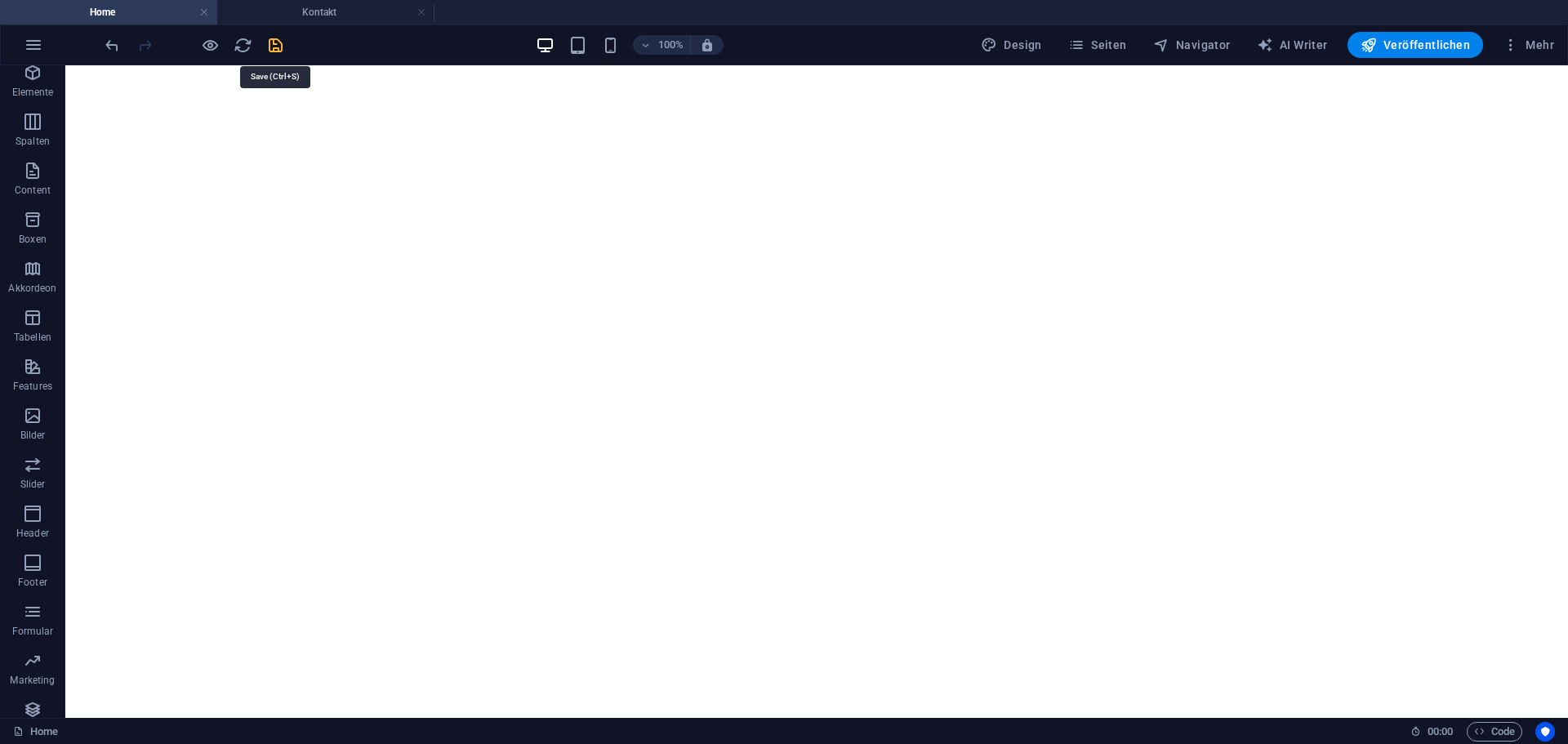
click at [275, 43] on icon "save" at bounding box center [275, 44] width 18 height 18
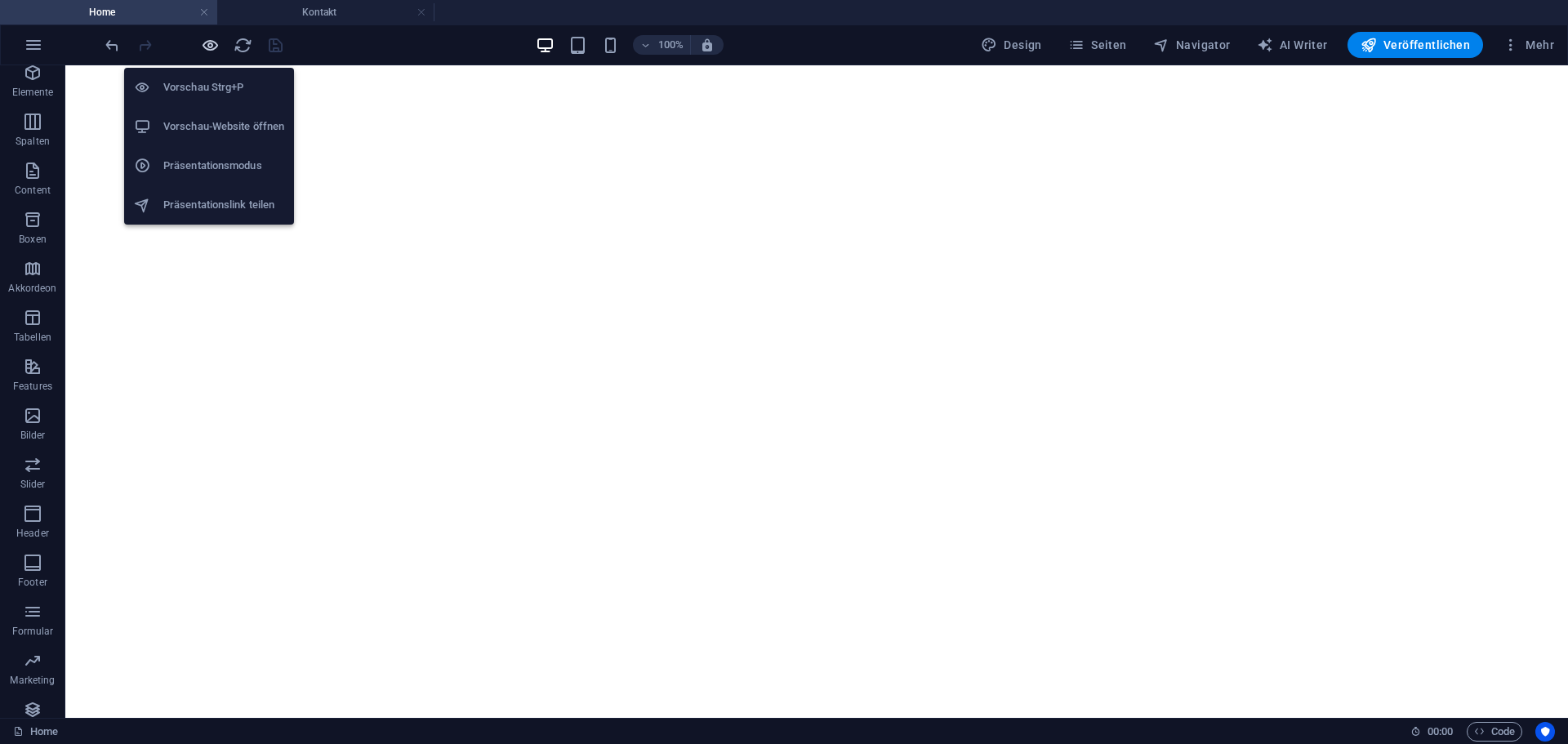
click at [208, 46] on icon "button" at bounding box center [210, 44] width 18 height 18
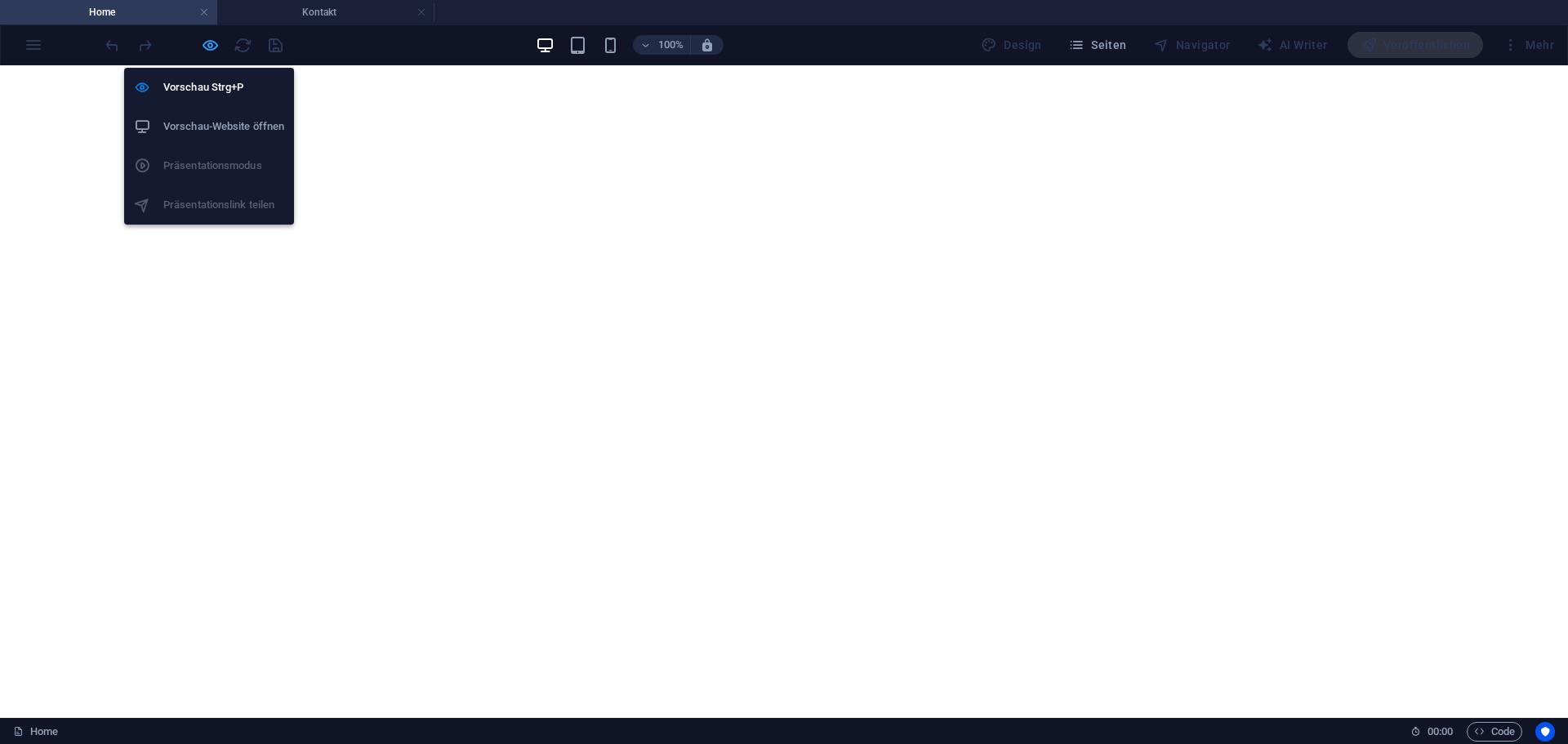
click at [208, 46] on icon "button" at bounding box center [210, 44] width 18 height 18
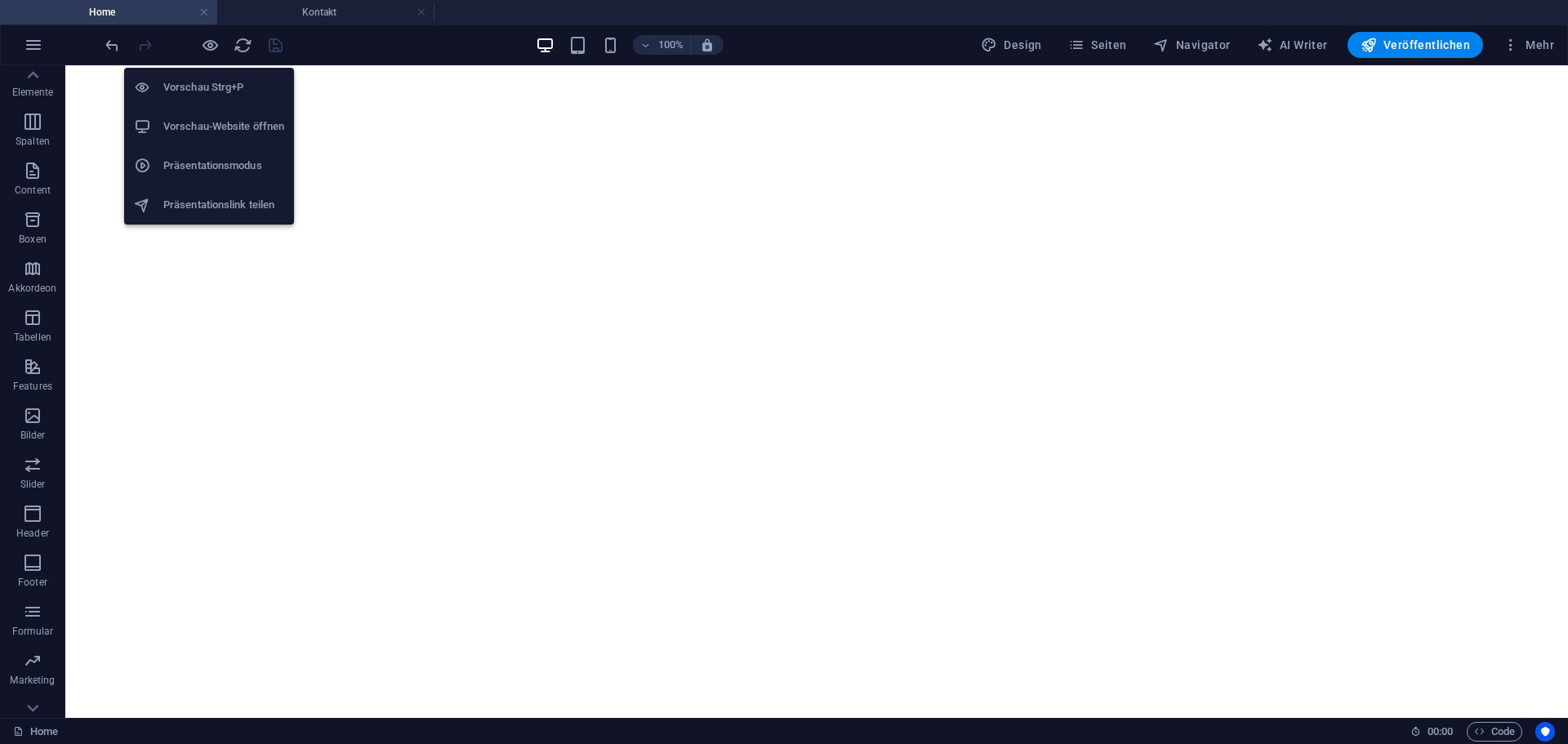
click at [215, 128] on h6 "Vorschau-Website öffnen" at bounding box center [223, 127] width 121 height 19
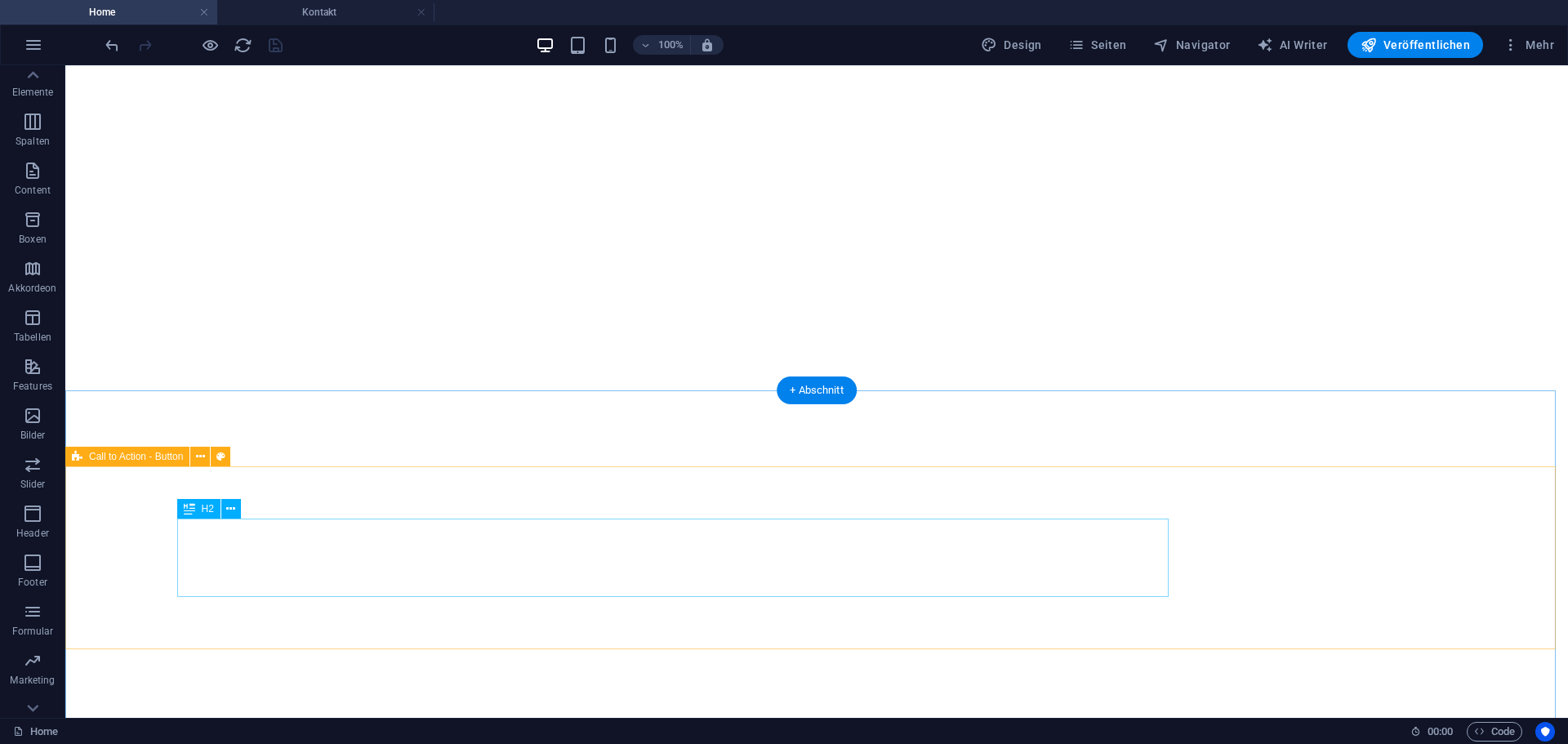
select select "px"
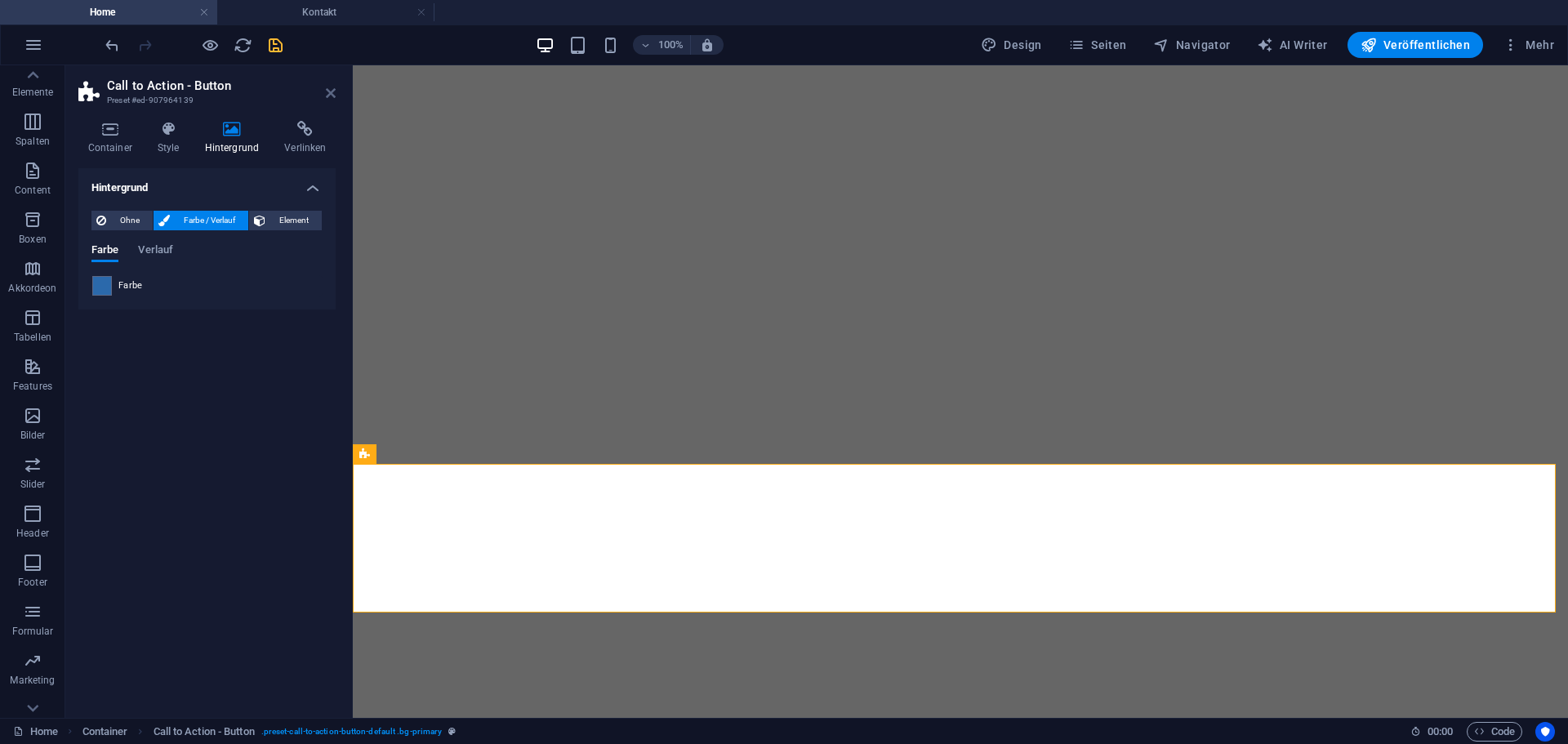
click at [329, 98] on icon at bounding box center [330, 94] width 10 height 14
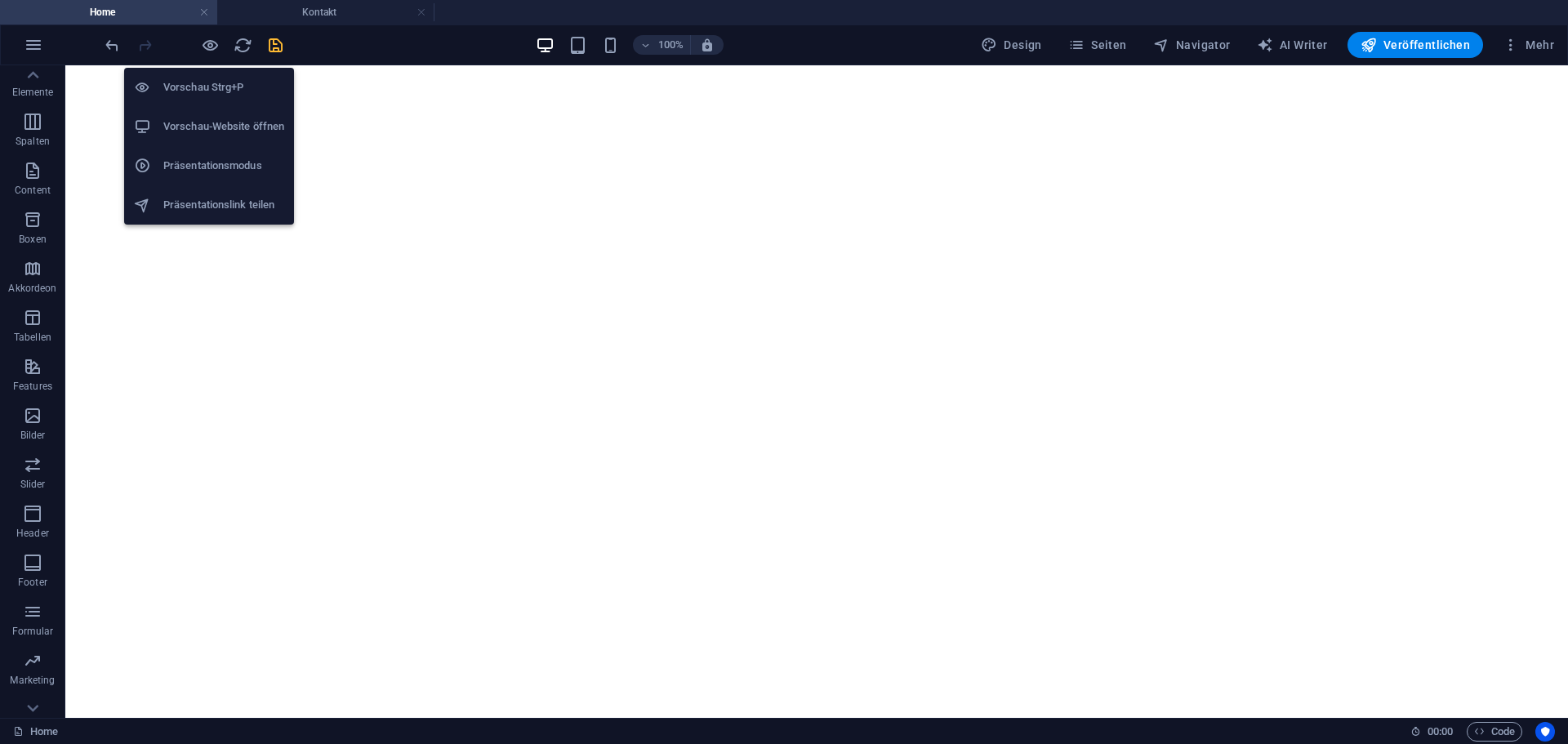
click at [210, 124] on h6 "Vorschau-Website öffnen" at bounding box center [223, 127] width 121 height 19
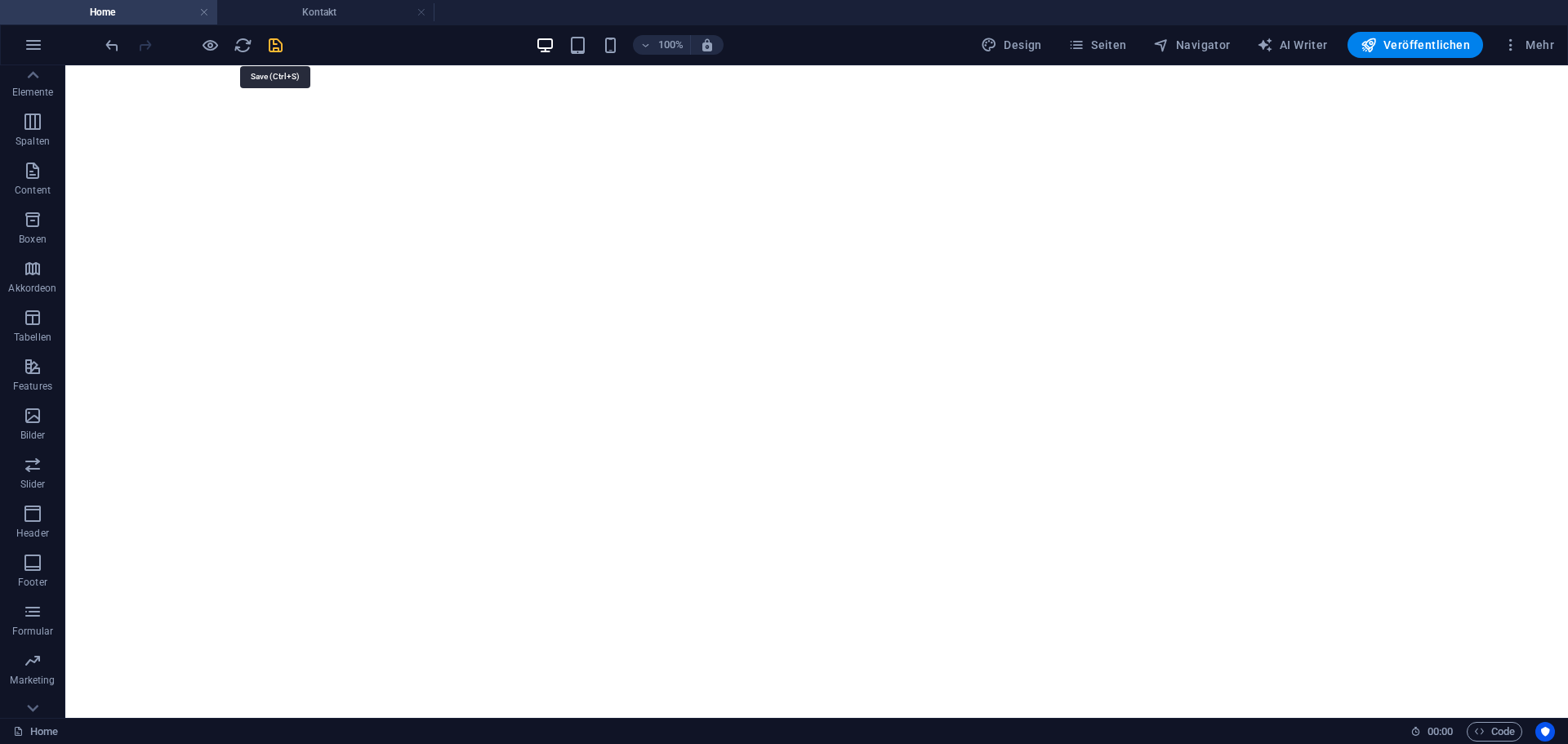
click at [279, 43] on icon "save" at bounding box center [275, 44] width 18 height 18
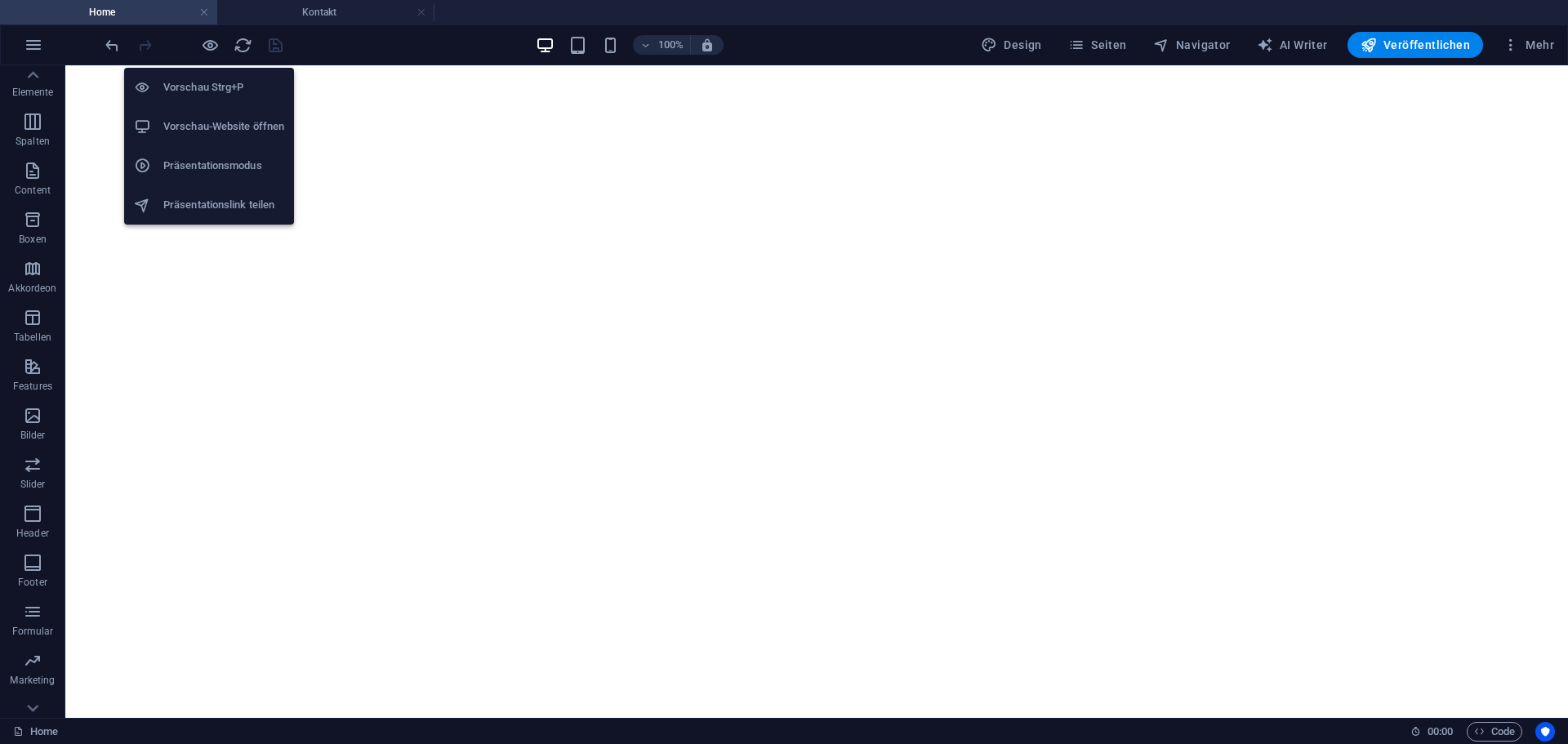
click at [212, 121] on h6 "Vorschau-Website öffnen" at bounding box center [223, 127] width 121 height 19
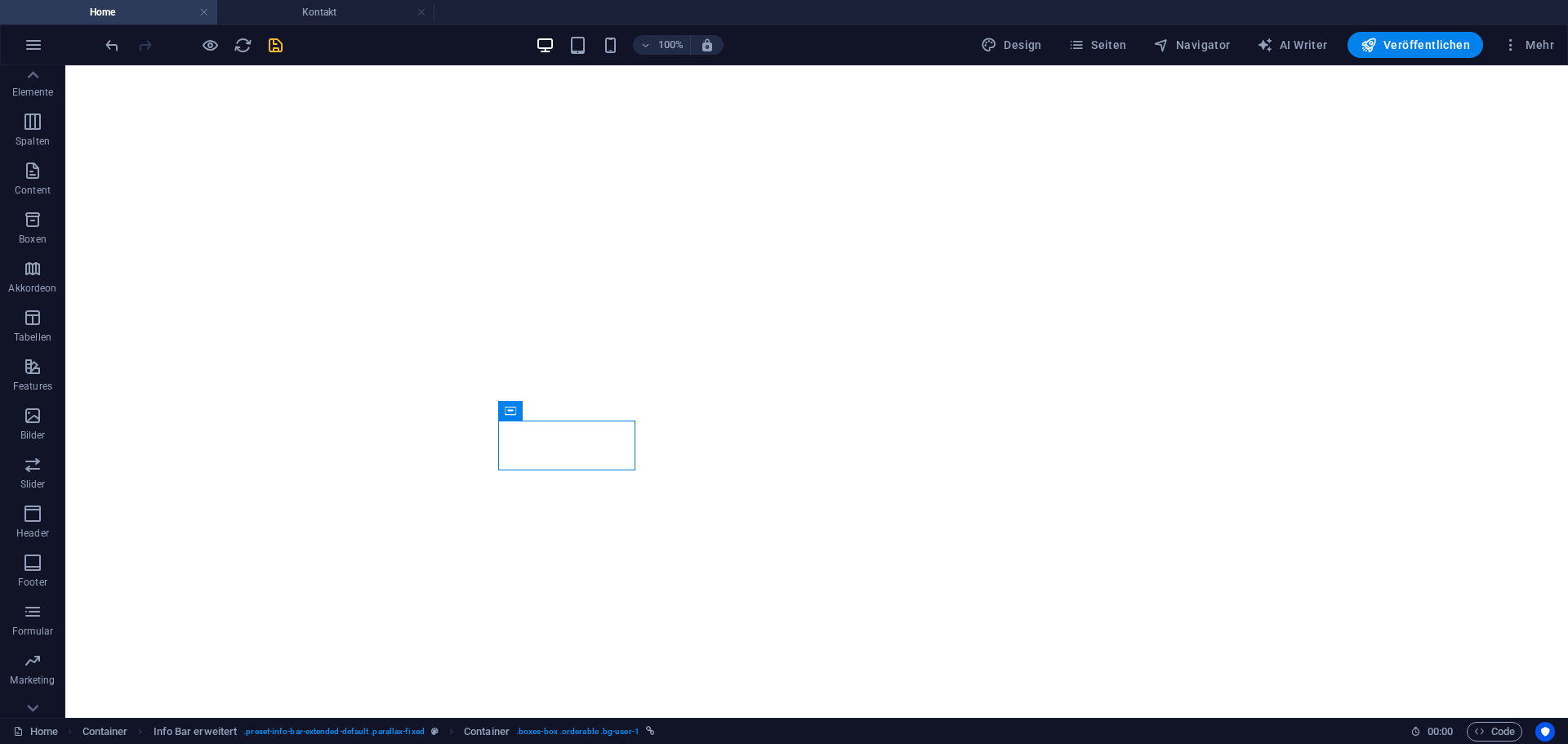
drag, startPoint x: 514, startPoint y: 409, endPoint x: 510, endPoint y: 415, distance: 7.2
click at [510, 415] on icon at bounding box center [511, 411] width 12 height 19
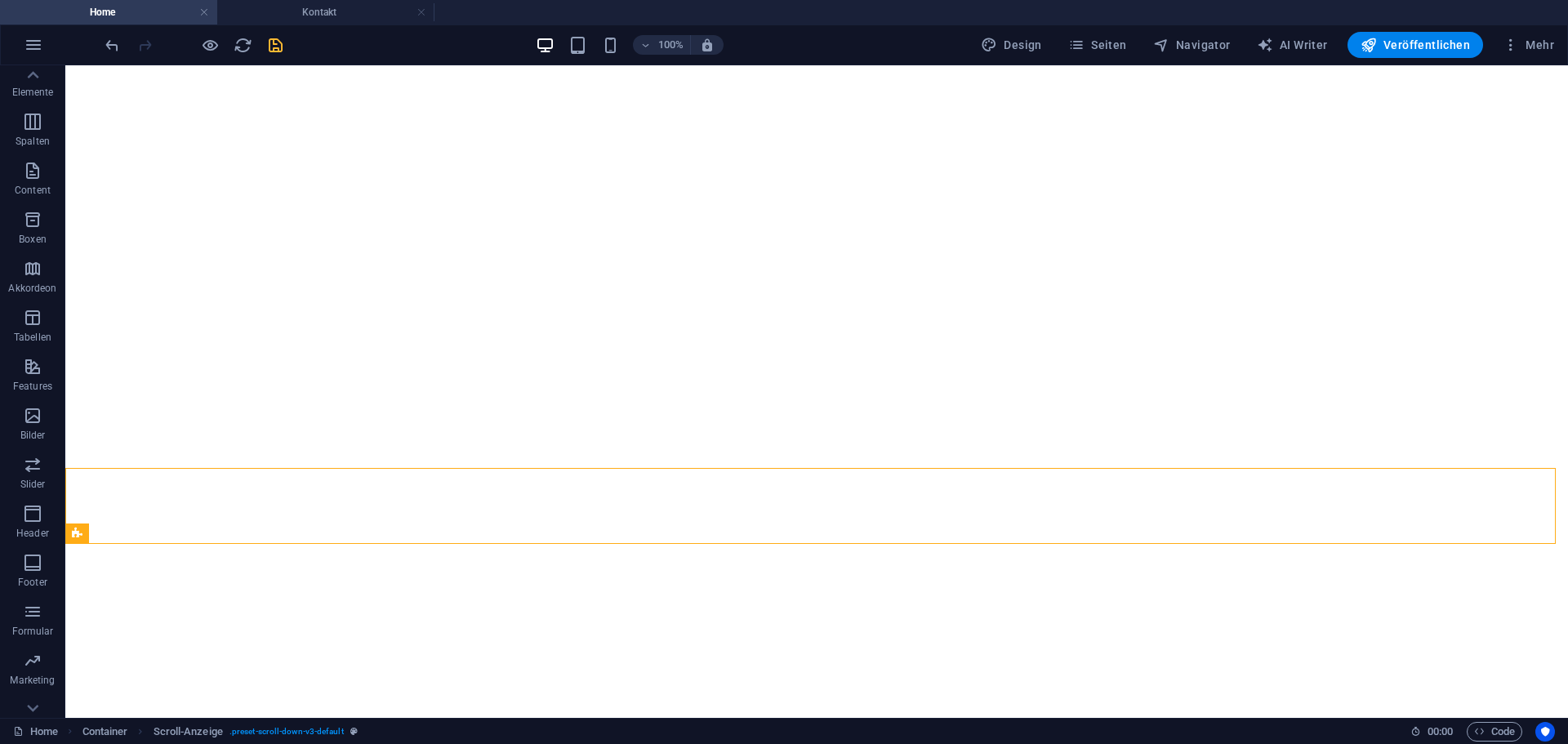
click at [272, 46] on icon "save" at bounding box center [275, 44] width 18 height 18
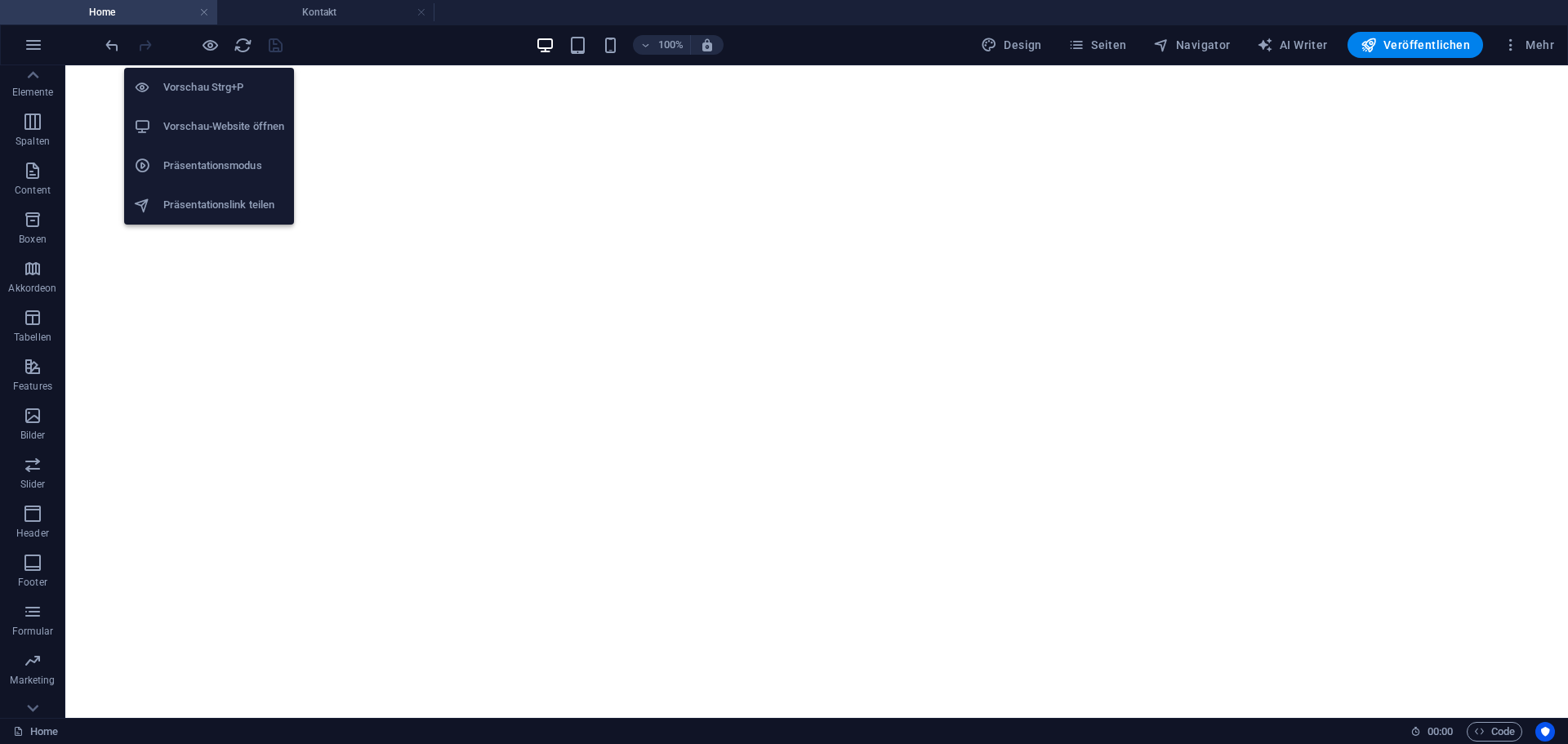
click at [219, 132] on h6 "Vorschau-Website öffnen" at bounding box center [223, 127] width 121 height 19
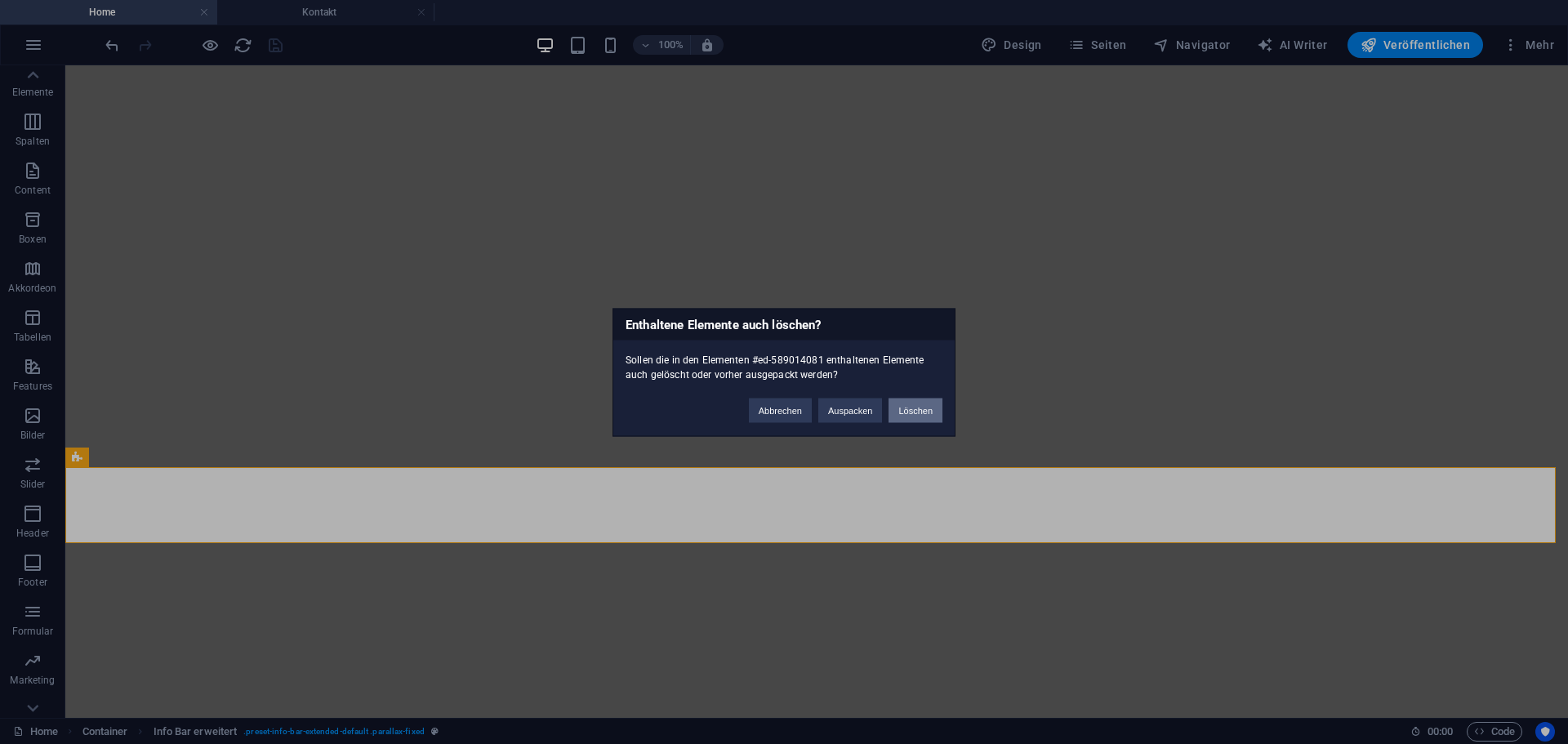
click at [931, 410] on button "Löschen" at bounding box center [916, 410] width 54 height 24
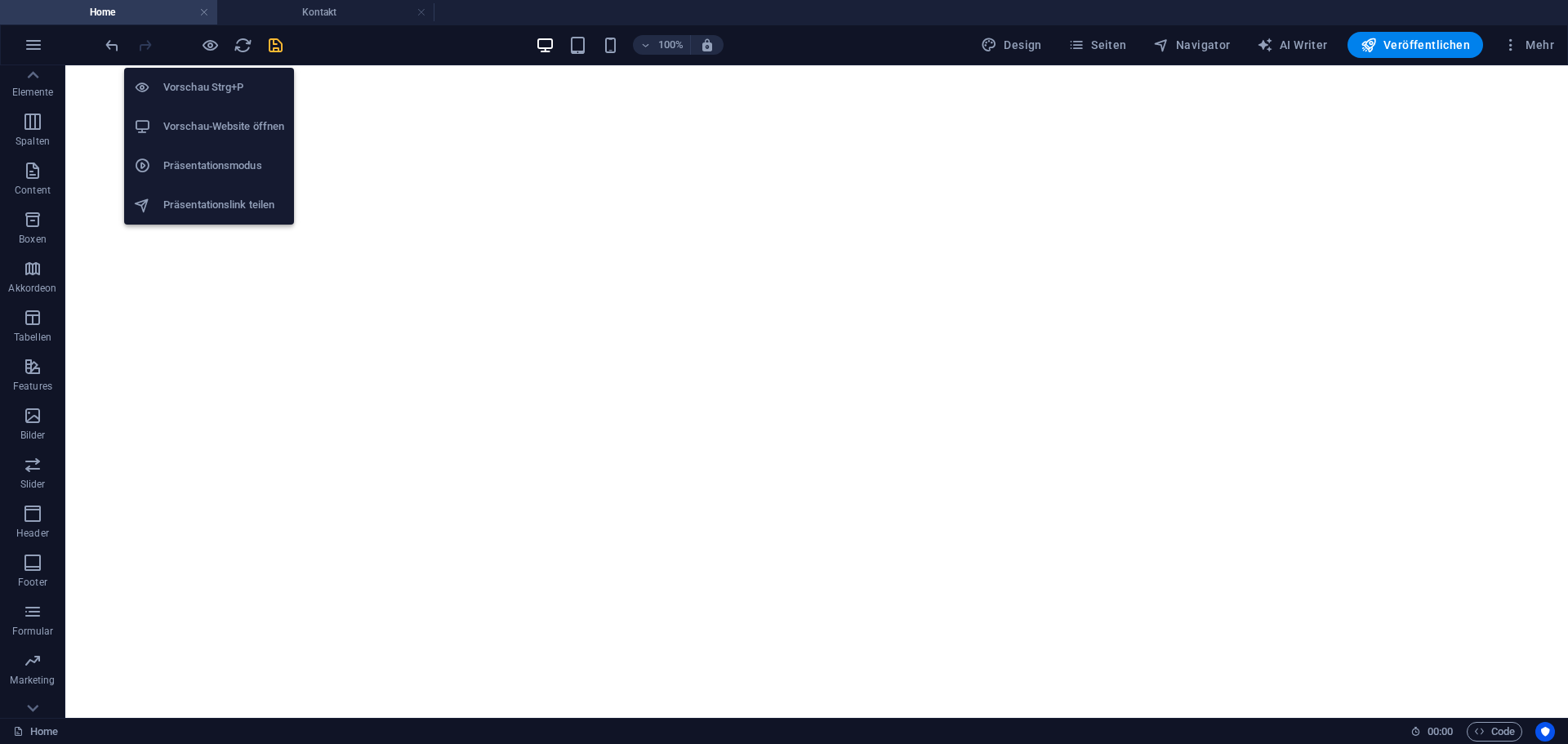
click at [214, 78] on h6 "Vorschau Strg+P" at bounding box center [223, 87] width 121 height 19
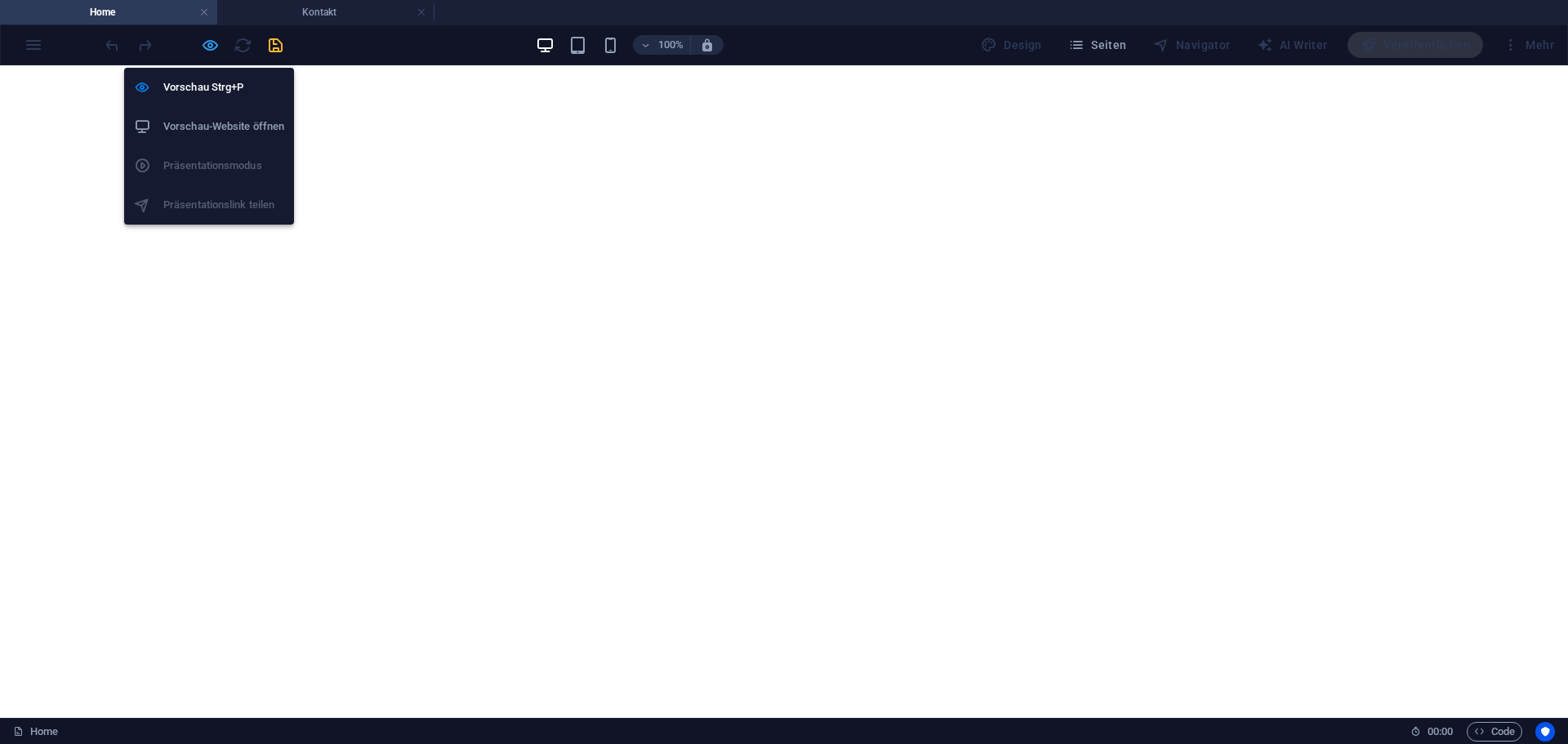
click at [209, 40] on icon "button" at bounding box center [210, 44] width 18 height 18
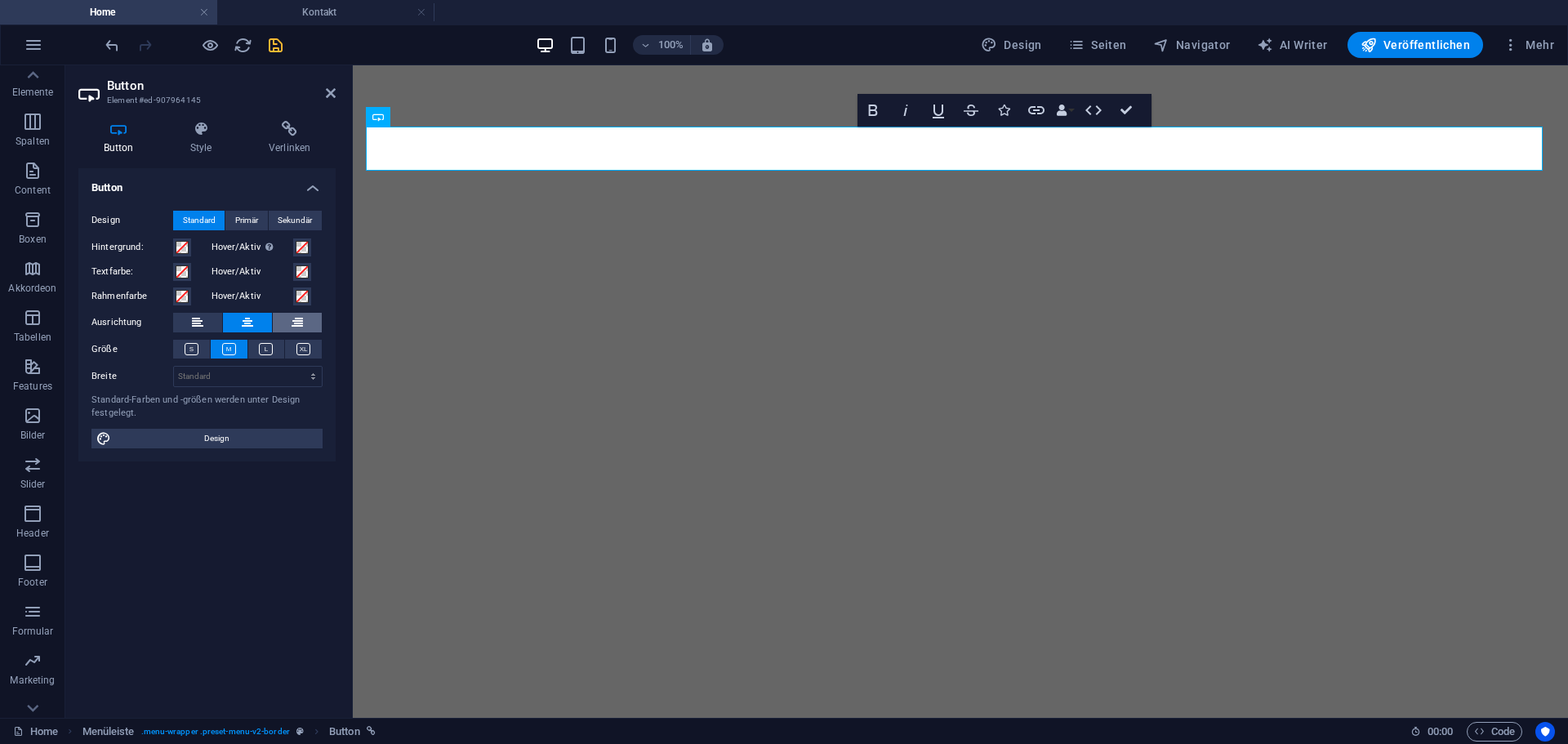
click at [289, 324] on button at bounding box center [297, 323] width 49 height 19
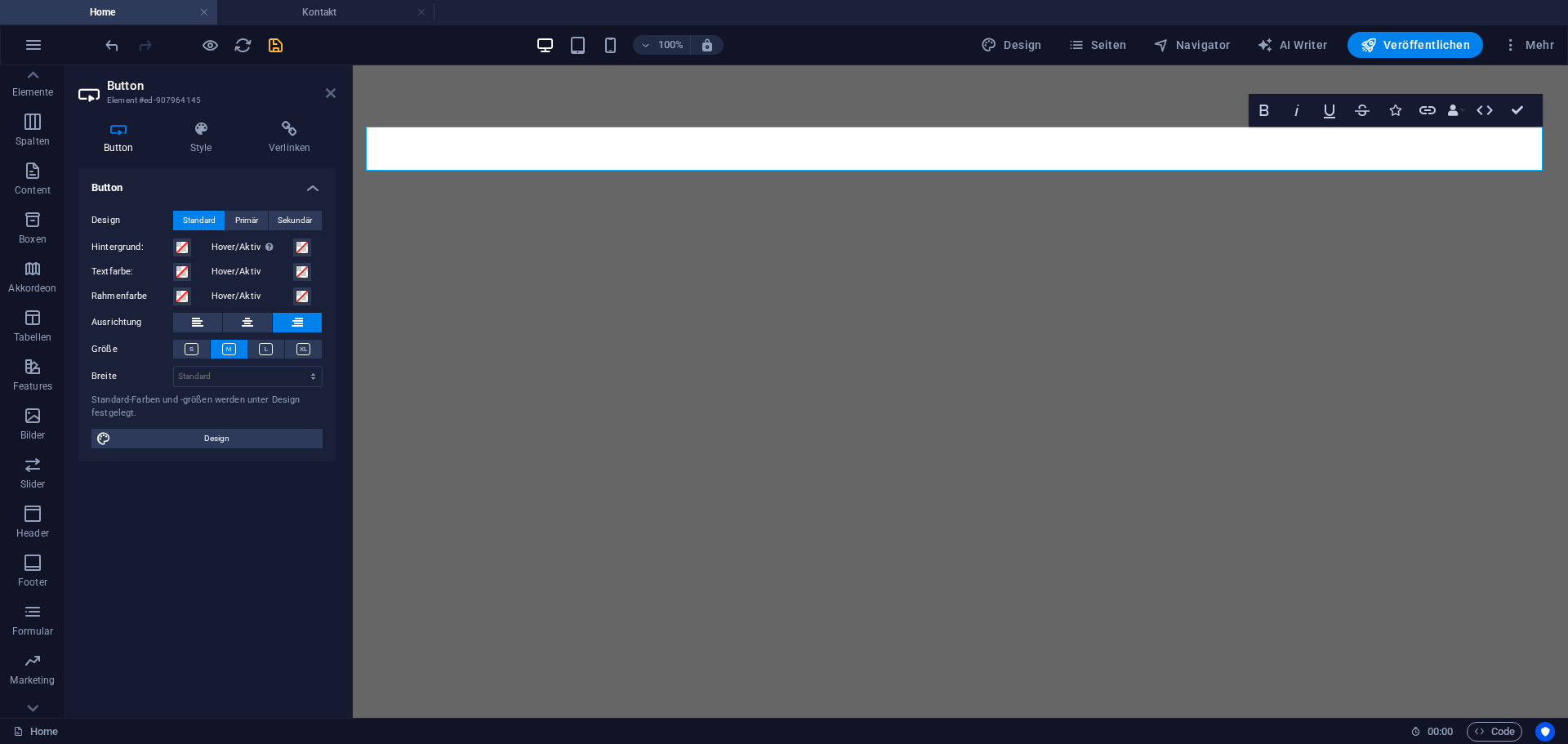
click at [334, 94] on icon at bounding box center [330, 94] width 10 height 14
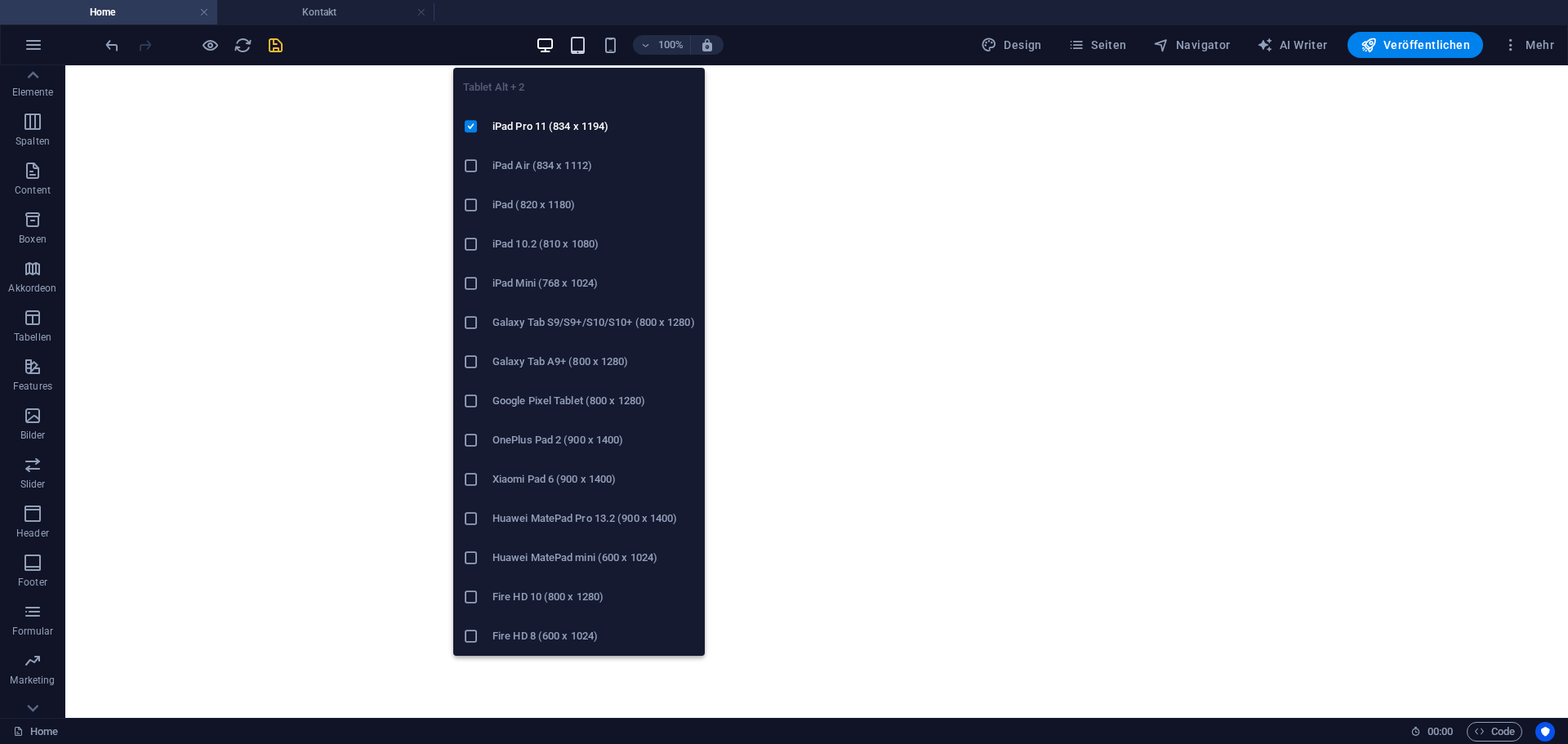
click at [587, 50] on icon "button" at bounding box center [577, 44] width 18 height 18
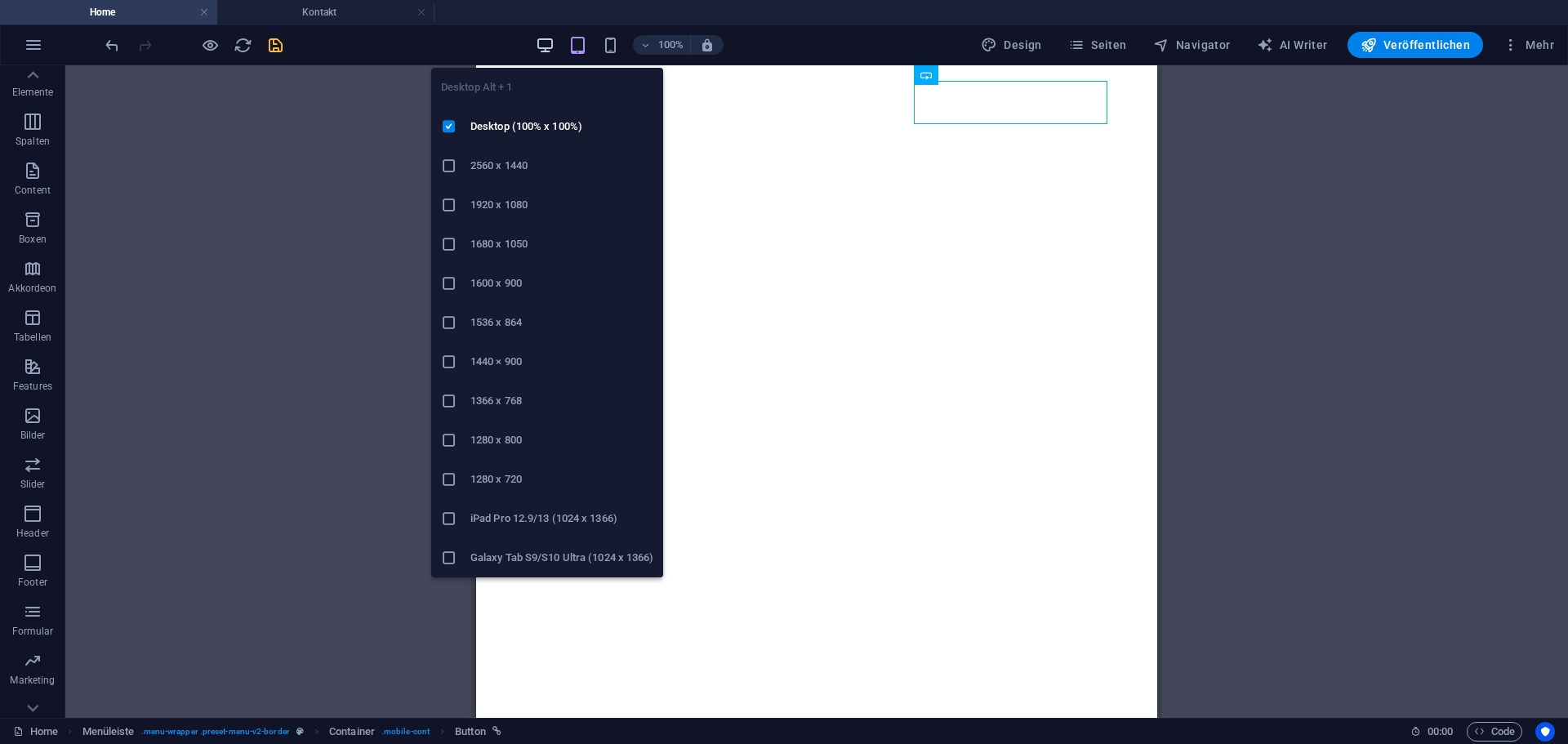
click at [542, 40] on icon "button" at bounding box center [545, 44] width 18 height 18
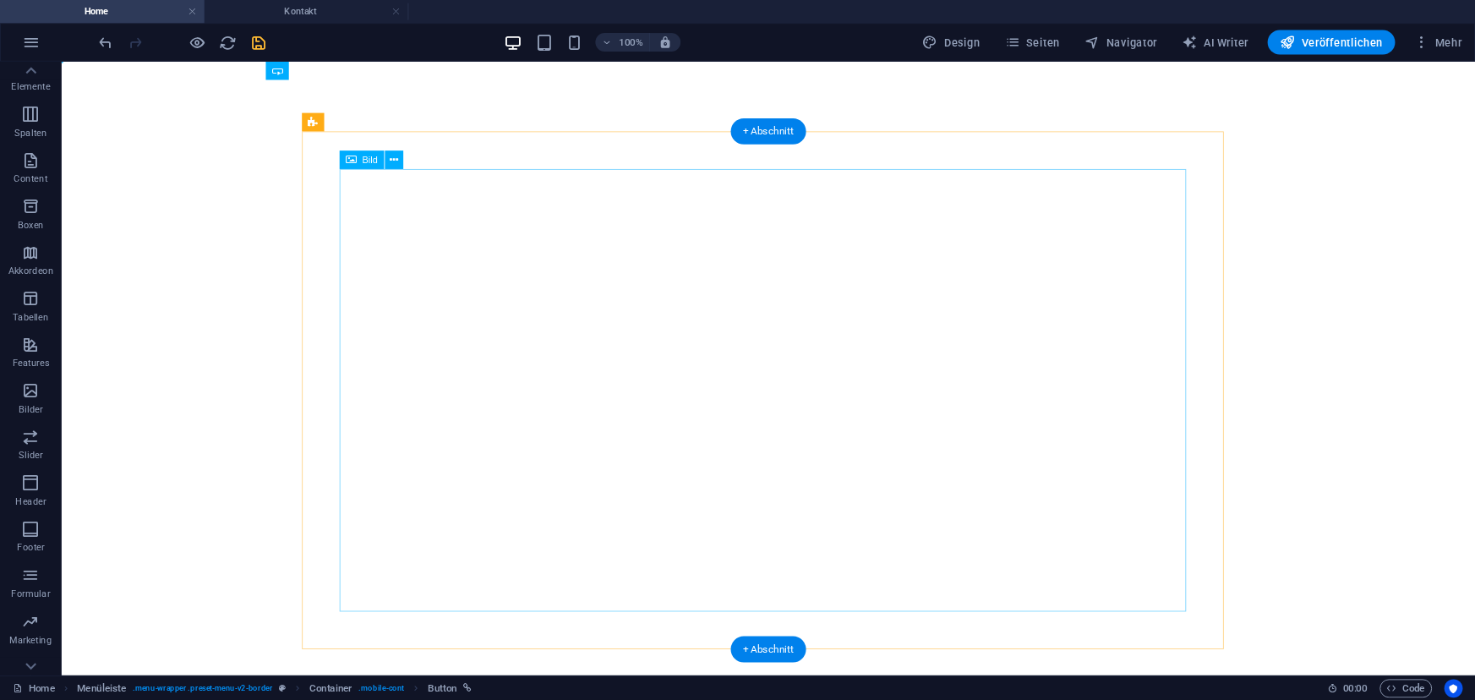
scroll to position [17, 0]
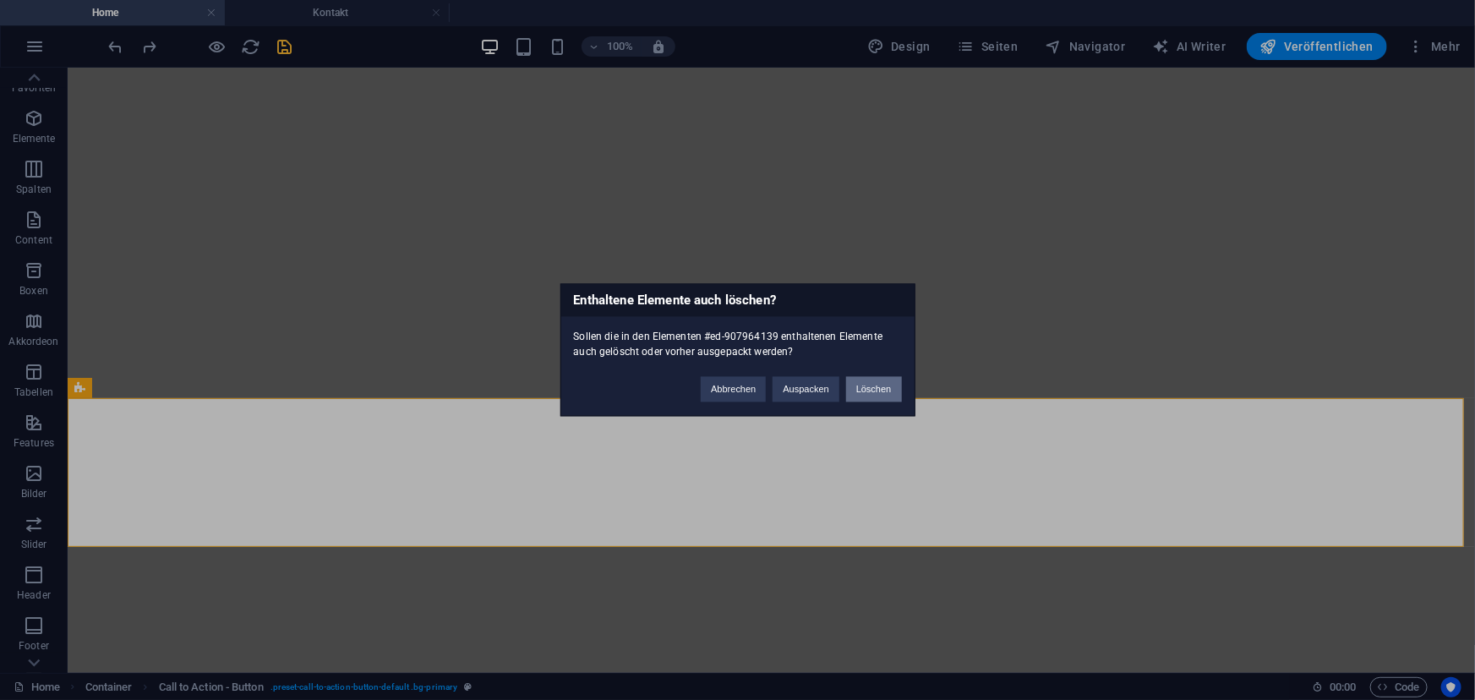
click at [864, 383] on button "Löschen" at bounding box center [874, 389] width 56 height 25
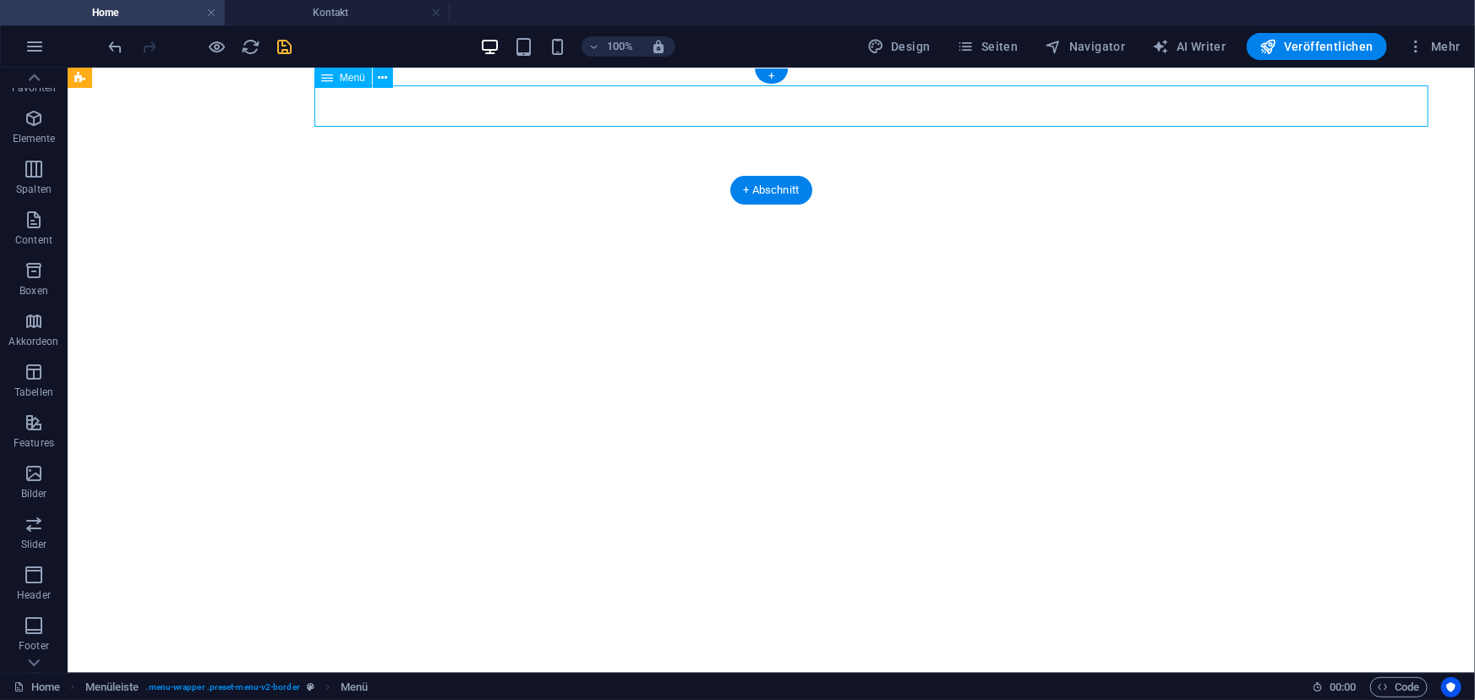
select select "1"
select select
select select "2"
select select
select select "9"
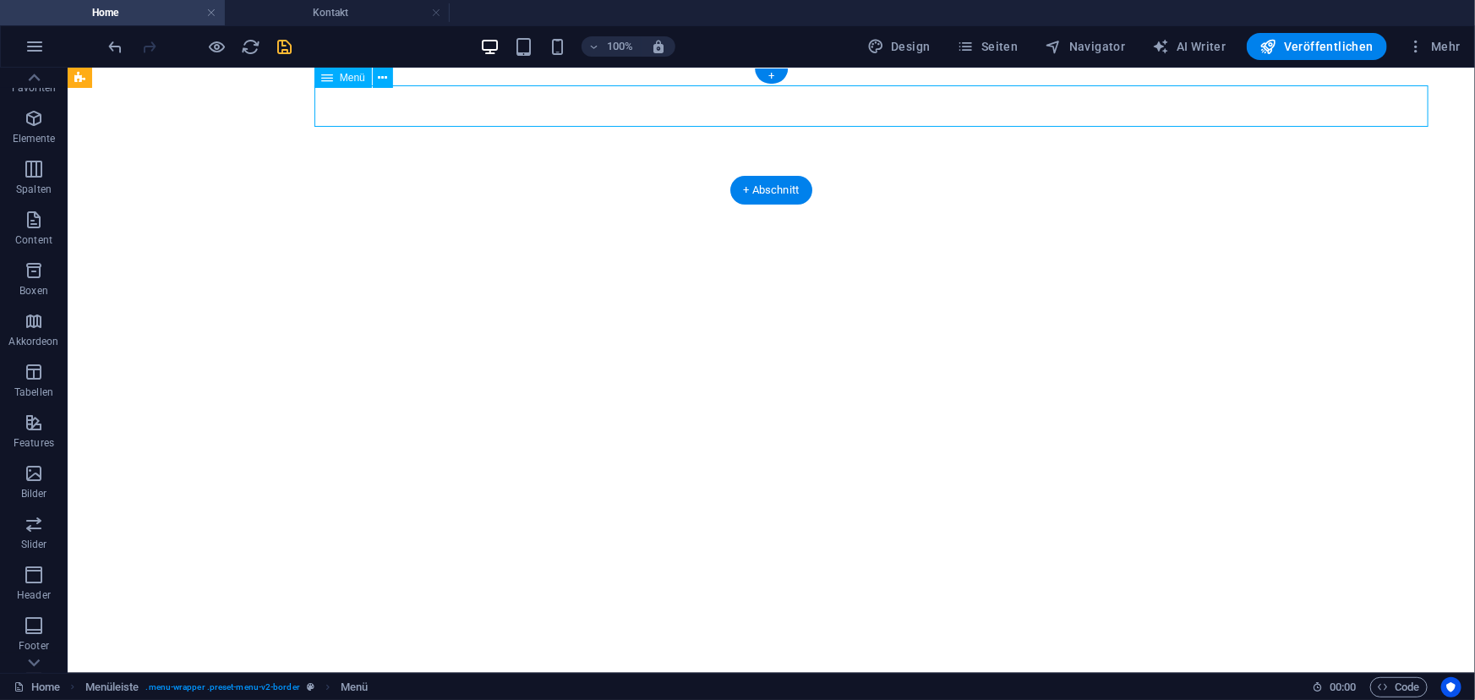
select select
select select "13"
select select
select select "23"
select select
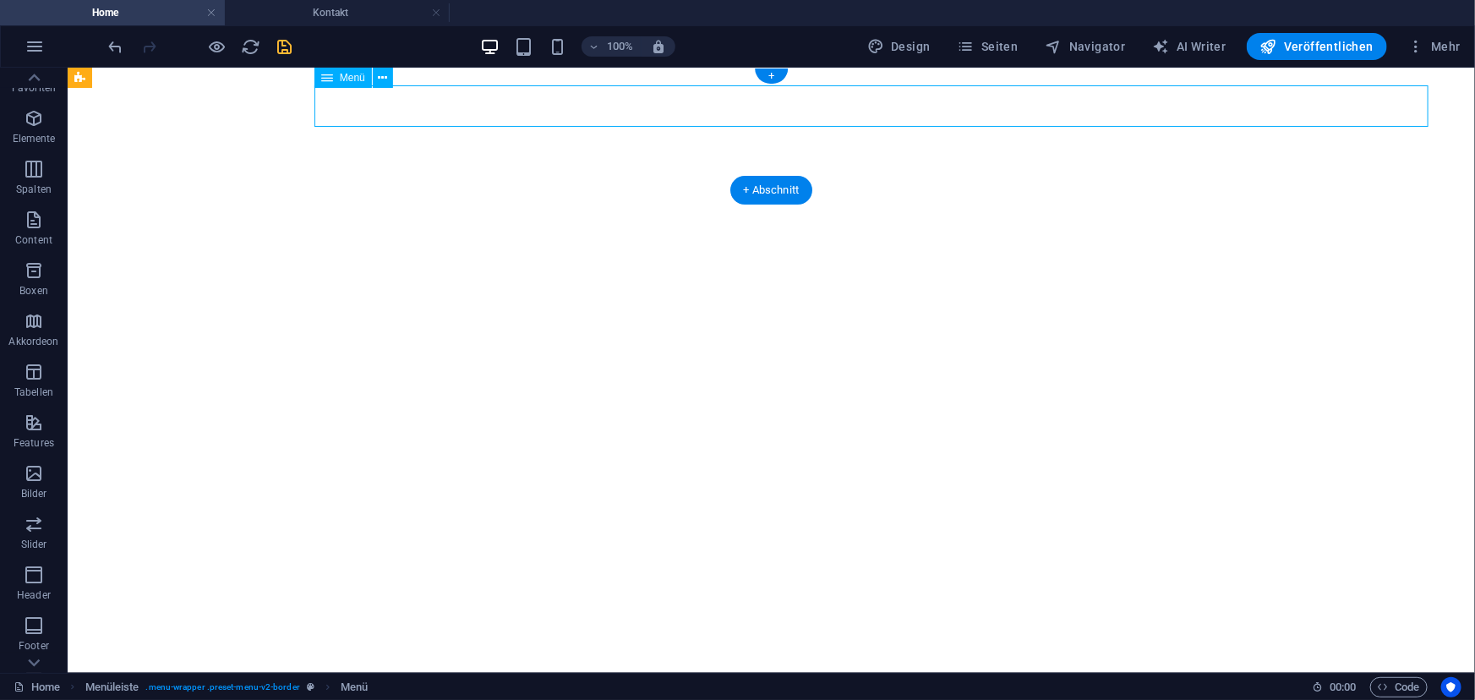
select select "18"
select select
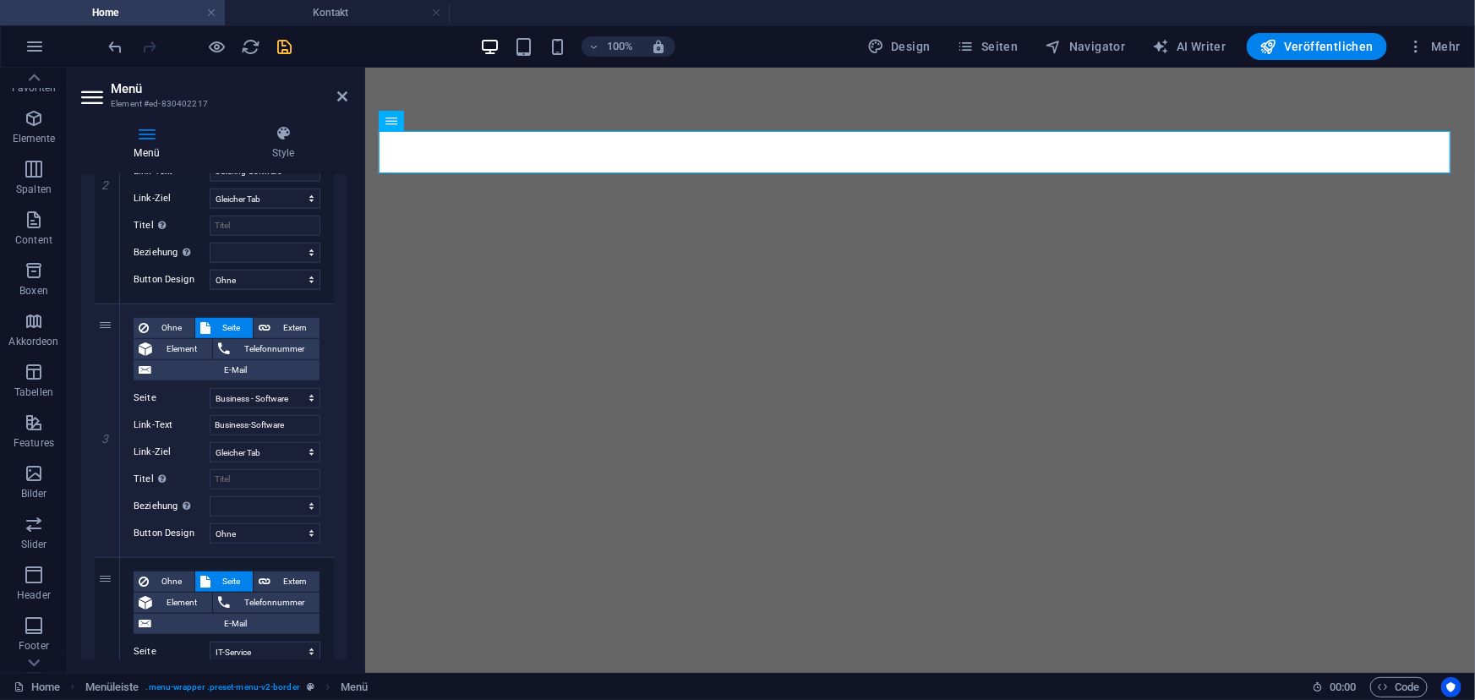
scroll to position [615, 0]
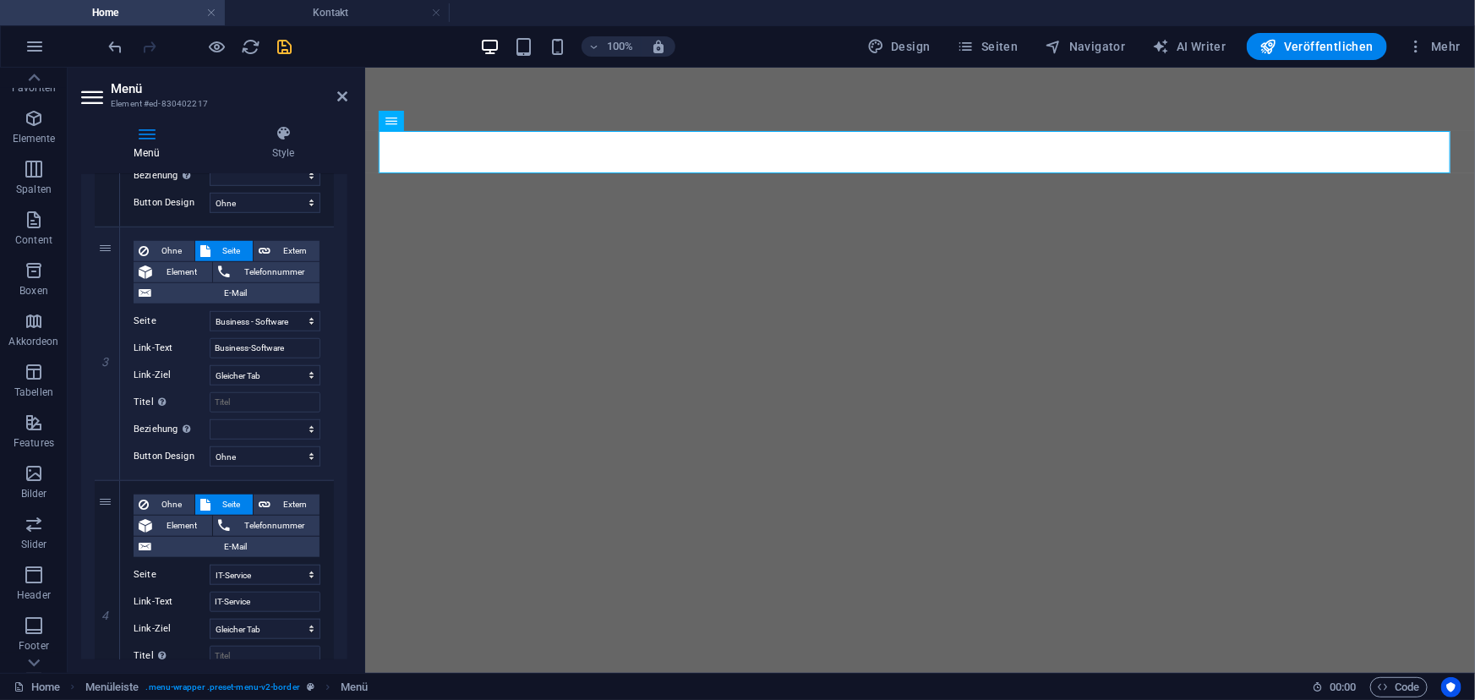
click at [333, 99] on header "Menü Element #ed-830402217" at bounding box center [214, 90] width 266 height 44
click at [338, 96] on icon at bounding box center [342, 97] width 10 height 14
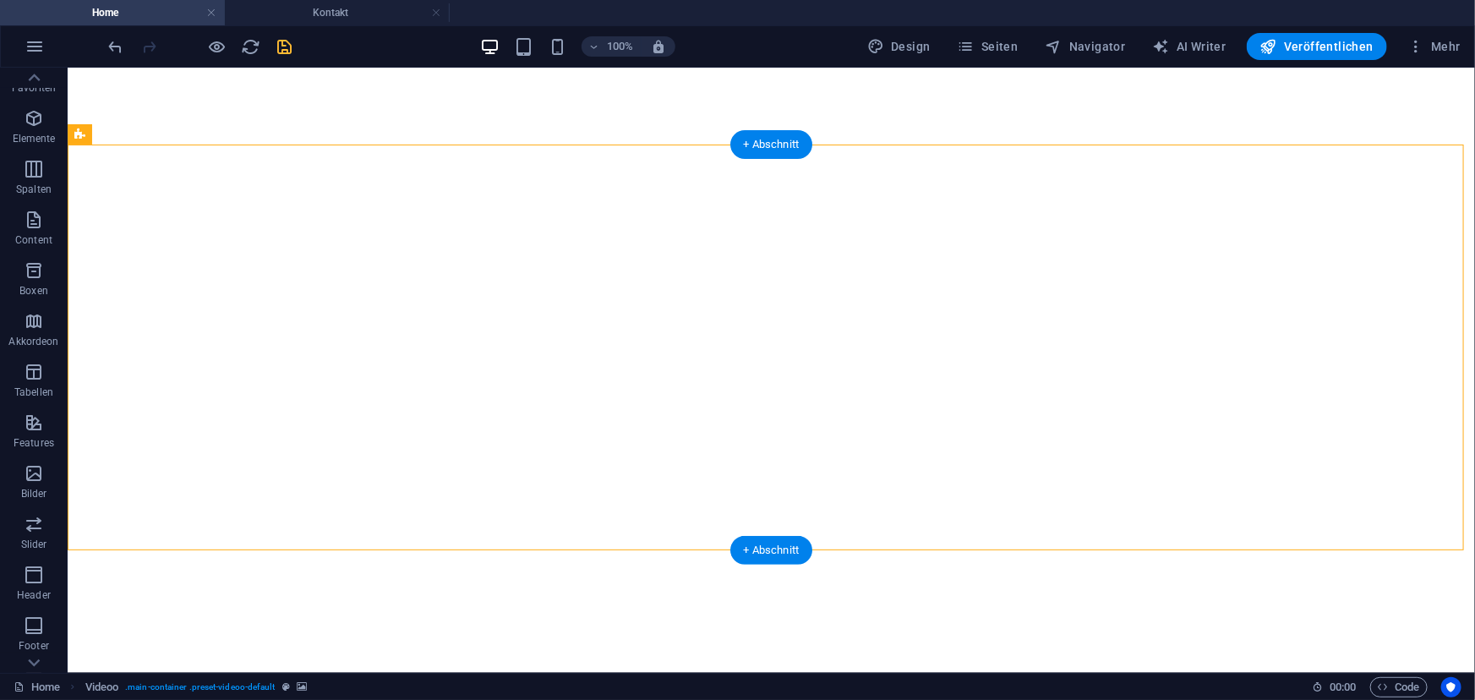
select select "rem"
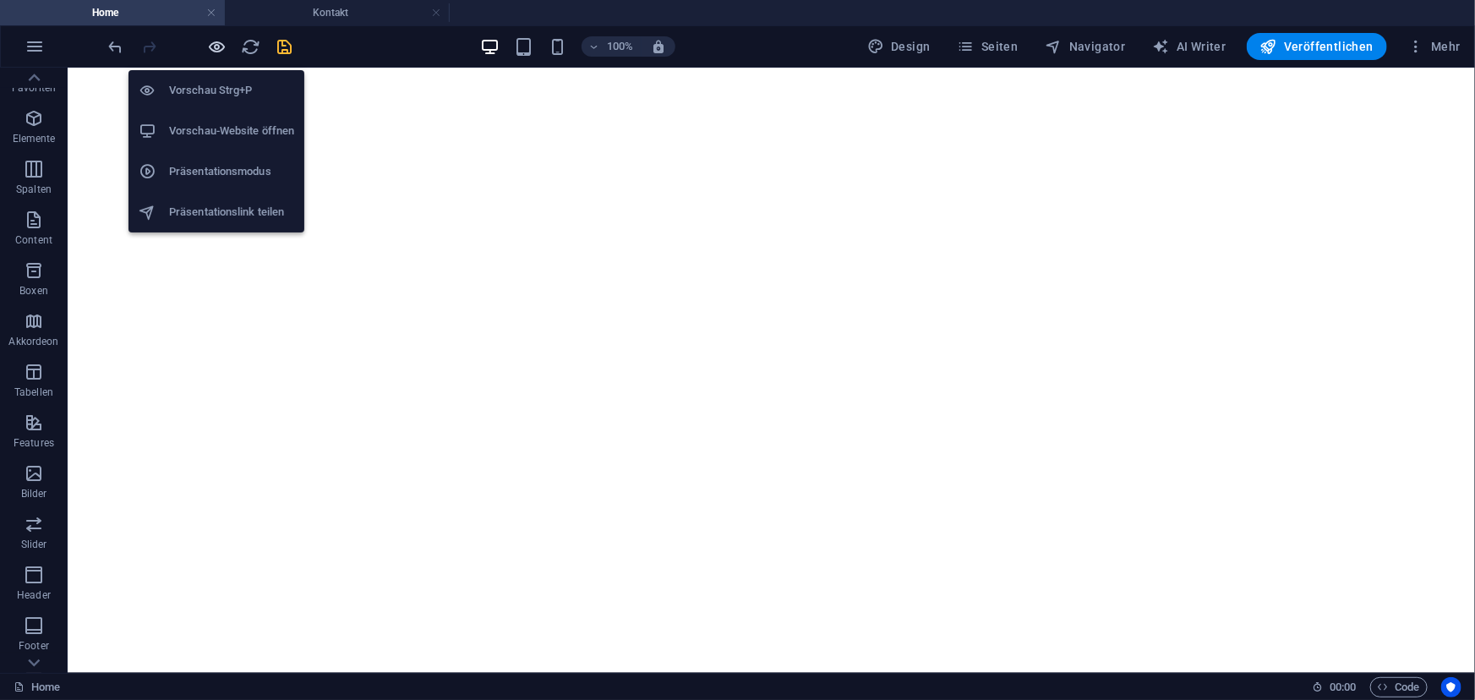
click at [214, 44] on icon "button" at bounding box center [217, 46] width 19 height 19
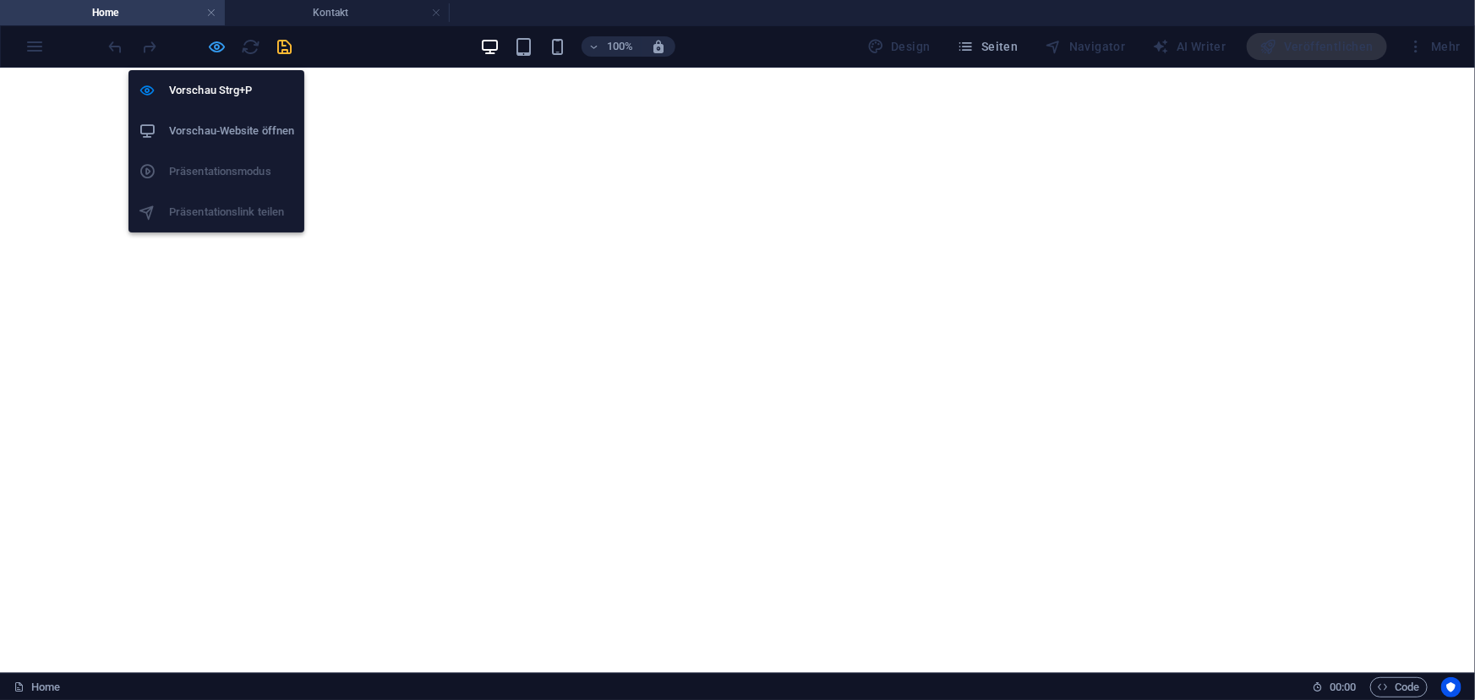
drag, startPoint x: 214, startPoint y: 51, endPoint x: 243, endPoint y: 58, distance: 29.7
click at [215, 51] on icon "button" at bounding box center [217, 46] width 19 height 19
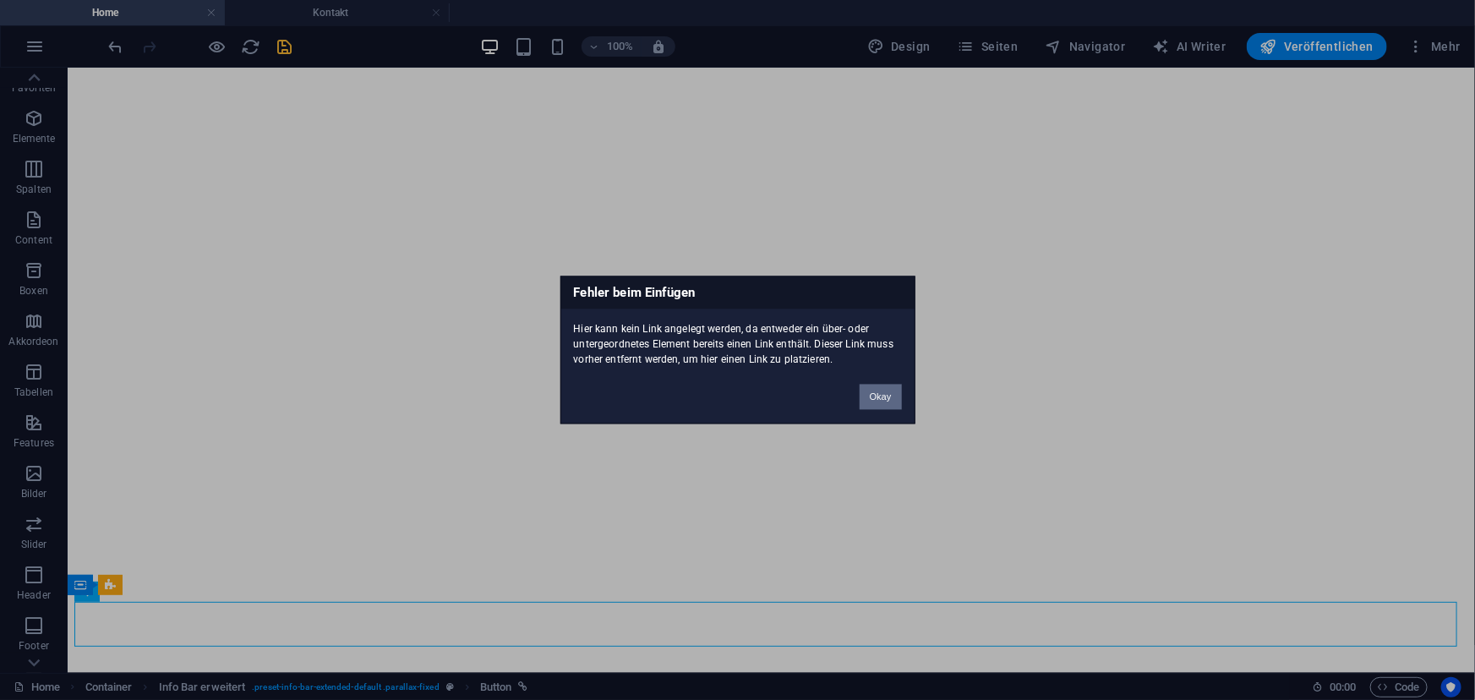
click button "Okay" at bounding box center [881, 397] width 42 height 25
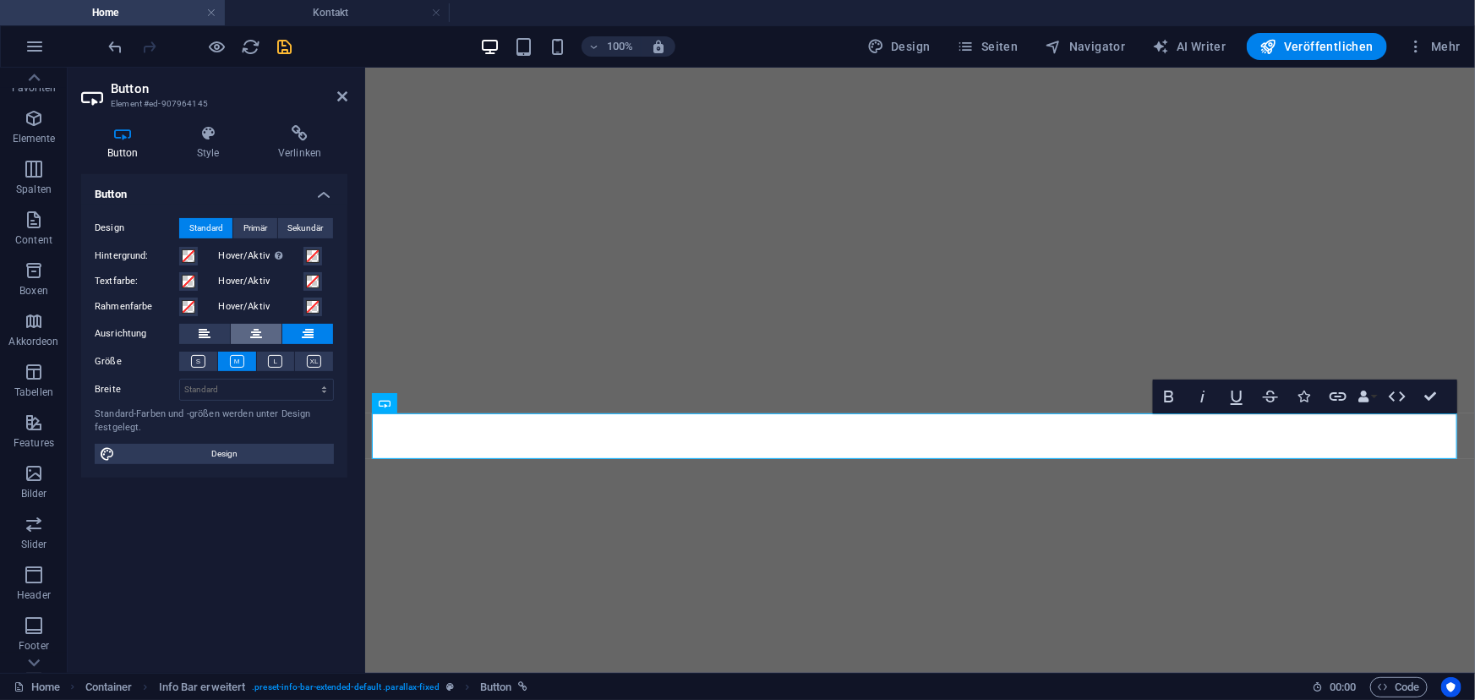
click at [252, 329] on icon at bounding box center [256, 334] width 12 height 20
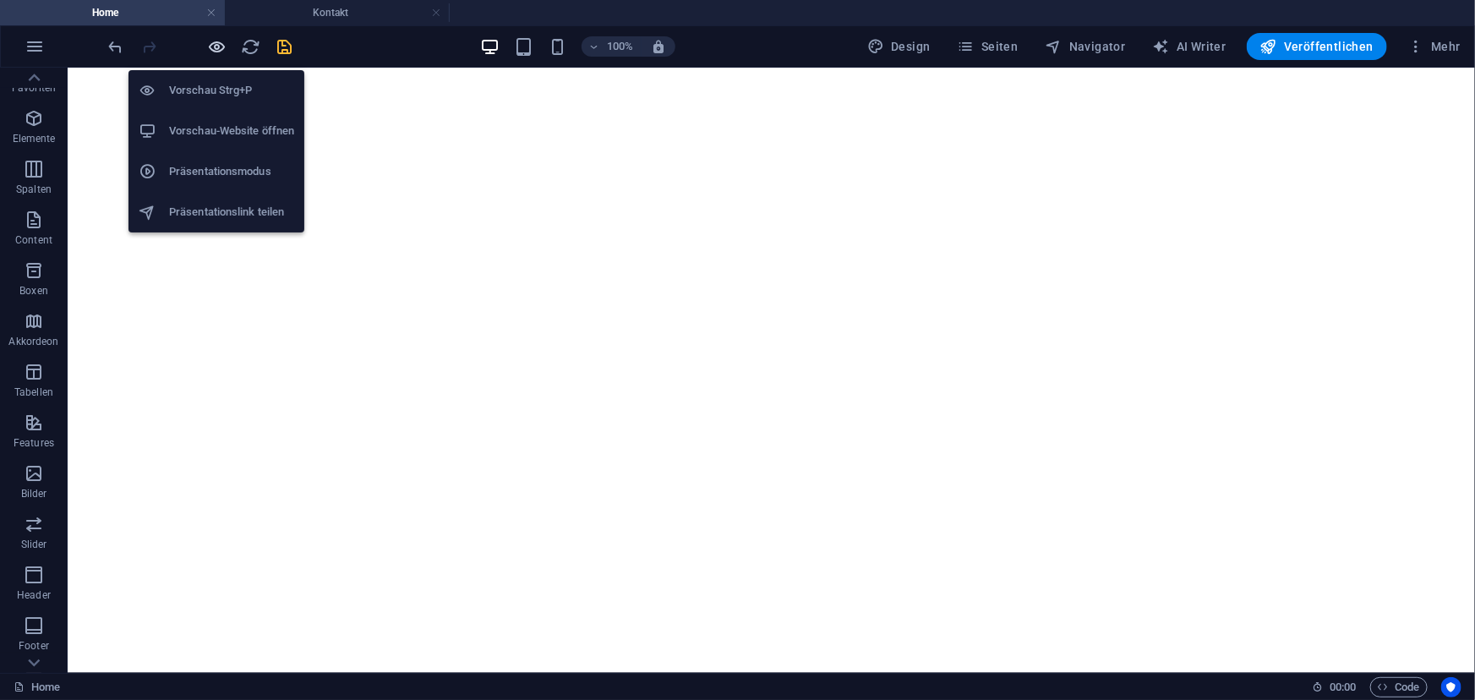
click at [218, 50] on icon "button" at bounding box center [217, 46] width 19 height 19
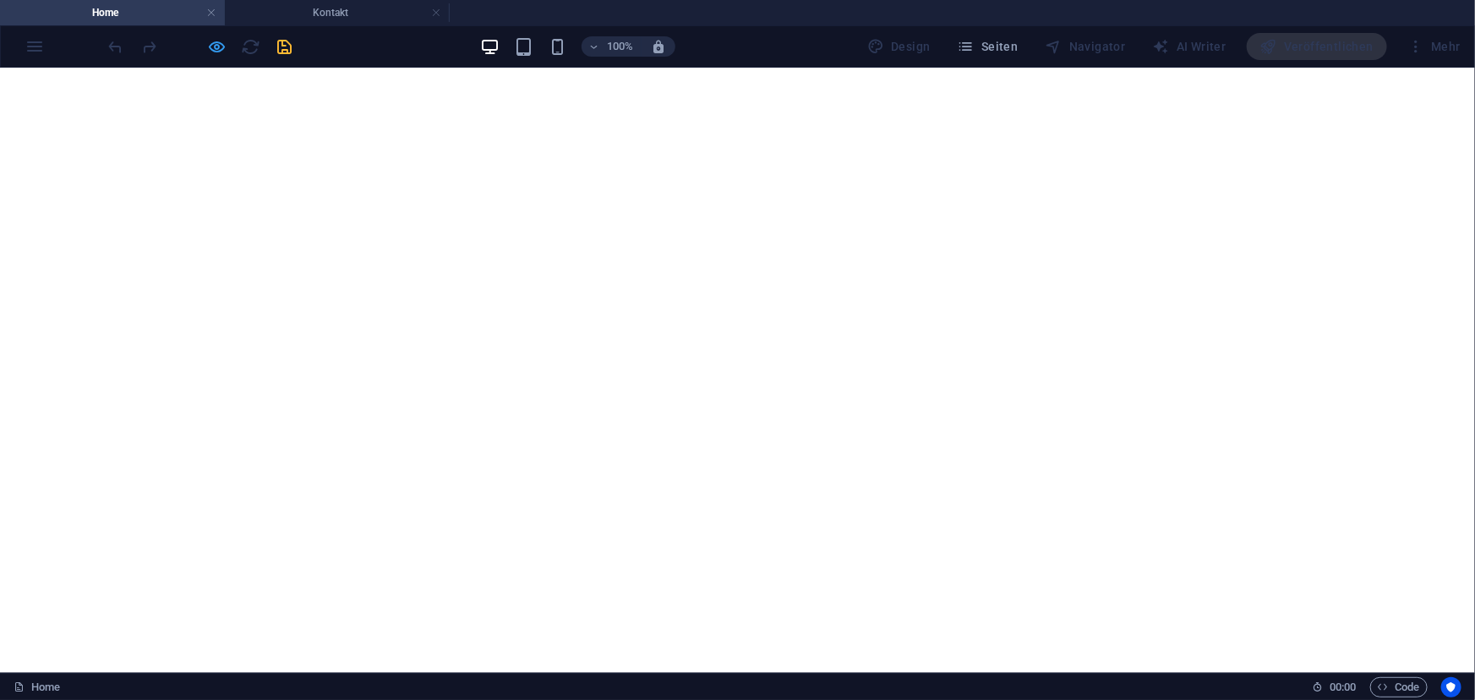
click at [218, 43] on icon "button" at bounding box center [217, 46] width 19 height 19
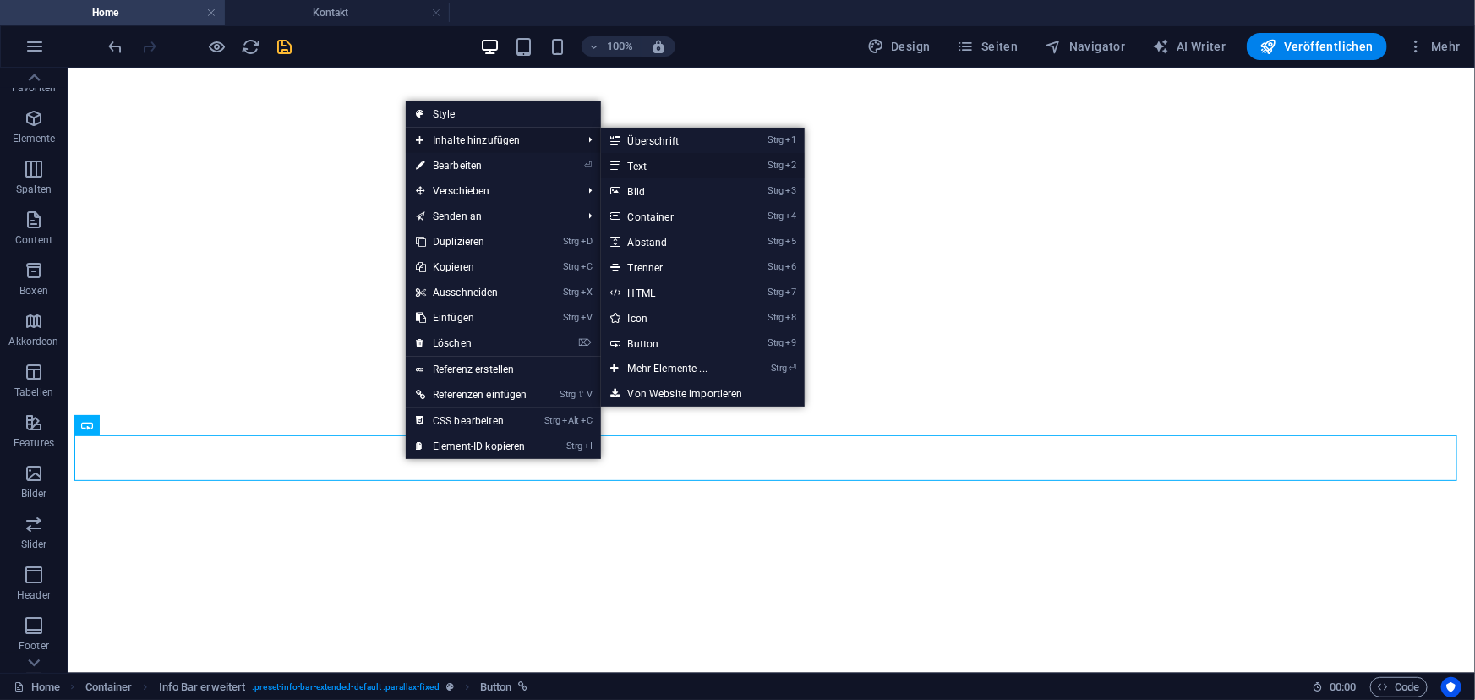
click at [652, 158] on link "Strg 2 Text" at bounding box center [671, 165] width 140 height 25
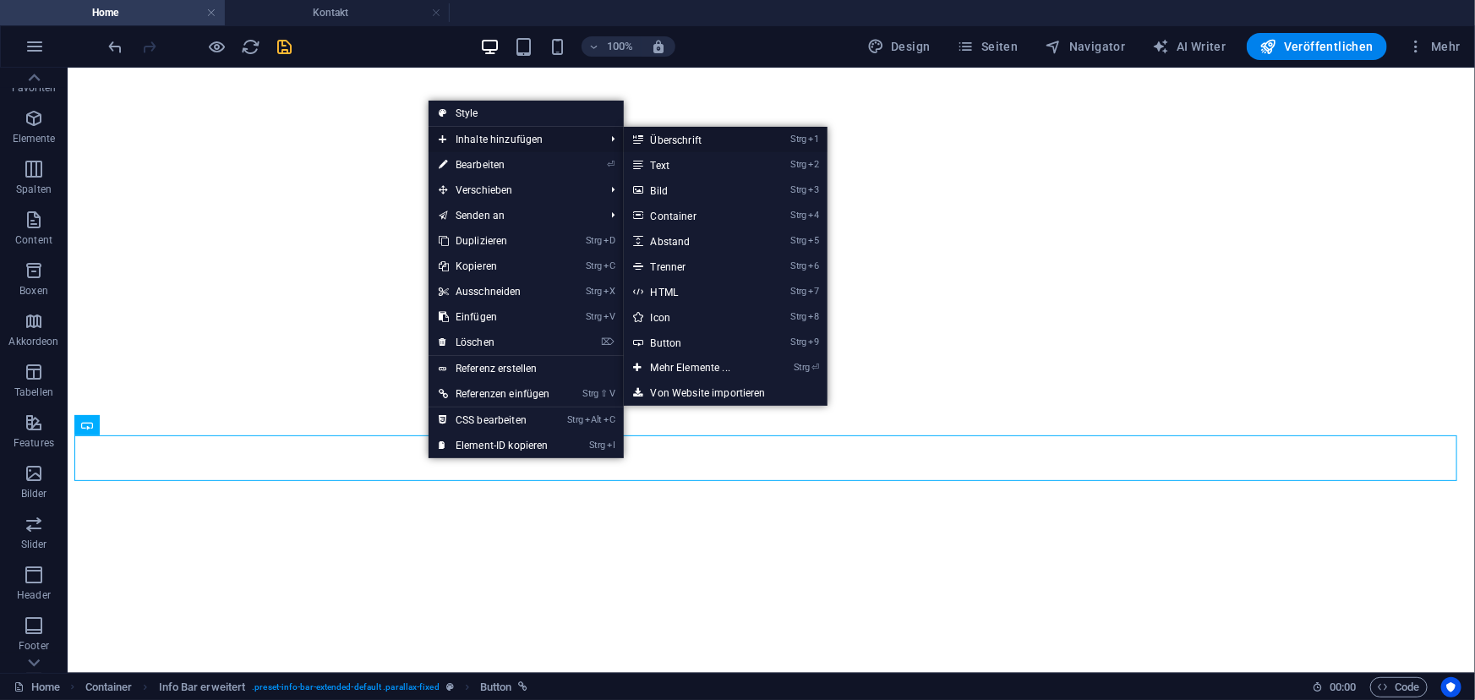
click at [682, 140] on link "Strg 1 Überschrift" at bounding box center [694, 139] width 140 height 25
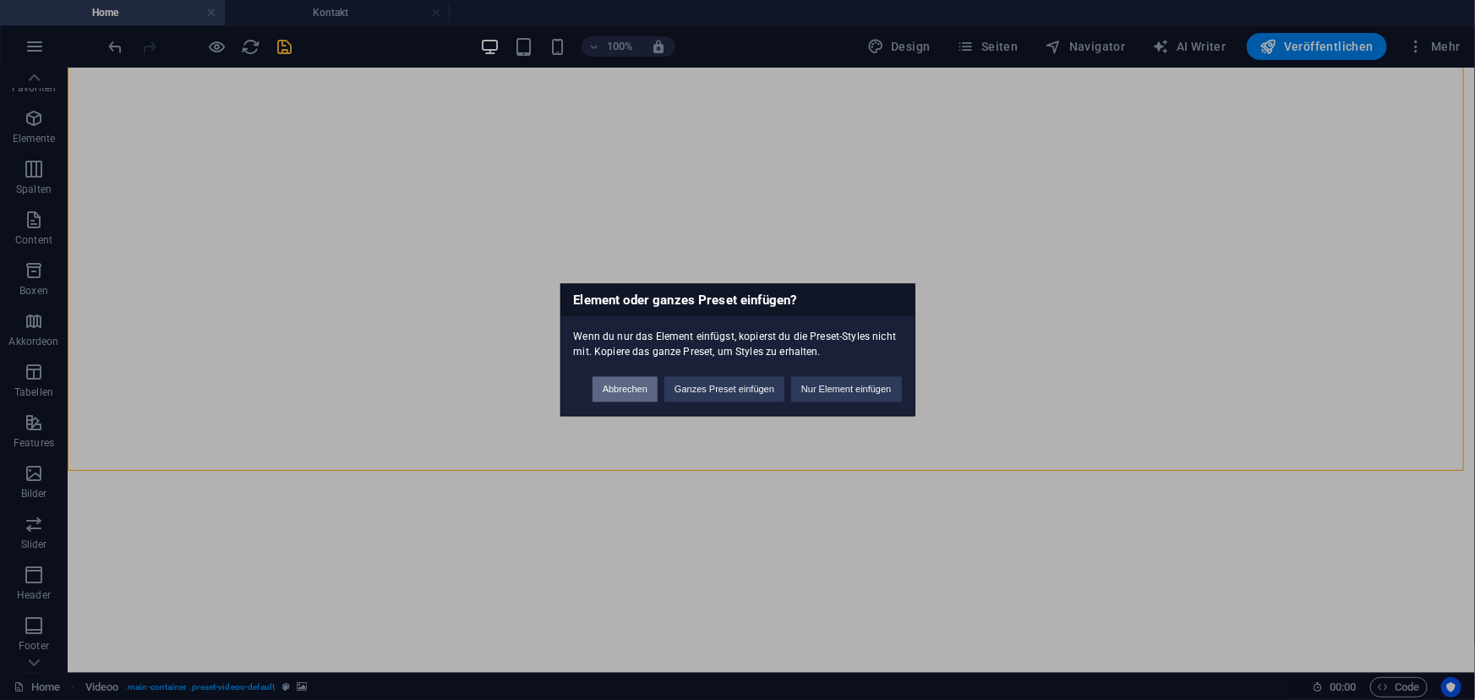
click at [618, 397] on button "Abbrechen" at bounding box center [625, 389] width 65 height 25
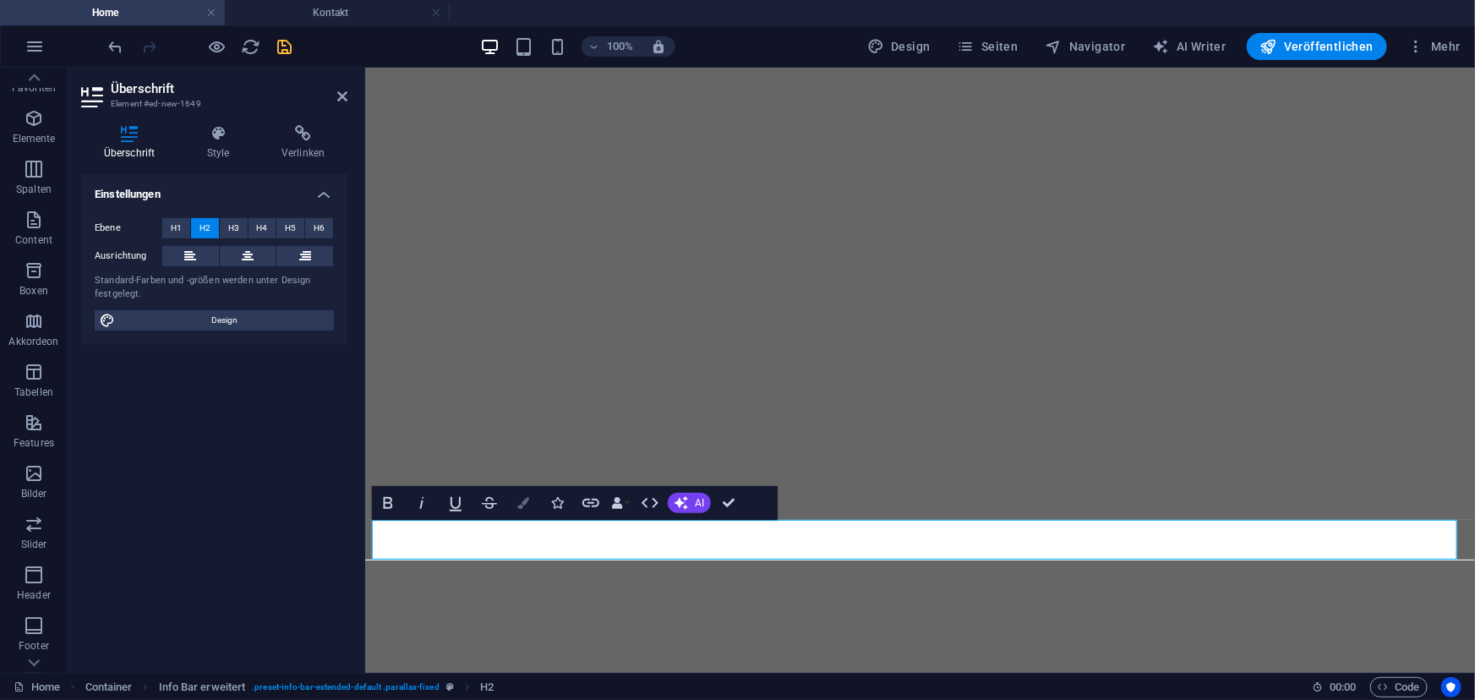
click at [522, 511] on button "Colors" at bounding box center [523, 503] width 32 height 34
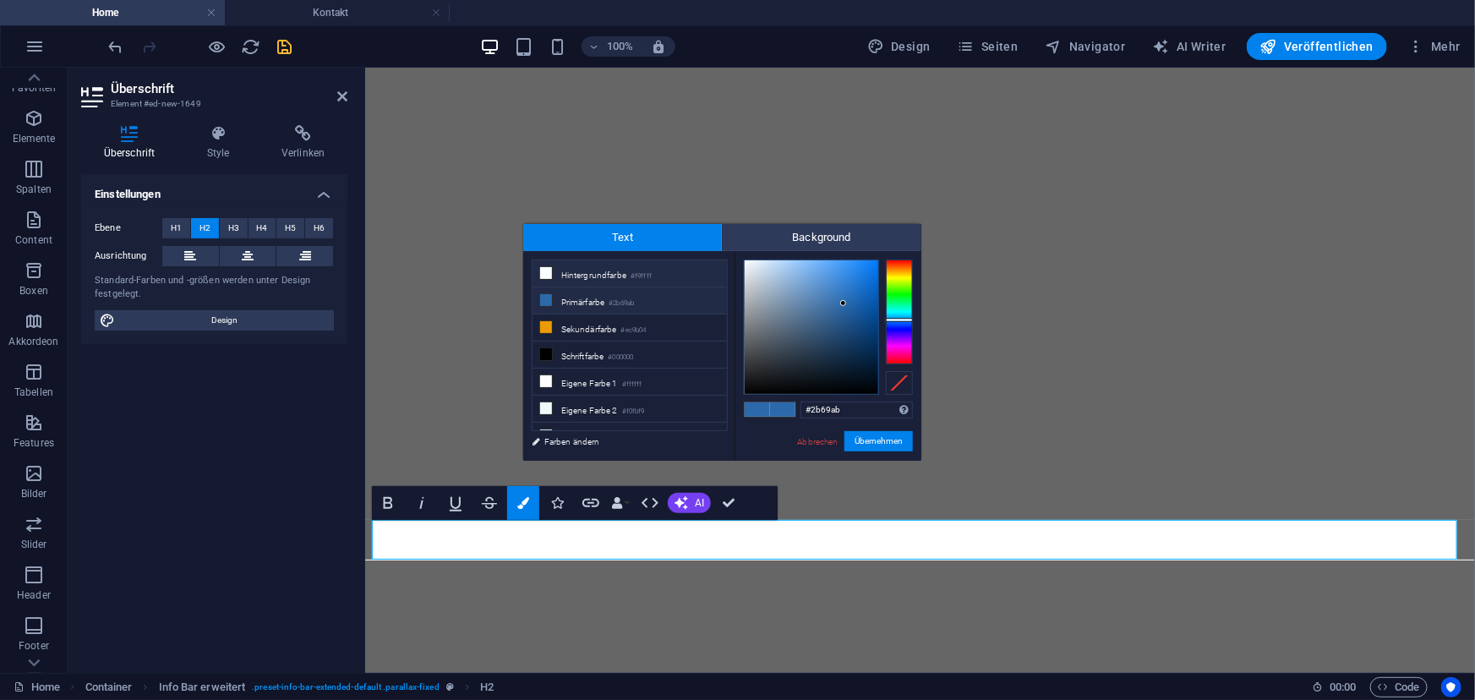
click at [599, 284] on li "Hintergrundfarbe #f9ffff" at bounding box center [630, 273] width 194 height 27
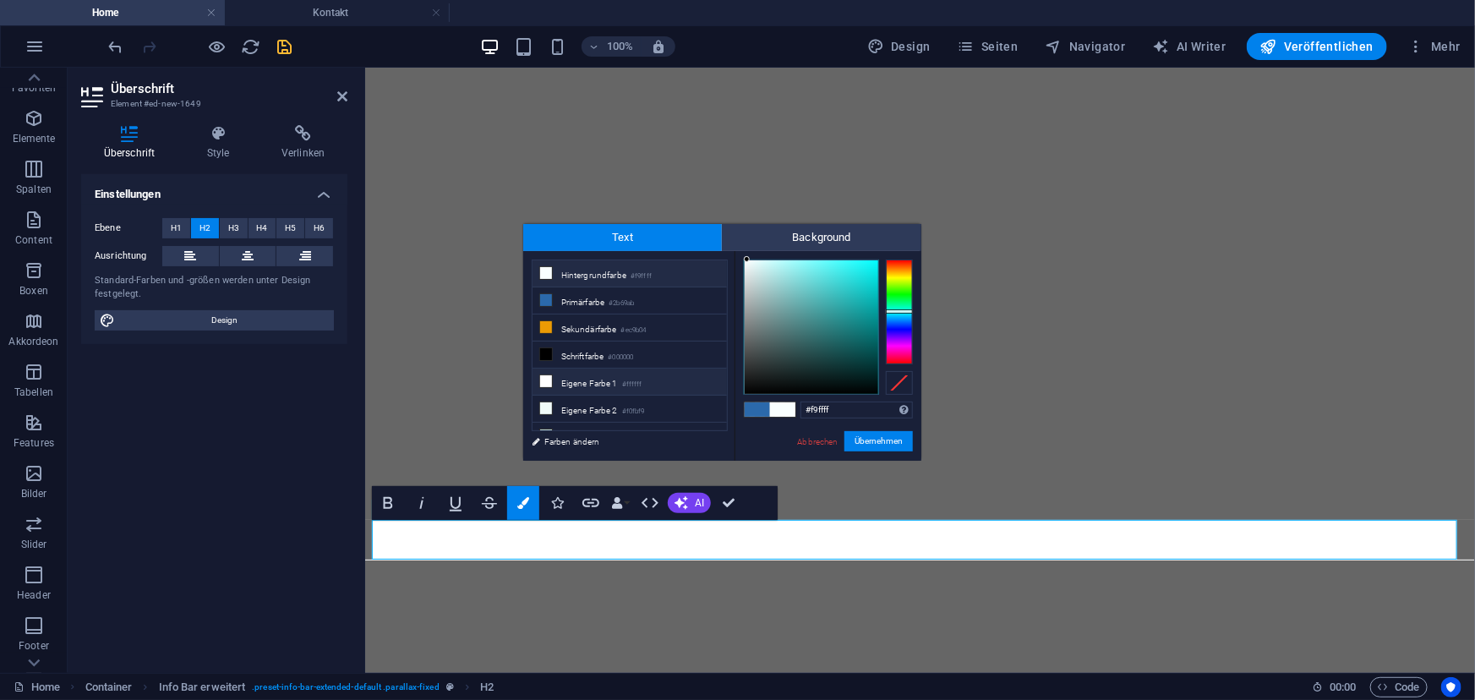
click at [616, 385] on li "Eigene Farbe 1 #ffffff" at bounding box center [630, 382] width 194 height 27
type input "#ffffff"
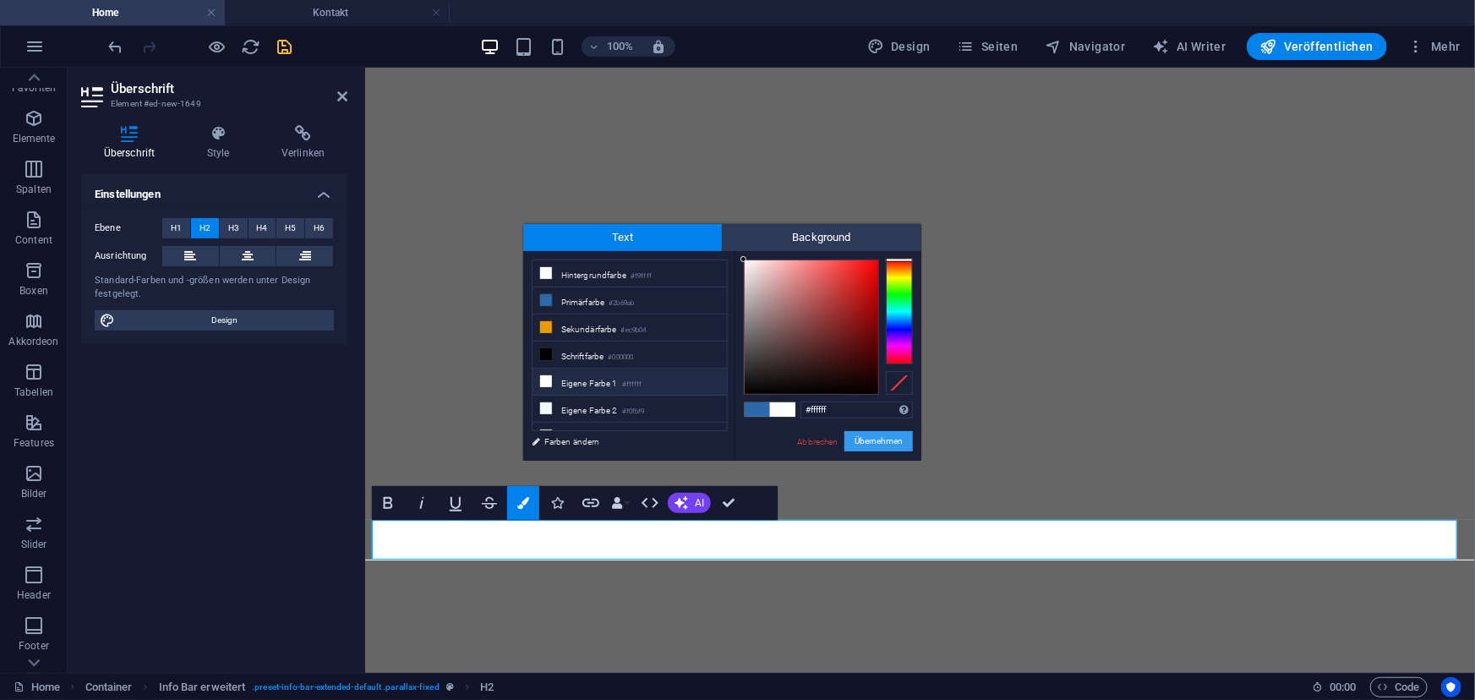
click at [859, 433] on button "Übernehmen" at bounding box center [879, 441] width 68 height 20
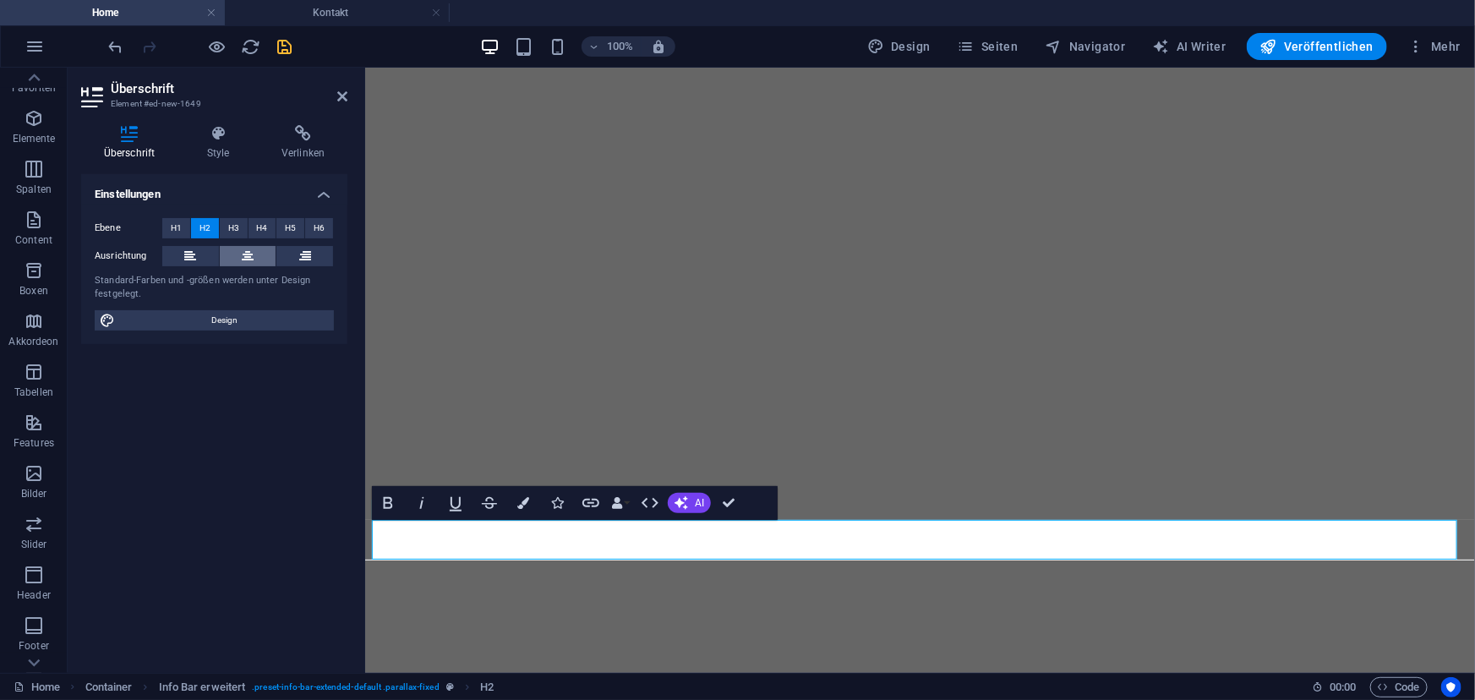
click at [247, 260] on icon at bounding box center [248, 256] width 12 height 20
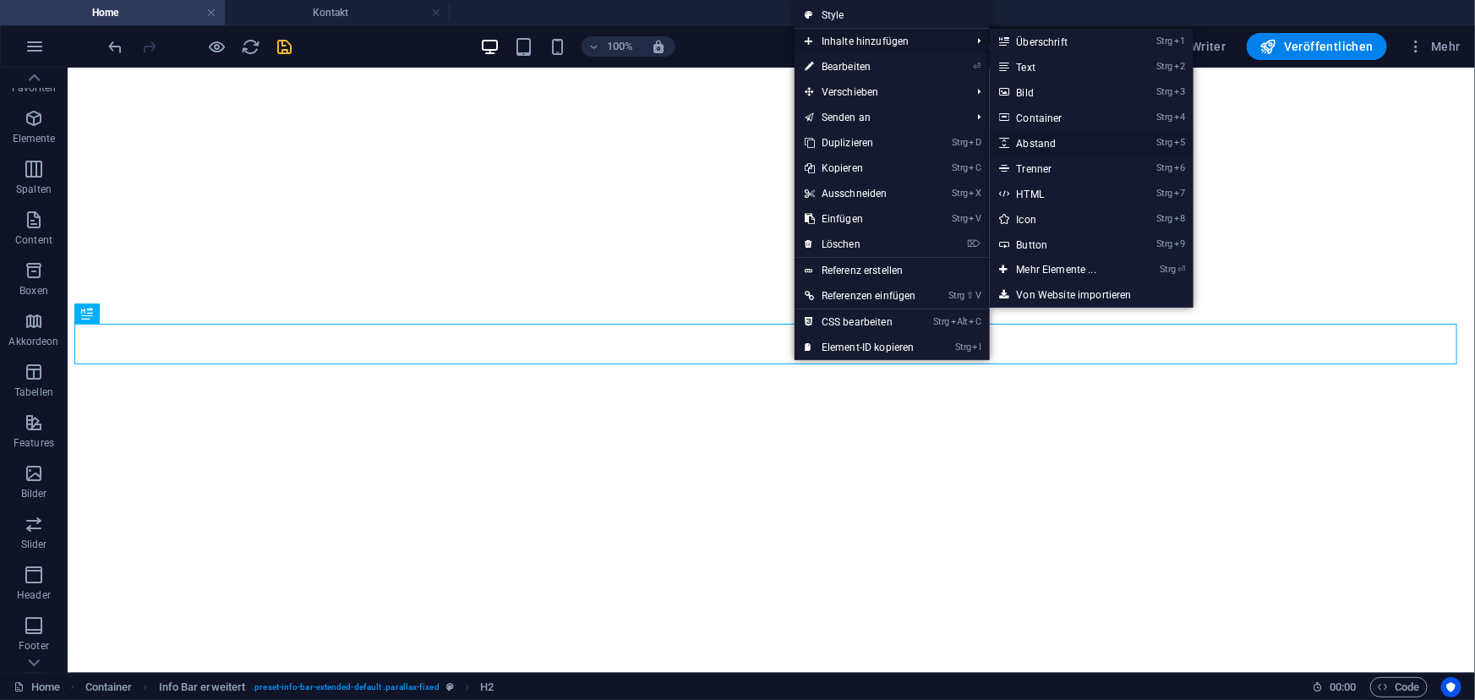
click at [1031, 136] on link "Strg 5 Abstand" at bounding box center [1060, 142] width 140 height 25
select select "px"
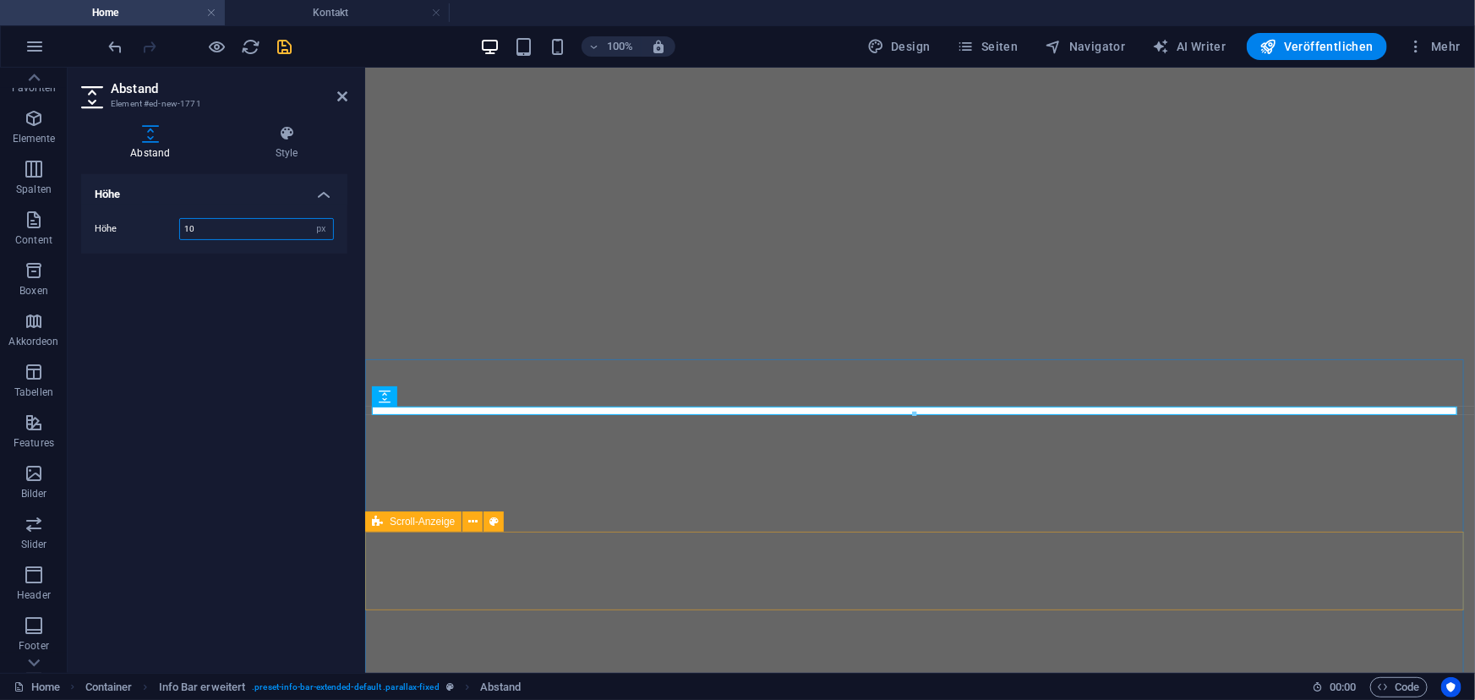
type input "10"
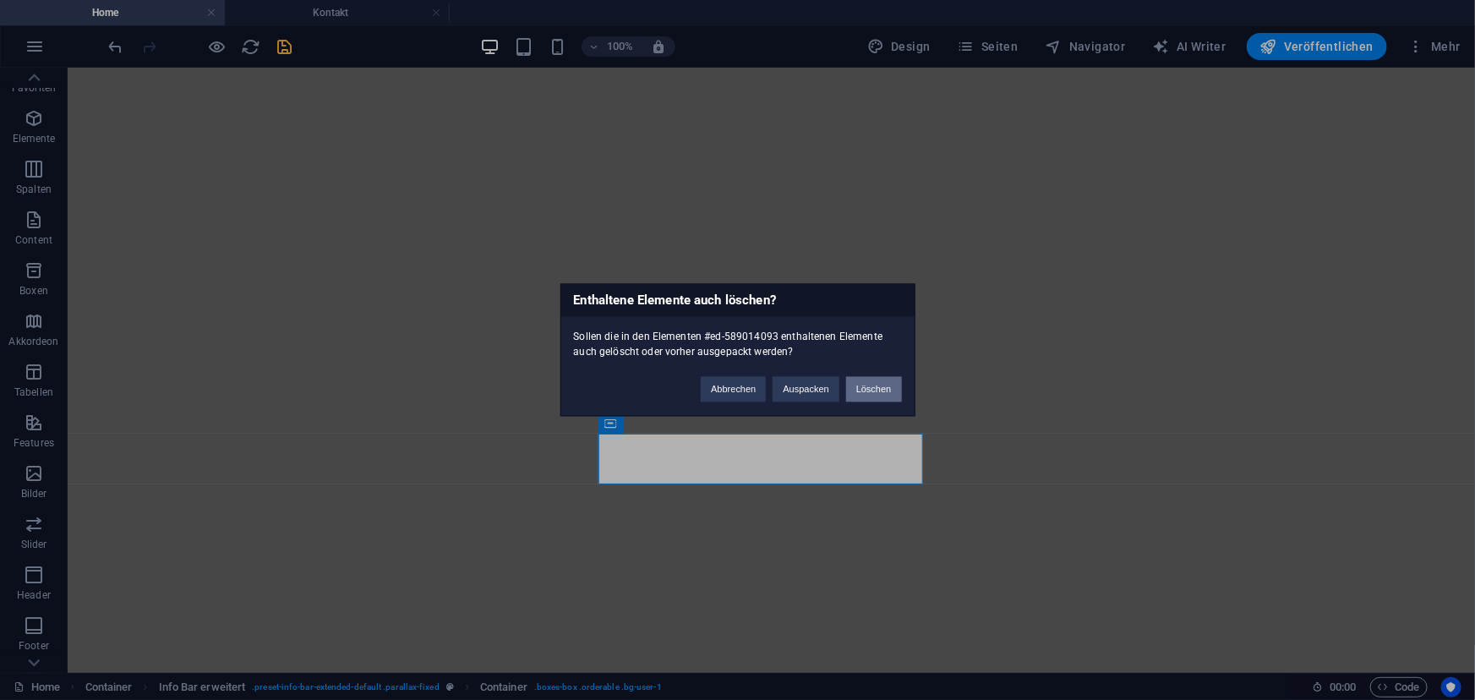
click at [865, 391] on button "Löschen" at bounding box center [874, 389] width 56 height 25
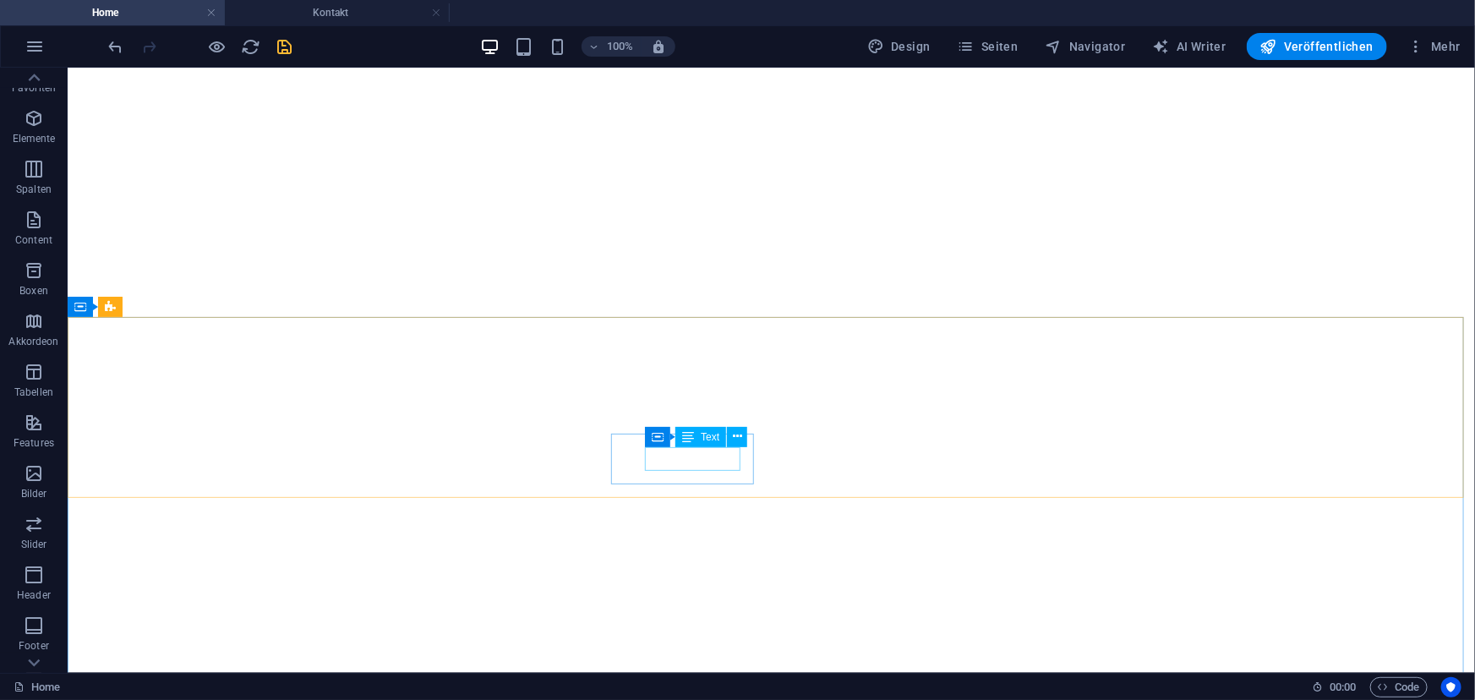
click at [711, 438] on span "Text" at bounding box center [710, 437] width 19 height 10
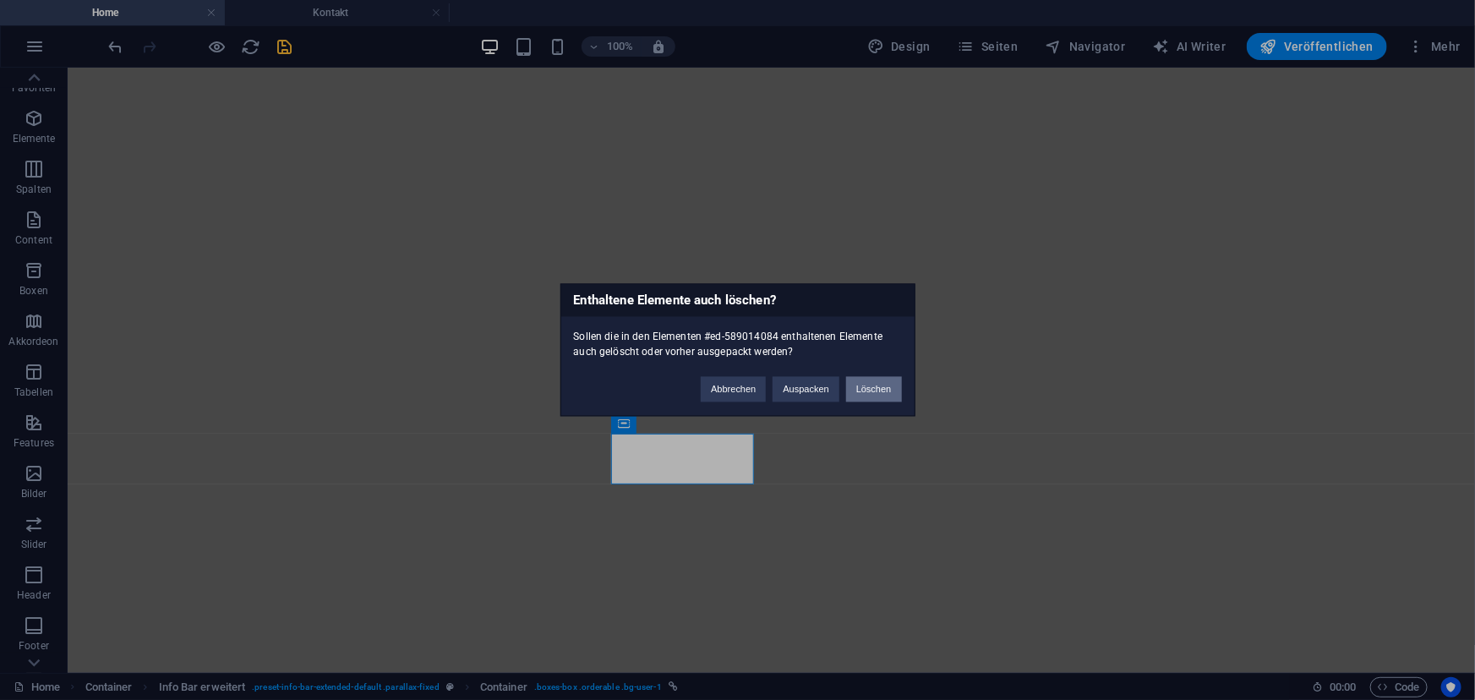
click at [882, 385] on button "Löschen" at bounding box center [874, 389] width 56 height 25
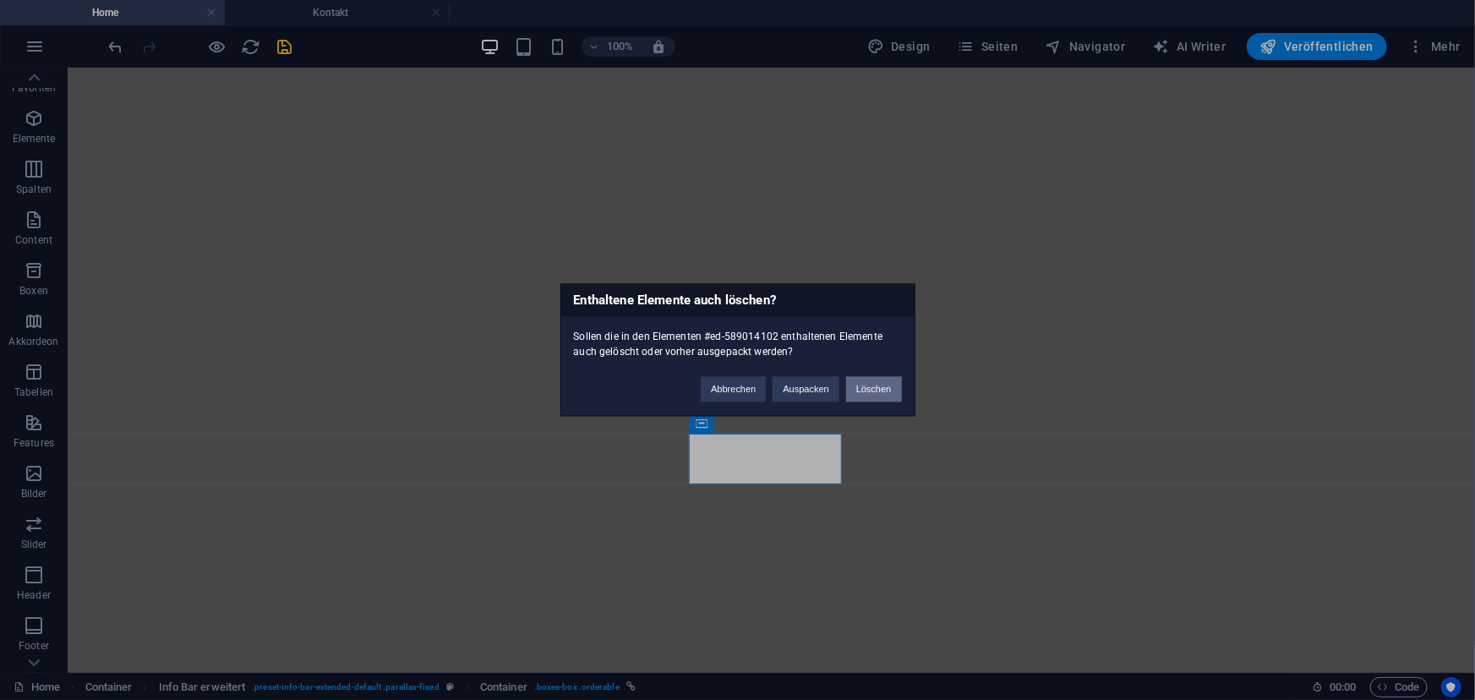
click at [863, 391] on button "Löschen" at bounding box center [874, 389] width 56 height 25
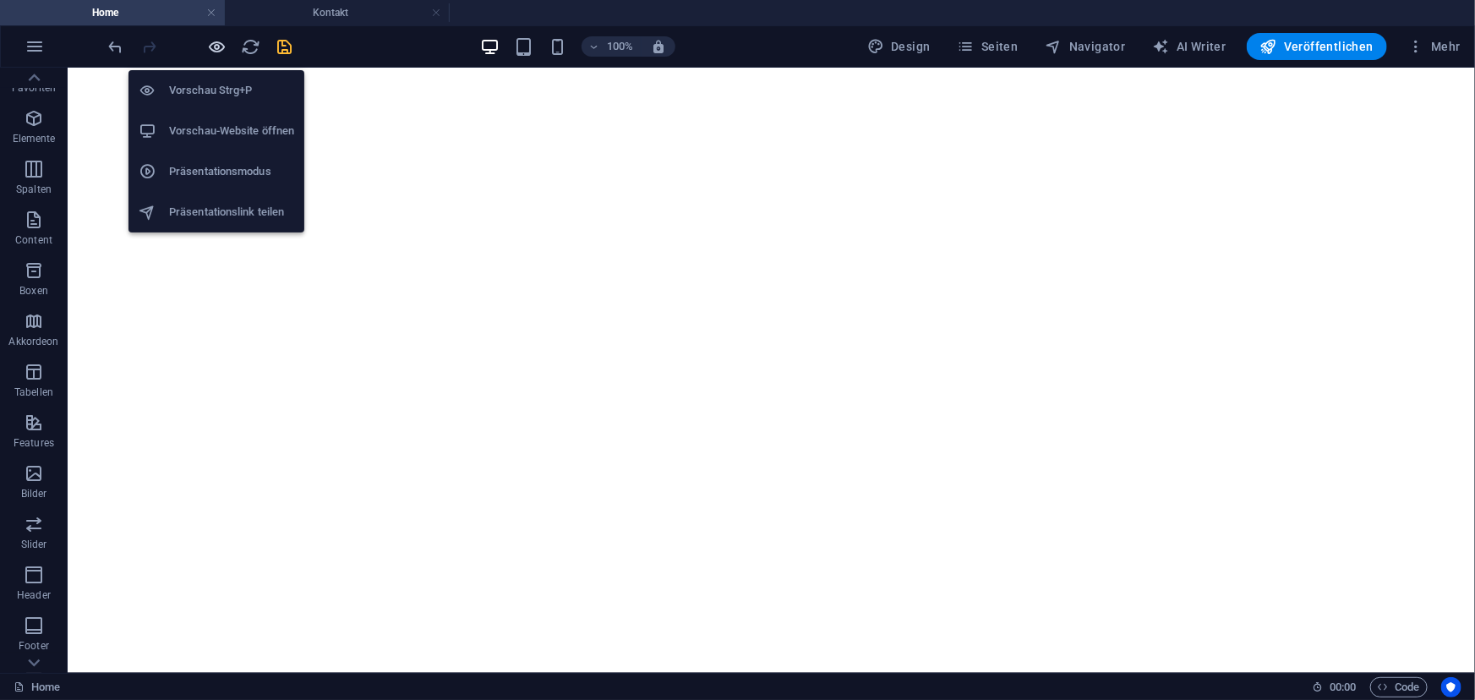
click at [221, 50] on icon "button" at bounding box center [217, 46] width 19 height 19
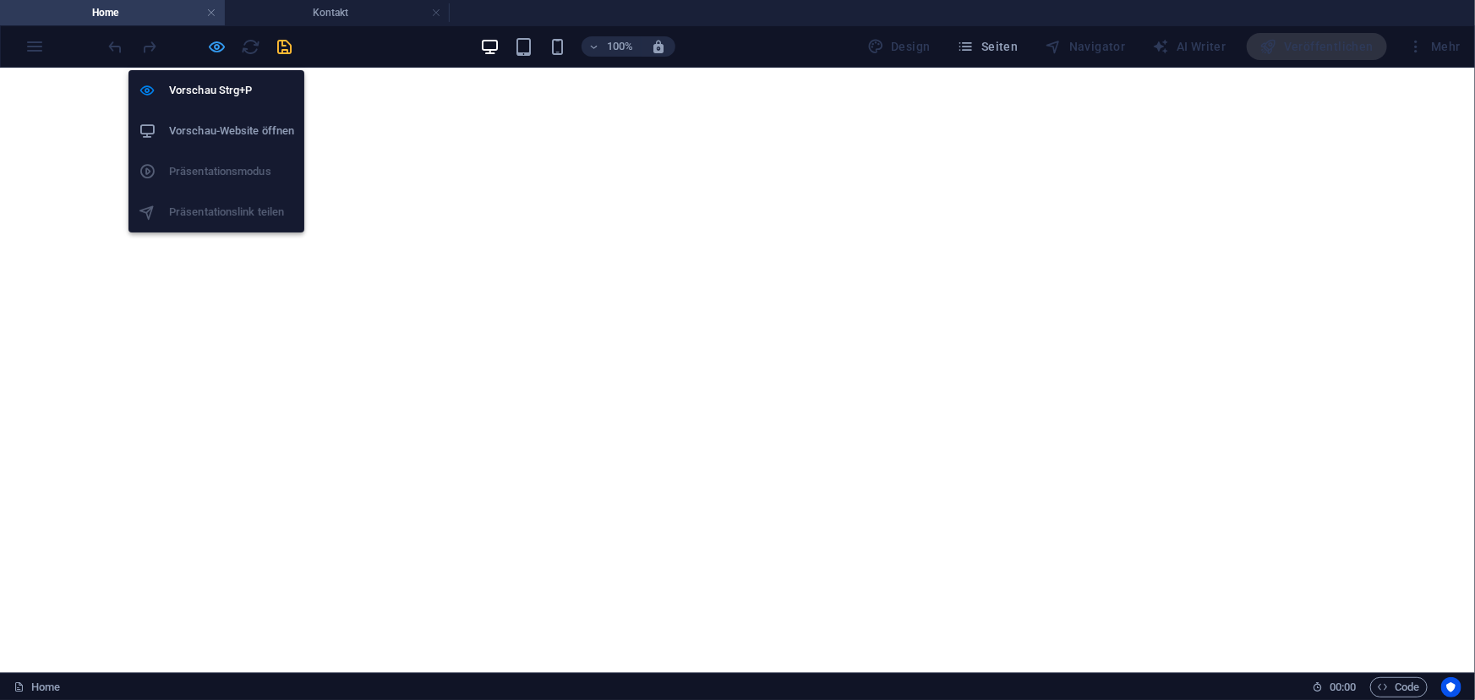
click at [214, 49] on icon "button" at bounding box center [217, 46] width 19 height 19
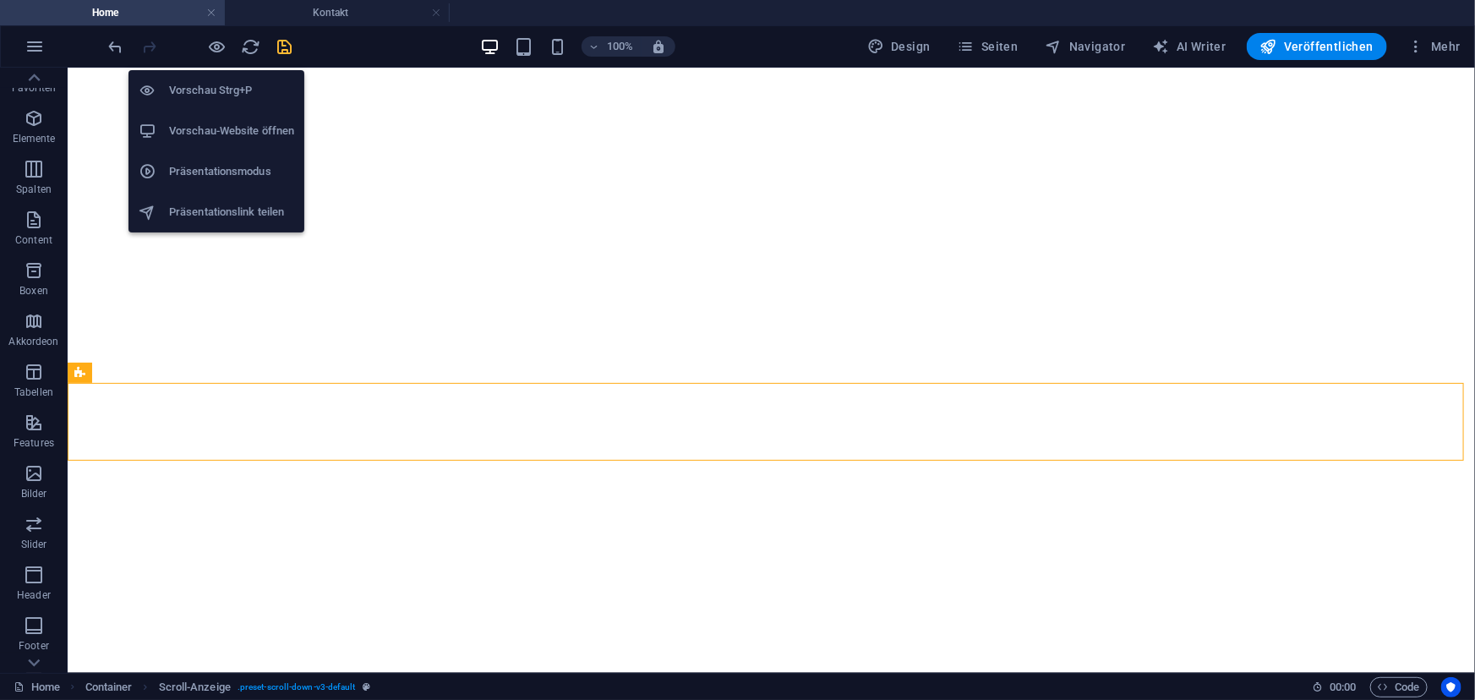
click at [222, 129] on h6 "Vorschau-Website öffnen" at bounding box center [231, 131] width 125 height 20
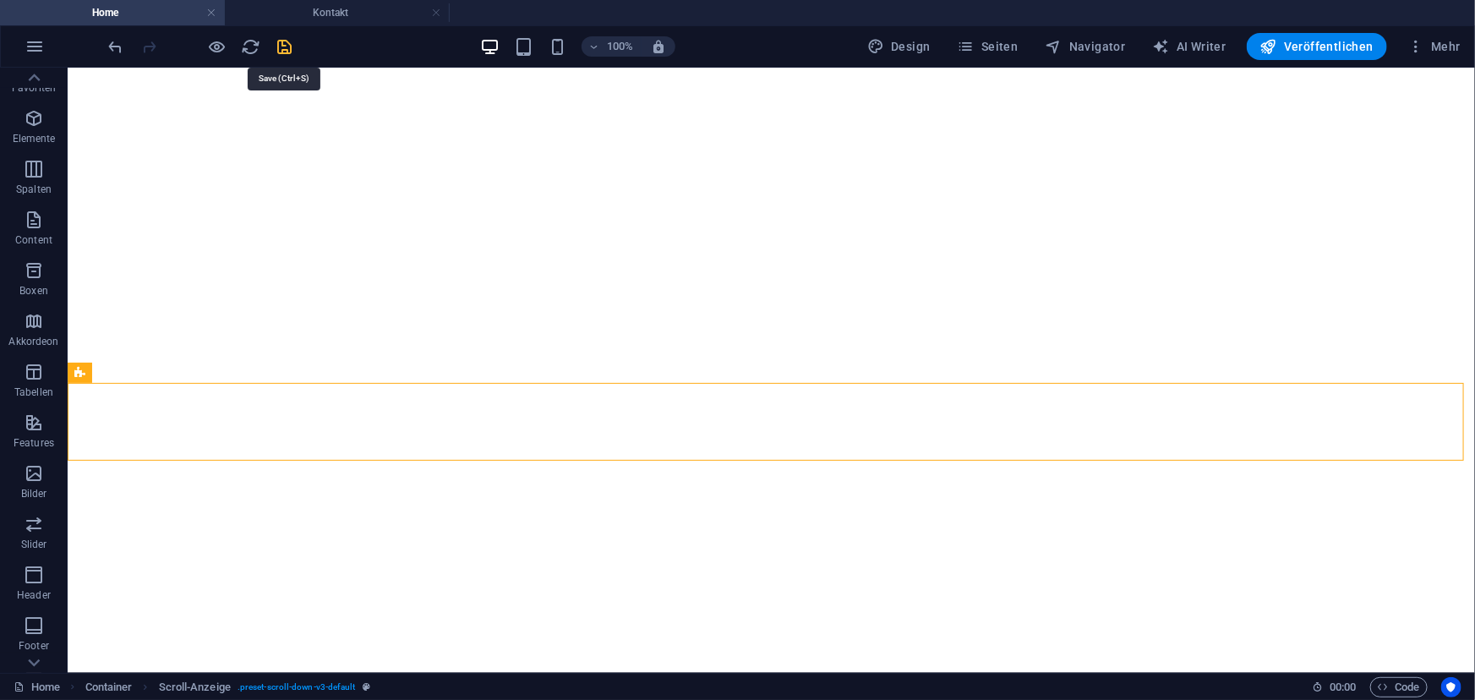
click at [287, 44] on icon "save" at bounding box center [285, 46] width 19 height 19
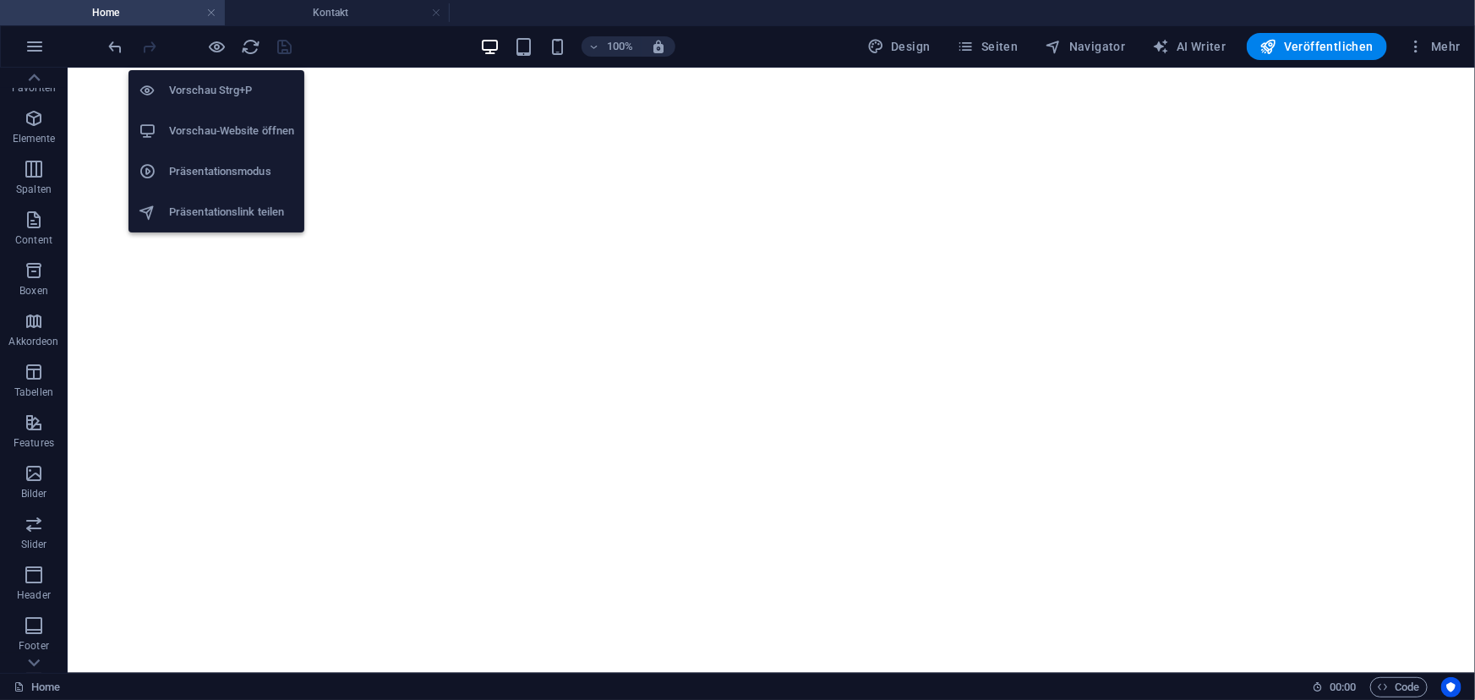
click at [220, 122] on h6 "Vorschau-Website öffnen" at bounding box center [231, 131] width 125 height 20
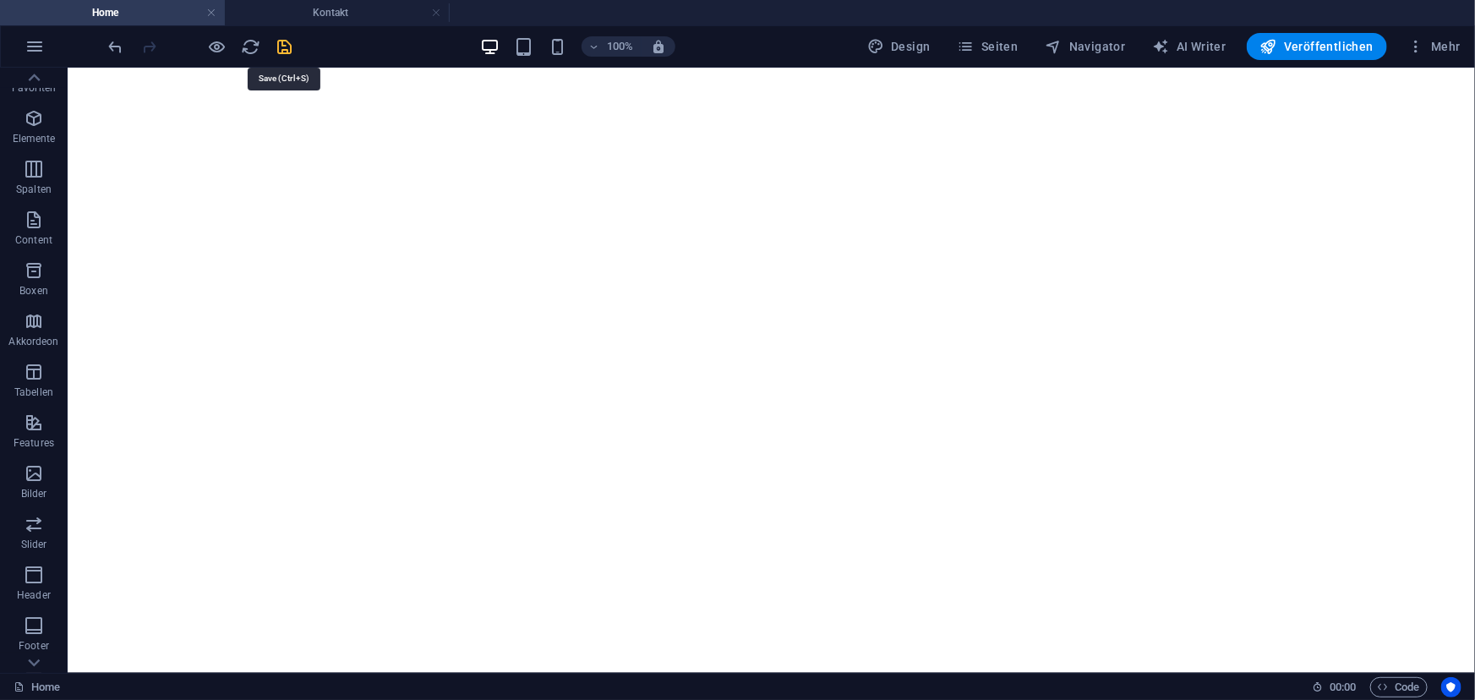
click at [292, 50] on icon "save" at bounding box center [285, 46] width 19 height 19
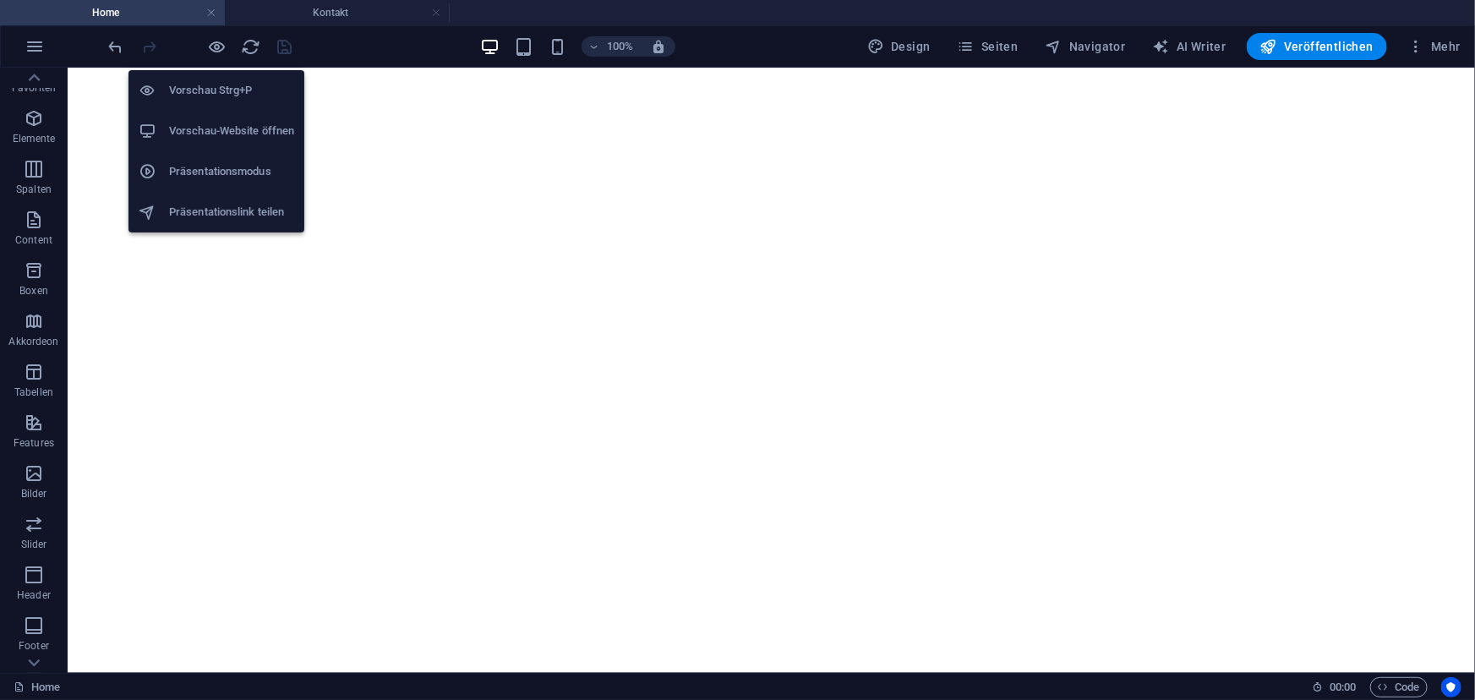
click at [216, 150] on li "Vorschau-Website öffnen" at bounding box center [217, 131] width 176 height 41
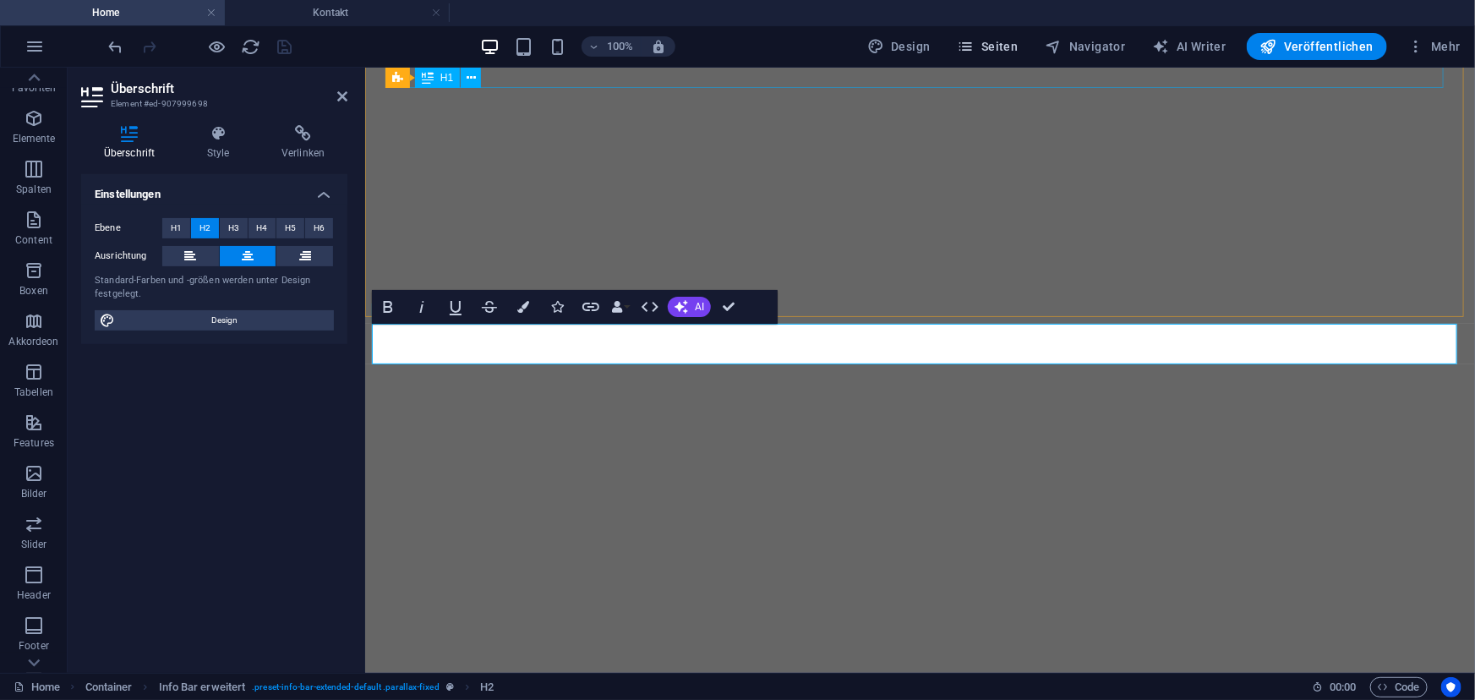
click at [997, 40] on span "Seiten" at bounding box center [988, 46] width 61 height 17
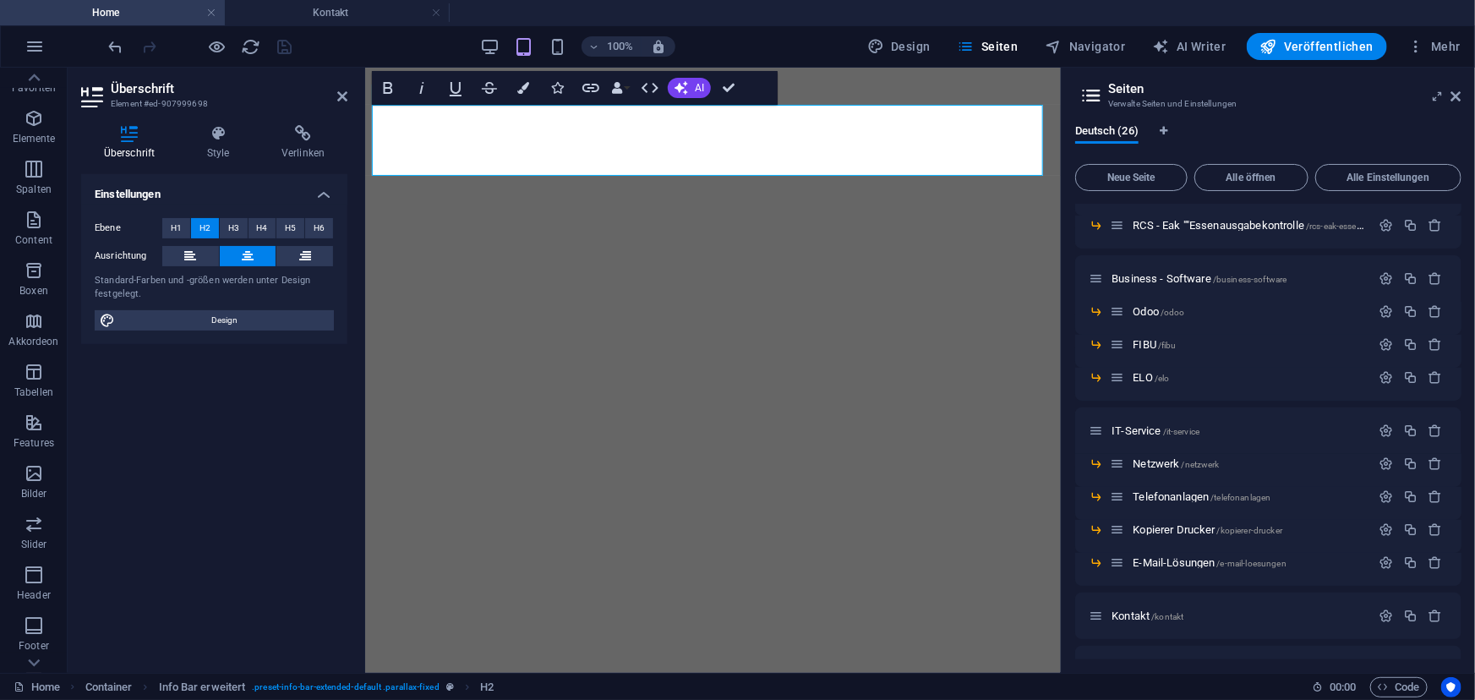
scroll to position [605, 0]
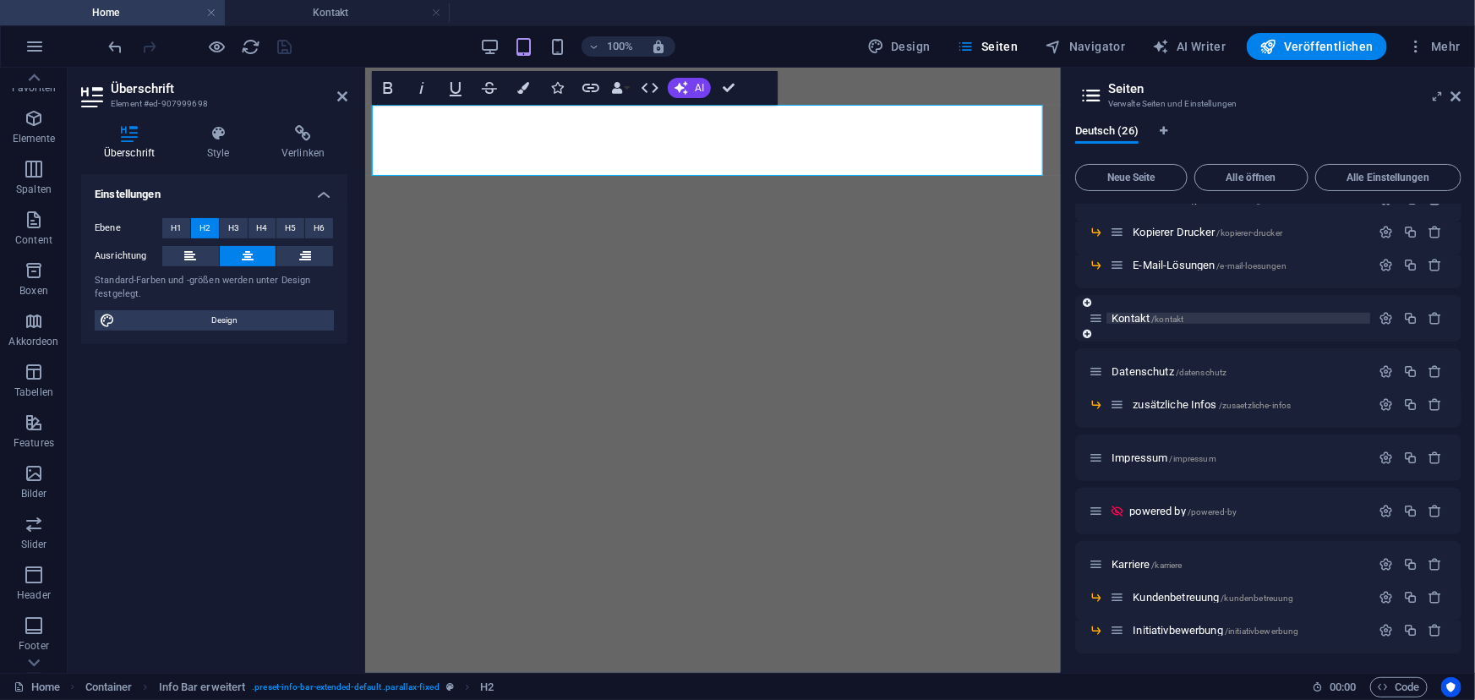
click at [1146, 319] on span "Kontakt /kontakt" at bounding box center [1148, 318] width 72 height 13
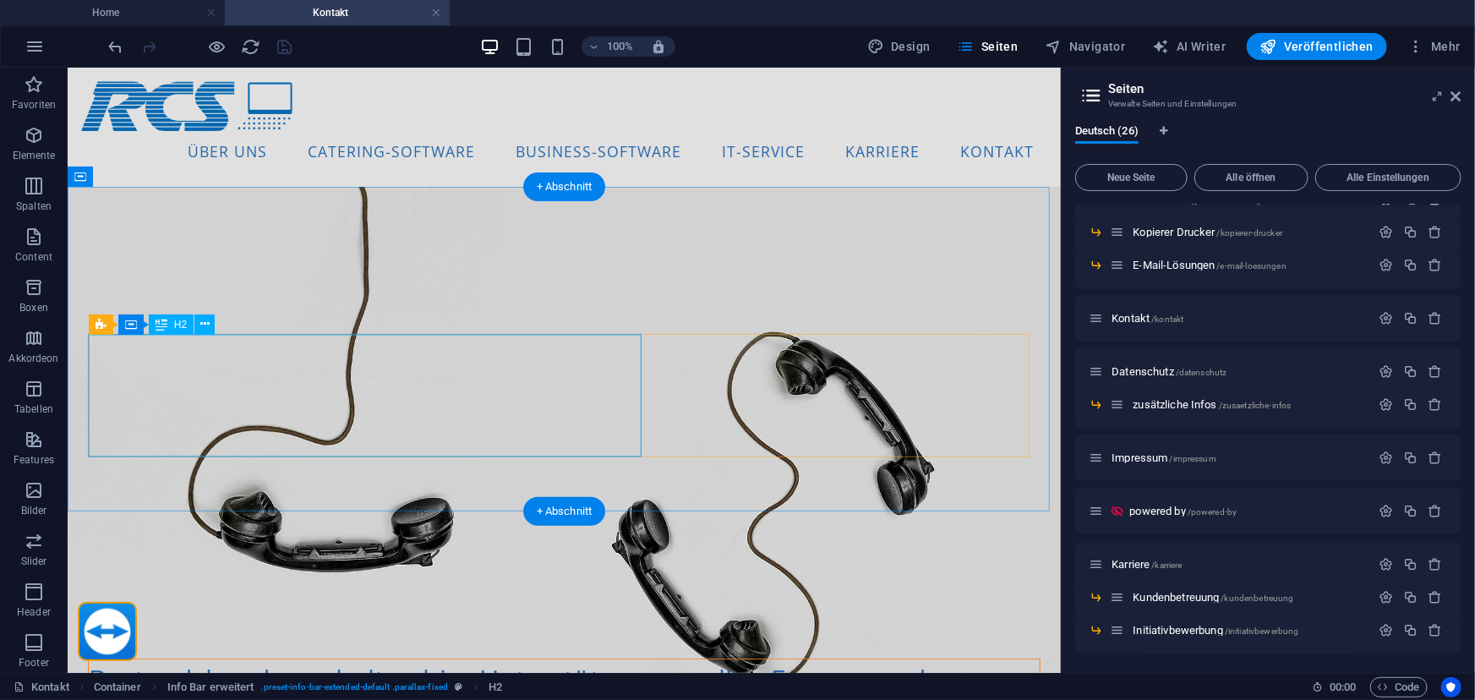
click at [331, 659] on div "Bestandskunden erhalten hier Unterstützung zu allen Fragen rund um unsere Produ…" at bounding box center [563, 699] width 951 height 81
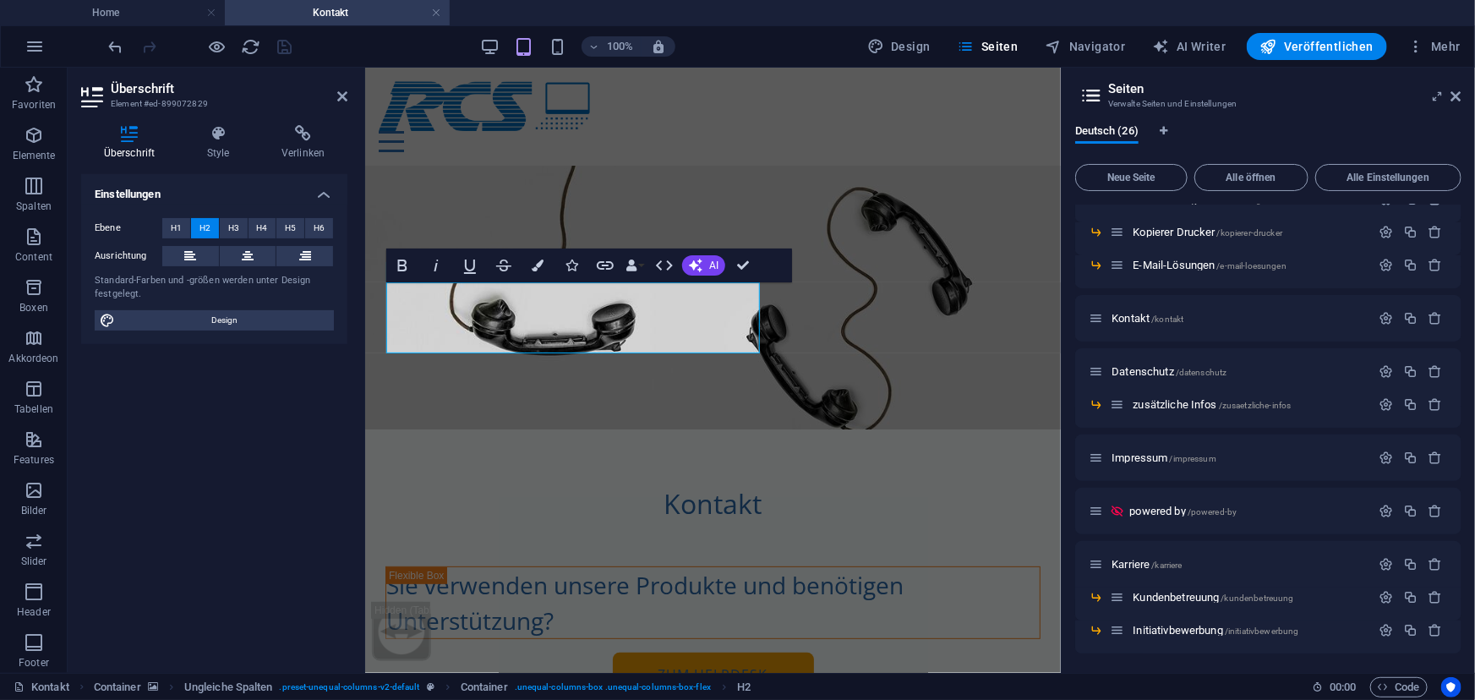
click at [541, 398] on figure at bounding box center [712, 297] width 696 height 264
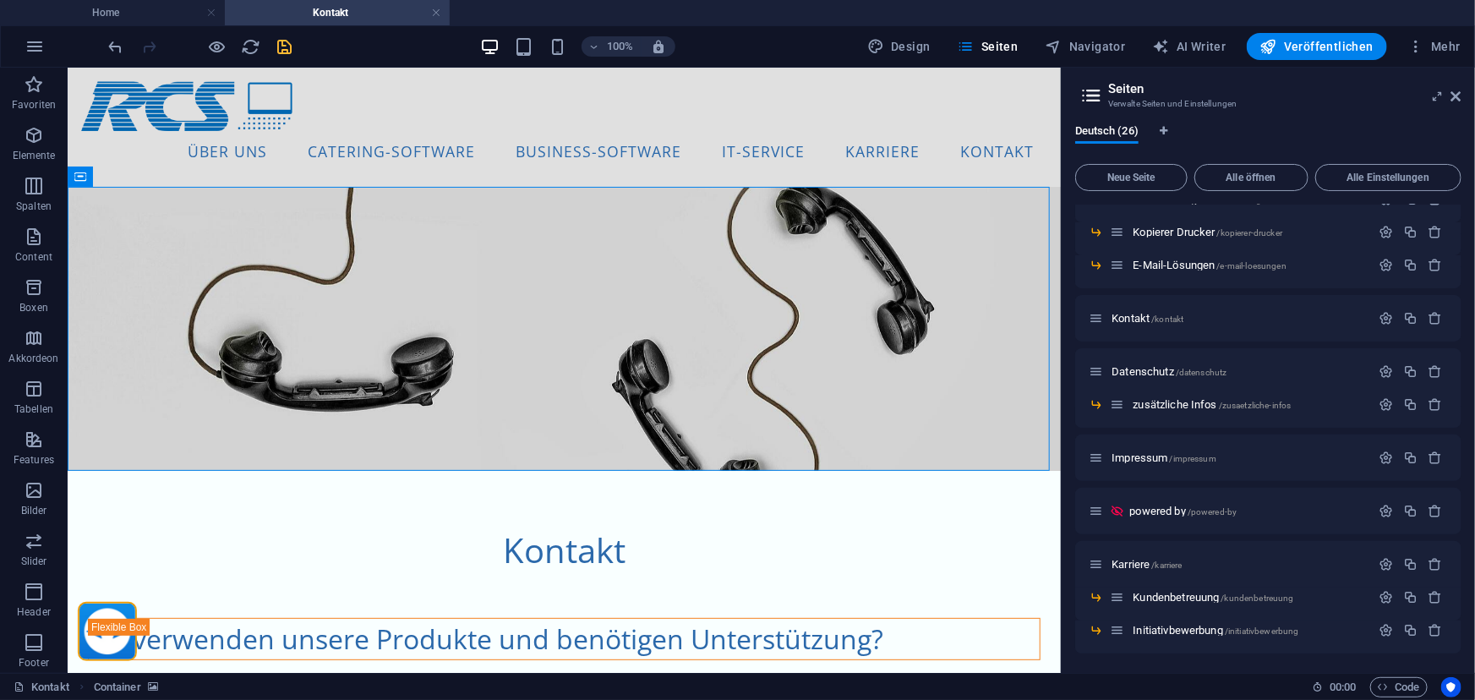
click at [280, 51] on icon "save" at bounding box center [285, 46] width 19 height 19
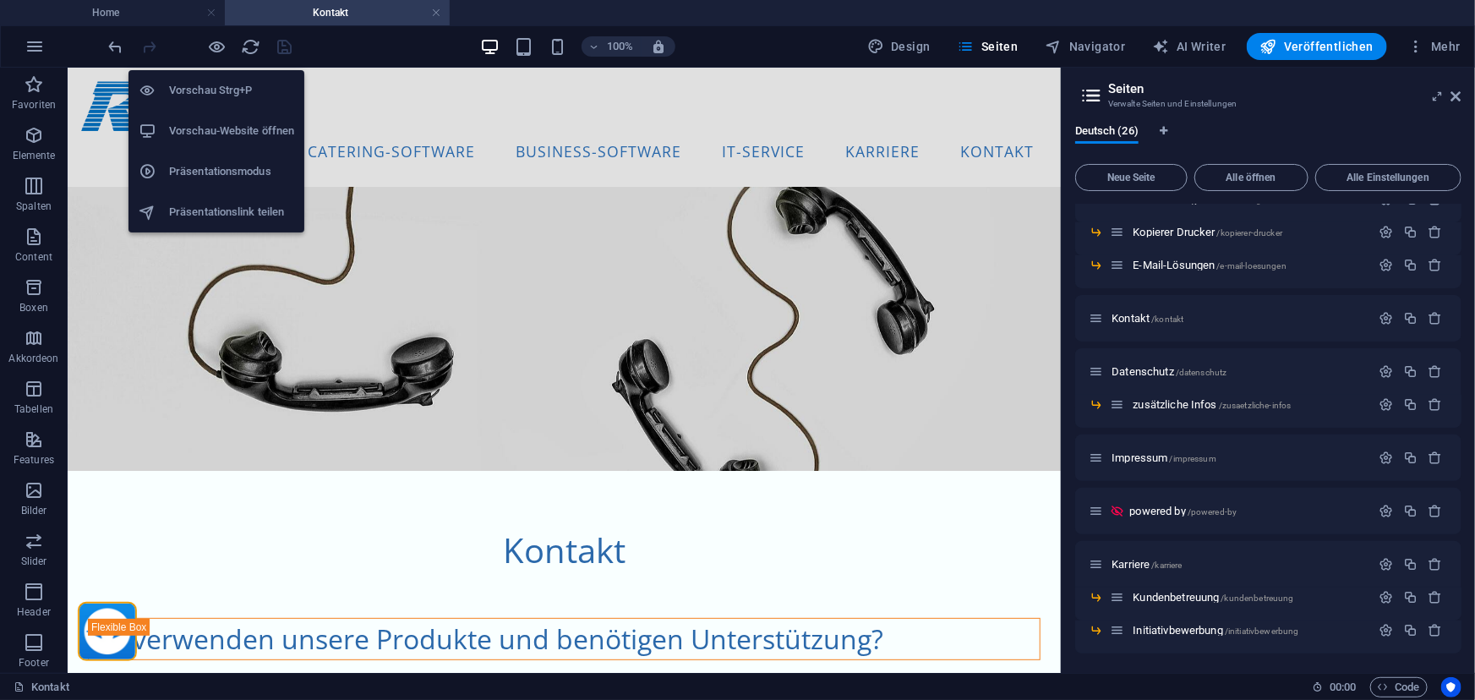
click at [222, 144] on li "Vorschau-Website öffnen" at bounding box center [217, 131] width 176 height 41
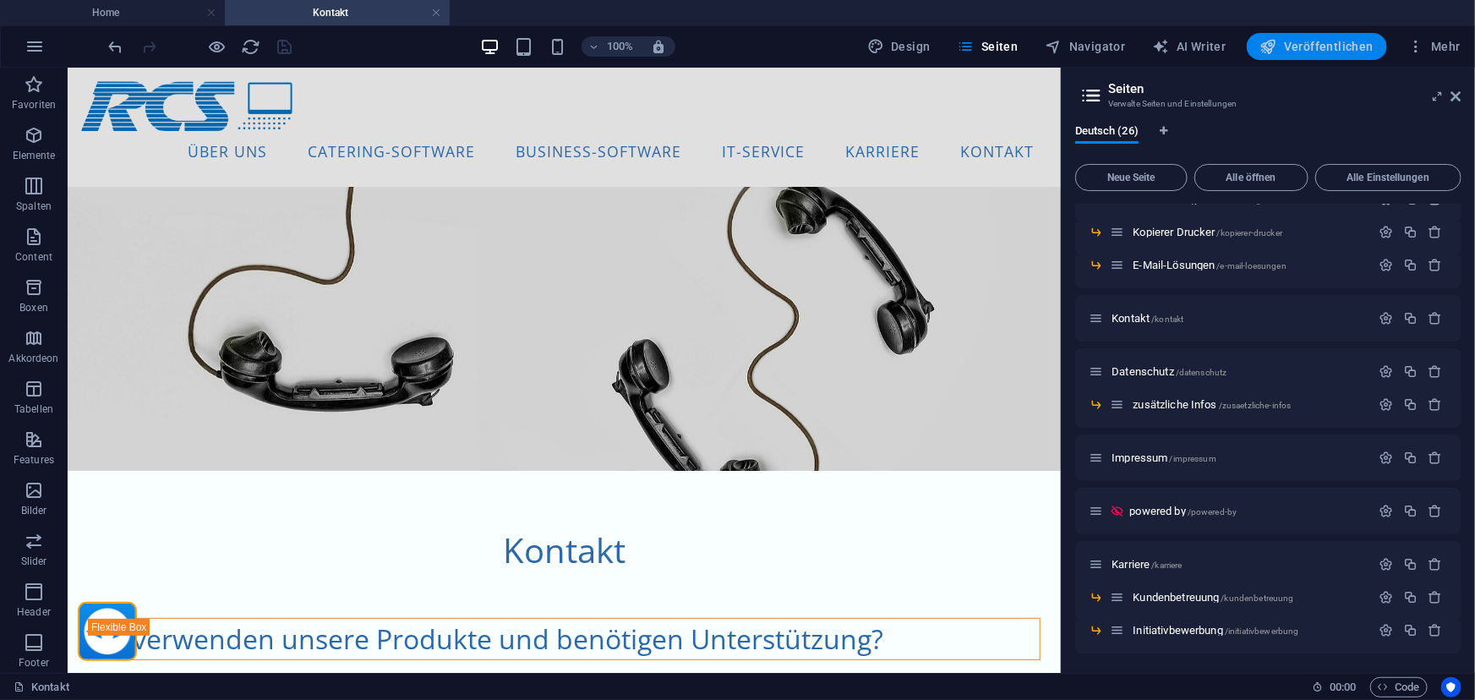
click at [1303, 48] on span "Veröffentlichen" at bounding box center [1317, 46] width 113 height 17
